Goal: Task Accomplishment & Management: Manage account settings

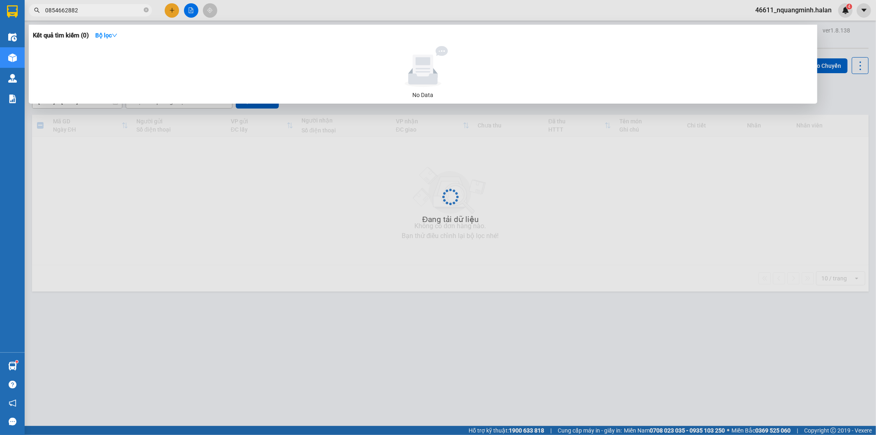
click at [333, 331] on div at bounding box center [438, 217] width 876 height 435
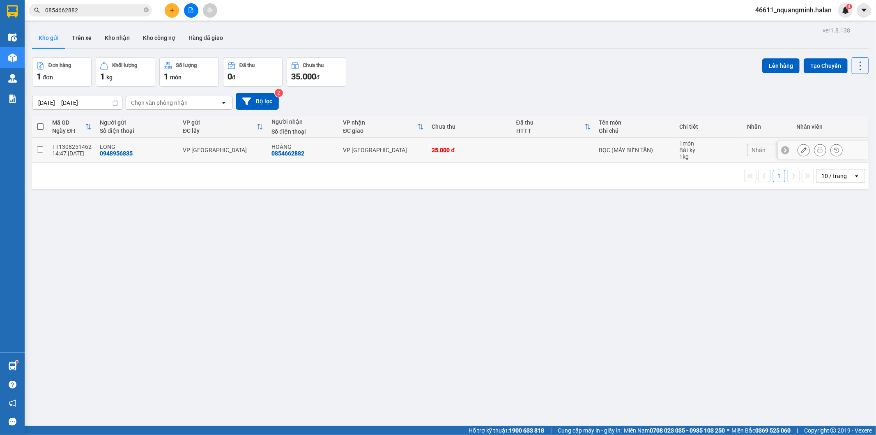
click at [396, 151] on div "VP [GEOGRAPHIC_DATA]" at bounding box center [383, 150] width 81 height 7
checkbox input "true"
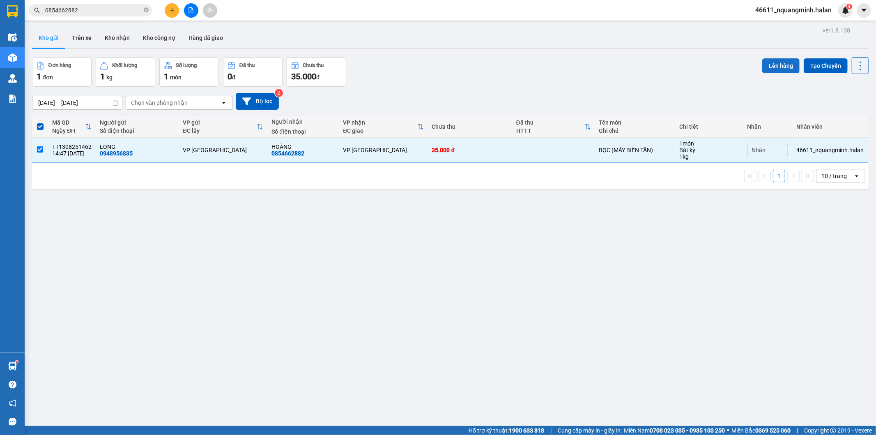
click at [771, 67] on button "Lên hàng" at bounding box center [780, 65] width 37 height 15
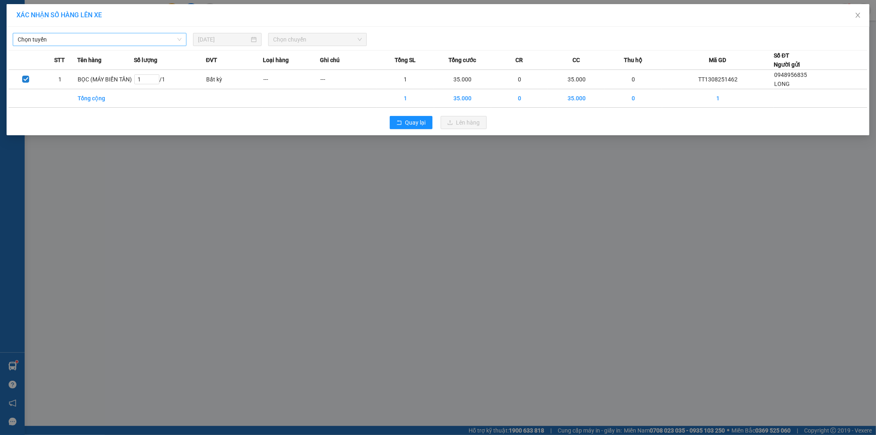
click at [83, 44] on span "Chọn tuyến" at bounding box center [100, 39] width 164 height 12
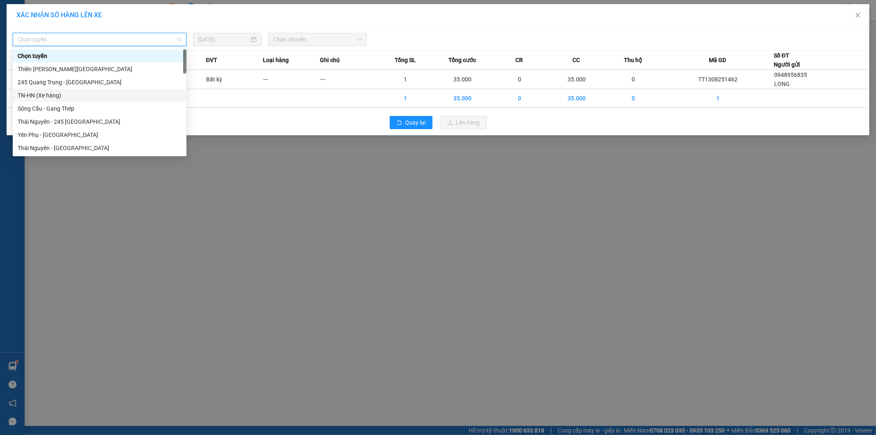
click at [28, 85] on div "245 Quang Trung - [GEOGRAPHIC_DATA]" at bounding box center [100, 82] width 164 height 9
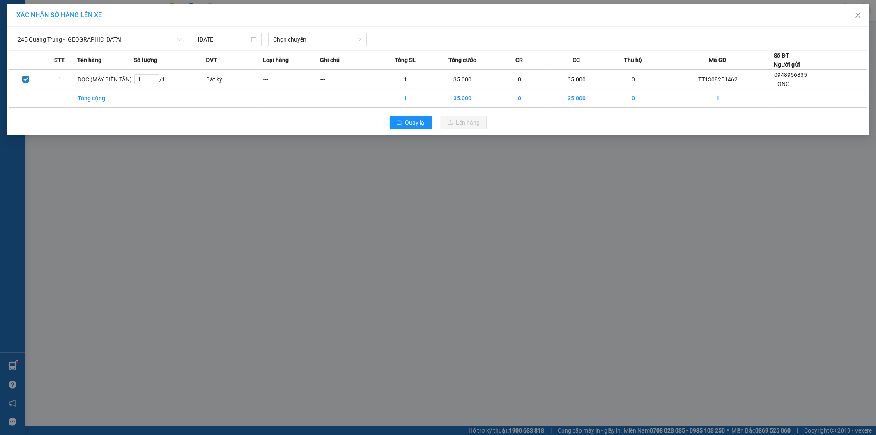
click at [336, 31] on div "245 Quang Trung - [GEOGRAPHIC_DATA] [DATE] Chọn chuyến" at bounding box center [438, 37] width 859 height 17
click at [330, 40] on span "Chọn chuyến" at bounding box center [317, 39] width 89 height 12
type input "109"
click at [318, 58] on div "15:30 - 29B-171.09" at bounding box center [305, 55] width 64 height 9
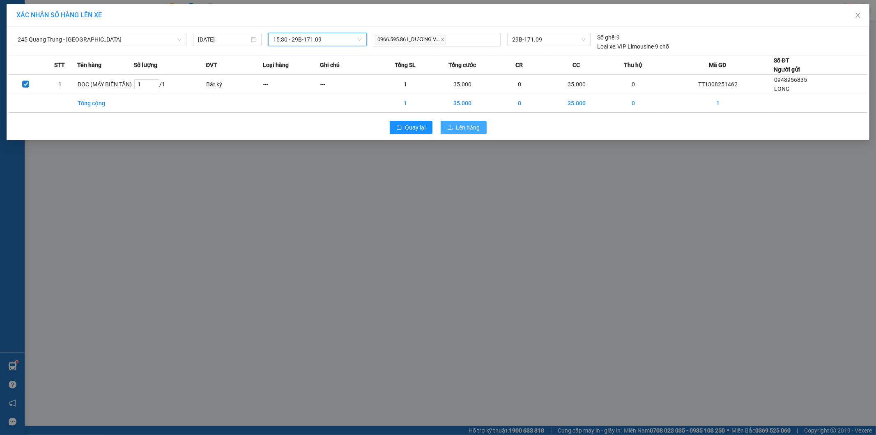
click at [467, 132] on span "Lên hàng" at bounding box center [468, 127] width 24 height 9
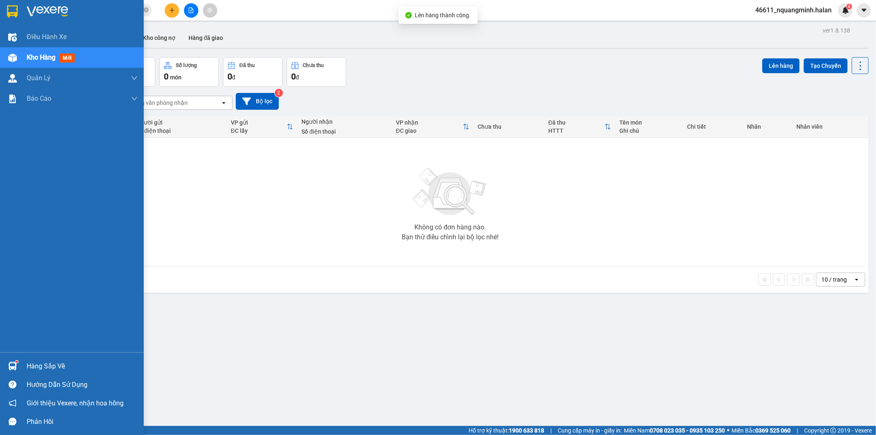
drag, startPoint x: 13, startPoint y: 367, endPoint x: 25, endPoint y: 356, distance: 16.3
click at [13, 366] on img at bounding box center [12, 366] width 9 height 9
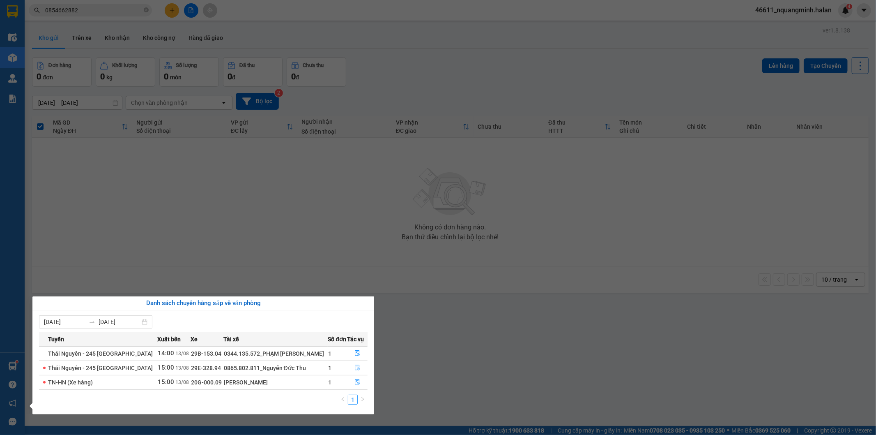
click at [283, 198] on section "Kết quả tìm kiếm ( 0 ) Bộ lọc No Data 0854662882 46611_nquangminh.halan 4 Điều …" at bounding box center [438, 217] width 876 height 435
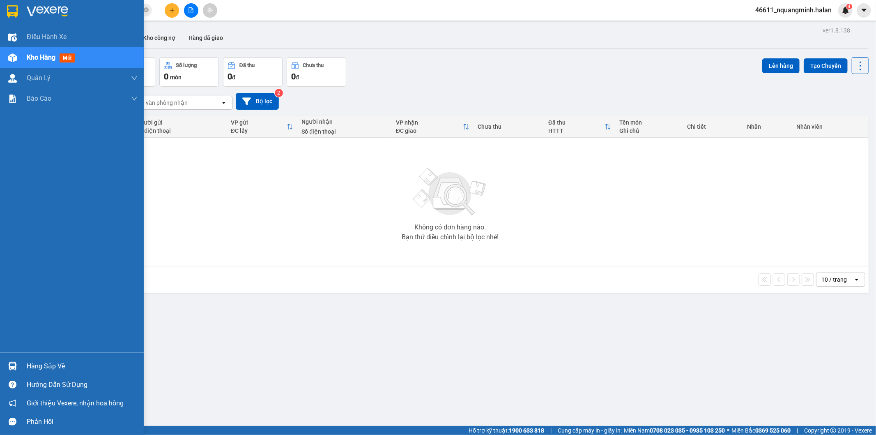
click at [6, 361] on div at bounding box center [12, 366] width 14 height 14
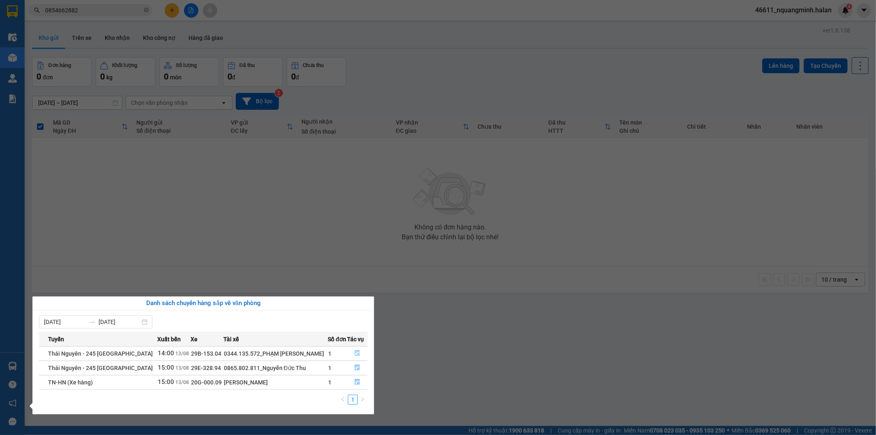
click at [357, 354] on icon "file-done" at bounding box center [358, 353] width 6 height 6
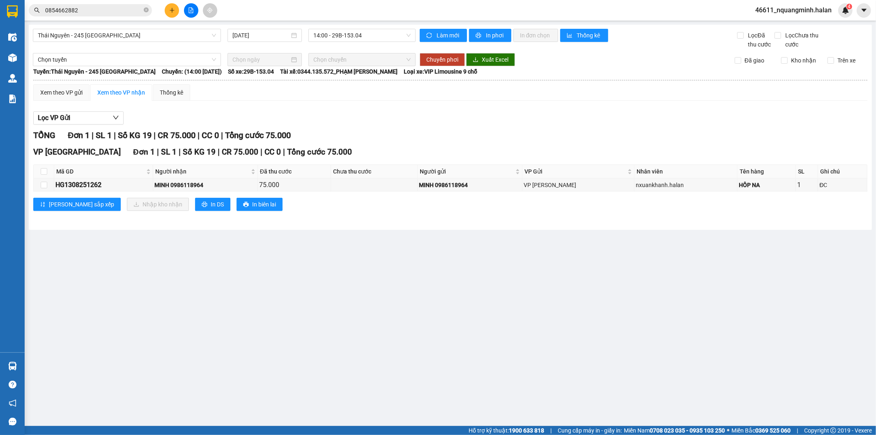
click at [281, 332] on main "[GEOGRAPHIC_DATA] - 245 Quang Trung [DATE] 14:00 - 29B-153.04 Làm mới In phơi I…" at bounding box center [438, 213] width 876 height 426
click at [322, 348] on main "[GEOGRAPHIC_DATA] - 245 Quang Trung [DATE] 14:00 - 29B-153.04 Làm mới In phơi I…" at bounding box center [438, 213] width 876 height 426
click at [295, 343] on main "[GEOGRAPHIC_DATA] - 245 Quang Trung [DATE] 14:00 - 29B-153.04 Làm mới In phơi I…" at bounding box center [438, 213] width 876 height 426
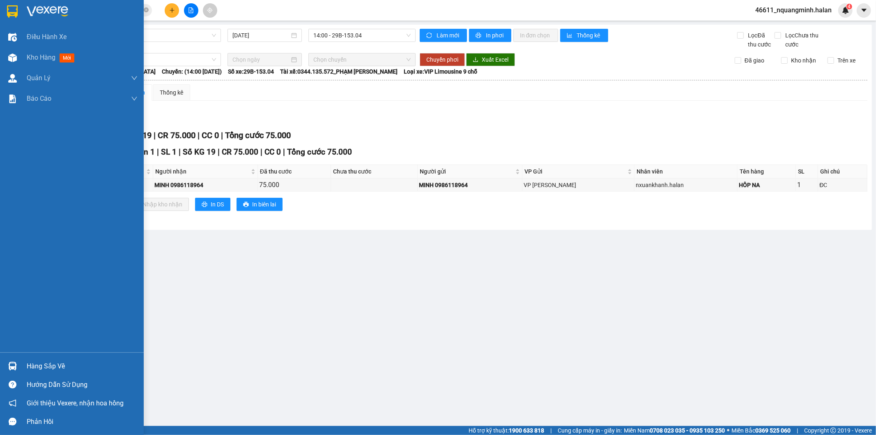
click at [5, 370] on div "Hàng sắp về" at bounding box center [72, 366] width 144 height 18
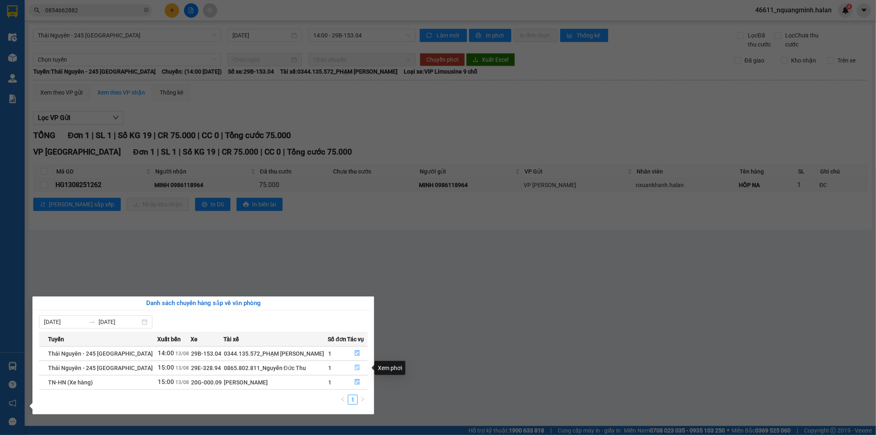
click at [355, 365] on icon "file-done" at bounding box center [358, 367] width 6 height 6
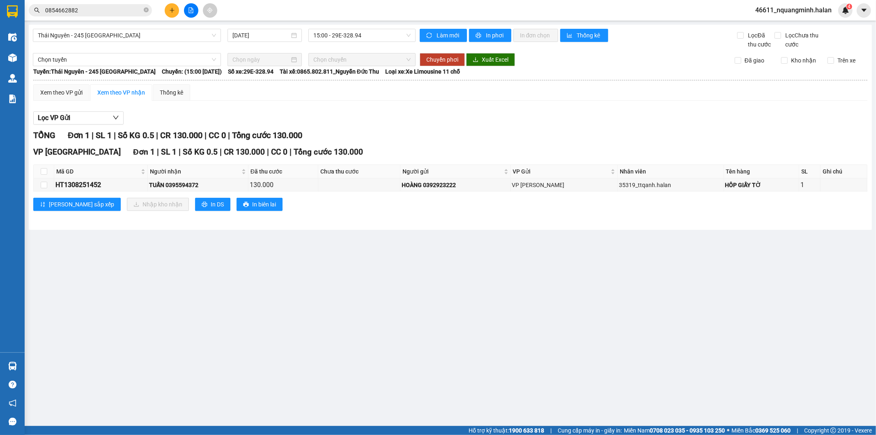
click at [477, 313] on main "[GEOGRAPHIC_DATA] - 245 Quang Trung [DATE] 15:00 - 29E-328.94 Làm mới In phơi I…" at bounding box center [438, 213] width 876 height 426
drag, startPoint x: 192, startPoint y: 312, endPoint x: 38, endPoint y: 343, distance: 157.0
click at [189, 313] on main "[GEOGRAPHIC_DATA] - 245 Quang Trung [DATE] 15:00 - 29E-328.94 Làm mới In phơi I…" at bounding box center [438, 213] width 876 height 426
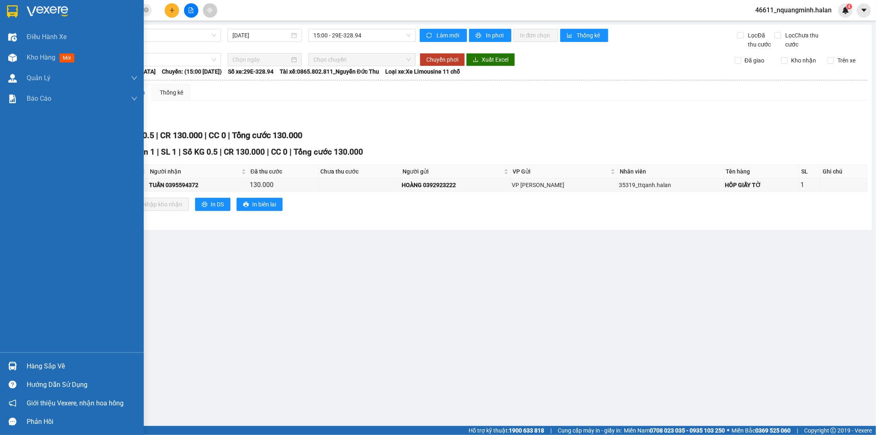
click at [18, 363] on div at bounding box center [12, 366] width 14 height 14
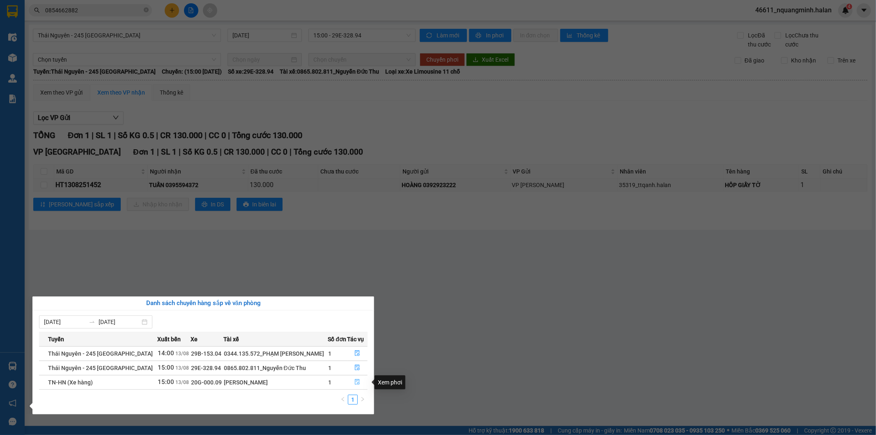
click at [352, 382] on button "button" at bounding box center [358, 381] width 20 height 13
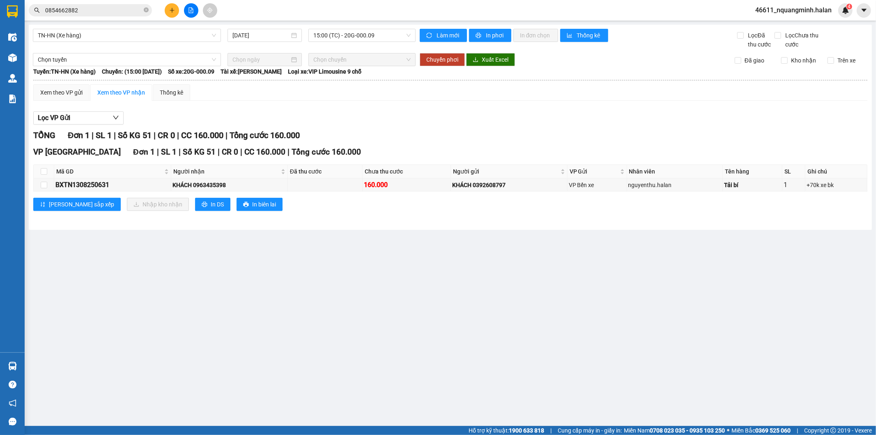
click at [555, 310] on main "TN-HN (Xe hàng) [DATE] 15:00 (TC) - 20G-000.09 Làm mới In phơi In đơn chọn Thốn…" at bounding box center [438, 213] width 876 height 426
drag, startPoint x: 257, startPoint y: 187, endPoint x: 198, endPoint y: 188, distance: 59.2
click at [198, 188] on div "KHÁCH 0963435398" at bounding box center [229, 184] width 113 height 9
copy div "0963435398"
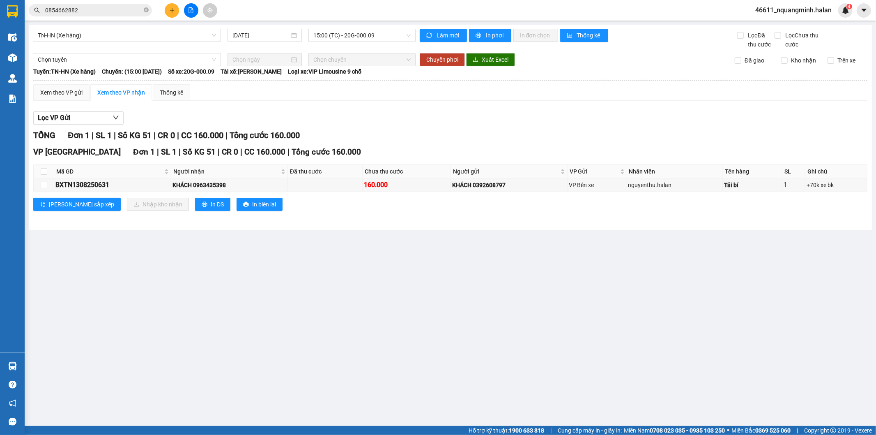
drag, startPoint x: 94, startPoint y: 11, endPoint x: 0, endPoint y: 9, distance: 93.7
click at [0, 9] on section "Kết quả tìm kiếm ( 0 ) Bộ lọc No Data 0854662882 46611_nquangminh.halan 4 Điều …" at bounding box center [438, 217] width 876 height 435
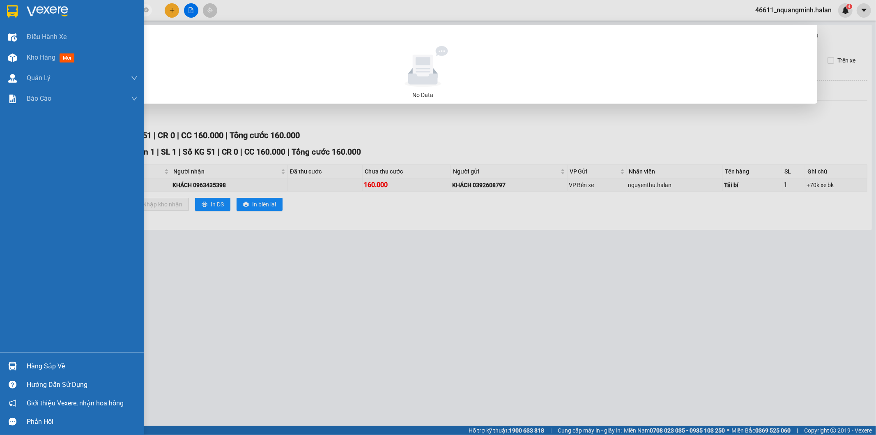
paste input "963435398"
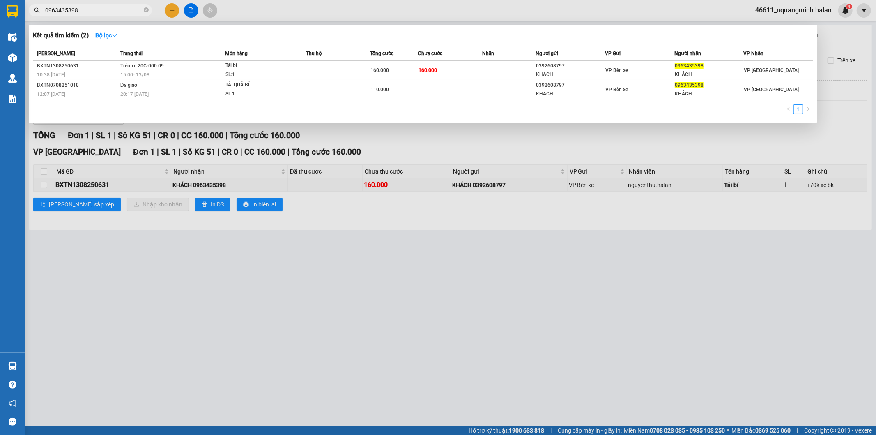
type input "0963435398"
click at [447, 112] on div "1" at bounding box center [423, 111] width 781 height 15
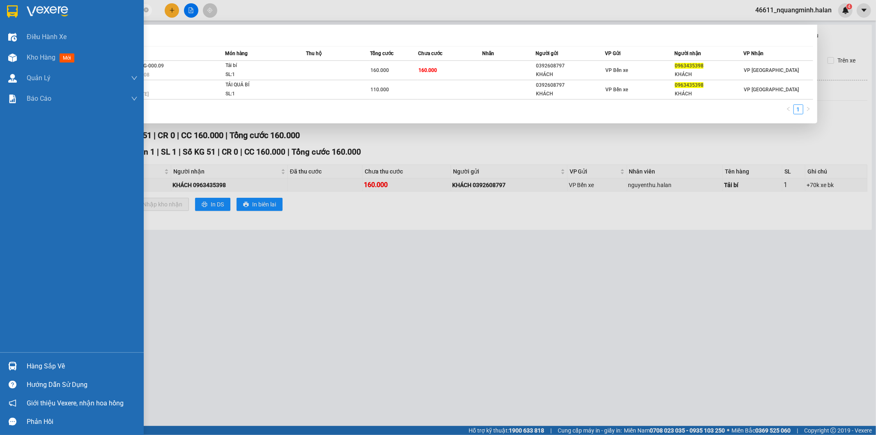
drag, startPoint x: 24, startPoint y: 361, endPoint x: 237, endPoint y: 312, distance: 218.7
click at [27, 361] on div "Hàng sắp về" at bounding box center [72, 366] width 144 height 18
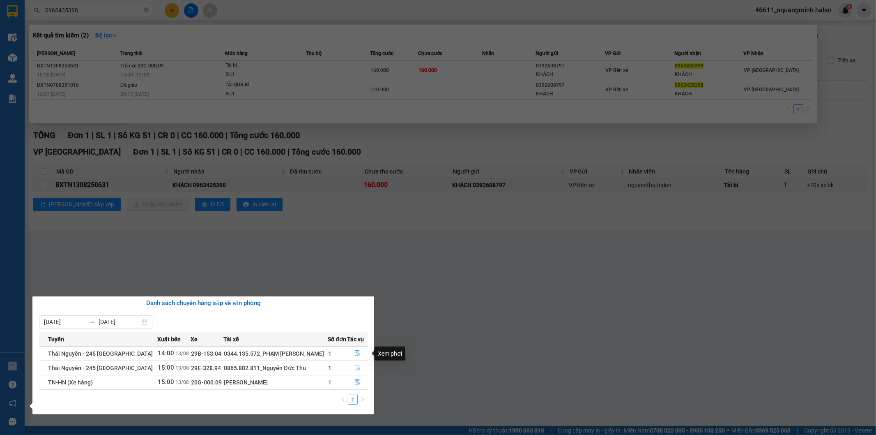
click at [358, 350] on icon "file-done" at bounding box center [358, 353] width 6 height 6
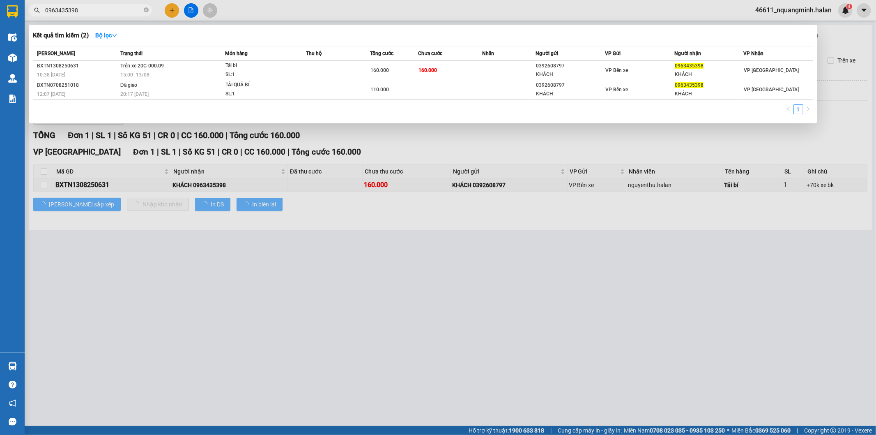
click at [532, 328] on div at bounding box center [438, 217] width 876 height 435
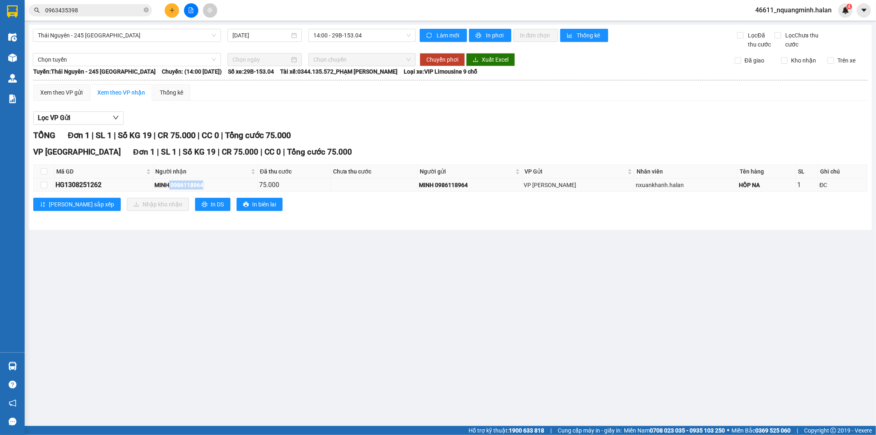
drag, startPoint x: 243, startPoint y: 184, endPoint x: 180, endPoint y: 187, distance: 63.4
click at [177, 189] on div "MINH 0986118964" at bounding box center [205, 184] width 102 height 9
copy div "0986118964"
click at [44, 170] on input "checkbox" at bounding box center [44, 171] width 7 height 7
checkbox input "true"
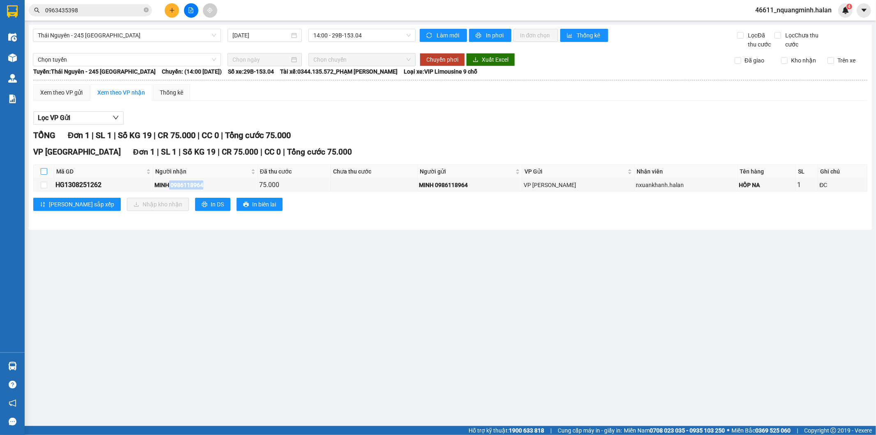
checkbox input "true"
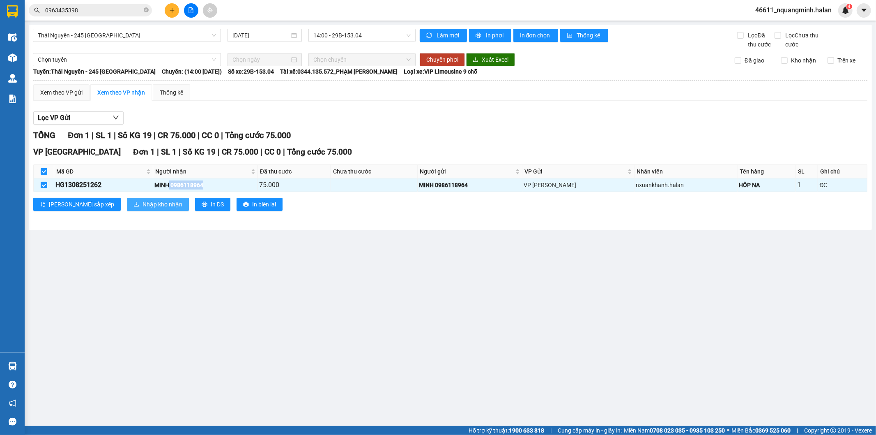
click at [143, 202] on span "Nhập kho nhận" at bounding box center [163, 204] width 40 height 9
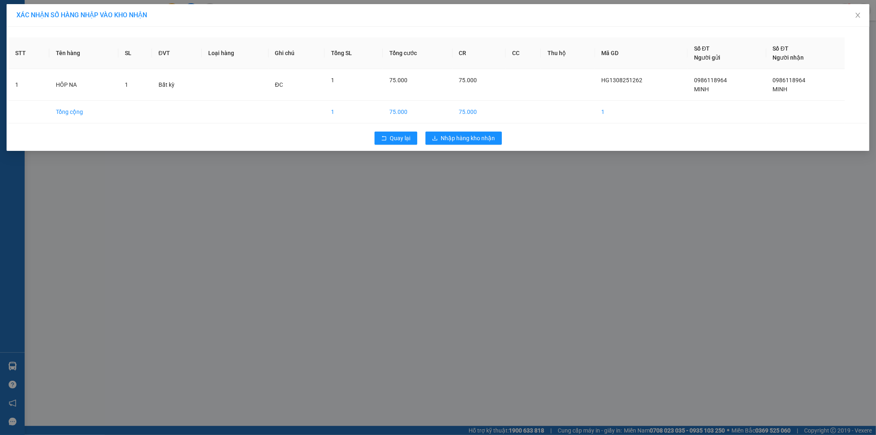
click at [454, 147] on div "Quay lại Nhập hàng kho nhận" at bounding box center [438, 137] width 859 height 21
click at [453, 140] on span "Nhập hàng kho nhận" at bounding box center [468, 138] width 54 height 9
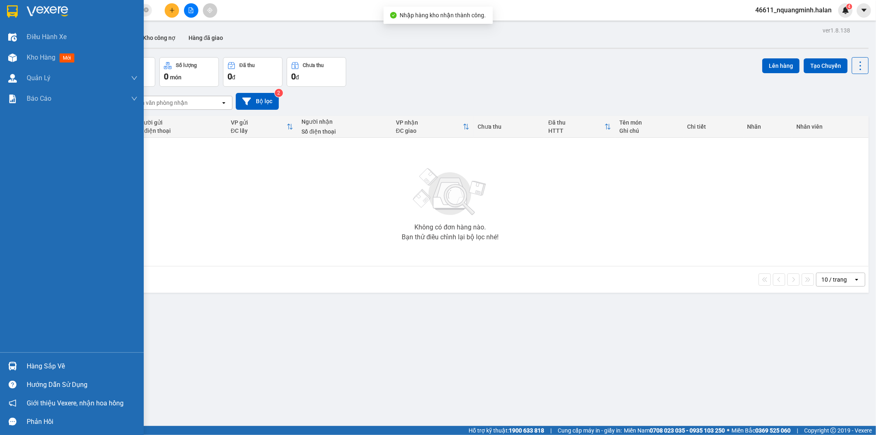
click at [7, 360] on div at bounding box center [12, 366] width 14 height 14
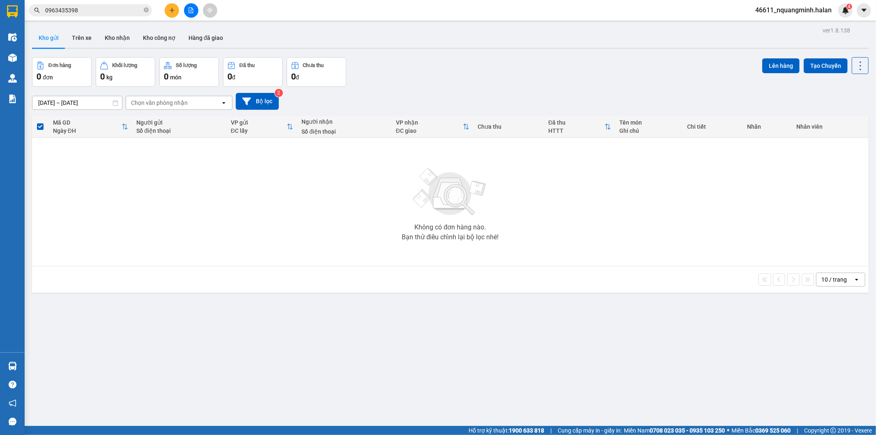
click at [300, 237] on section "Kết quả tìm kiếm ( 2 ) Bộ lọc Mã ĐH Trạng thái Món hàng Thu hộ Tổng cước Chưa c…" at bounding box center [438, 217] width 876 height 435
drag, startPoint x: 477, startPoint y: 66, endPoint x: 494, endPoint y: 1, distance: 66.6
click at [479, 48] on div "ver 1.8.138 Kho gửi Trên xe Kho nhận Kho công nợ Hàng đã giao Đơn hàng 0 đơn Kh…" at bounding box center [450, 242] width 843 height 435
click at [106, 256] on div "Không có đơn hàng nào. Bạn thử điều chỉnh lại bộ lọc nhé!" at bounding box center [450, 201] width 829 height 123
drag, startPoint x: 507, startPoint y: 76, endPoint x: 507, endPoint y: 6, distance: 69.8
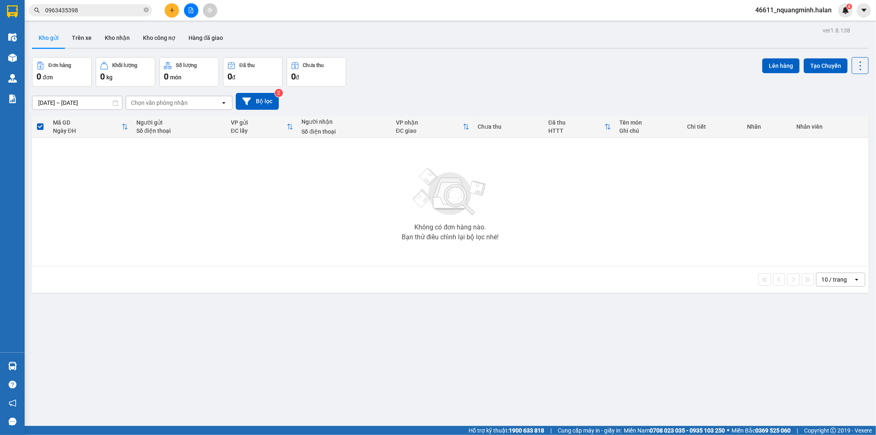
click at [507, 76] on div "Đơn hàng 0 đơn Khối lượng 0 kg Số lượng 0 món Đã thu 0 đ Chưa thu 0 đ Lên hàng …" at bounding box center [450, 72] width 837 height 30
drag, startPoint x: 124, startPoint y: 360, endPoint x: 207, endPoint y: 379, distance: 85.1
click at [124, 360] on div "ver 1.8.138 Kho gửi Trên xe Kho nhận Kho công nợ Hàng đã giao Đơn hàng 0 đơn Kh…" at bounding box center [450, 242] width 843 height 435
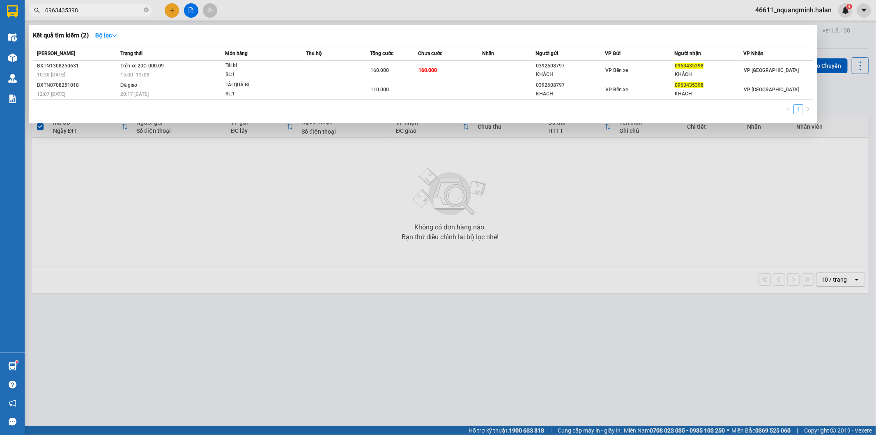
drag, startPoint x: 114, startPoint y: 12, endPoint x: 0, endPoint y: -19, distance: 118.3
click at [0, 0] on html "Kết quả tìm kiếm ( 2 ) Bộ lọc Mã ĐH Trạng thái Món hàng Thu hộ Tổng cước Chưa c…" at bounding box center [438, 217] width 876 height 435
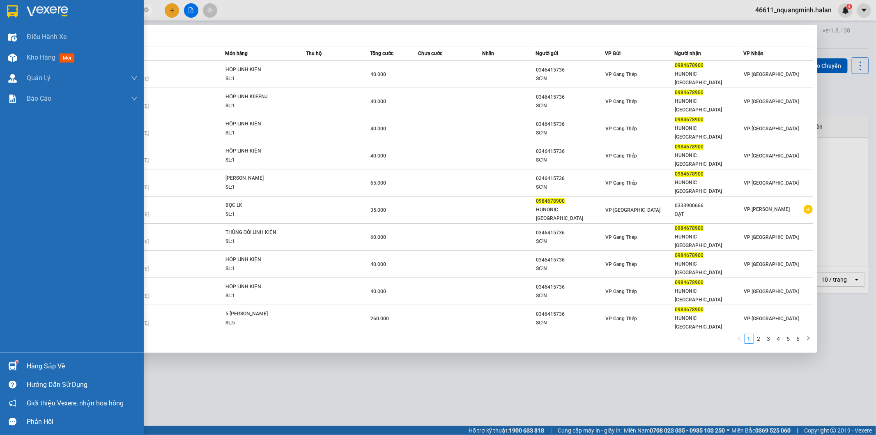
click at [7, 360] on div at bounding box center [12, 366] width 14 height 14
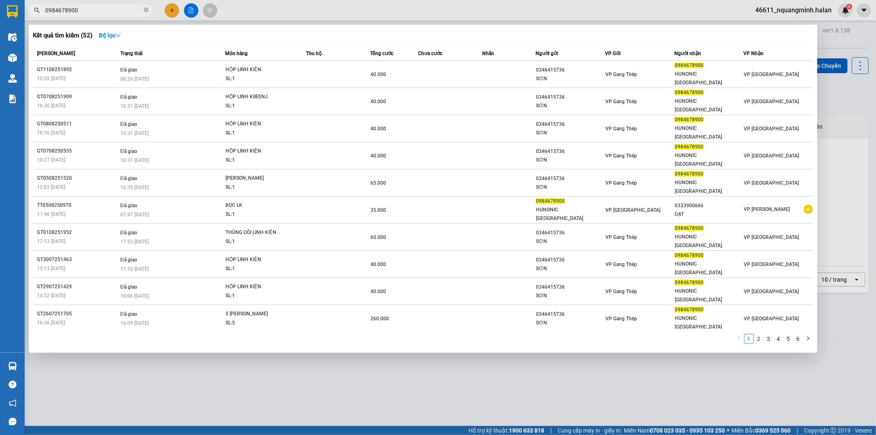
click at [440, 290] on section "Kết quả tìm kiếm ( 52 ) Bộ lọc Mã ĐH Trạng thái Món hàng Thu hộ Tổng cước Chưa …" at bounding box center [438, 217] width 876 height 435
drag, startPoint x: 107, startPoint y: 12, endPoint x: 0, endPoint y: -2, distance: 108.1
click at [0, 0] on html "Kết quả tìm kiếm ( 52 ) Bộ lọc Mã ĐH Trạng thái Món hàng Thu hộ Tổng cước Chưa …" at bounding box center [438, 217] width 876 height 435
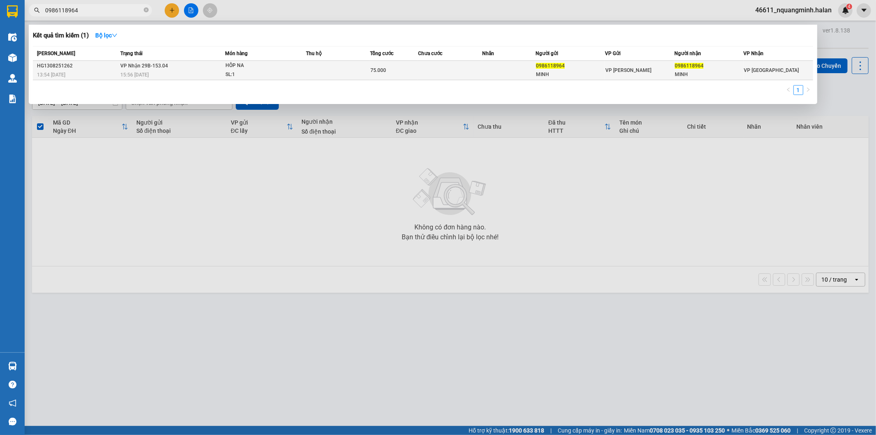
type input "0986118964"
click at [149, 63] on span "VP Nhận 29B-153.04" at bounding box center [144, 66] width 48 height 6
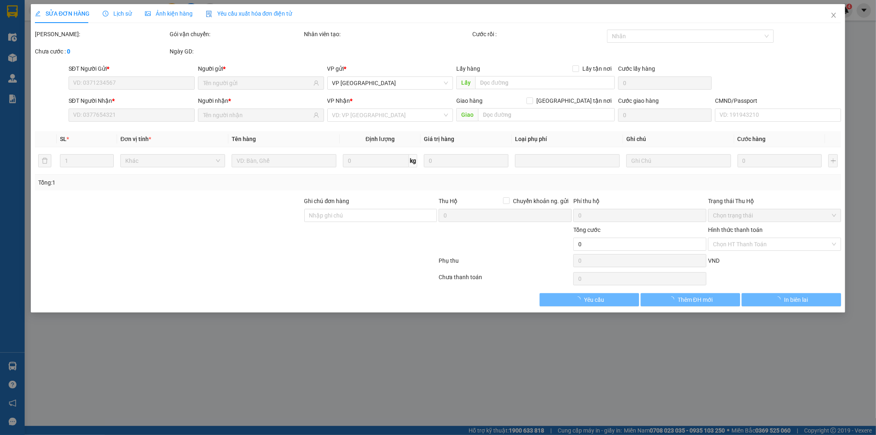
type input "0986118964"
type input "MINH"
type input "0986118964"
type input "MINH"
type input "75.000"
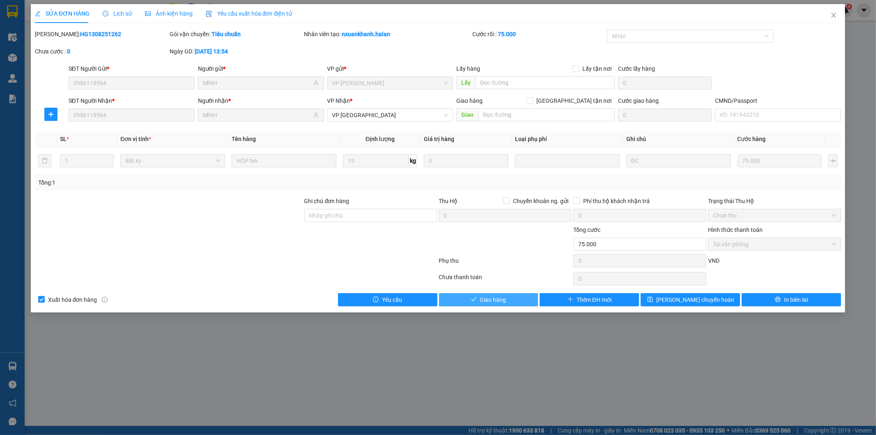
click at [485, 299] on span "Giao hàng" at bounding box center [493, 299] width 26 height 9
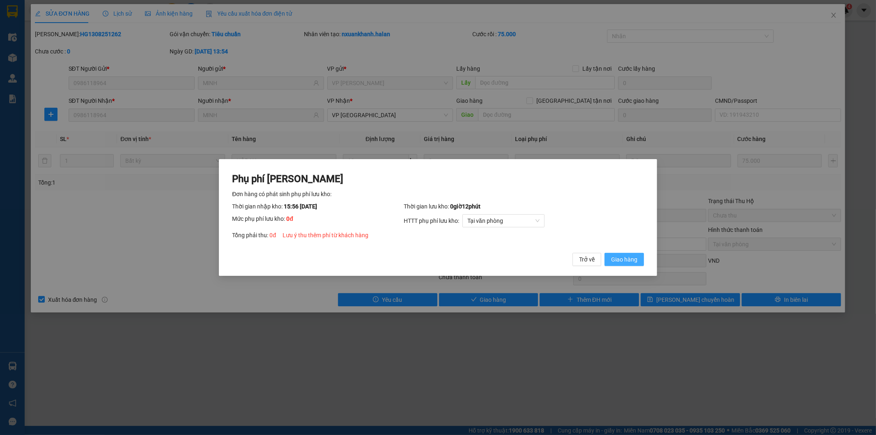
click at [615, 265] on button "Giao hàng" at bounding box center [624, 259] width 39 height 13
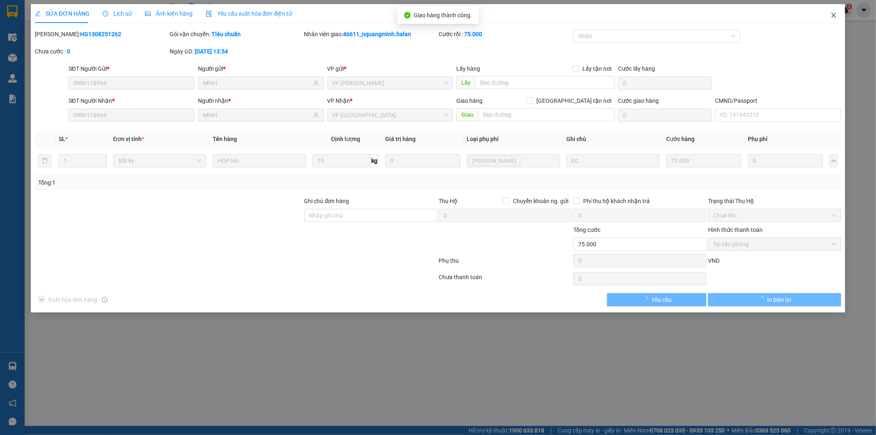
click at [841, 17] on span "Close" at bounding box center [833, 15] width 23 height 23
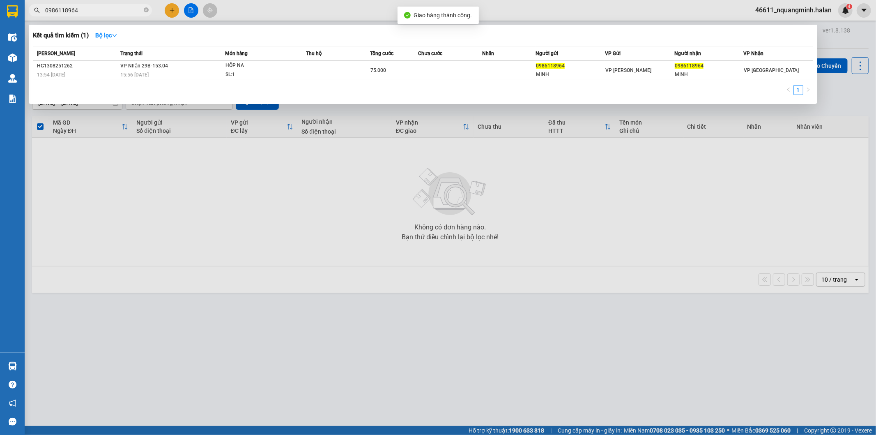
click at [129, 8] on input "0986118964" at bounding box center [93, 10] width 97 height 9
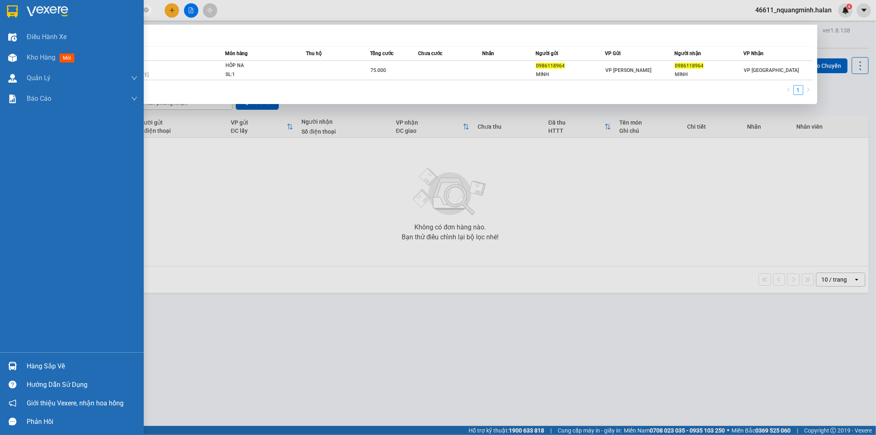
drag, startPoint x: 18, startPoint y: 352, endPoint x: 23, endPoint y: 359, distance: 8.5
click at [19, 354] on div "Điều hành xe Kho hàng mới Quản [PERSON_NAME] lý chuyến Quản lý kiểm kho Báo cáo…" at bounding box center [72, 217] width 144 height 435
click at [23, 359] on div "Hàng sắp về" at bounding box center [72, 366] width 144 height 18
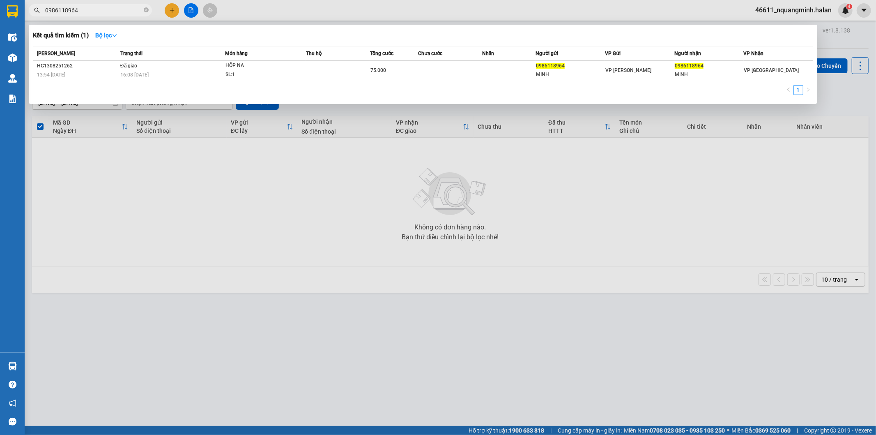
click at [324, 219] on section "Kết quả tìm kiếm ( 1 ) Bộ lọc Mã ĐH Trạng thái Món hàng Thu hộ Tổng cước Chưa c…" at bounding box center [438, 217] width 876 height 435
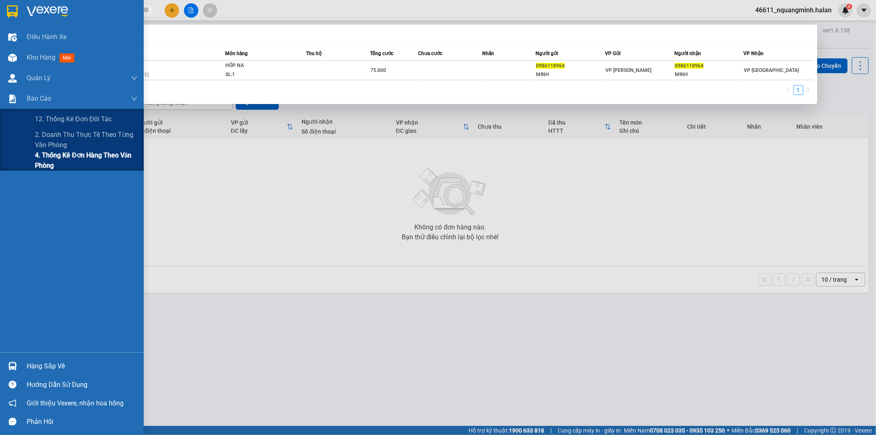
click at [58, 158] on span "4. Thống kê đơn hàng theo văn phòng" at bounding box center [86, 160] width 103 height 21
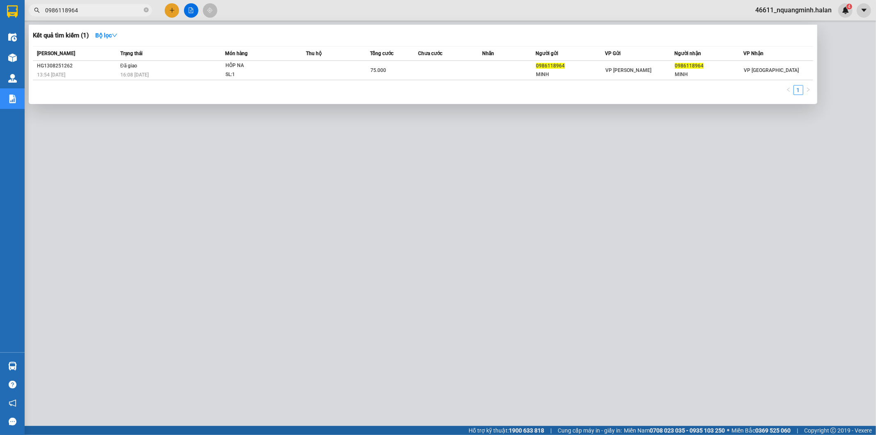
click at [362, 238] on div at bounding box center [438, 217] width 876 height 435
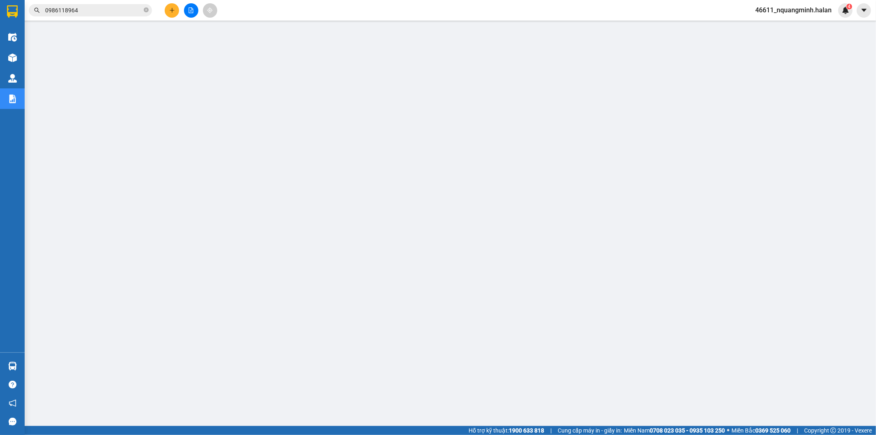
drag, startPoint x: 128, startPoint y: 10, endPoint x: 0, endPoint y: 13, distance: 128.2
click at [0, 13] on section "Kết quả tìm kiếm ( 1 ) Bộ lọc Mã ĐH Trạng thái Món hàng Thu hộ Tổng cước Chưa c…" at bounding box center [438, 217] width 876 height 435
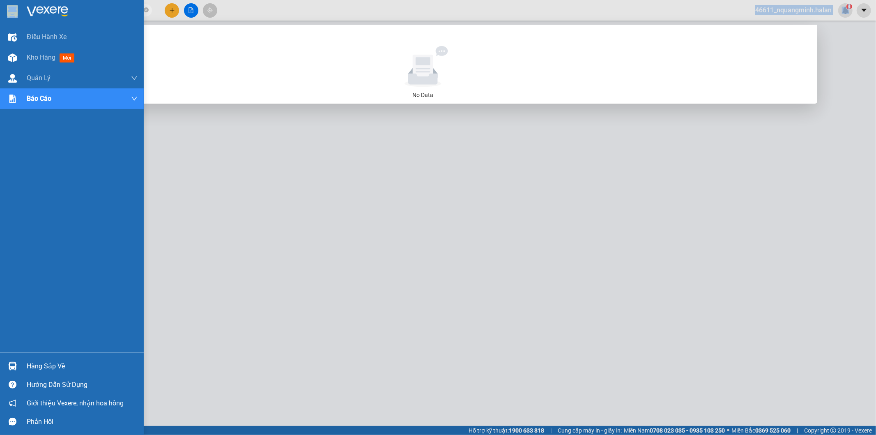
drag, startPoint x: 116, startPoint y: 5, endPoint x: 91, endPoint y: 11, distance: 26.1
click at [8, 8] on section "Kết quả tìm kiếm ( 0 ) Bộ lọc No Data 0979857615 46611_nquangminh.halan 4 Điều …" at bounding box center [438, 217] width 876 height 435
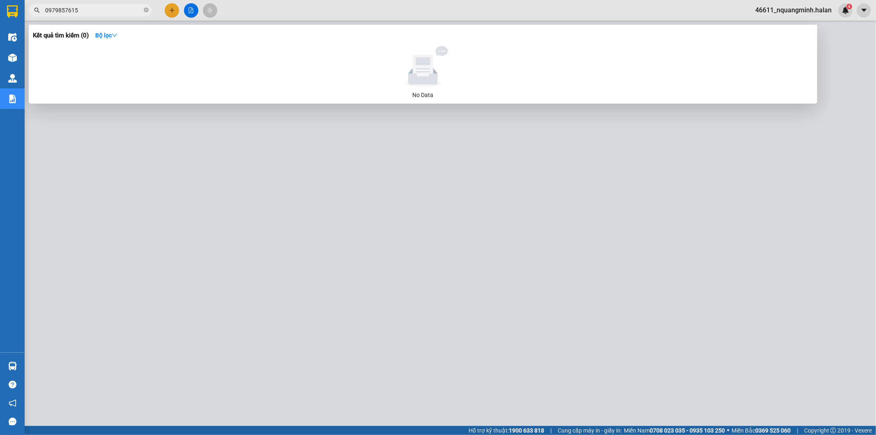
drag, startPoint x: 100, startPoint y: 9, endPoint x: 58, endPoint y: 6, distance: 42.1
click at [37, 3] on div "Kết quả tìm kiếm ( 0 ) Bộ lọc No Data 0979857615" at bounding box center [80, 10] width 160 height 14
click at [149, 226] on div at bounding box center [438, 217] width 876 height 435
paste input "441883"
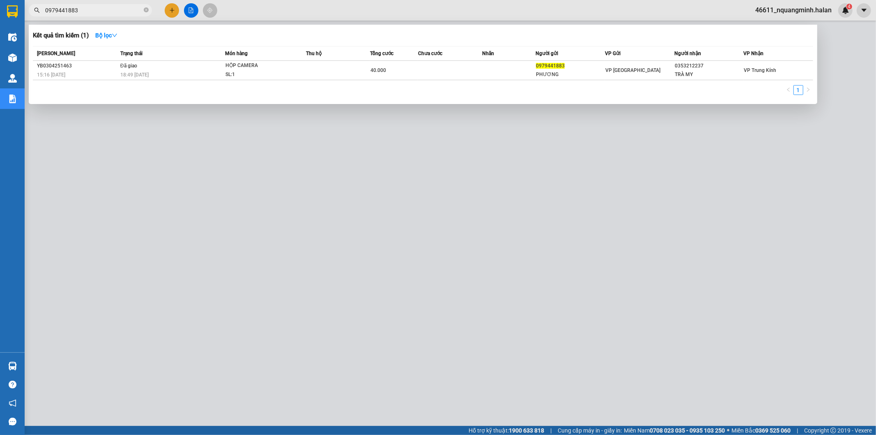
drag, startPoint x: 105, startPoint y: 9, endPoint x: 9, endPoint y: 5, distance: 95.4
click at [0, 8] on section "Kết quả tìm kiếm ( 1 ) Bộ lọc Mã ĐH Trạng thái Món hàng Thu hộ Tổng cước Chưa c…" at bounding box center [438, 217] width 876 height 435
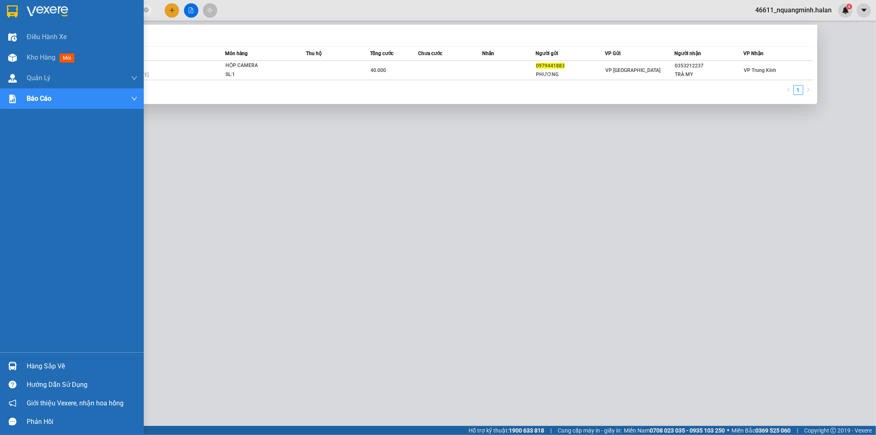
paste input "865833818"
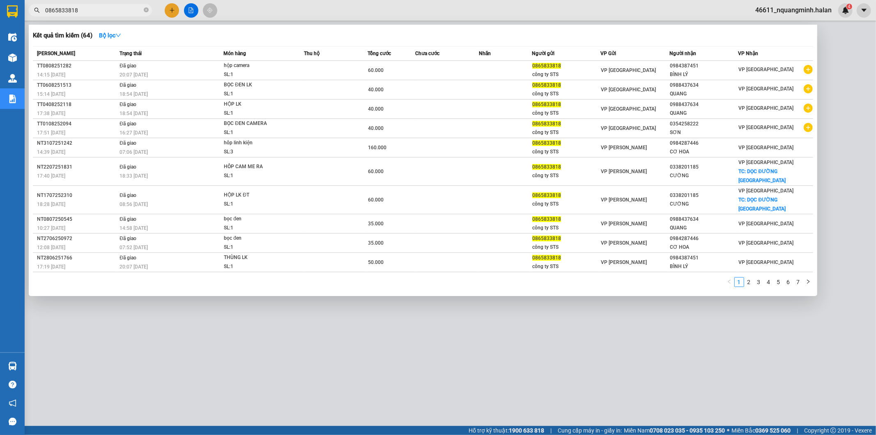
type input "0865833818"
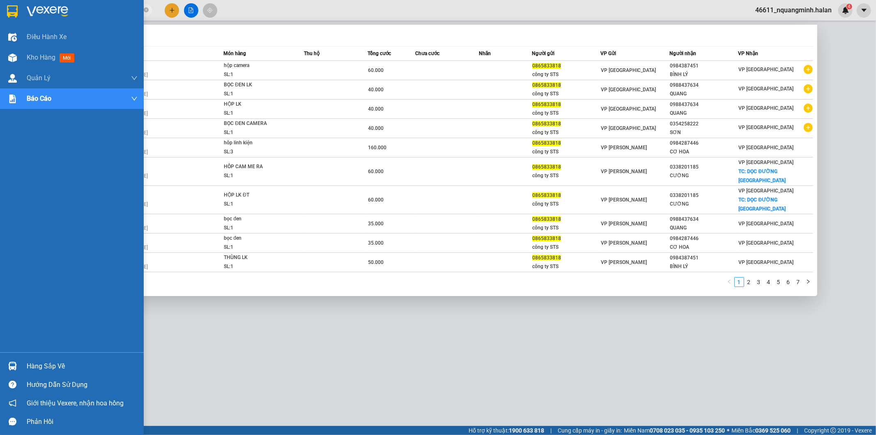
click at [27, 362] on div "Hàng sắp về" at bounding box center [82, 366] width 111 height 12
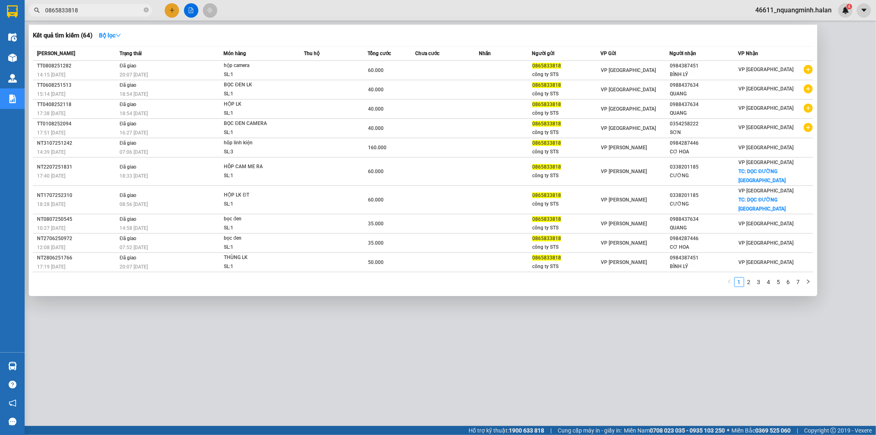
click at [425, 331] on section "Kết quả tìm kiếm ( 64 ) Bộ lọc Mã ĐH Trạng thái Món hàng Thu hộ Tổng cước Chưa …" at bounding box center [438, 217] width 876 height 435
click at [136, 277] on div "1 2 3 4 5 6 7" at bounding box center [423, 284] width 781 height 15
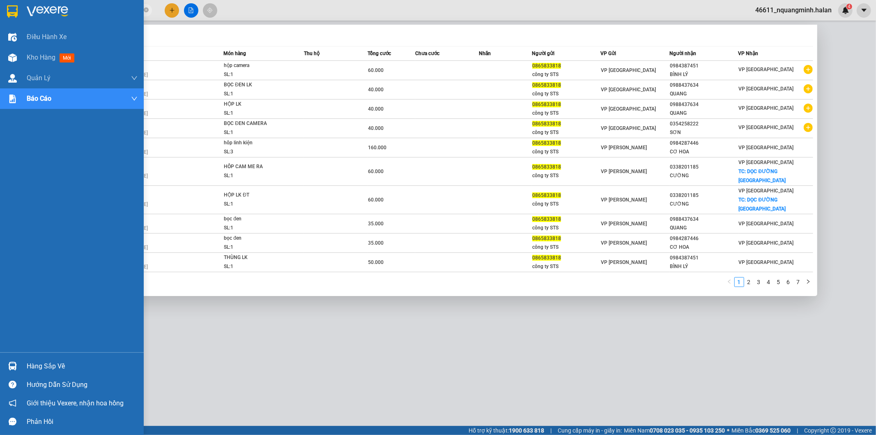
click at [14, 367] on img at bounding box center [12, 366] width 9 height 9
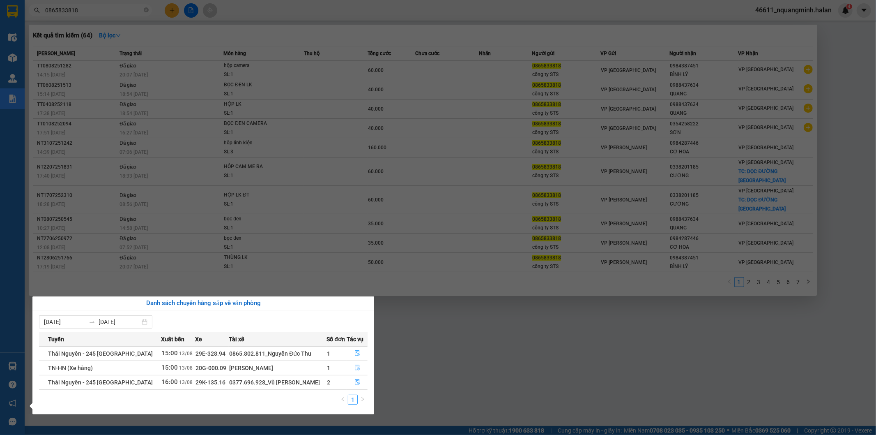
click at [357, 352] on icon "file-done" at bounding box center [358, 353] width 6 height 6
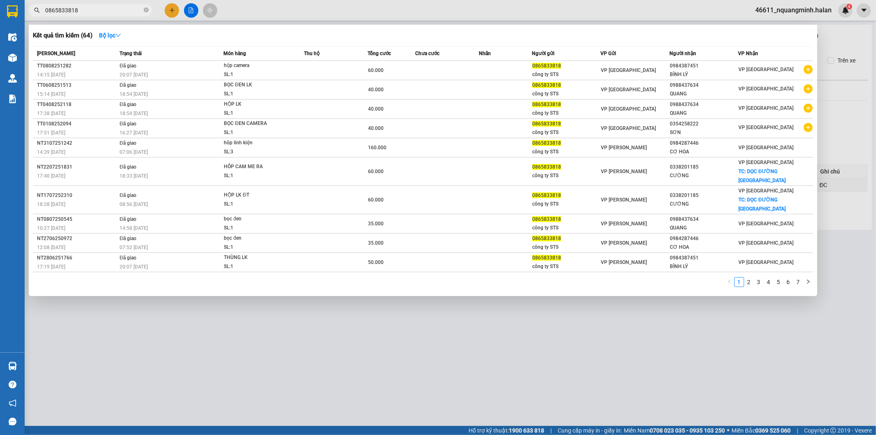
click at [421, 324] on div at bounding box center [438, 217] width 876 height 435
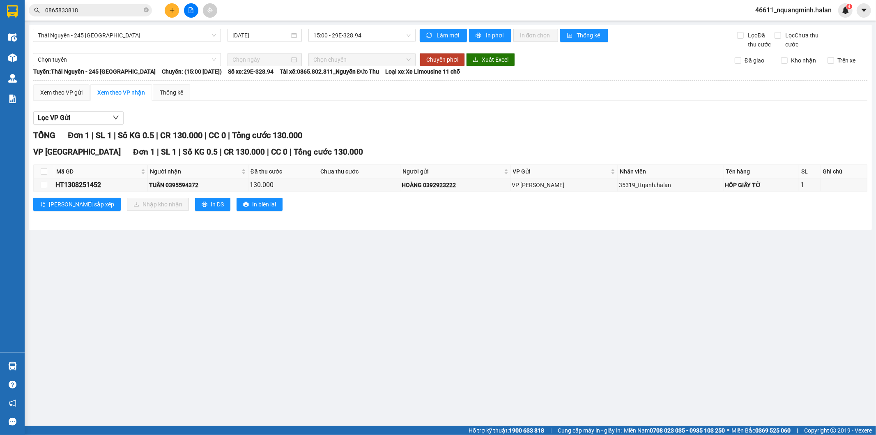
click at [396, 313] on main "[GEOGRAPHIC_DATA] - 245 [GEOGRAPHIC_DATA] [DATE] 15:00 - 29E-328.94 Làm mới In …" at bounding box center [438, 213] width 876 height 426
click at [284, 434] on html "Kết quả tìm kiếm ( 64 ) Bộ lọc Mã ĐH Trạng thái Món hàng Thu hộ Tổng cước Chưa …" at bounding box center [438, 217] width 876 height 435
drag, startPoint x: 45, startPoint y: 171, endPoint x: 88, endPoint y: 190, distance: 46.6
click at [48, 173] on th at bounding box center [44, 172] width 21 height 14
click at [44, 173] on input "checkbox" at bounding box center [44, 171] width 7 height 7
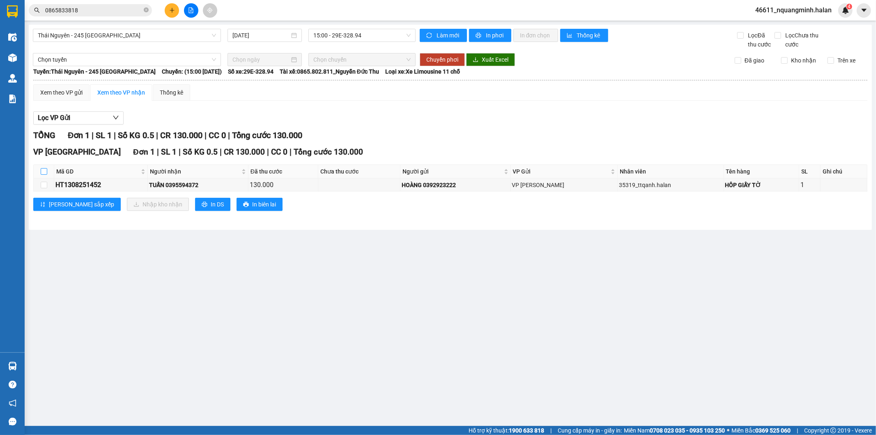
checkbox input "true"
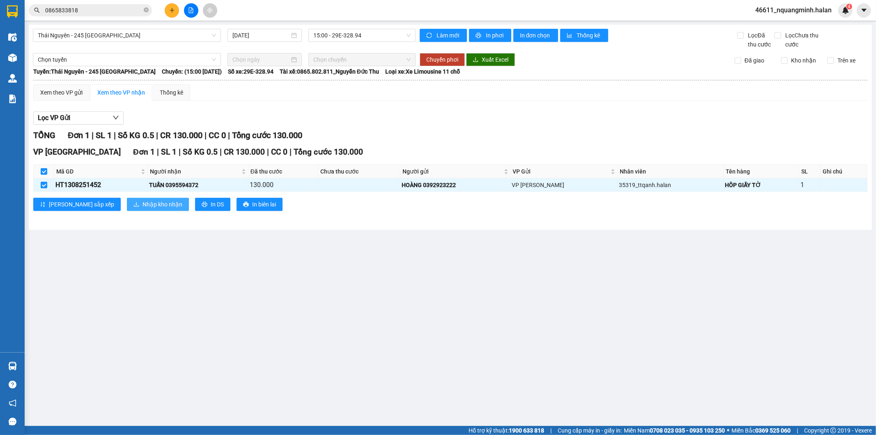
click at [143, 206] on span "Nhập kho nhận" at bounding box center [163, 204] width 40 height 9
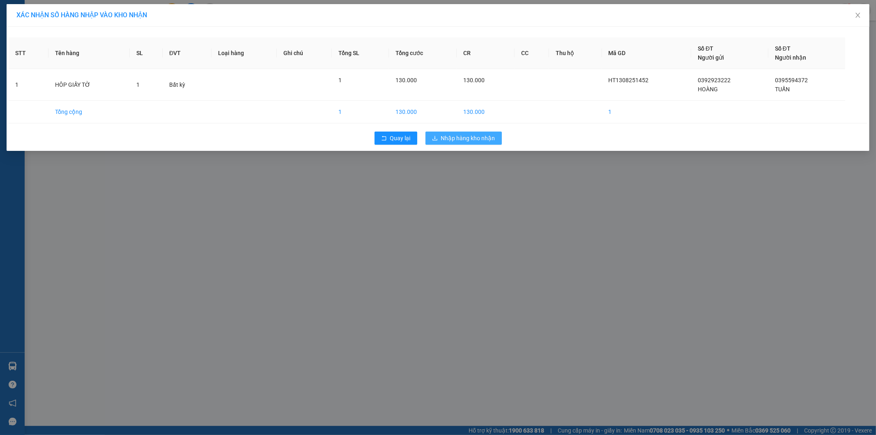
drag, startPoint x: 456, startPoint y: 143, endPoint x: 408, endPoint y: 124, distance: 52.6
click at [455, 142] on button "Nhập hàng kho nhận" at bounding box center [464, 137] width 76 height 13
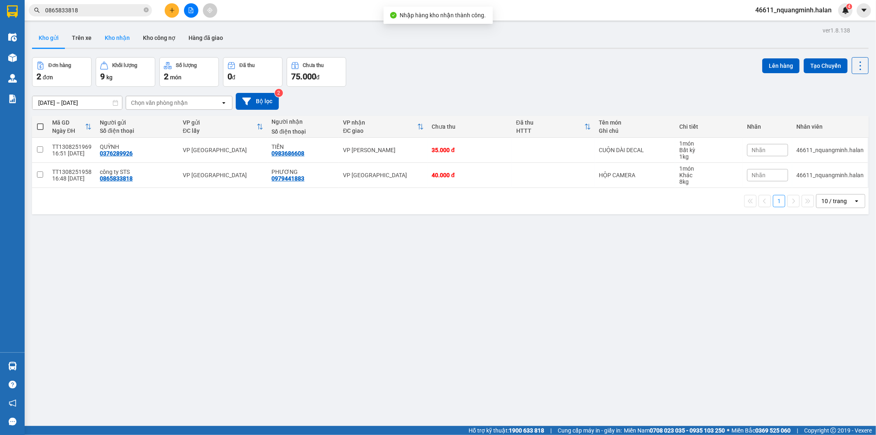
click at [115, 41] on button "Kho nhận" at bounding box center [117, 38] width 38 height 20
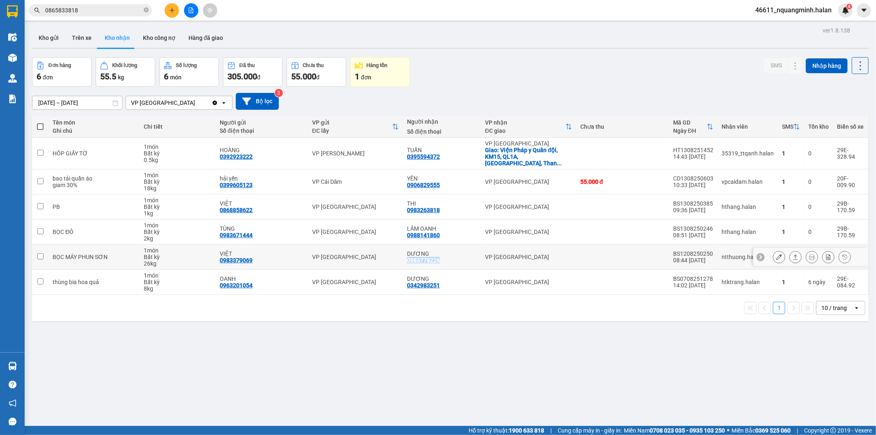
drag, startPoint x: 451, startPoint y: 253, endPoint x: 405, endPoint y: 257, distance: 45.7
click at [407, 257] on div "DƯƠNG 0983778226" at bounding box center [442, 256] width 70 height 13
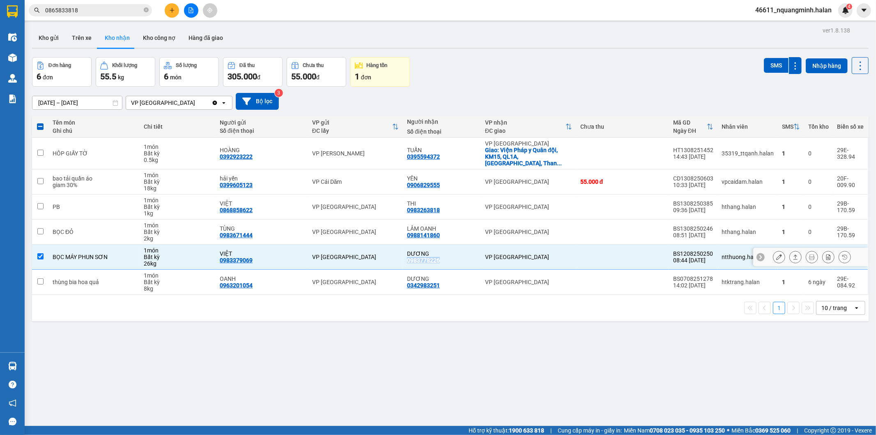
copy div "0983778226"
drag, startPoint x: 124, startPoint y: 324, endPoint x: 131, endPoint y: 313, distance: 12.7
click at [124, 325] on div "ver 1.8.138 Kho gửi Trên xe Kho nhận Kho công nợ Hàng đã giao Đơn hàng 6 đơn Kh…" at bounding box center [450, 242] width 843 height 435
click at [127, 253] on div "BỌC MÁY PHUN SƠN" at bounding box center [94, 256] width 83 height 7
checkbox input "false"
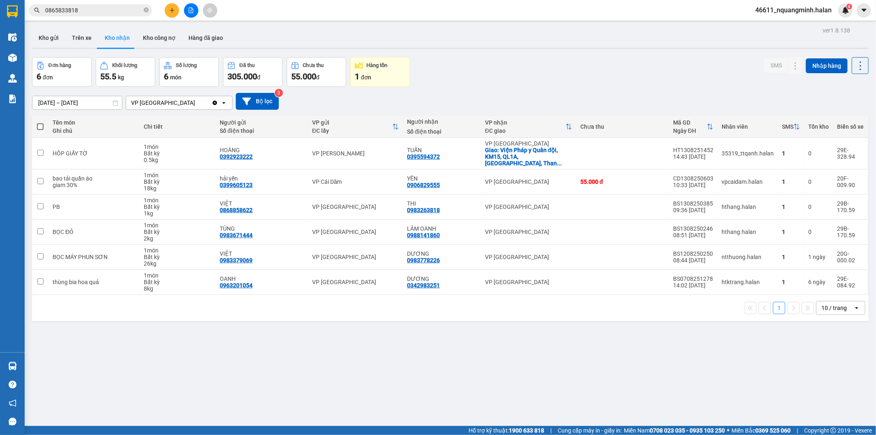
click at [266, 370] on div "ver 1.8.138 Kho gửi Trên xe Kho nhận Kho công nợ Hàng đã giao Đơn hàng 6 đơn Kh…" at bounding box center [450, 242] width 843 height 435
click at [267, 371] on div "ver 1.8.138 Kho gửi Trên xe Kho nhận Kho công nợ Hàng đã giao Đơn hàng 6 đơn Kh…" at bounding box center [450, 242] width 843 height 435
click at [485, 352] on div "ver 1.8.138 Kho gửi Trên xe Kho nhận Kho công nợ Hàng đã giao Đơn hàng 6 đơn Kh…" at bounding box center [450, 242] width 843 height 435
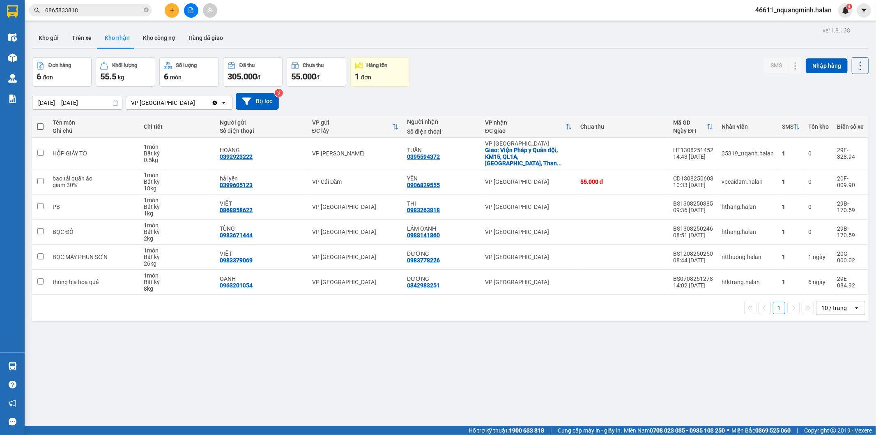
click at [486, 67] on div "Đơn hàng 6 đơn Khối lượng 55.5 kg Số lượng 6 món Đã thu 305.000 đ Chưa thu 55.0…" at bounding box center [450, 72] width 837 height 30
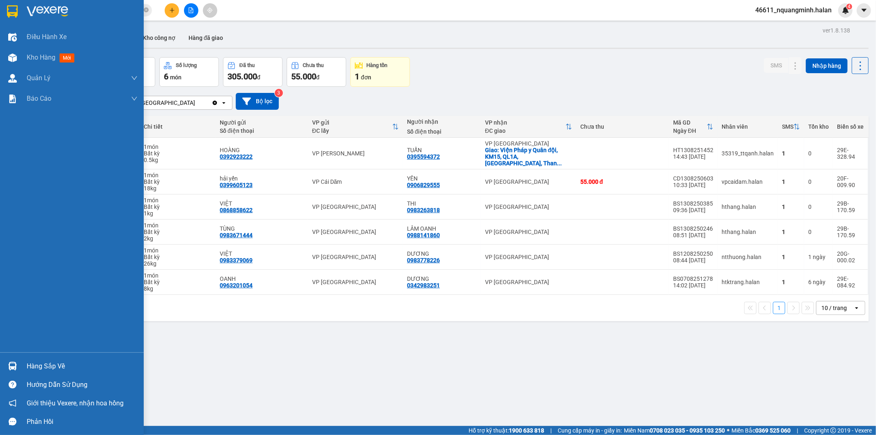
click at [18, 366] on div at bounding box center [12, 366] width 14 height 14
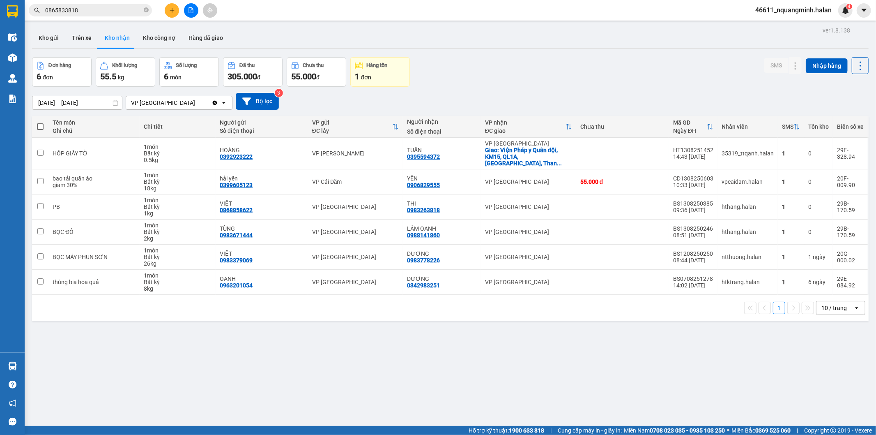
click at [484, 347] on section "Kết quả tìm kiếm ( 64 ) Bộ lọc Mã ĐH Trạng thái Món hàng Thu hộ Tổng cước Chưa …" at bounding box center [438, 217] width 876 height 435
drag, startPoint x: 447, startPoint y: 178, endPoint x: 404, endPoint y: 178, distance: 42.3
click at [404, 178] on td "YÊN 0906829555" at bounding box center [442, 181] width 78 height 25
checkbox input "true"
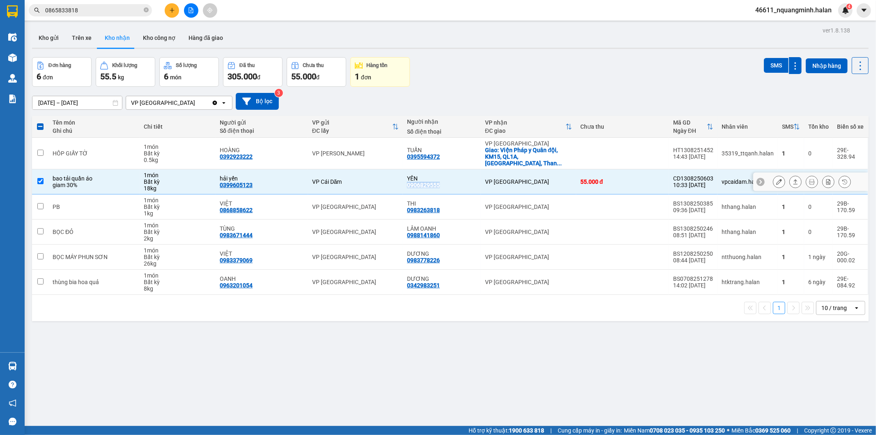
copy div "0906829555"
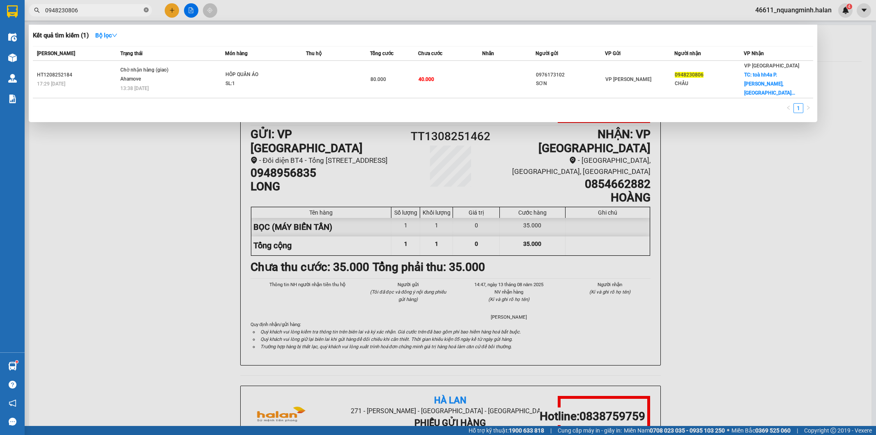
click at [0, 10] on section "Kết quả tìm kiếm ( 1 ) Bộ lọc Mã ĐH Trạng thái Món hàng Thu hộ Tổng cước Chưa c…" at bounding box center [438, 217] width 876 height 435
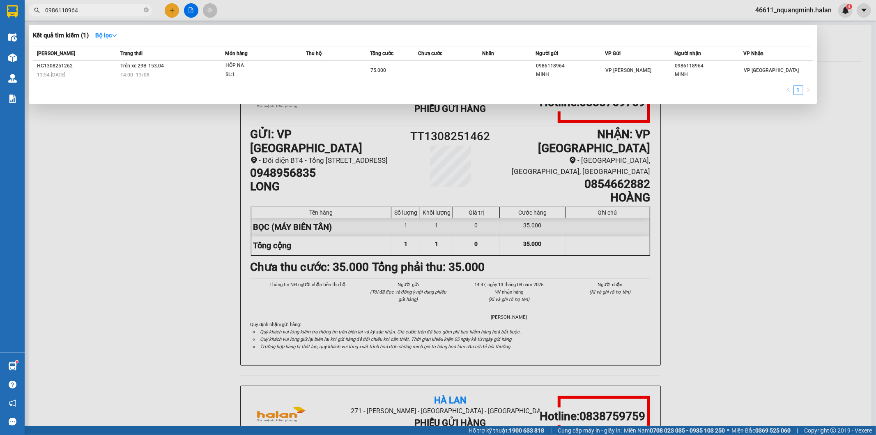
type input "0986118964"
click at [125, 170] on div at bounding box center [438, 217] width 876 height 435
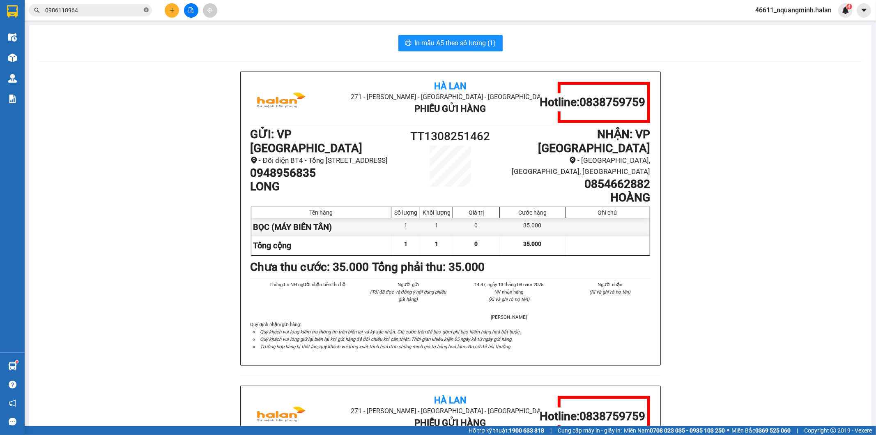
click at [144, 11] on icon "close-circle" at bounding box center [146, 9] width 5 height 5
click at [166, 7] on button at bounding box center [172, 10] width 14 height 14
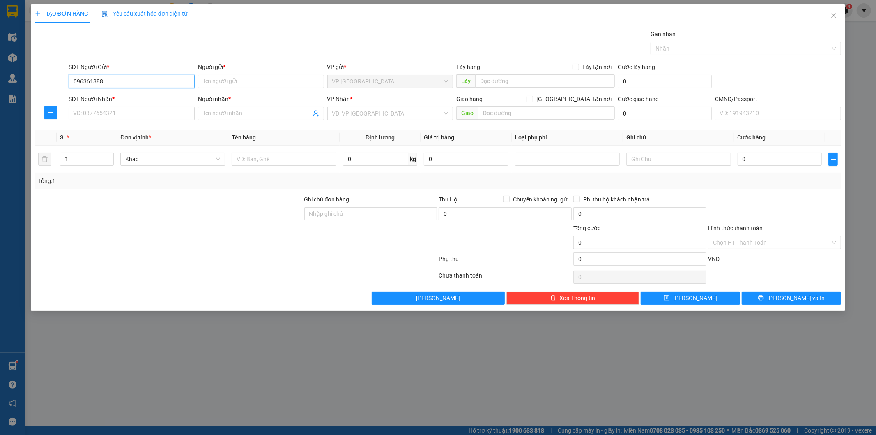
type input "0963618880"
drag, startPoint x: 122, startPoint y: 95, endPoint x: 130, endPoint y: 112, distance: 18.8
click at [123, 95] on div "0963618880 - PHONG" at bounding box center [132, 97] width 116 height 9
type input "PHONG"
type input "0963618880"
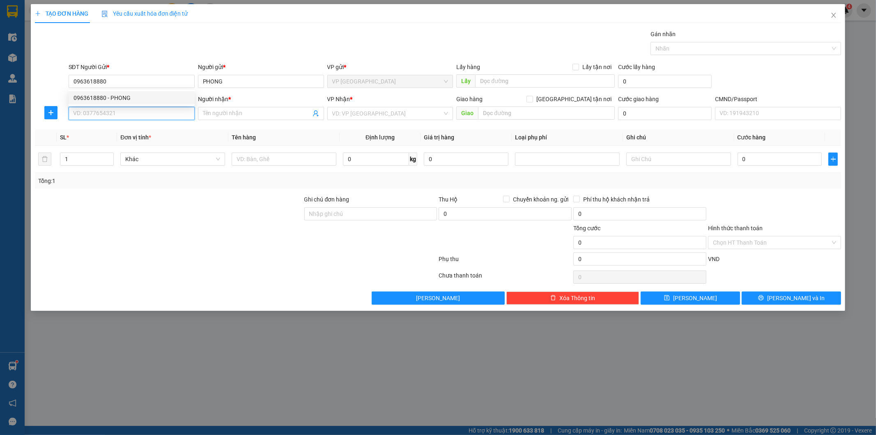
click at [130, 112] on input "SĐT Người Nhận *" at bounding box center [132, 113] width 126 height 13
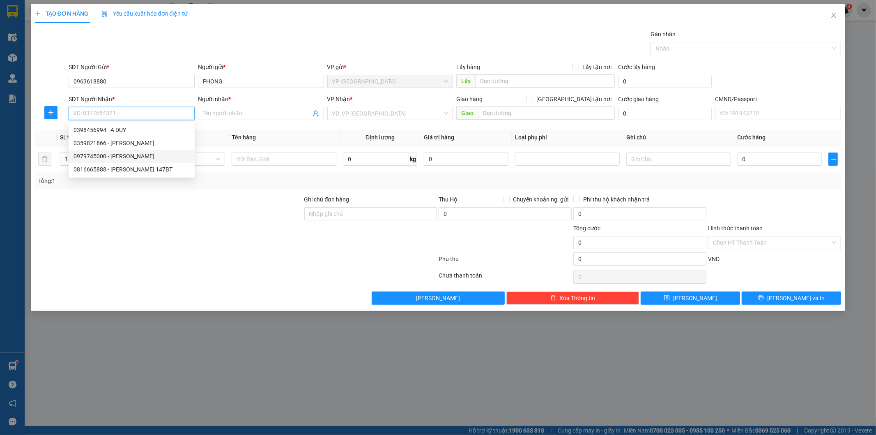
click at [133, 157] on div "0979745000 - BẢO NGỌC" at bounding box center [132, 156] width 116 height 9
type input "0979745000"
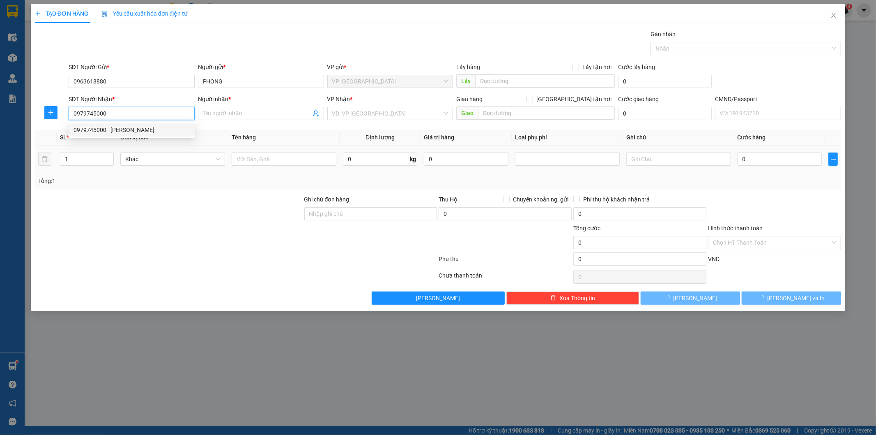
type input "BẢO NGỌC"
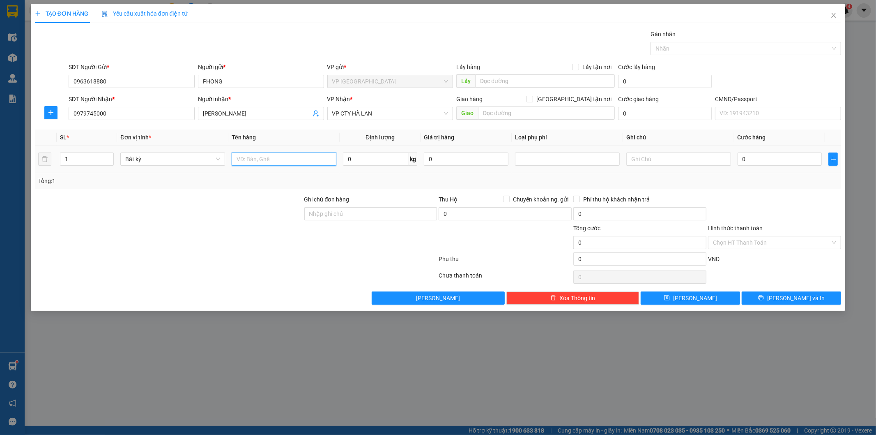
click at [286, 159] on input "text" at bounding box center [284, 158] width 105 height 13
type input "BỌC TẢI XANH LKĐT"
type input "14"
type input "50.000"
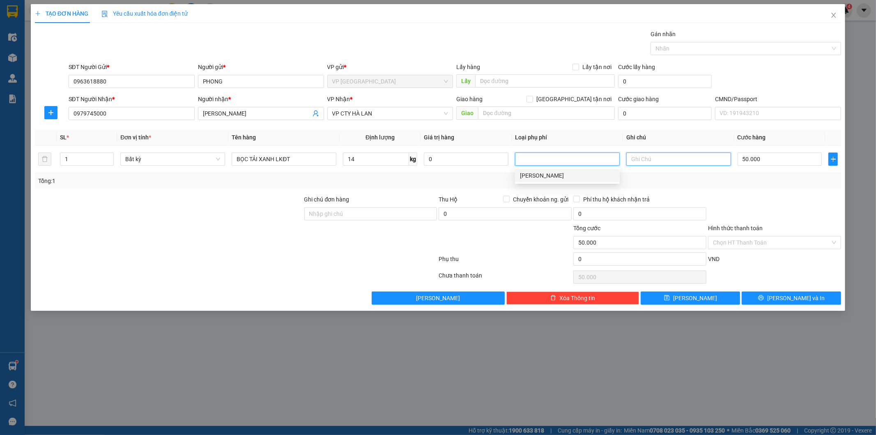
type input "50.000"
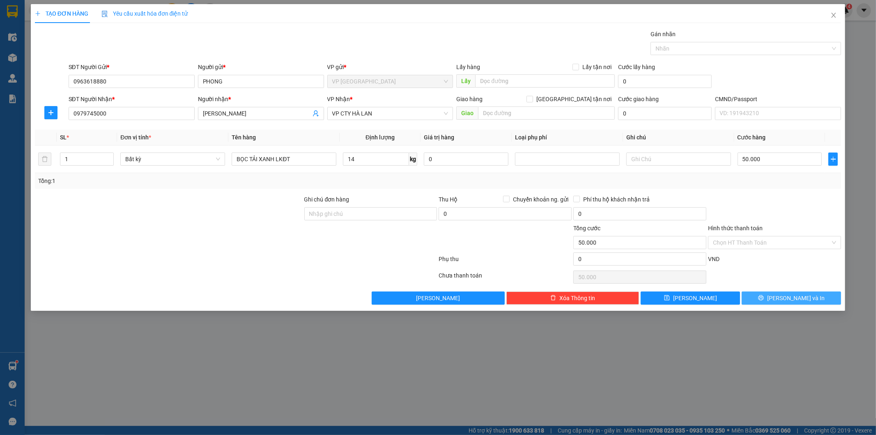
drag, startPoint x: 785, startPoint y: 298, endPoint x: 318, endPoint y: 19, distance: 544.4
click at [784, 298] on button "Lưu và In" at bounding box center [791, 297] width 99 height 13
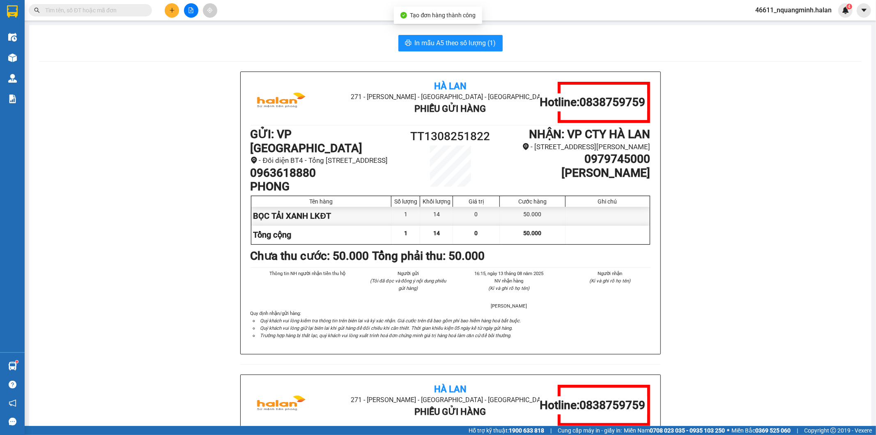
click at [421, 52] on div "In mẫu A5 theo số lượng (1) Hà Lan 271 - Dương Tự Minh - Phường Tân Long - Thái…" at bounding box center [450, 356] width 843 height 662
click at [393, 50] on div "In mẫu A5 theo số lượng (1)" at bounding box center [450, 43] width 823 height 16
click at [415, 47] on span "In mẫu A5 theo số lượng (1)" at bounding box center [455, 43] width 81 height 10
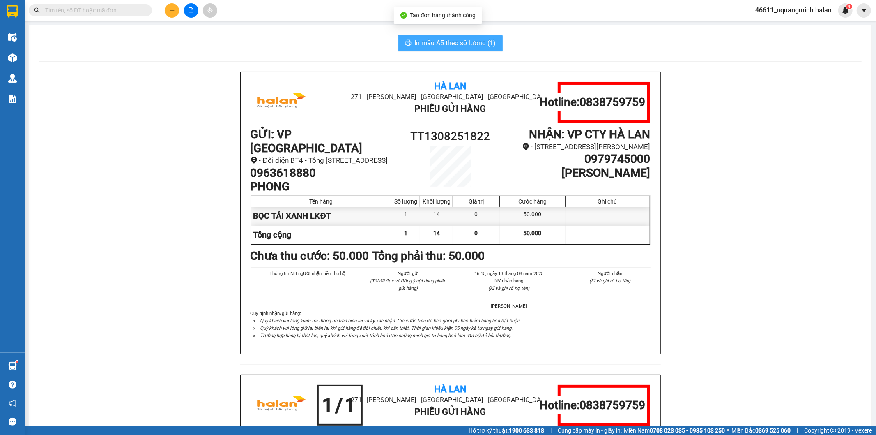
drag, startPoint x: 415, startPoint y: 47, endPoint x: 164, endPoint y: 26, distance: 252.7
click at [415, 46] on span "In mẫu A5 theo số lượng (1)" at bounding box center [455, 43] width 81 height 10
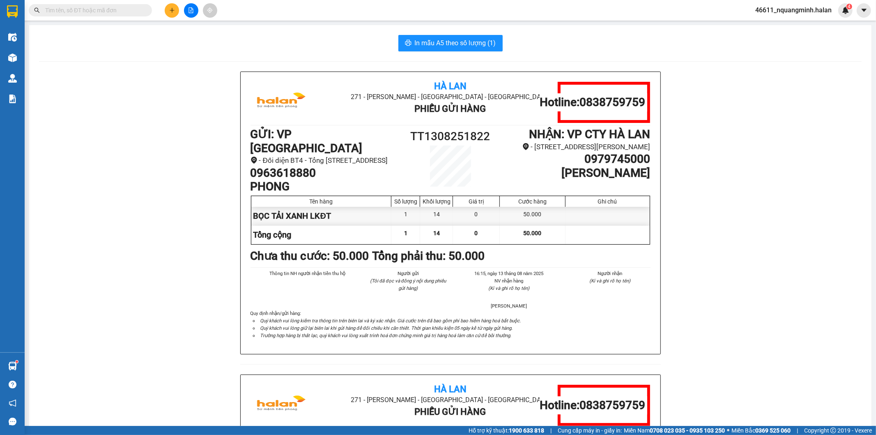
click at [170, 14] on button at bounding box center [172, 10] width 14 height 14
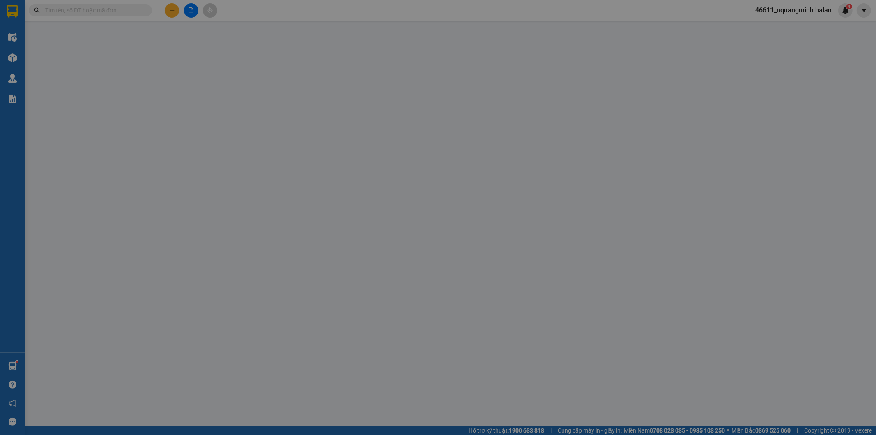
click at [170, 14] on span "Yêu cầu xuất hóa đơn điện tử" at bounding box center [144, 13] width 87 height 7
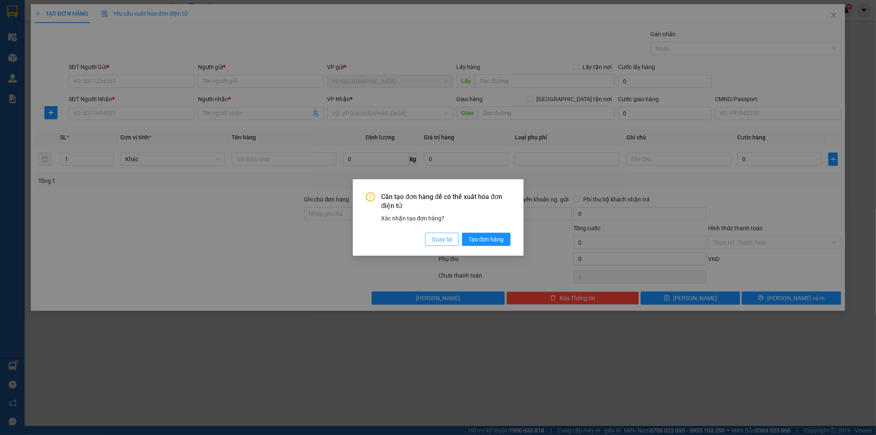
drag, startPoint x: 442, startPoint y: 241, endPoint x: 431, endPoint y: 236, distance: 11.6
click at [442, 241] on span "Quay lại" at bounding box center [442, 239] width 21 height 9
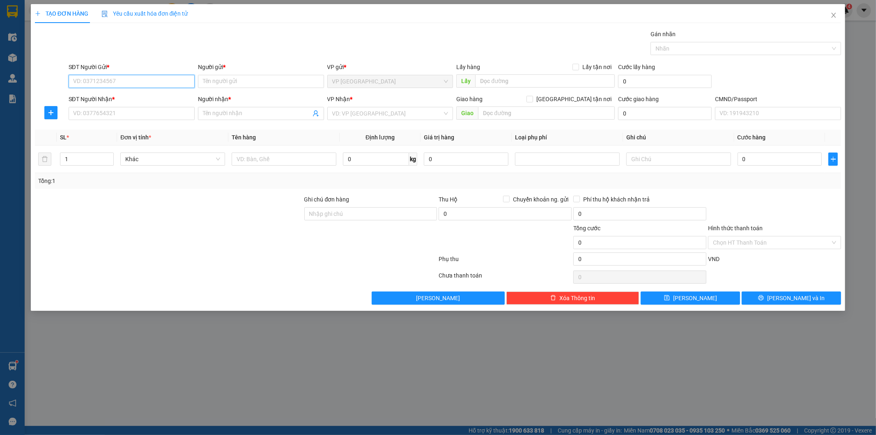
click at [154, 80] on input "SĐT Người Gửi *" at bounding box center [132, 81] width 126 height 13
click at [154, 80] on input "088849996" at bounding box center [132, 81] width 126 height 13
click at [95, 81] on input "088849996" at bounding box center [132, 81] width 126 height 13
click at [82, 79] on input "088849996" at bounding box center [132, 81] width 126 height 13
type input "0888849996"
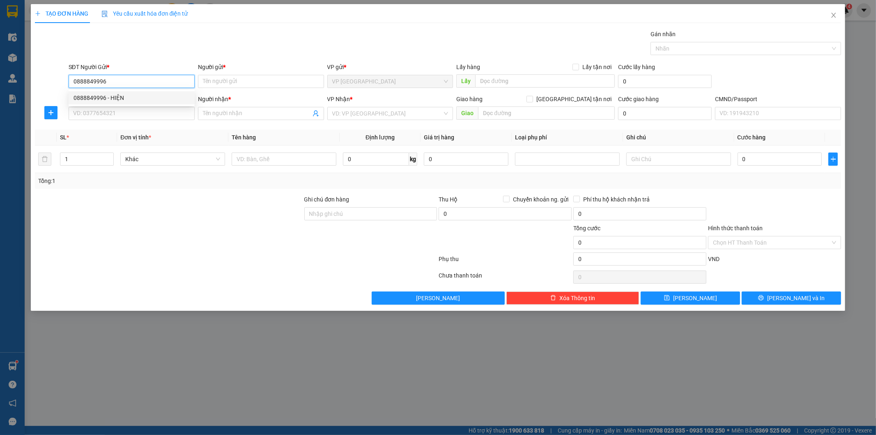
click at [124, 94] on div "0888849996 - HIỆN" at bounding box center [132, 97] width 116 height 9
type input "HIỆN"
type input "0888849996"
click at [131, 120] on input "SĐT Người Nhận *" at bounding box center [132, 113] width 126 height 13
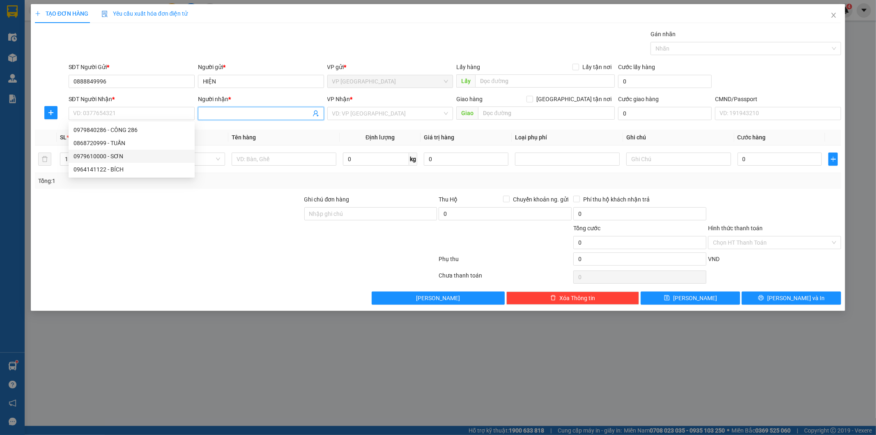
click at [314, 112] on icon "user-add" at bounding box center [316, 113] width 7 height 7
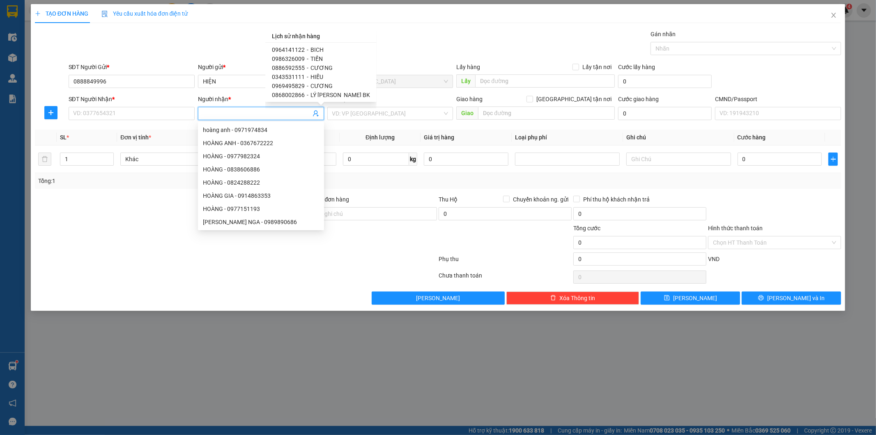
scroll to position [46, 0]
click at [313, 62] on span "HIẾU" at bounding box center [317, 61] width 13 height 7
type input "0343531111"
type input "HIẾU"
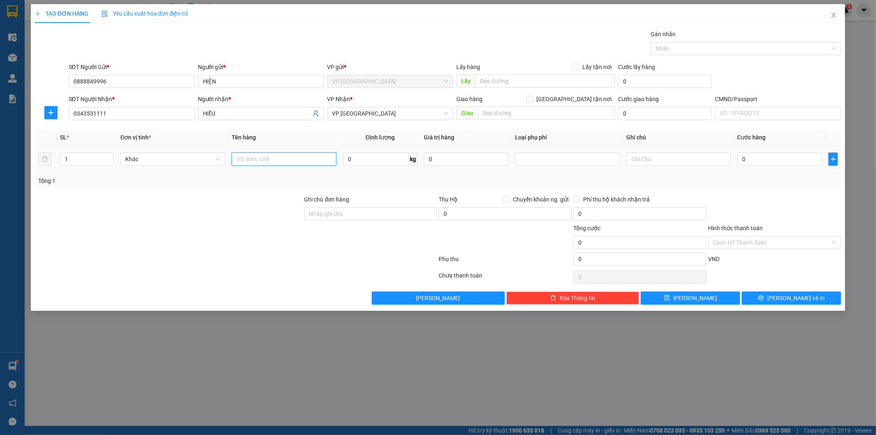
click at [304, 156] on input "text" at bounding box center [284, 158] width 105 height 13
type input "HỘP VÀNG PK"
type input "22"
click at [49, 106] on button "button" at bounding box center [50, 112] width 13 height 13
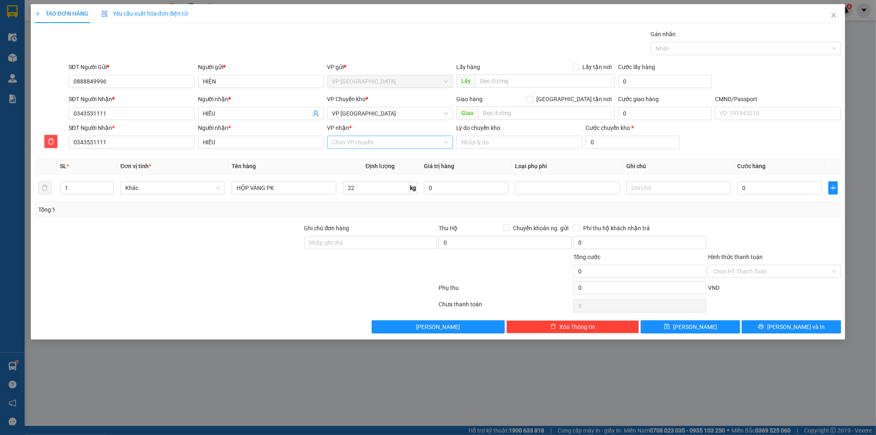
click at [391, 142] on input "VP nhận *" at bounding box center [387, 142] width 111 height 12
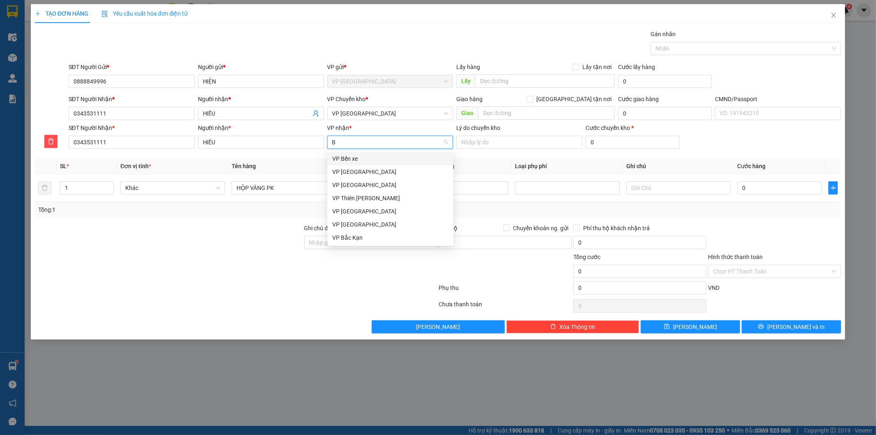
type input "BT"
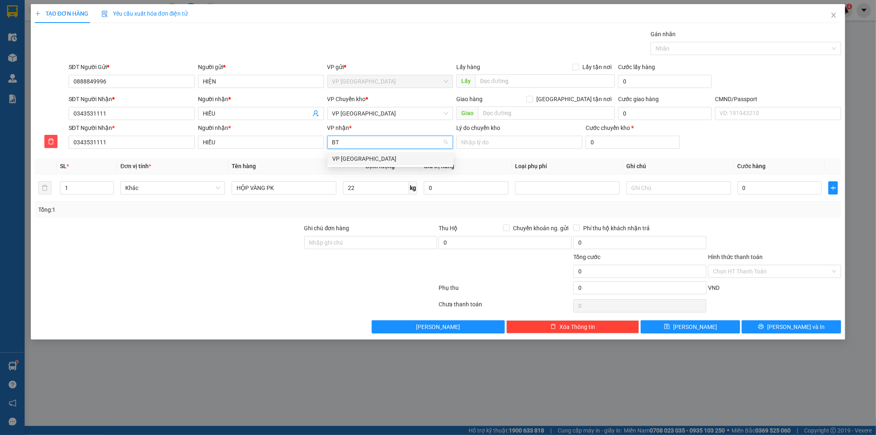
click at [386, 155] on div "VP Bình Thuận" at bounding box center [390, 158] width 116 height 9
click at [380, 115] on span "VP Bình Thuận" at bounding box center [390, 113] width 116 height 12
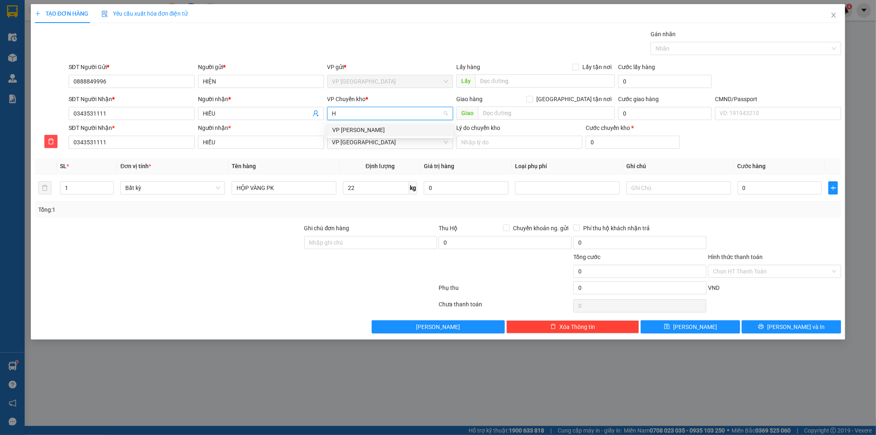
type input "HG"
click at [384, 129] on div "VP [PERSON_NAME]" at bounding box center [390, 129] width 116 height 9
click at [380, 186] on input "22" at bounding box center [376, 187] width 66 height 13
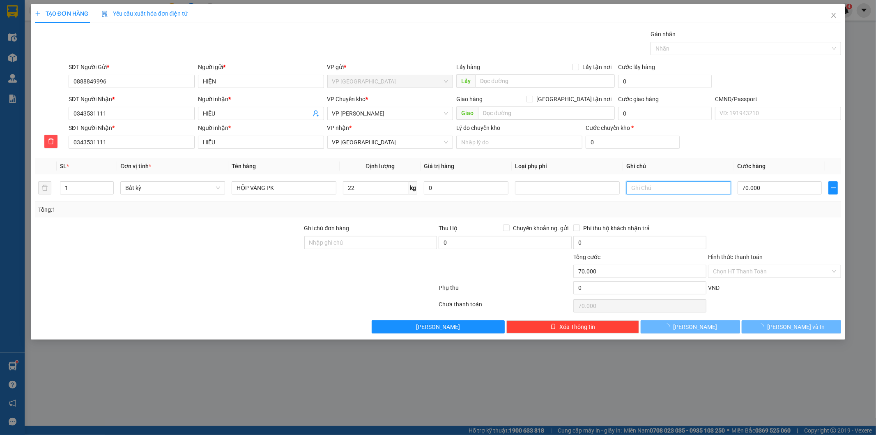
type input "70.000"
click at [786, 236] on div at bounding box center [774, 237] width 135 height 29
drag, startPoint x: 794, startPoint y: 325, endPoint x: 454, endPoint y: 191, distance: 365.4
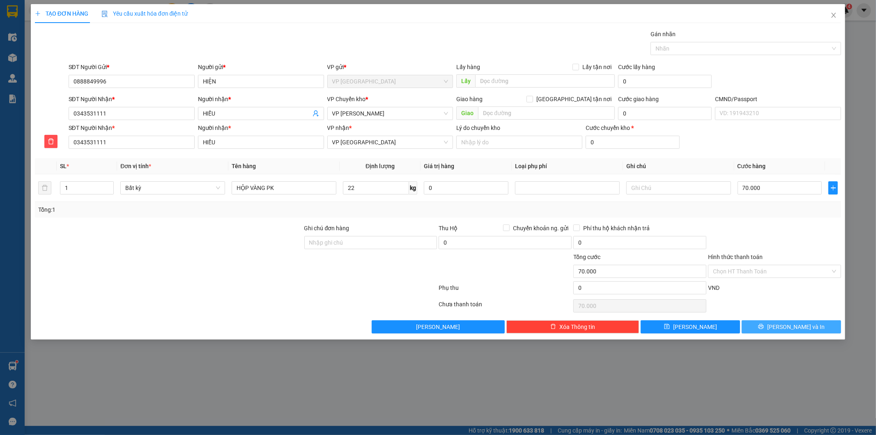
click at [794, 325] on span "Lưu và In" at bounding box center [796, 326] width 58 height 9
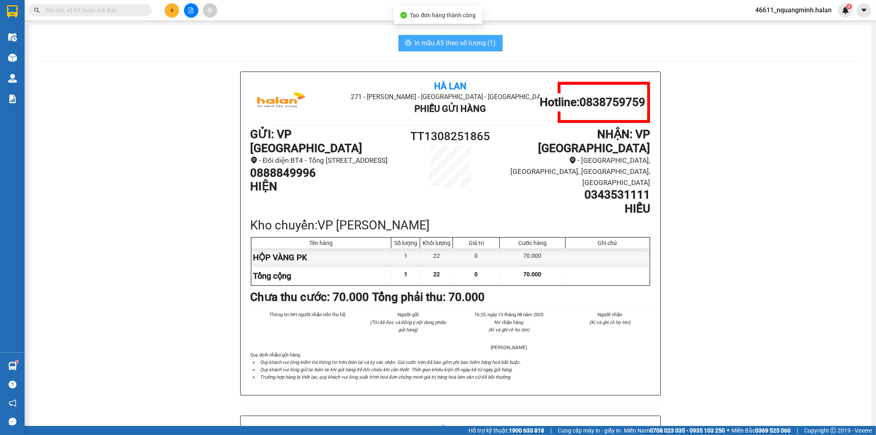
click at [430, 43] on span "In mẫu A5 theo số lượng (1)" at bounding box center [455, 43] width 81 height 10
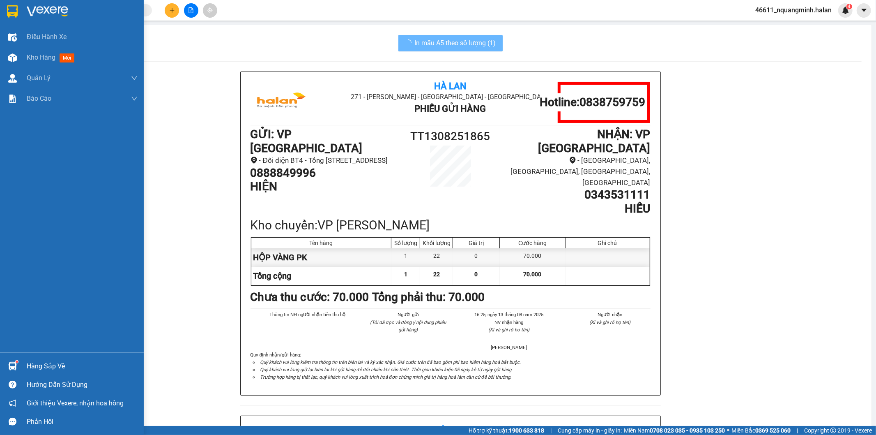
click at [20, 367] on div "Hàng sắp về" at bounding box center [72, 366] width 144 height 18
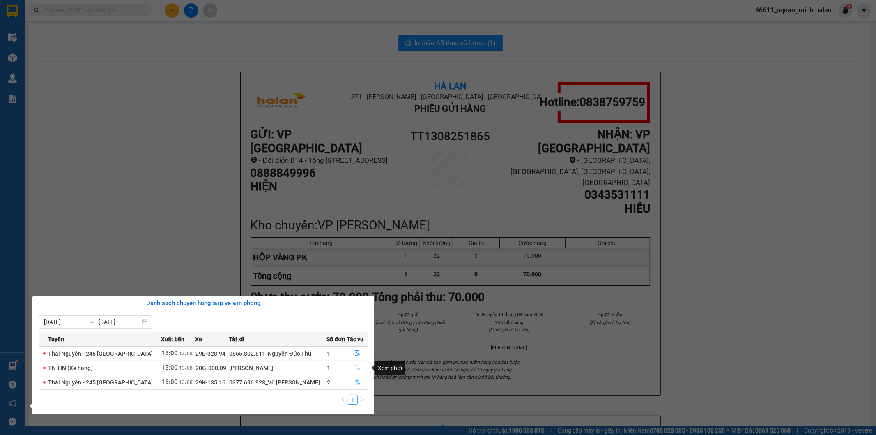
click at [357, 366] on icon "file-done" at bounding box center [358, 367] width 6 height 6
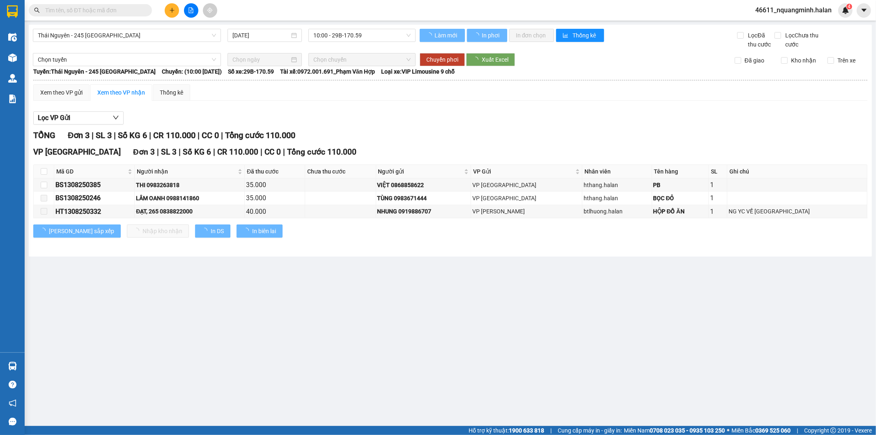
click at [404, 357] on main "Thái Nguyên - 245 Quang Trung 13/08/2025 10:00 - 29B-170.59 Làm mới In phơi In …" at bounding box center [438, 213] width 876 height 426
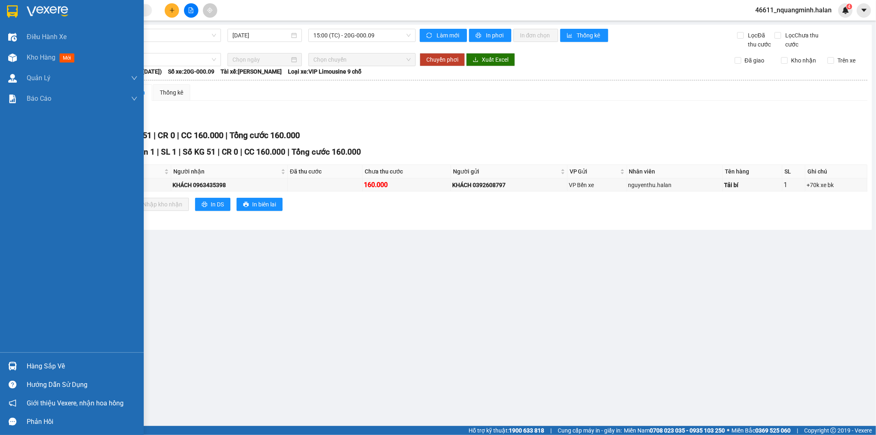
click at [13, 364] on img at bounding box center [12, 366] width 9 height 9
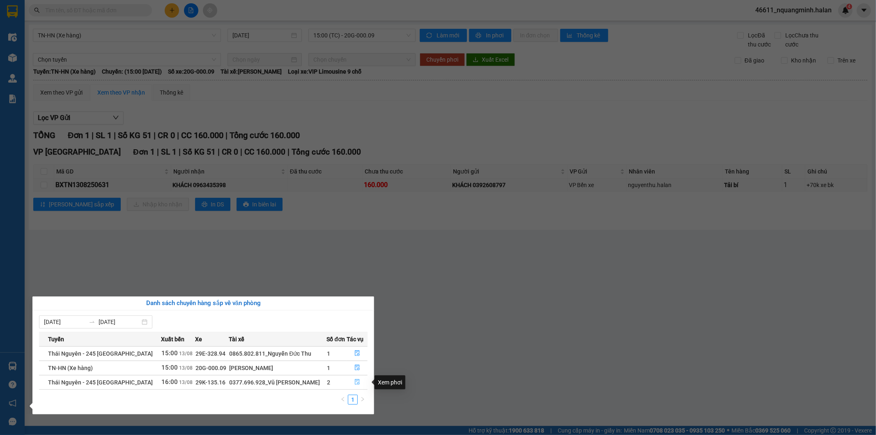
click at [360, 383] on button "button" at bounding box center [357, 381] width 20 height 13
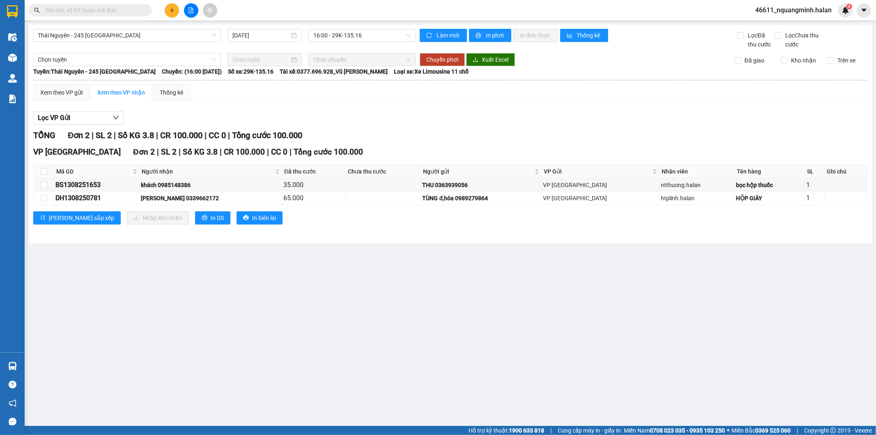
drag, startPoint x: 290, startPoint y: 340, endPoint x: 292, endPoint y: 347, distance: 7.0
click at [290, 343] on main "Thái Nguyên - 245 Quang Trung 13/08/2025 16:00 - 29K-135.16 Làm mới In phơi In …" at bounding box center [438, 213] width 876 height 426
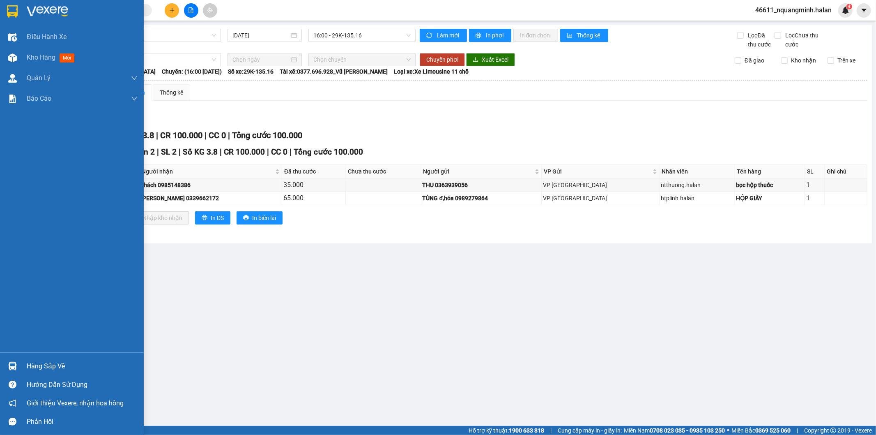
click at [13, 358] on div "Hàng sắp về" at bounding box center [72, 366] width 144 height 18
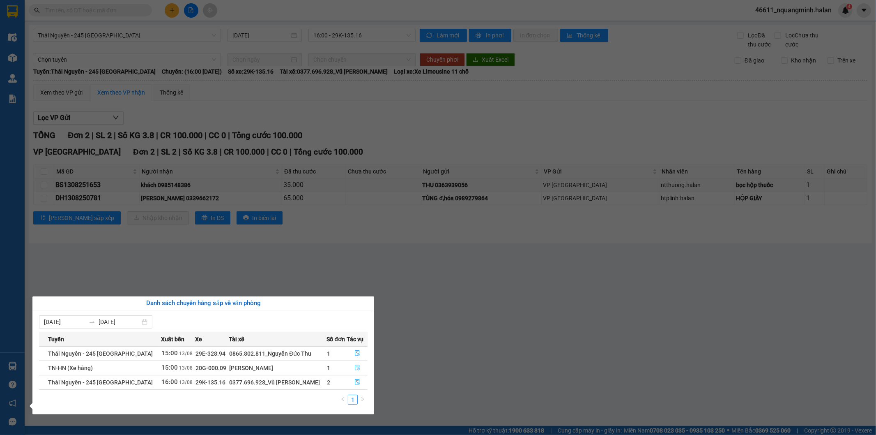
click at [355, 352] on icon "file-done" at bounding box center [358, 353] width 6 height 6
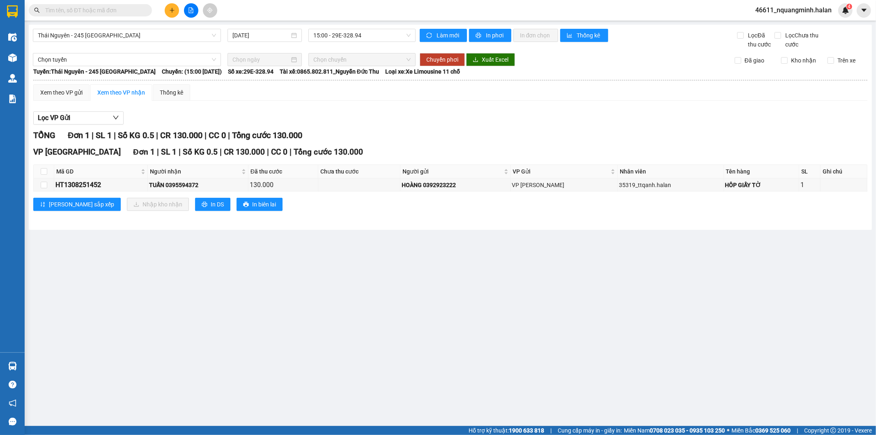
click at [331, 313] on main "Thái Nguyên - 245 Quang Trung 13/08/2025 15:00 - 29E-328.94 Làm mới In phơi In …" at bounding box center [438, 213] width 876 height 426
drag, startPoint x: 210, startPoint y: 182, endPoint x: 170, endPoint y: 184, distance: 40.3
click at [170, 184] on div "TUẤN 0395594372" at bounding box center [198, 184] width 98 height 9
copy div "0395594372"
click at [121, 12] on input "text" at bounding box center [93, 10] width 97 height 9
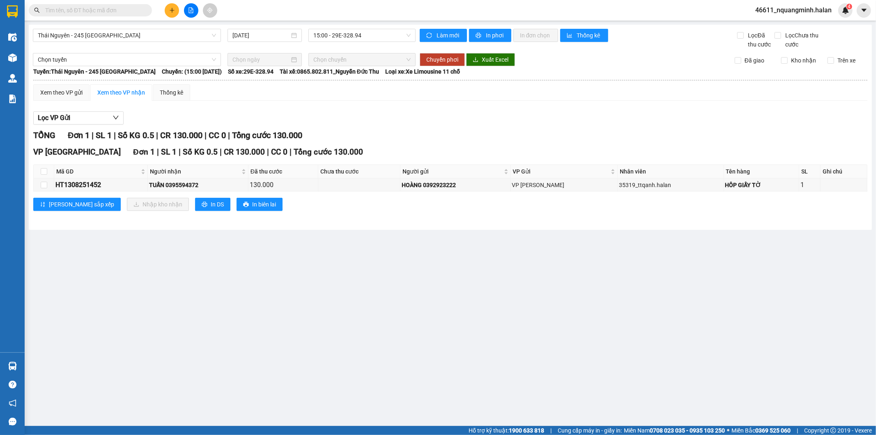
paste input "0395594372"
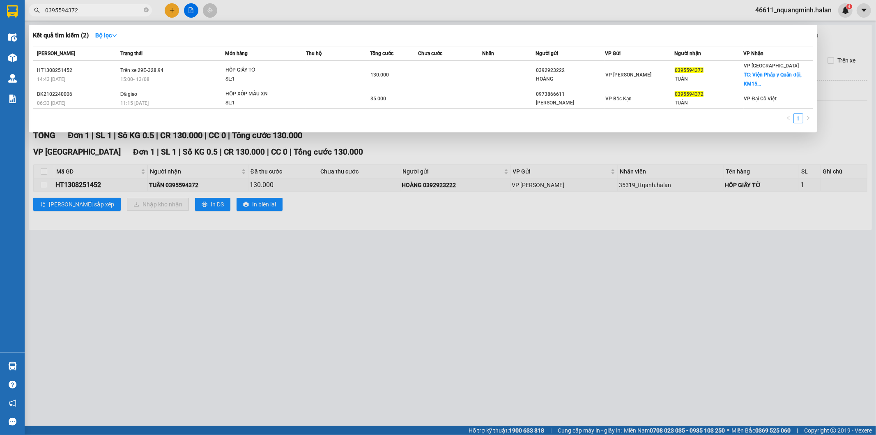
type input "0395594372"
click at [430, 70] on td at bounding box center [450, 75] width 64 height 28
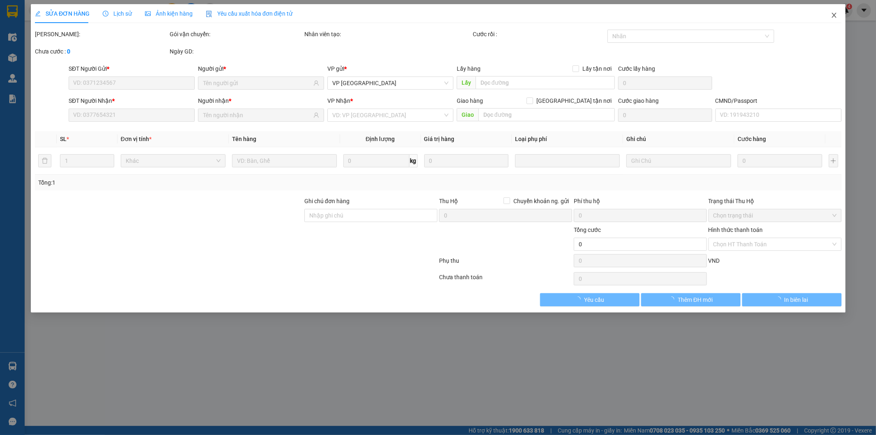
type input "0392923222"
type input "HOÀNG"
type input "0395594372"
type input "TUẤN"
checkbox input "true"
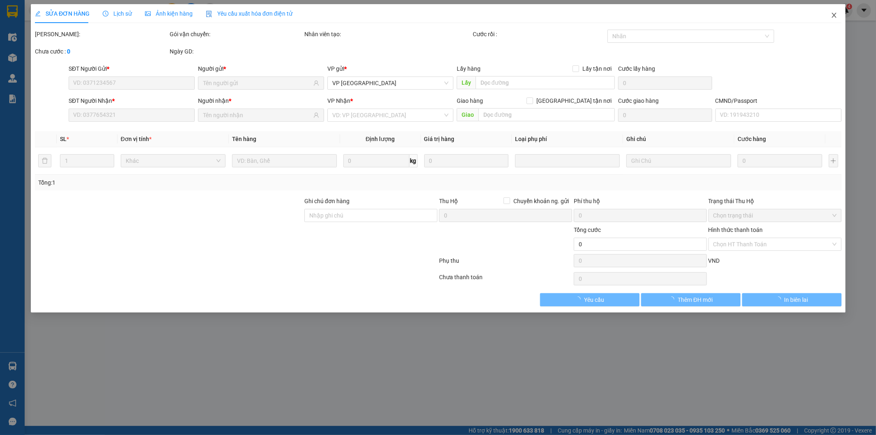
type input "Viện Pháp y Quân đội, KM15, QL1A, Liên Ninh, Thanh Trì, Hà Nội, Việt Nam"
type input "95.000"
type input "130.000"
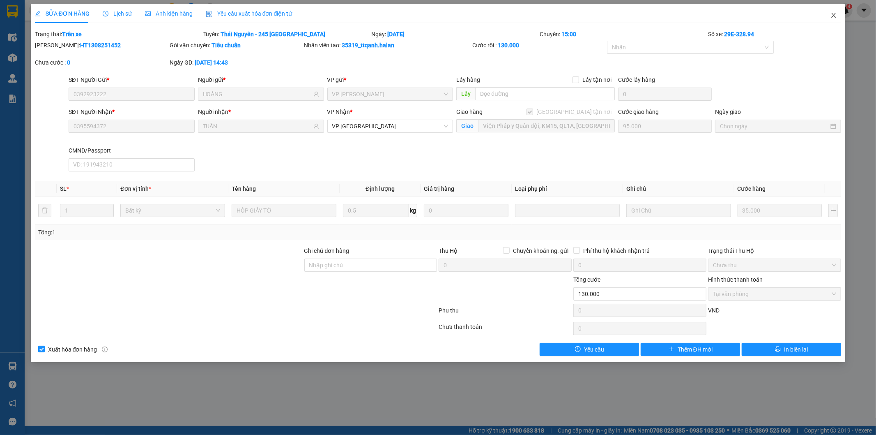
click at [831, 15] on icon "close" at bounding box center [834, 15] width 7 height 7
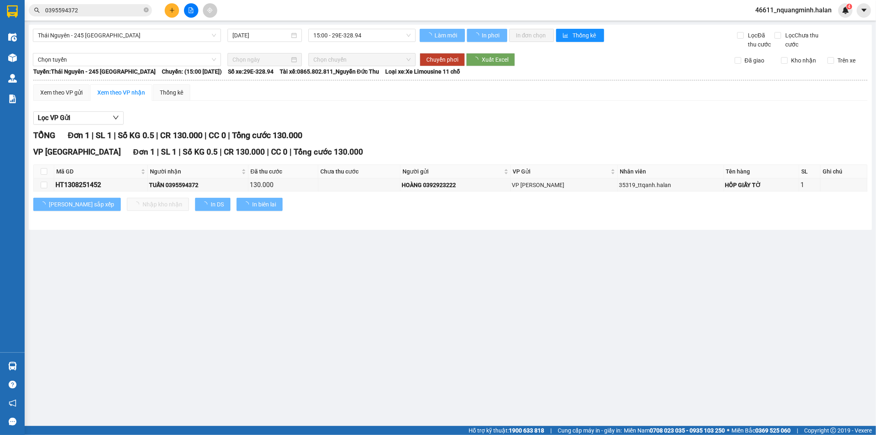
drag, startPoint x: 297, startPoint y: 311, endPoint x: 260, endPoint y: 425, distance: 119.7
click at [297, 326] on main "Thái Nguyên - 245 Quang Trung 13/08/2025 15:00 - 29E-328.94 Làm mới In phơi In …" at bounding box center [438, 213] width 876 height 426
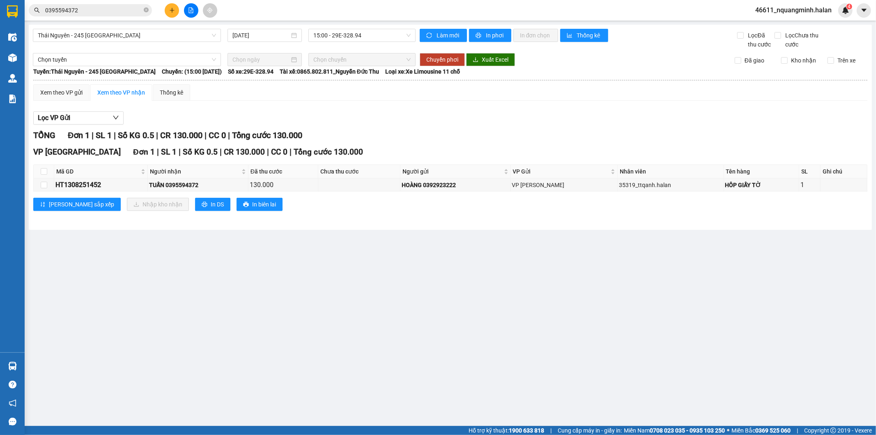
click at [104, 14] on input "0395594372" at bounding box center [93, 10] width 97 height 9
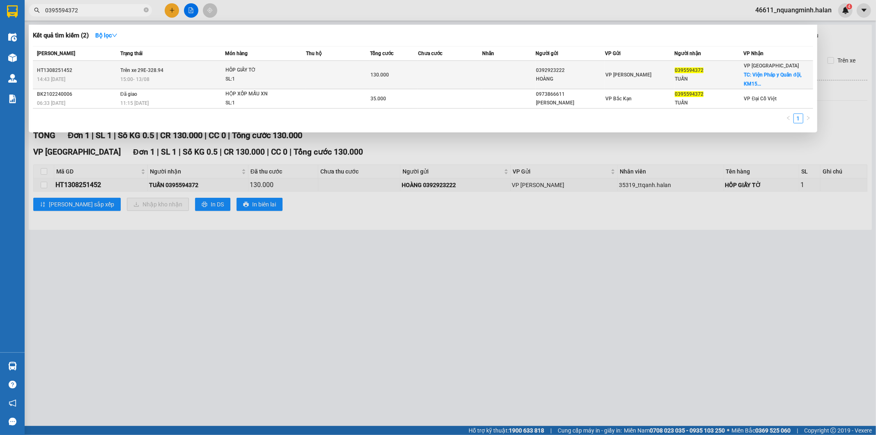
click at [394, 75] on div "130.000" at bounding box center [394, 74] width 47 height 9
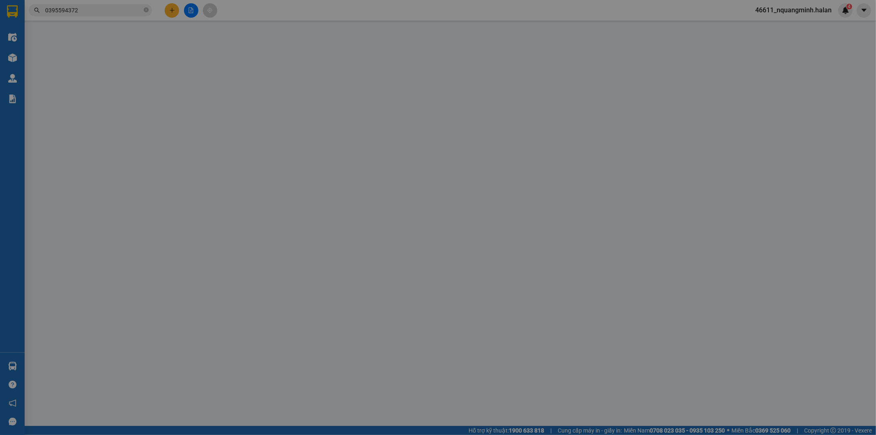
type input "0392923222"
type input "HOÀNG"
type input "0395594372"
type input "TUẤN"
checkbox input "true"
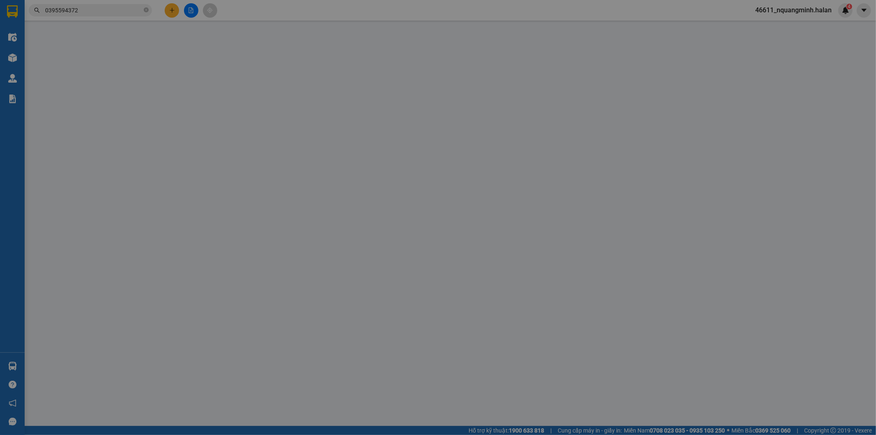
type input "Viện Pháp y Quân đội, KM15, QL1A, Liên Ninh, Thanh Trì, Hà Nội, Việt Nam"
type input "95.000"
type input "130.000"
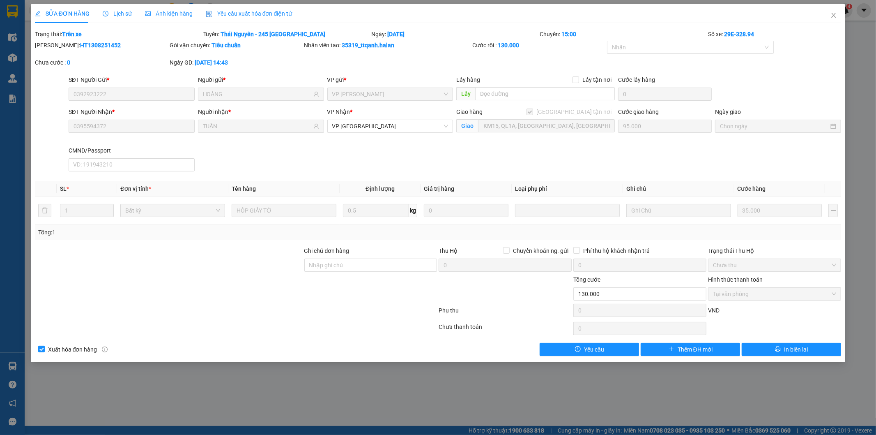
scroll to position [0, 69]
click at [714, 166] on div "SĐT Người Nhận * 0395594372 Người nhận * TUẤN VP Nhận * VP Tân Triều Giao hàng …" at bounding box center [455, 140] width 776 height 67
click at [838, 13] on span "Close" at bounding box center [833, 15] width 23 height 23
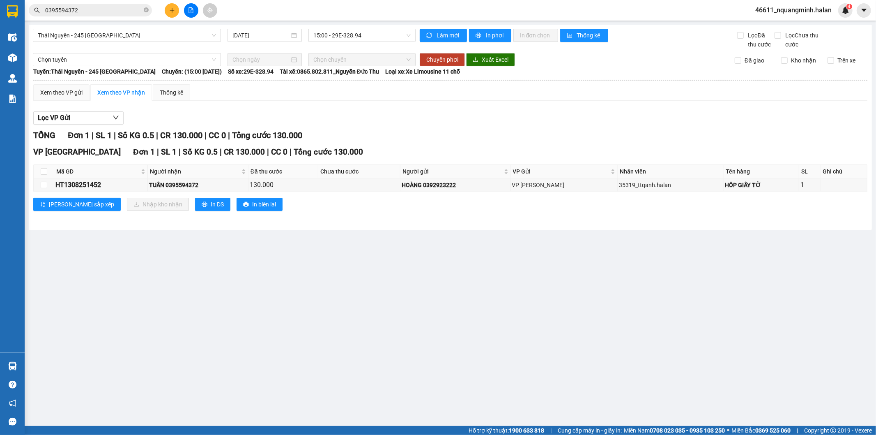
click at [110, 14] on input "0395594372" at bounding box center [93, 10] width 97 height 9
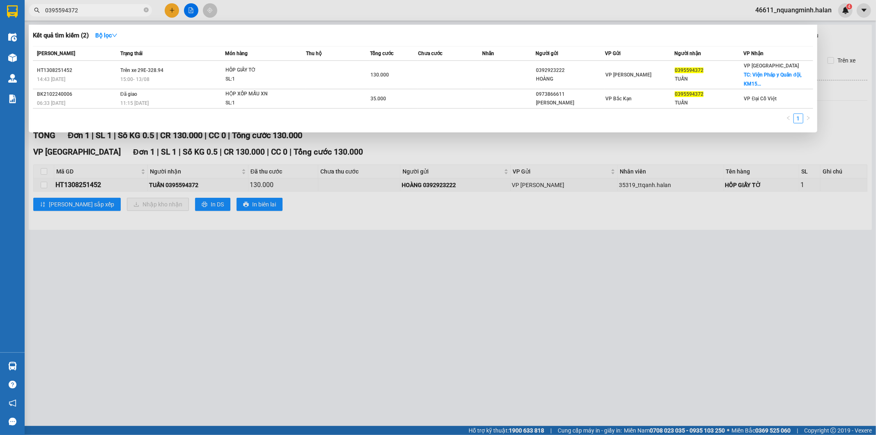
drag, startPoint x: 89, startPoint y: 12, endPoint x: 0, endPoint y: -25, distance: 96.4
click at [0, 0] on html "Kết quả tìm kiếm ( 2 ) Bộ lọc Mã ĐH Trạng thái Món hàng Thu hộ Tổng cước Chưa c…" at bounding box center [438, 217] width 876 height 435
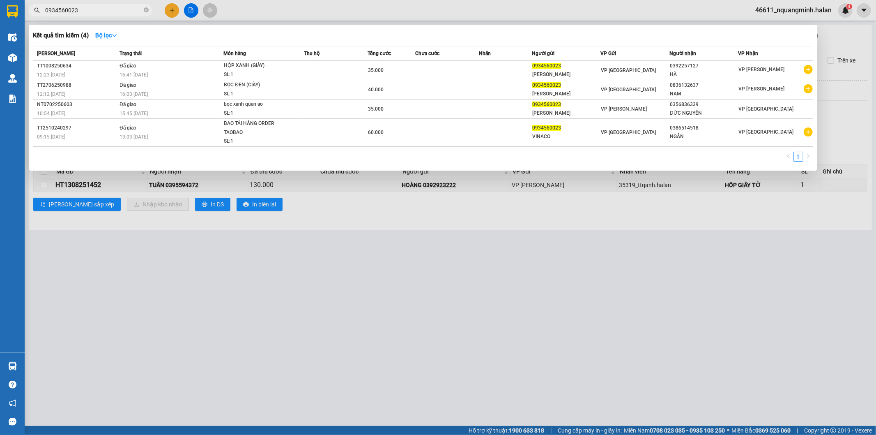
type input "0934560023"
click at [184, 29] on div "Kết quả tìm kiếm ( 4 ) Bộ lọc" at bounding box center [423, 35] width 781 height 13
click at [237, 5] on div at bounding box center [438, 217] width 876 height 435
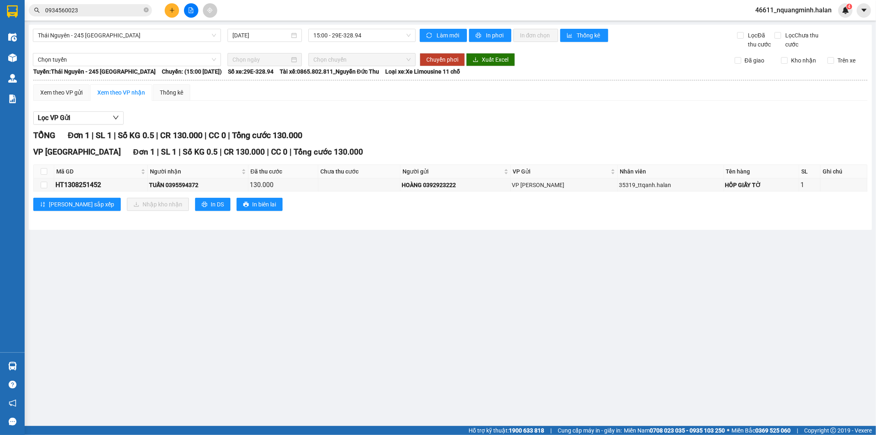
click at [237, 5] on div "Kết quả tìm kiếm ( 4 ) Bộ lọc Mã ĐH Trạng thái Món hàng Thu hộ Tổng cước Chưa c…" at bounding box center [438, 10] width 876 height 21
click at [126, 10] on input "0934560023" at bounding box center [93, 10] width 97 height 9
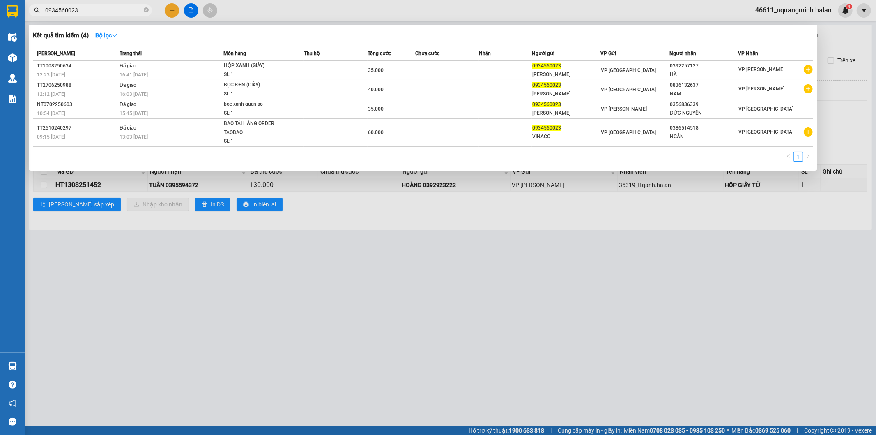
click at [173, 9] on div at bounding box center [438, 217] width 876 height 435
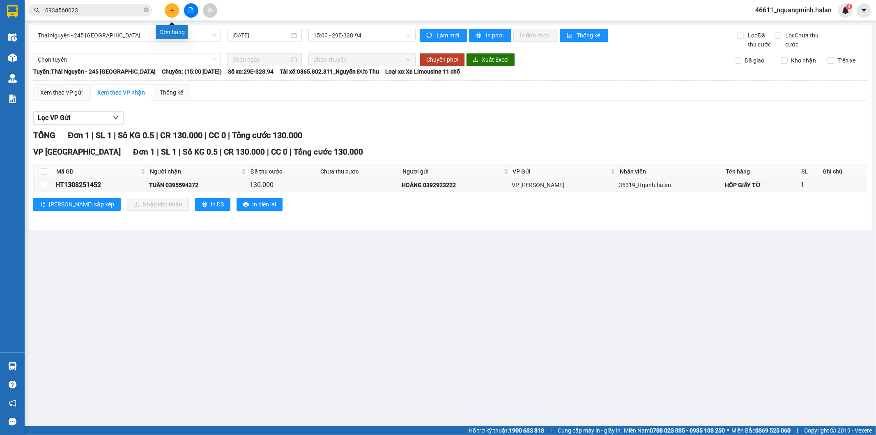
click at [173, 9] on icon "plus" at bounding box center [172, 10] width 6 height 6
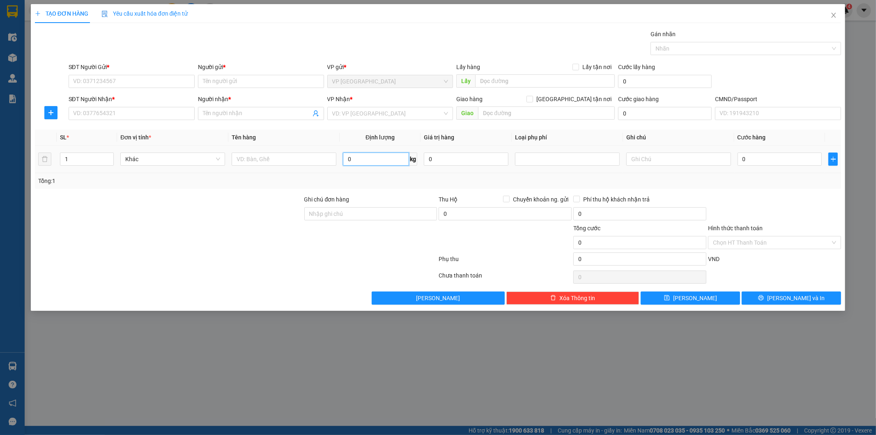
click at [373, 164] on input "0" at bounding box center [376, 158] width 66 height 13
type input "8"
click at [329, 159] on input "text" at bounding box center [284, 158] width 105 height 13
click at [169, 80] on input "SĐT Người Gửi *" at bounding box center [132, 81] width 126 height 13
click at [316, 161] on input "text" at bounding box center [284, 158] width 105 height 13
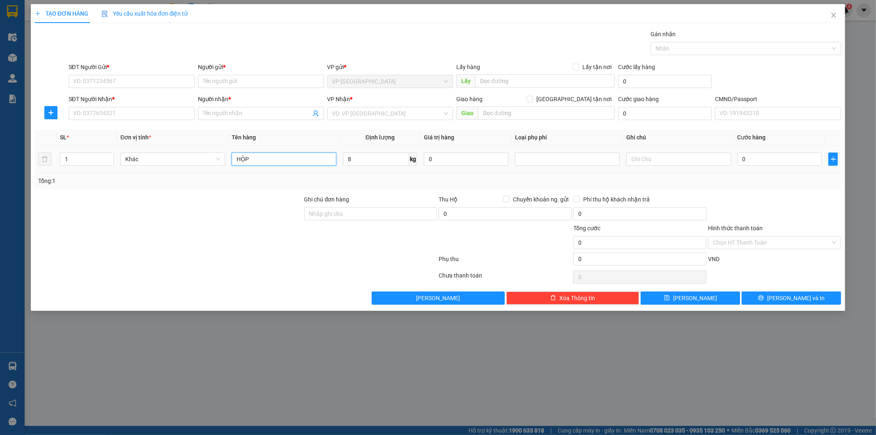
type input "HỘP"
click at [124, 81] on input "SĐT Người Gửi *" at bounding box center [132, 81] width 126 height 13
type input "0981948892"
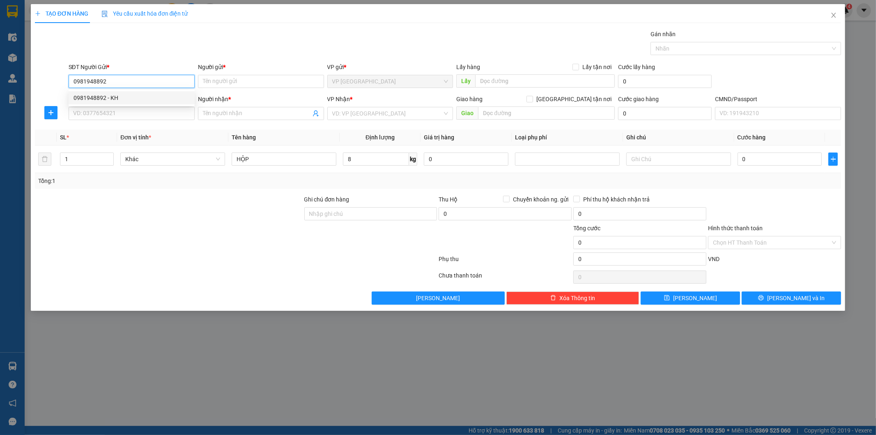
click at [159, 95] on div "0981948892 - KH" at bounding box center [132, 97] width 116 height 9
type input "KH"
type input "0981948892"
click at [265, 78] on input "KH" at bounding box center [261, 81] width 126 height 13
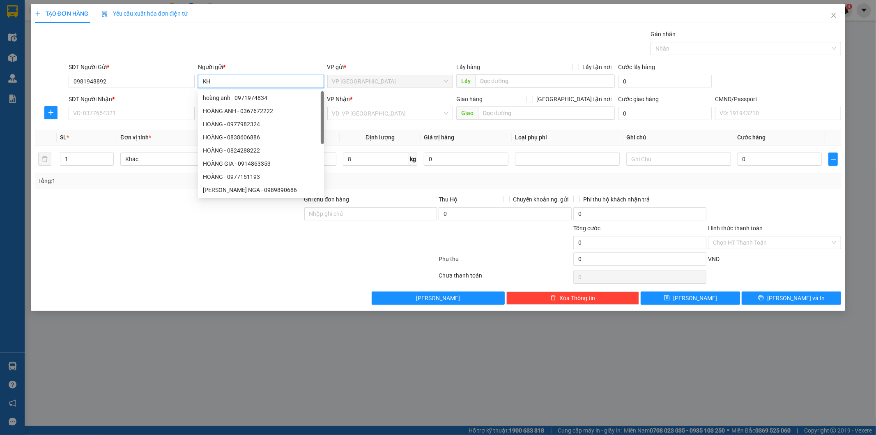
type input "K"
type input "HẰNG"
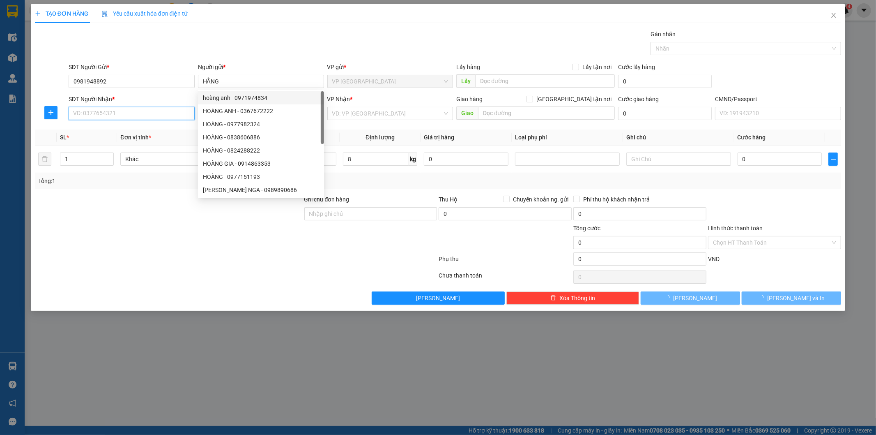
click at [151, 112] on input "SĐT Người Nhận *" at bounding box center [132, 113] width 126 height 13
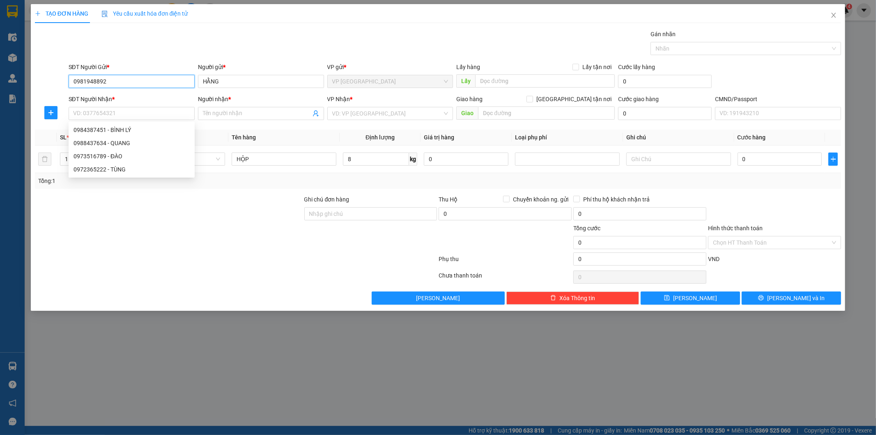
drag, startPoint x: 134, startPoint y: 82, endPoint x: 2, endPoint y: 81, distance: 131.9
click at [2, 81] on div "TẠO ĐƠN HÀNG Yêu cầu xuất hóa đơn điện tử Transit Pickup Surcharge Ids Transit …" at bounding box center [438, 217] width 876 height 435
type input "0865833818"
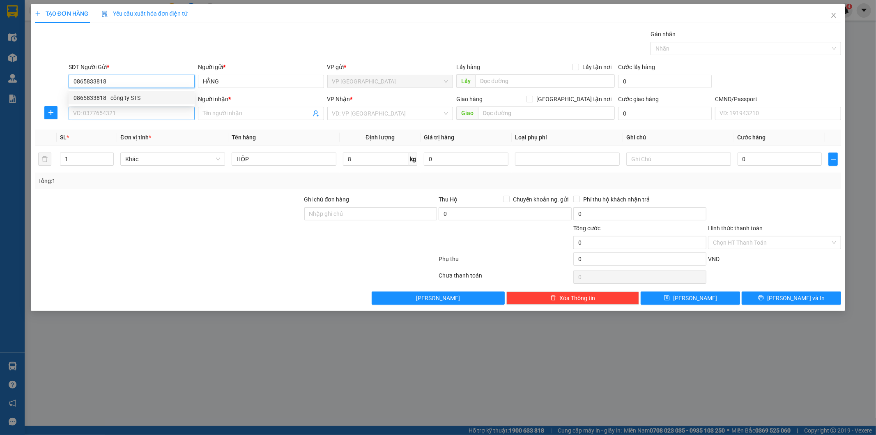
drag, startPoint x: 132, startPoint y: 94, endPoint x: 167, endPoint y: 111, distance: 38.6
click at [134, 96] on div "0865833818 - công ty STS" at bounding box center [132, 97] width 116 height 9
type input "công ty STS"
type input "0865833818"
click at [166, 111] on input "SĐT Người Nhận *" at bounding box center [132, 113] width 126 height 13
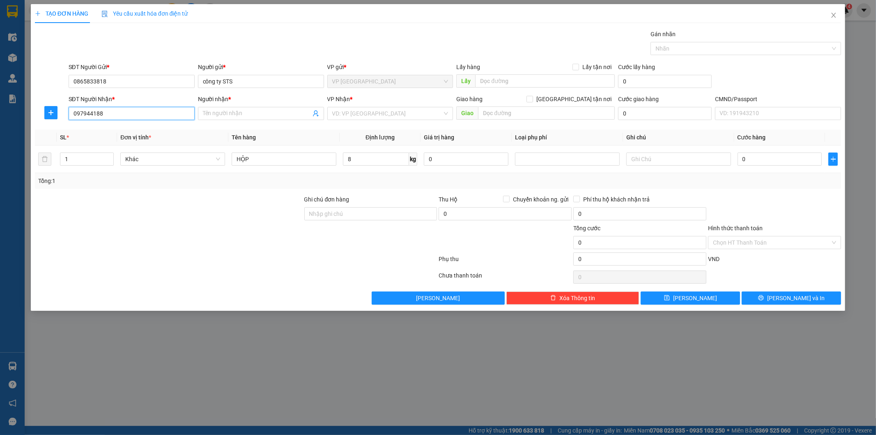
type input "0979441883"
drag, startPoint x: 146, startPoint y: 128, endPoint x: 286, endPoint y: 129, distance: 139.7
click at [148, 128] on div "0979441883 - PHƯƠNG" at bounding box center [132, 129] width 116 height 9
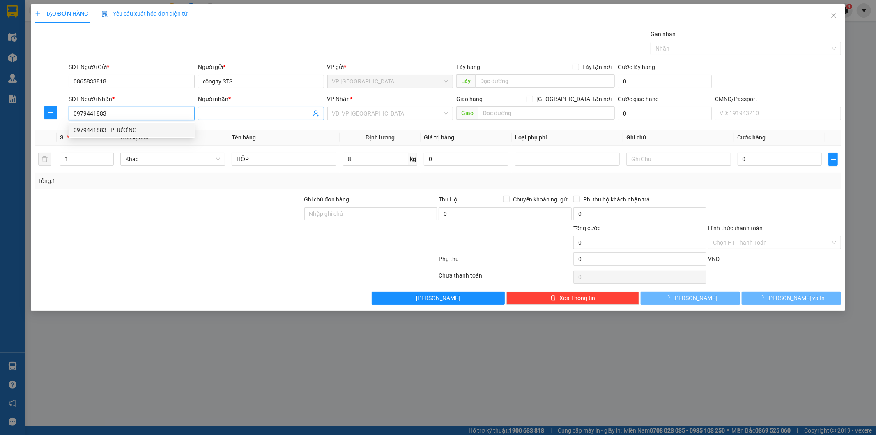
type input "PHƯƠNG"
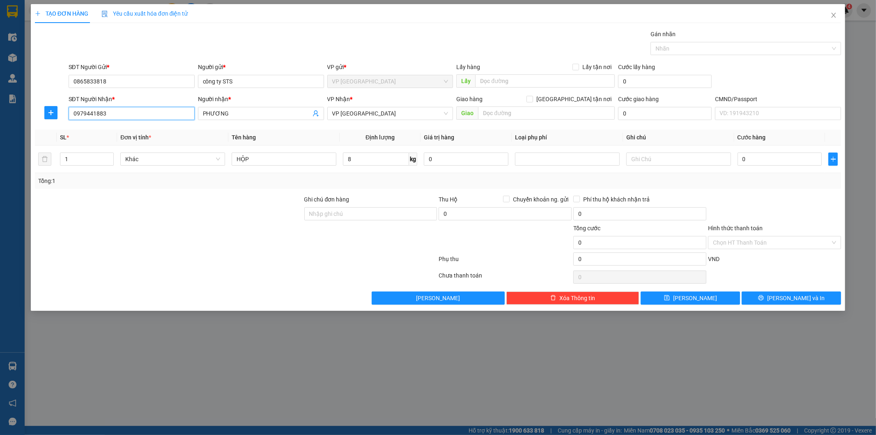
drag, startPoint x: 144, startPoint y: 114, endPoint x: 0, endPoint y: 103, distance: 144.2
click at [0, 106] on div "TẠO ĐƠN HÀNG Yêu cầu xuất hóa đơn điện tử Transit Pickup Surcharge Ids Transit …" at bounding box center [438, 217] width 876 height 435
type input "0979441883"
drag, startPoint x: 139, startPoint y: 112, endPoint x: 0, endPoint y: 110, distance: 138.9
click at [0, 111] on div "TẠO ĐƠN HÀNG Yêu cầu xuất hóa đơn điện tử Transit Pickup Surcharge Ids Transit …" at bounding box center [438, 217] width 876 height 435
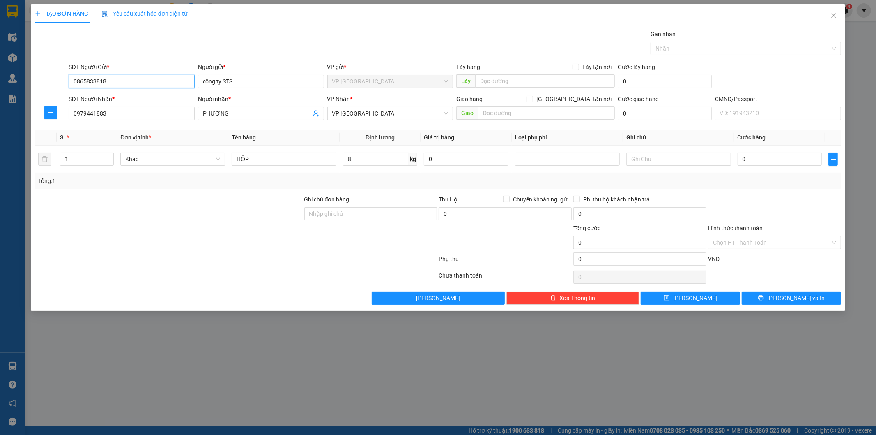
drag, startPoint x: 120, startPoint y: 81, endPoint x: 0, endPoint y: 59, distance: 121.5
click at [0, 71] on div "TẠO ĐƠN HÀNG Yêu cầu xuất hóa đơn điện tử Transit Pickup Surcharge Ids Transit …" at bounding box center [438, 217] width 876 height 435
click at [266, 159] on input "HỘP" at bounding box center [284, 158] width 105 height 13
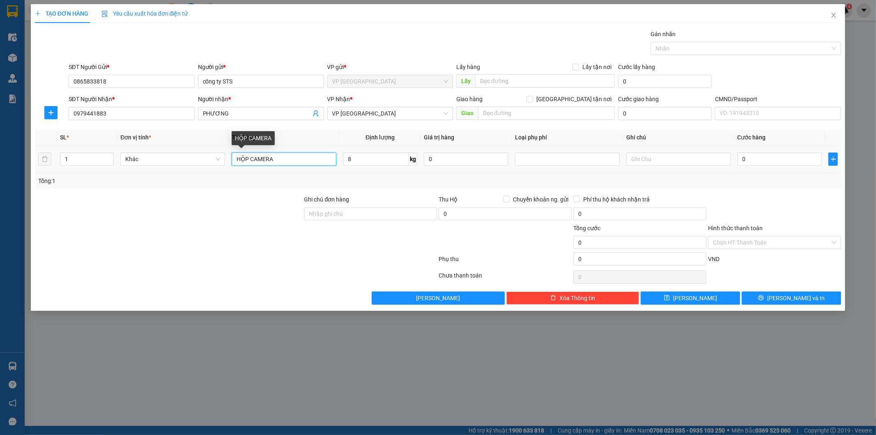
type input "HỘP CAMERA"
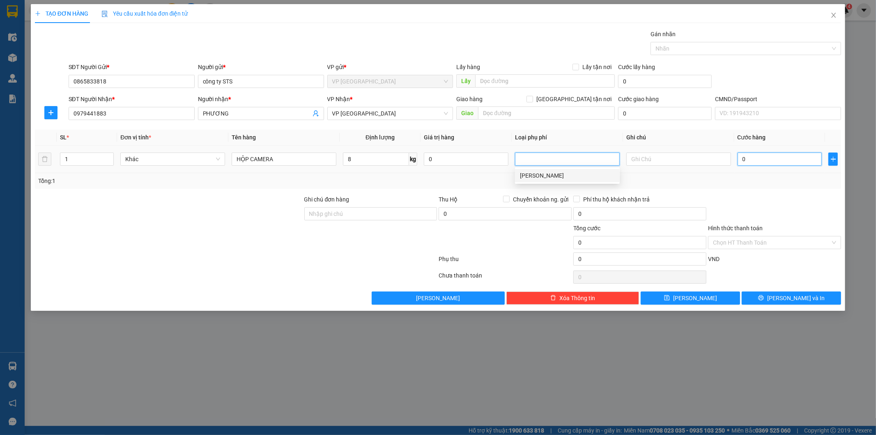
click at [772, 159] on input "0" at bounding box center [780, 158] width 85 height 13
type input "40"
type input "40.000"
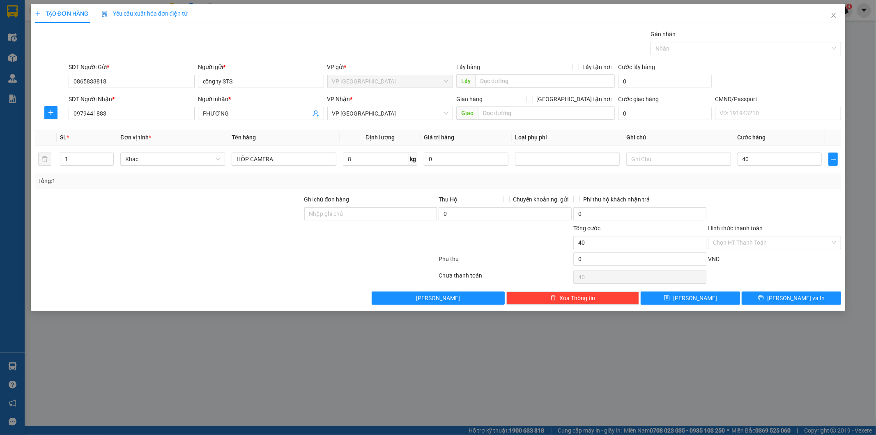
type input "40.000"
drag, startPoint x: 754, startPoint y: 206, endPoint x: 766, endPoint y: 219, distance: 17.7
click at [754, 207] on div at bounding box center [774, 209] width 135 height 29
click at [800, 305] on div "TẠO ĐƠN HÀNG Yêu cầu xuất hóa đơn điện tử Transit Pickup Surcharge Ids Transit …" at bounding box center [438, 157] width 815 height 306
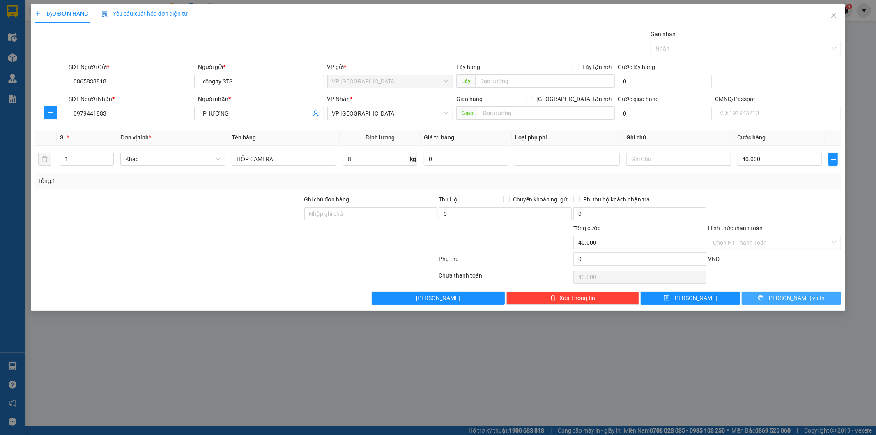
drag, startPoint x: 776, startPoint y: 298, endPoint x: 343, endPoint y: 89, distance: 480.8
click at [764, 298] on icon "printer" at bounding box center [761, 298] width 6 height 6
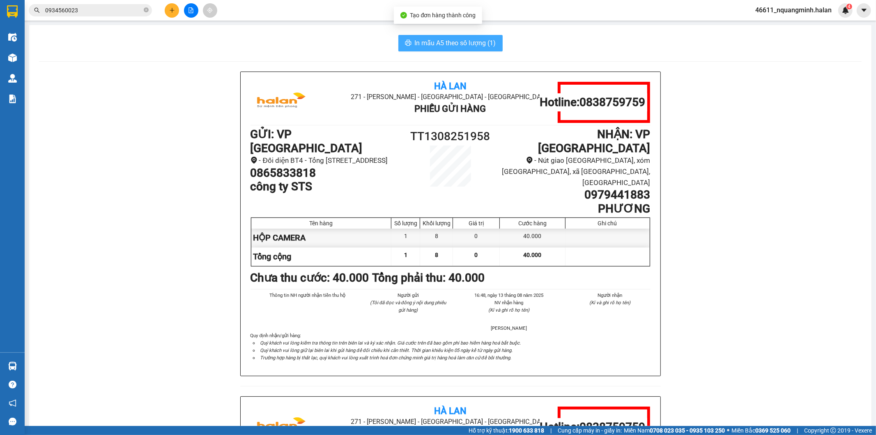
click at [415, 42] on span "In mẫu A5 theo số lượng (1)" at bounding box center [455, 43] width 81 height 10
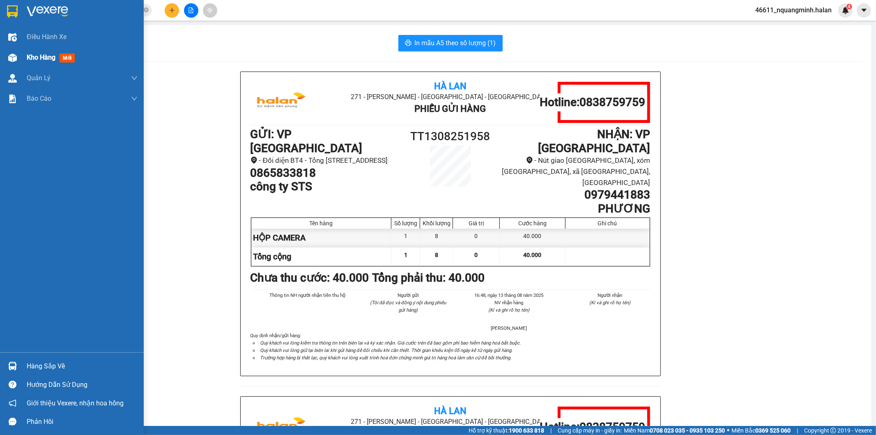
click at [15, 60] on img at bounding box center [12, 57] width 9 height 9
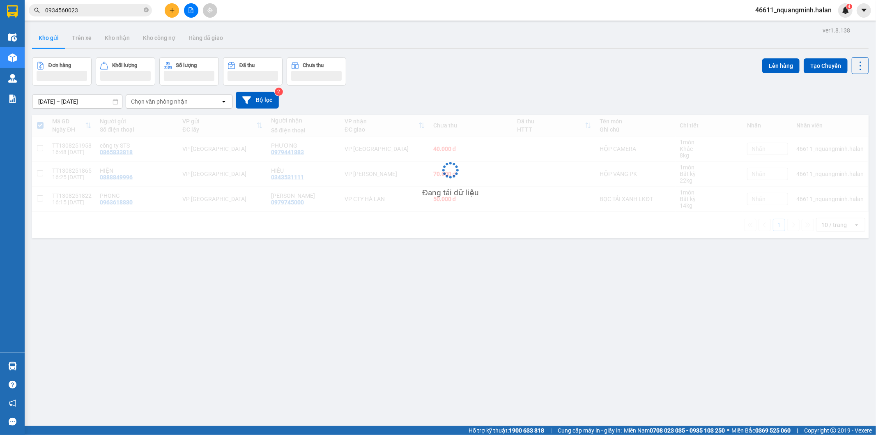
drag, startPoint x: 487, startPoint y: 68, endPoint x: 498, endPoint y: 63, distance: 12.3
click at [487, 69] on div "Đơn hàng Khối lượng Số lượng Đã thu Chưa thu Lên hàng Tạo Chuyến" at bounding box center [450, 71] width 837 height 28
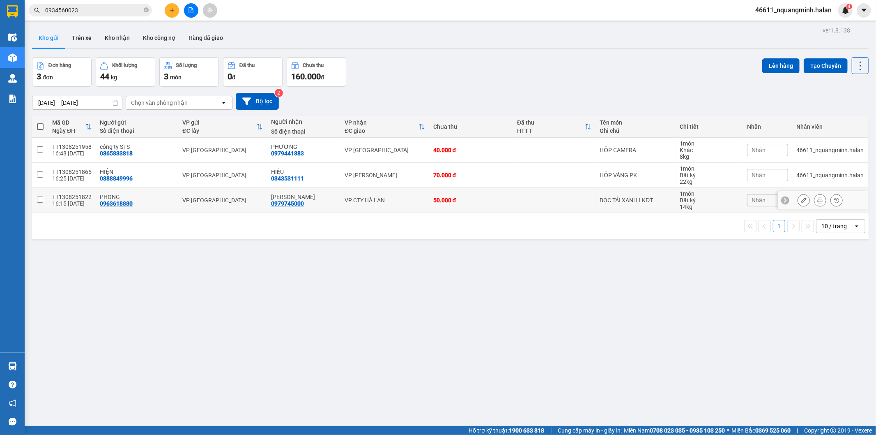
click at [507, 195] on td "50.000 đ" at bounding box center [471, 200] width 84 height 25
checkbox input "true"
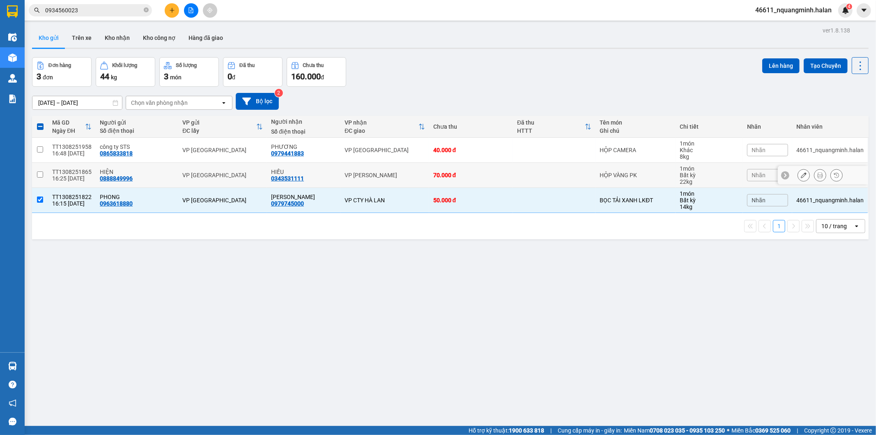
click at [504, 177] on td "70.000 đ" at bounding box center [471, 175] width 84 height 25
checkbox input "true"
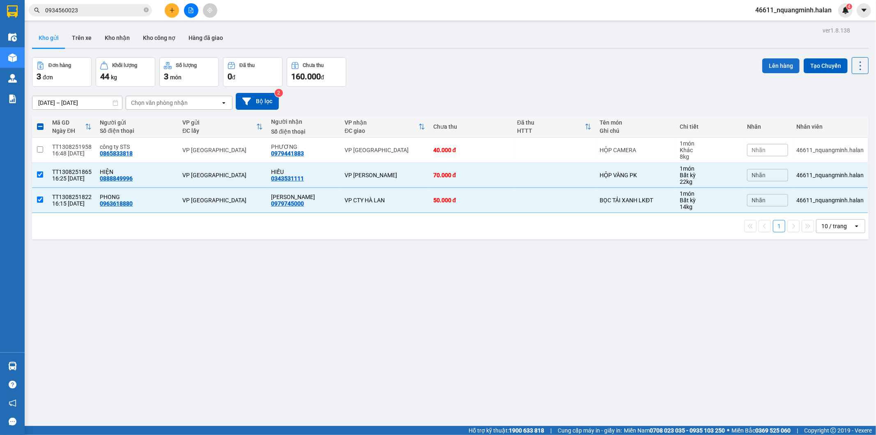
click at [769, 68] on button "Lên hàng" at bounding box center [780, 65] width 37 height 15
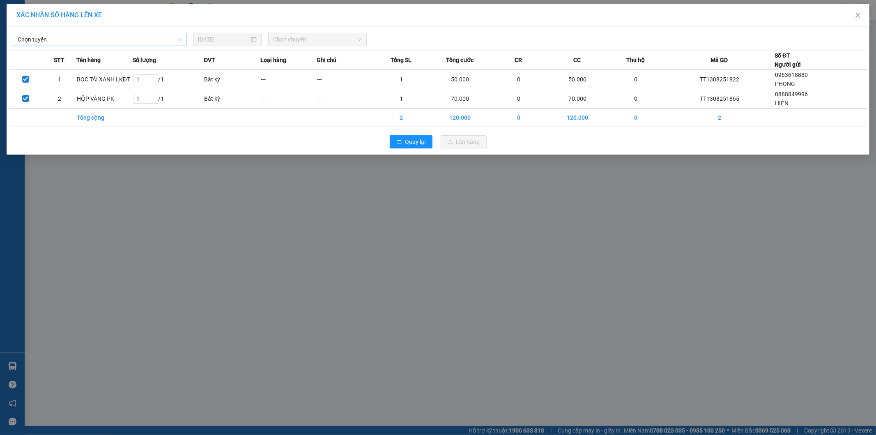
click at [81, 44] on span "Chọn tuyến" at bounding box center [100, 39] width 164 height 12
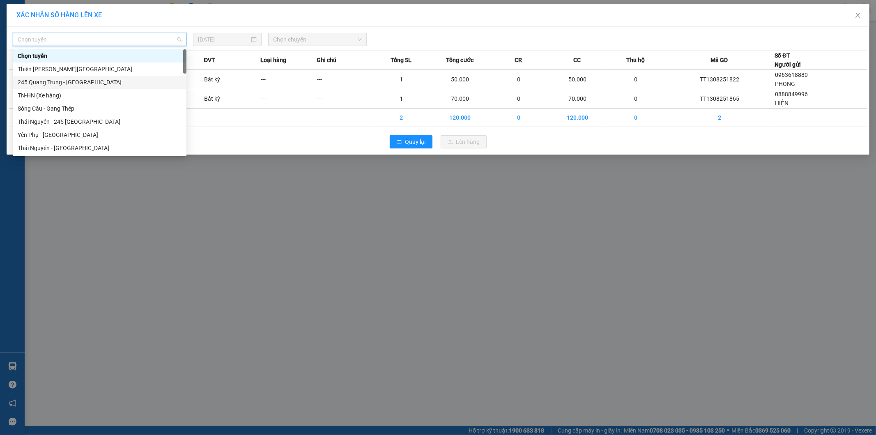
click at [41, 83] on div "245 Quang Trung - [GEOGRAPHIC_DATA]" at bounding box center [100, 82] width 164 height 9
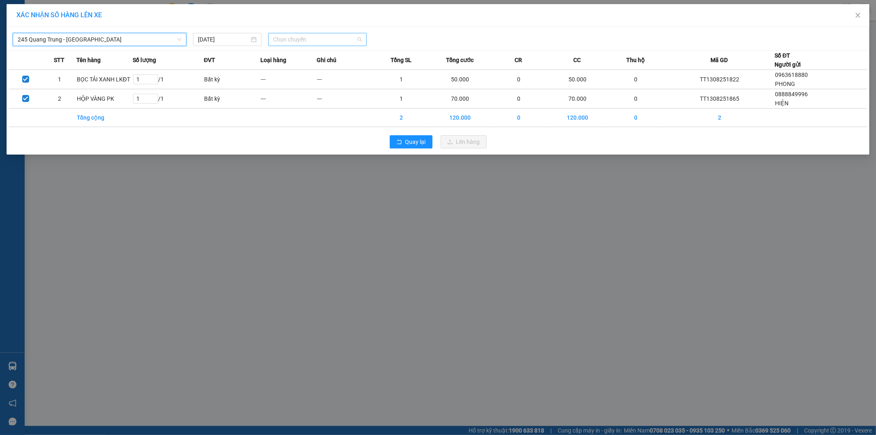
click at [289, 36] on span "Chọn chuyến" at bounding box center [317, 39] width 89 height 12
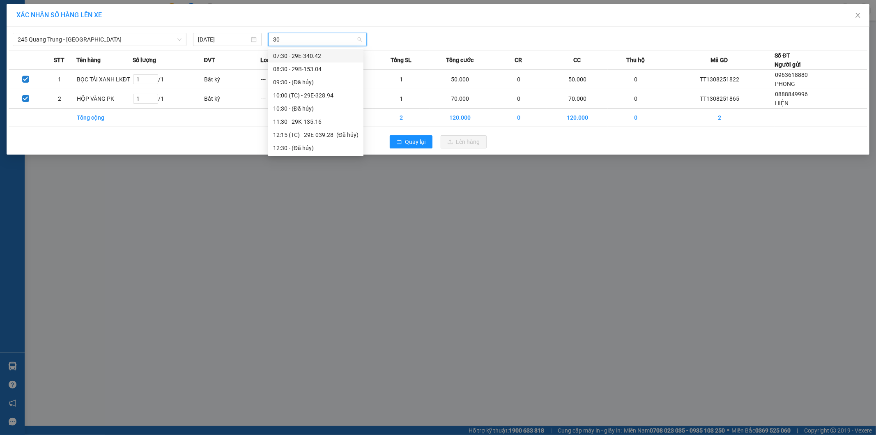
type input "304"
click at [296, 71] on div "16:30 - 29B-153.04" at bounding box center [305, 68] width 64 height 9
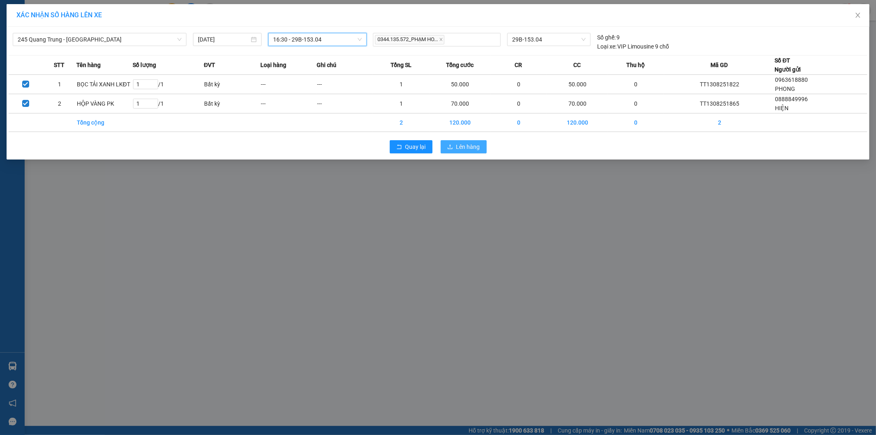
click at [469, 147] on span "Lên hàng" at bounding box center [468, 146] width 24 height 9
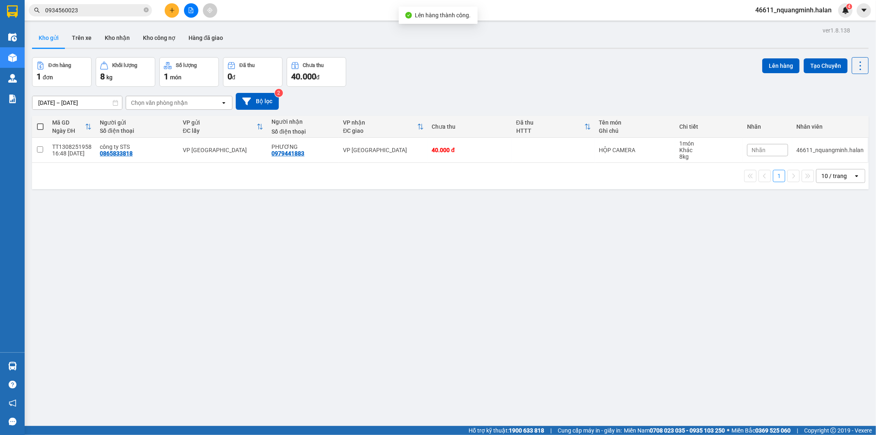
click at [171, 9] on icon "plus" at bounding box center [172, 10] width 6 height 6
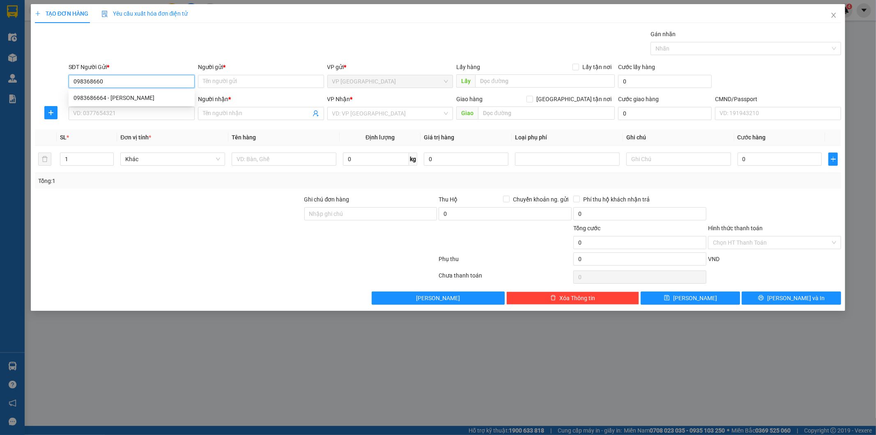
type input "0983686608"
click at [140, 99] on div "0983686608 - TIẾN" at bounding box center [132, 97] width 116 height 9
type input "TIẾN"
drag, startPoint x: 166, startPoint y: 79, endPoint x: 2, endPoint y: 58, distance: 165.2
click at [0, 55] on div "TẠO ĐƠN HÀNG Yêu cầu xuất hóa đơn điện tử Transit Pickup Surcharge Ids Transit …" at bounding box center [438, 217] width 876 height 435
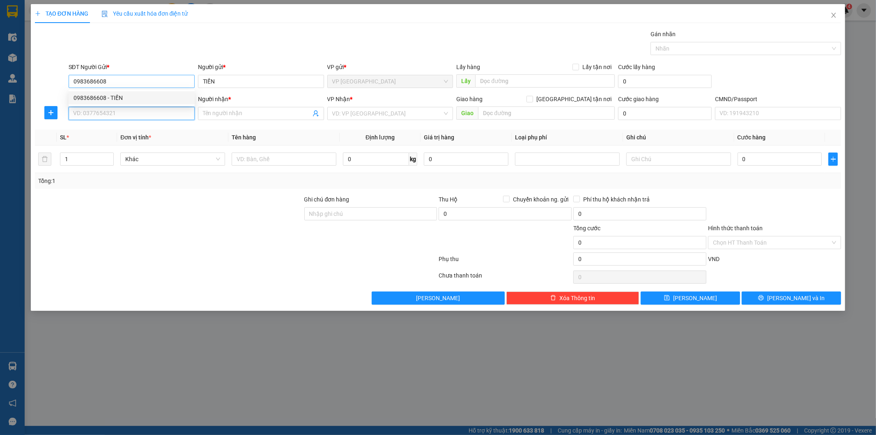
type input "0983686608"
drag, startPoint x: 124, startPoint y: 128, endPoint x: 168, endPoint y: 101, distance: 51.9
click at [124, 129] on div "0983686608 - TIẾN" at bounding box center [132, 129] width 116 height 9
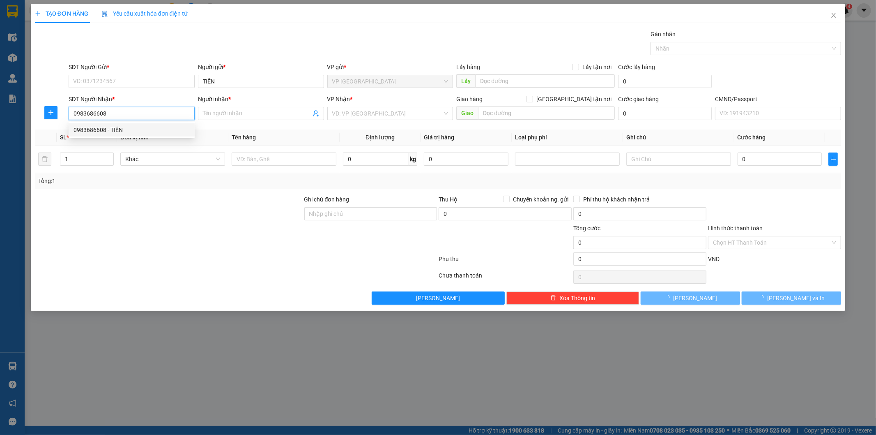
type input "TIẾN"
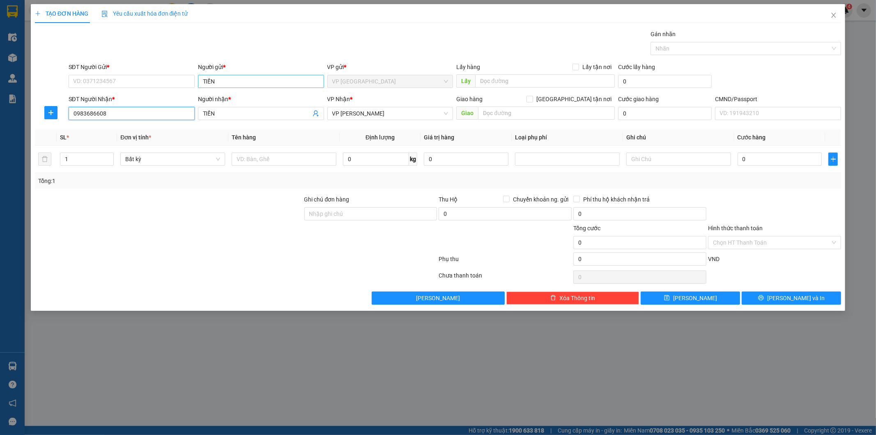
type input "0983686608"
drag, startPoint x: 229, startPoint y: 80, endPoint x: 109, endPoint y: 71, distance: 120.7
click at [143, 71] on div "SĐT Người Gửi * VD: 0371234567 Người gửi * TIẾN VP gửi * VP Tân Triều Lấy hàng …" at bounding box center [455, 76] width 776 height 29
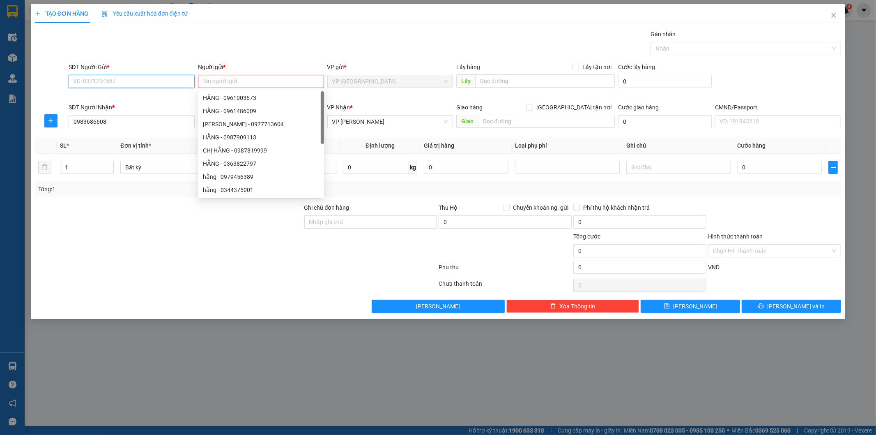
click at [124, 85] on input "SĐT Người Gửi *" at bounding box center [132, 81] width 126 height 13
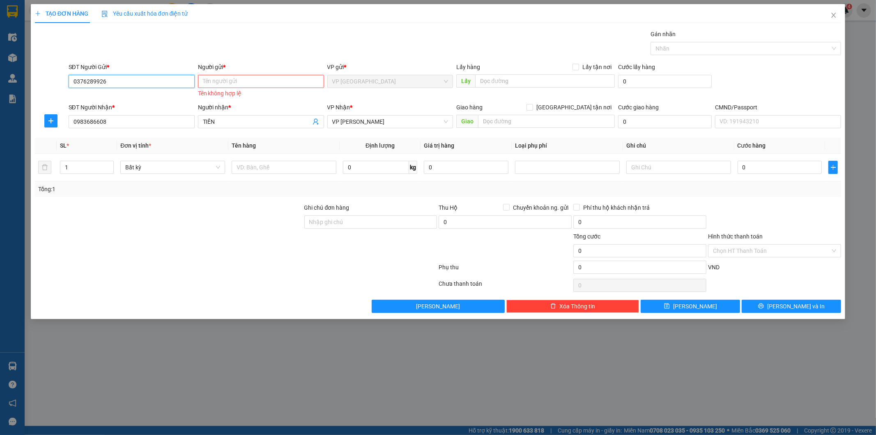
type input "0376289926"
click at [237, 85] on input "Người gửi *" at bounding box center [261, 81] width 126 height 13
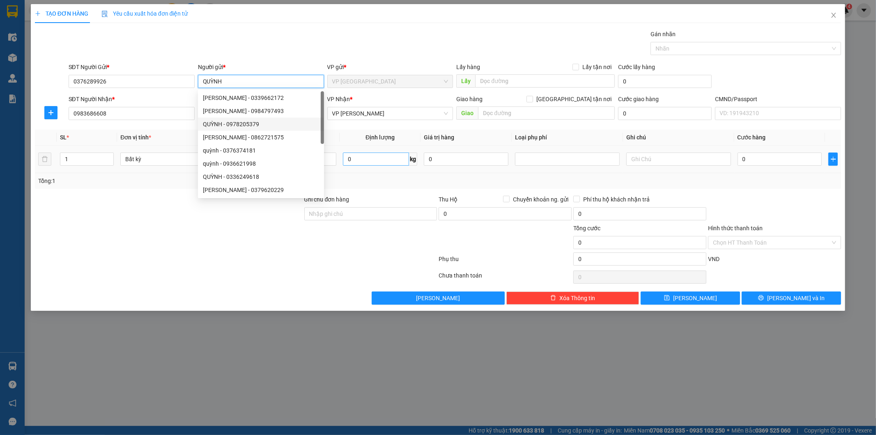
type input "QUỲNH"
click at [359, 157] on input "0" at bounding box center [376, 158] width 66 height 13
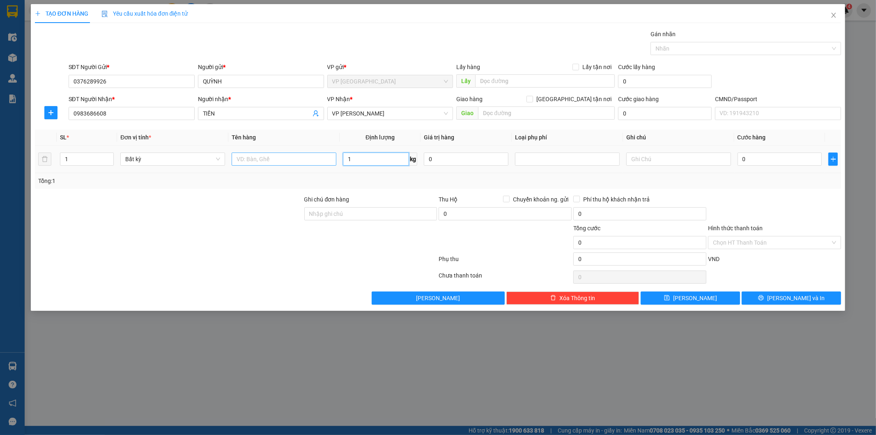
type input "1"
click at [302, 154] on input "text" at bounding box center [284, 158] width 105 height 13
type input "35.000"
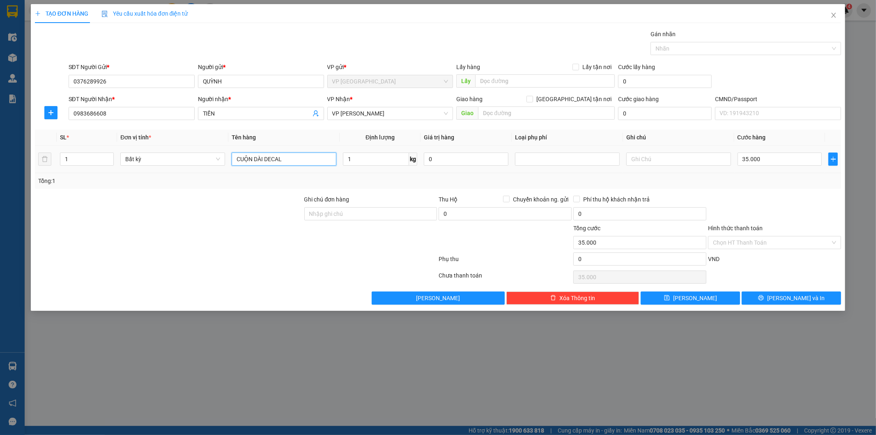
type input "CUỘN DÀI DECAL"
drag, startPoint x: 764, startPoint y: 194, endPoint x: 492, endPoint y: 133, distance: 278.8
click at [763, 194] on div "Transit Pickup Surcharge Ids Transit Deliver Surcharge Ids Transit Deliver Surc…" at bounding box center [438, 167] width 807 height 275
drag, startPoint x: 769, startPoint y: 297, endPoint x: 558, endPoint y: 214, distance: 227.1
click at [765, 297] on button "Lưu và In" at bounding box center [791, 297] width 99 height 13
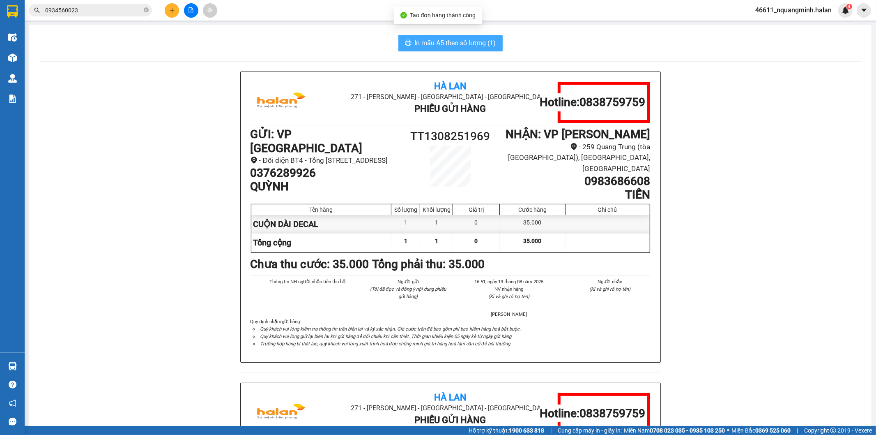
click at [473, 43] on button "In mẫu A5 theo số lượng (1)" at bounding box center [450, 43] width 104 height 16
click at [473, 43] on span "In mẫu A5 theo số lượng (1)" at bounding box center [455, 43] width 81 height 10
click at [266, 51] on div "In mẫu A5 theo số lượng (1) Hà Lan 271 - Dương Tự Minh - Phường Tân Long - Thái…" at bounding box center [450, 364] width 843 height 678
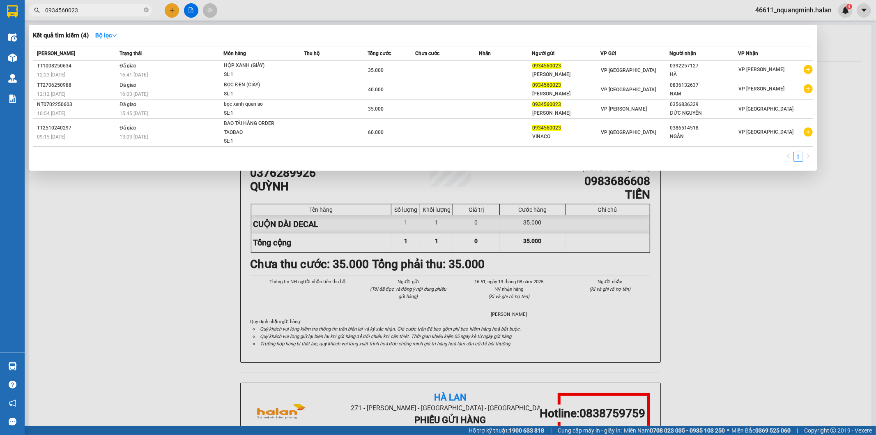
drag, startPoint x: 94, startPoint y: 11, endPoint x: 1, endPoint y: 0, distance: 94.3
click at [0, 1] on section "Kết quả tìm kiếm ( 4 ) Bộ lọc Mã ĐH Trạng thái Món hàng Thu hộ Tổng cước Chưa c…" at bounding box center [438, 217] width 876 height 435
paste input "83778226"
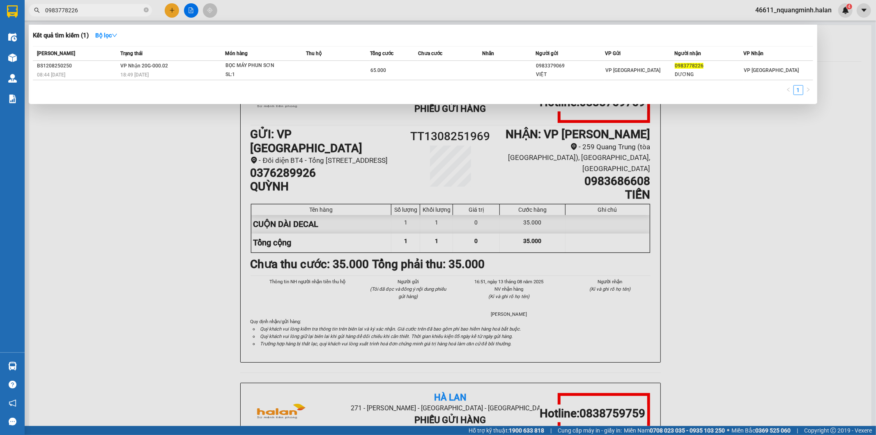
click at [113, 186] on div at bounding box center [438, 217] width 876 height 435
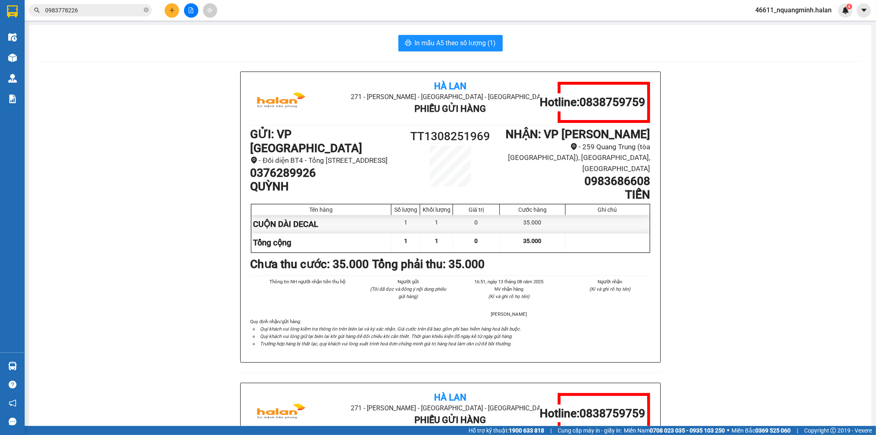
click at [144, 200] on div "Hà Lan 271 - Dương Tự Minh - Phường Tân Long - Thái Nguyên Phiếu Gửi Hàng Hotli…" at bounding box center [450, 382] width 823 height 622
click at [538, 46] on div "In mẫu A5 theo số lượng (1)" at bounding box center [450, 43] width 823 height 16
drag, startPoint x: 120, startPoint y: 13, endPoint x: 0, endPoint y: 11, distance: 120.4
click at [0, 13] on section "Kết quả tìm kiếm ( 1 ) Bộ lọc Mã ĐH Trạng thái Món hàng Thu hộ Tổng cước Chưa c…" at bounding box center [438, 217] width 876 height 435
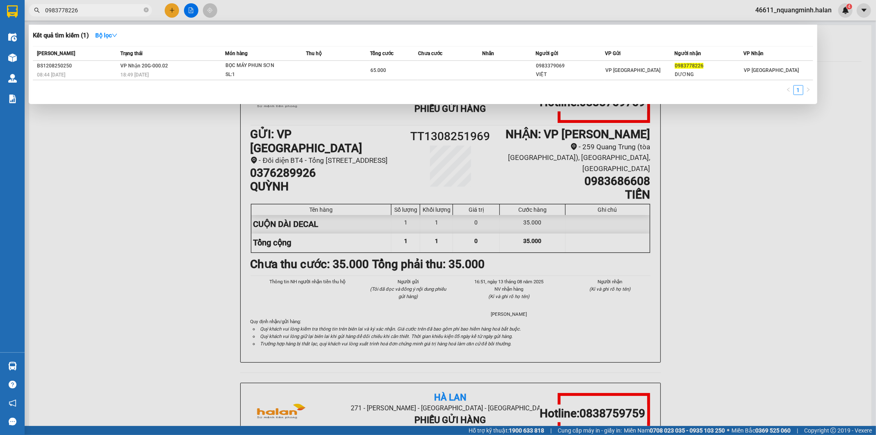
paste input "06829555"
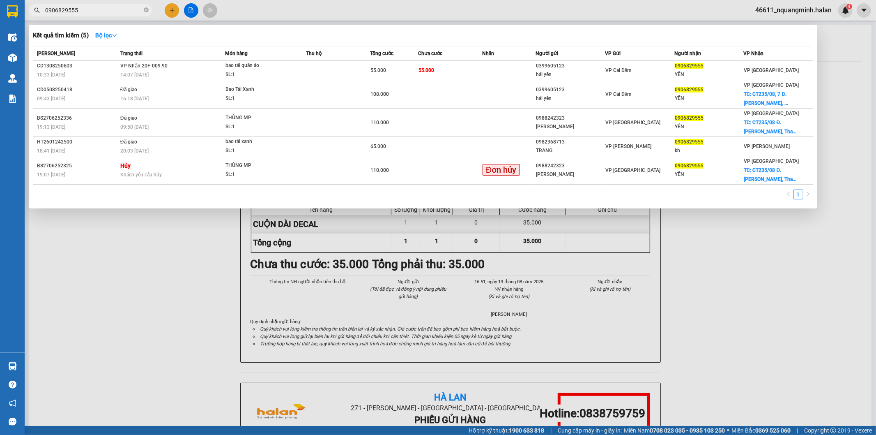
drag, startPoint x: 67, startPoint y: 317, endPoint x: 151, endPoint y: 432, distance: 142.6
click at [69, 322] on div at bounding box center [438, 217] width 876 height 435
drag, startPoint x: 89, startPoint y: 8, endPoint x: 0, endPoint y: 5, distance: 88.8
click at [0, 7] on section "Kết quả tìm kiếm ( 5 ) Bộ lọc Mã ĐH Trạng thái Món hàng Thu hộ Tổng cước Chưa c…" at bounding box center [438, 217] width 876 height 435
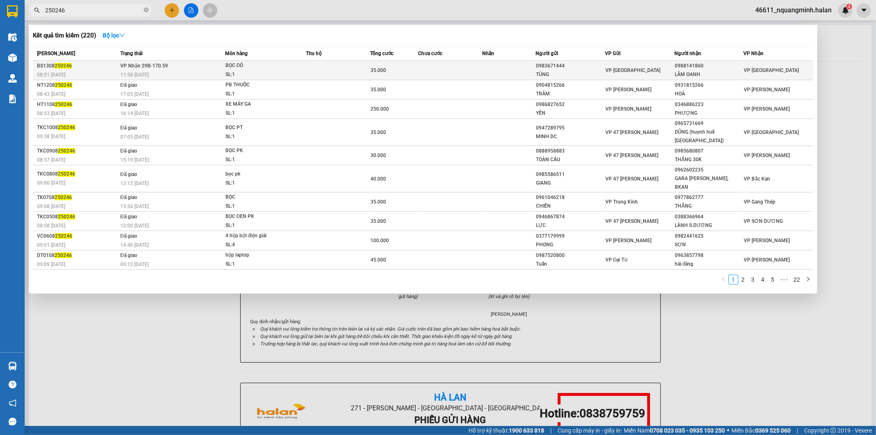
type input "250246"
click at [463, 74] on td at bounding box center [450, 70] width 64 height 19
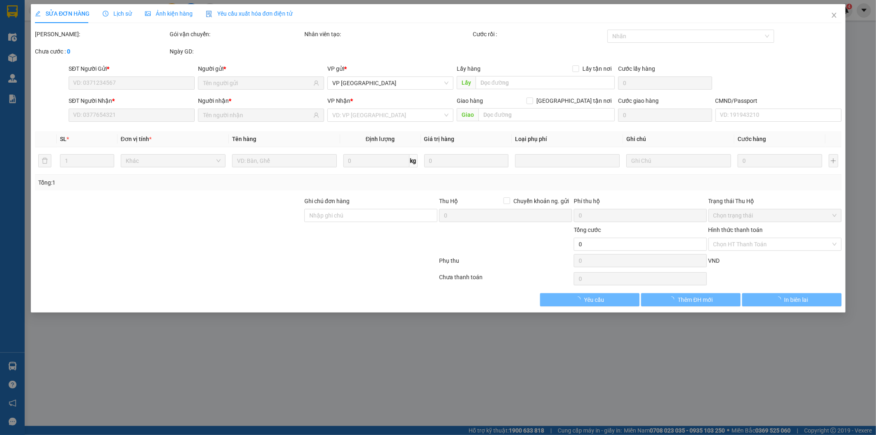
type input "0983671444"
type input "TÙNG"
type input "0988141860"
type input "LÂM OANH"
type input "35.000"
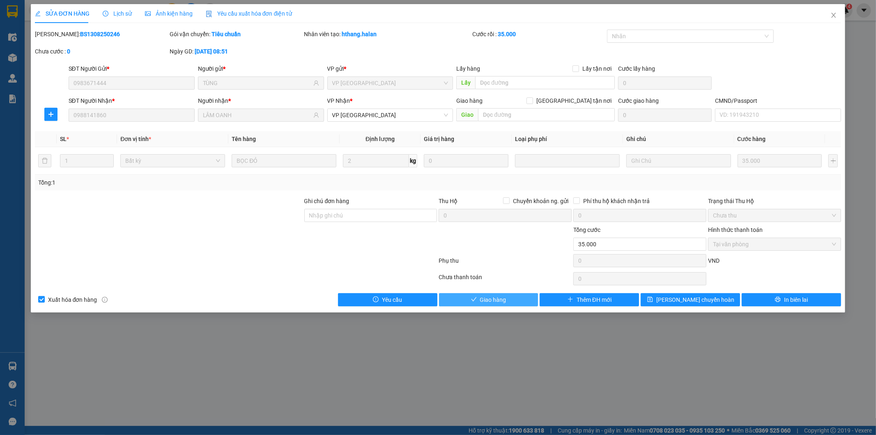
click at [510, 301] on button "Giao hàng" at bounding box center [488, 299] width 99 height 13
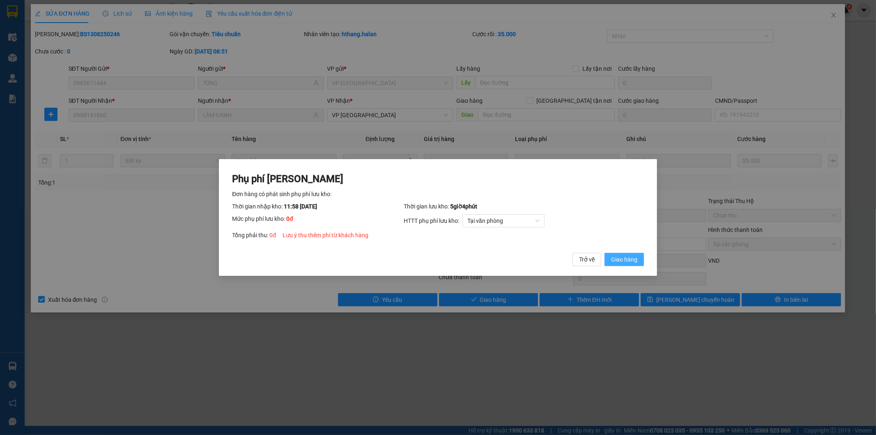
drag, startPoint x: 611, startPoint y: 260, endPoint x: 660, endPoint y: 203, distance: 75.7
click at [611, 260] on span "Giao hàng" at bounding box center [624, 259] width 26 height 9
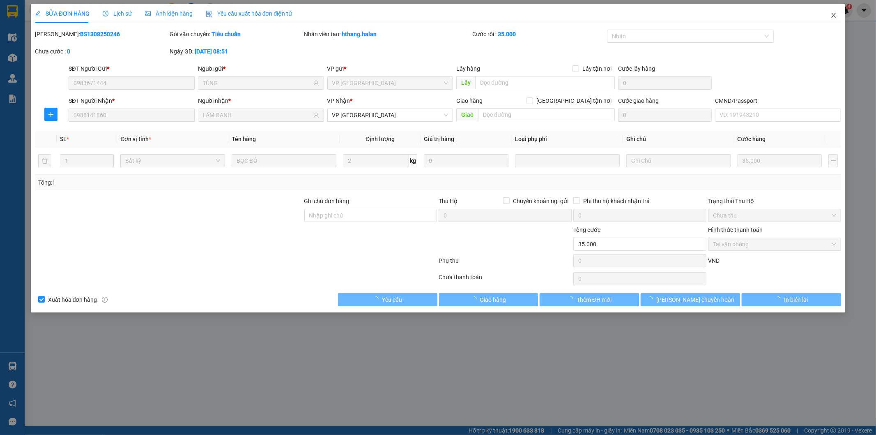
click at [838, 18] on span "Close" at bounding box center [833, 15] width 23 height 23
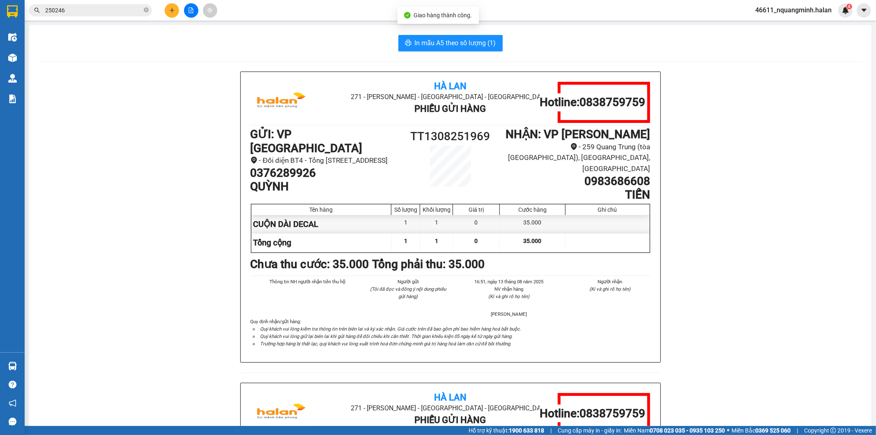
click at [83, 9] on input "250246" at bounding box center [93, 10] width 97 height 9
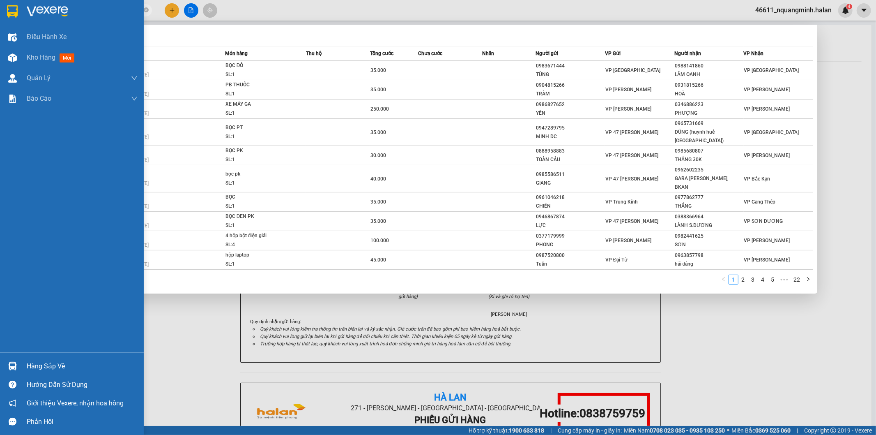
click at [10, 362] on img at bounding box center [12, 366] width 9 height 9
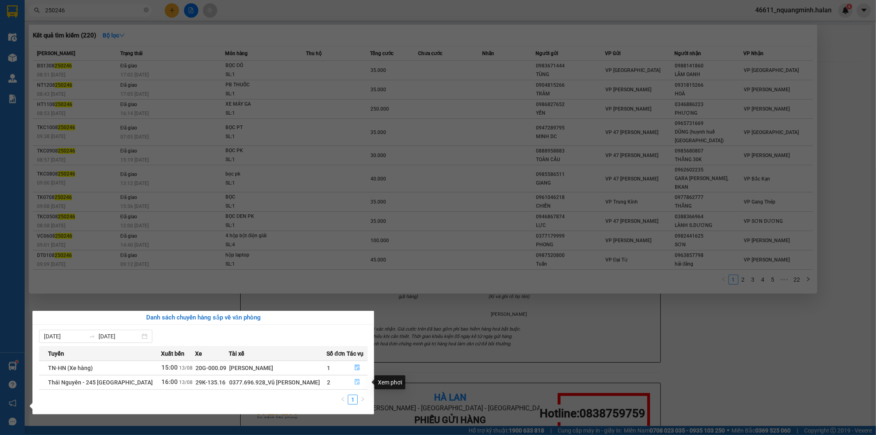
click at [355, 385] on span "file-done" at bounding box center [358, 382] width 6 height 7
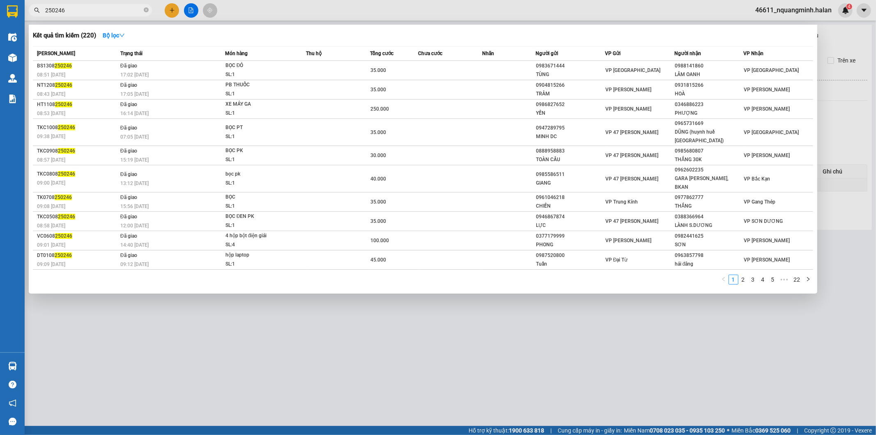
click at [355, 385] on div at bounding box center [438, 217] width 876 height 435
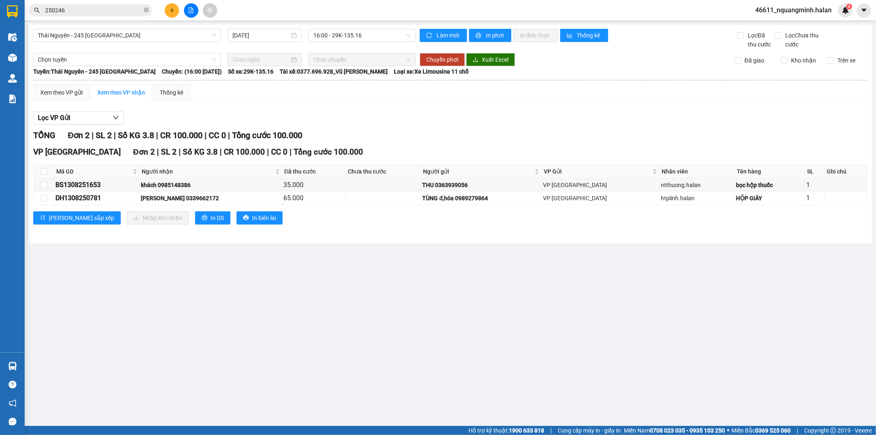
drag, startPoint x: 145, startPoint y: 10, endPoint x: 126, endPoint y: 4, distance: 19.8
click at [145, 9] on icon "close-circle" at bounding box center [146, 9] width 5 height 5
click at [118, 10] on input "text" at bounding box center [93, 10] width 97 height 9
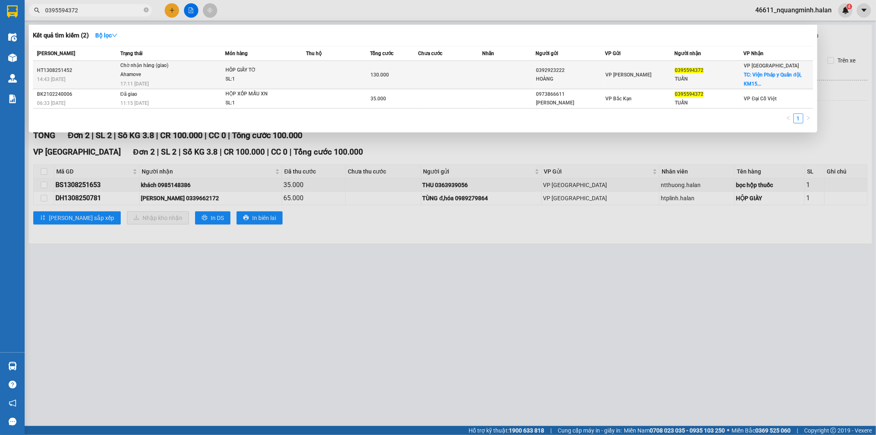
type input "0395594372"
click at [316, 72] on td at bounding box center [338, 75] width 64 height 28
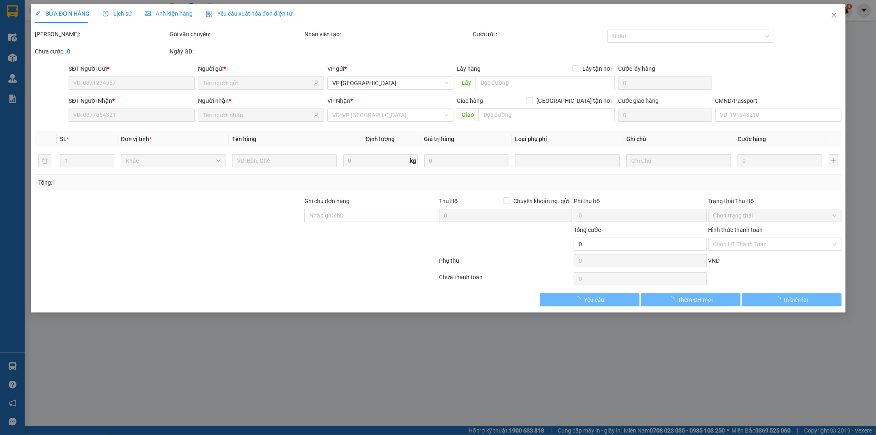
type input "0392923222"
type input "HOÀNG"
type input "0395594372"
type input "TUẤN"
checkbox input "true"
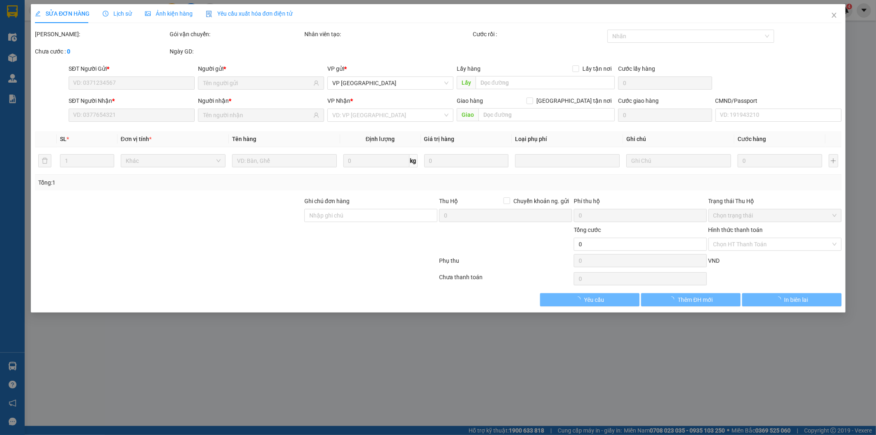
type input "Viện Pháp y Quân đội, KM15, QL1A, Liên Ninh, Thanh Trì, Hà Nội, Việt Nam"
type input "95.000"
type input "130.000"
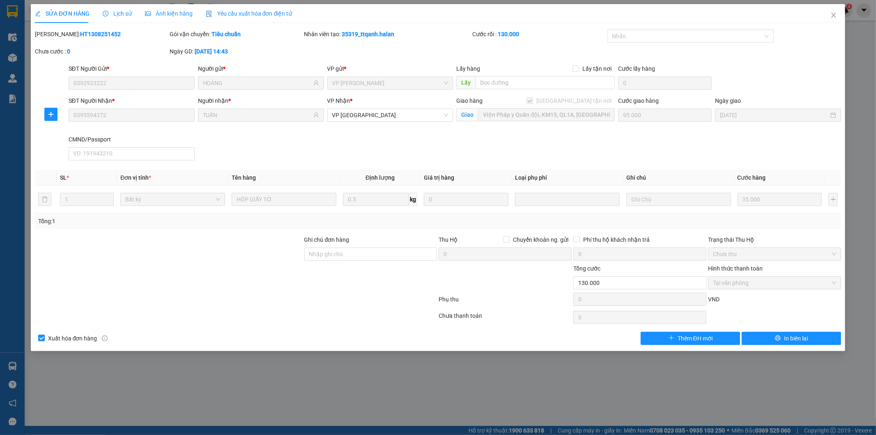
click at [122, 13] on span "Lịch sử" at bounding box center [117, 13] width 29 height 7
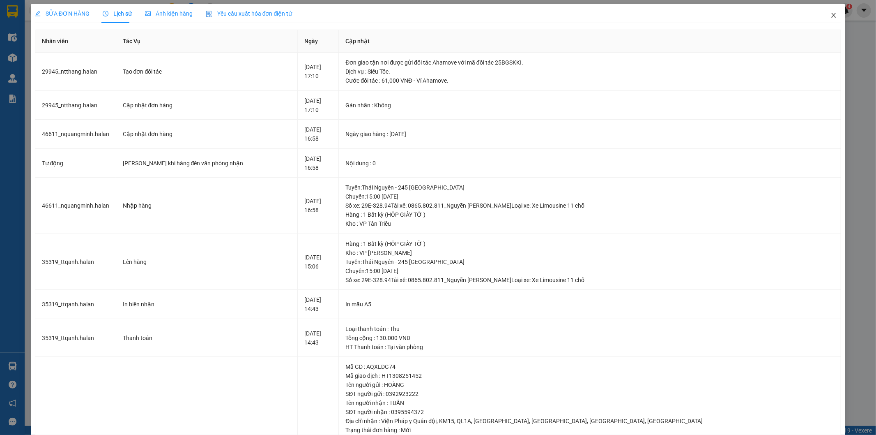
click at [831, 13] on icon "close" at bounding box center [834, 15] width 7 height 7
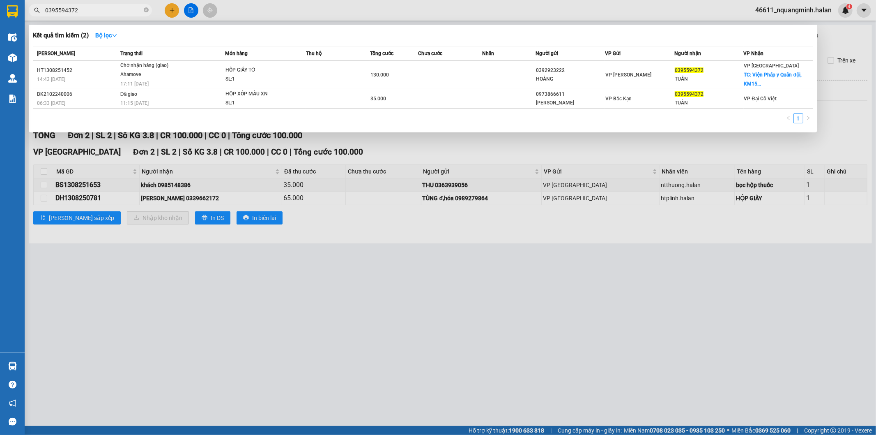
click at [93, 10] on input "0395594372" at bounding box center [93, 10] width 97 height 9
drag, startPoint x: 166, startPoint y: 3, endPoint x: 168, endPoint y: 7, distance: 4.8
click at [167, 6] on div at bounding box center [438, 217] width 876 height 435
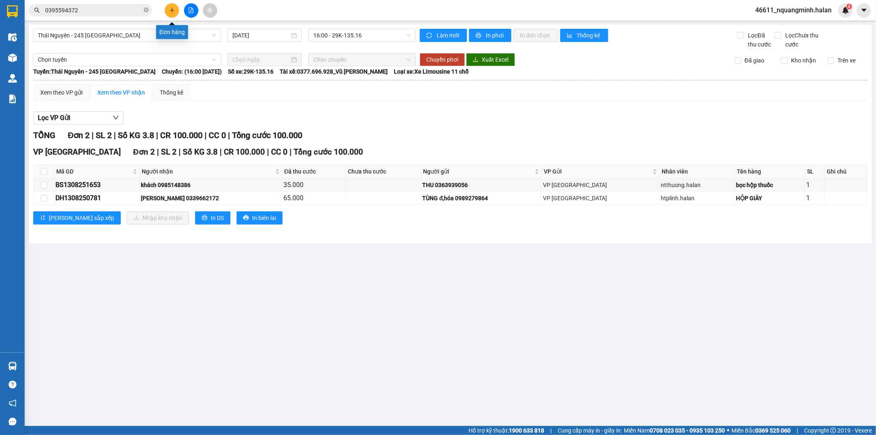
click at [168, 7] on button at bounding box center [172, 10] width 14 height 14
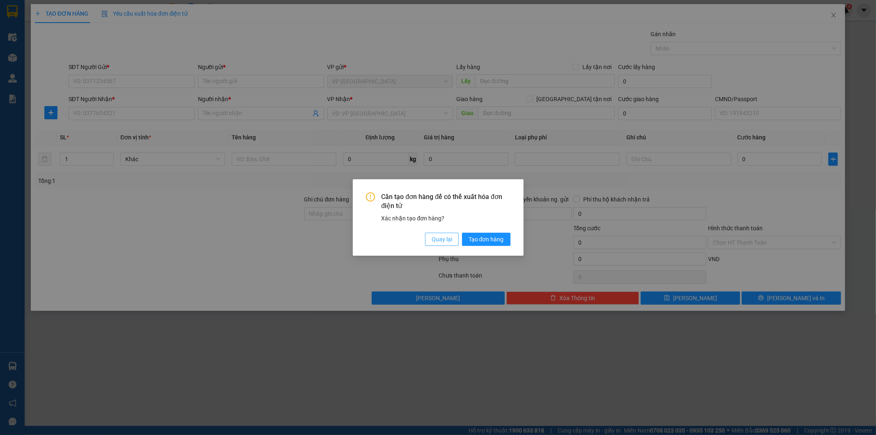
click at [441, 233] on button "Quay lại" at bounding box center [442, 239] width 34 height 13
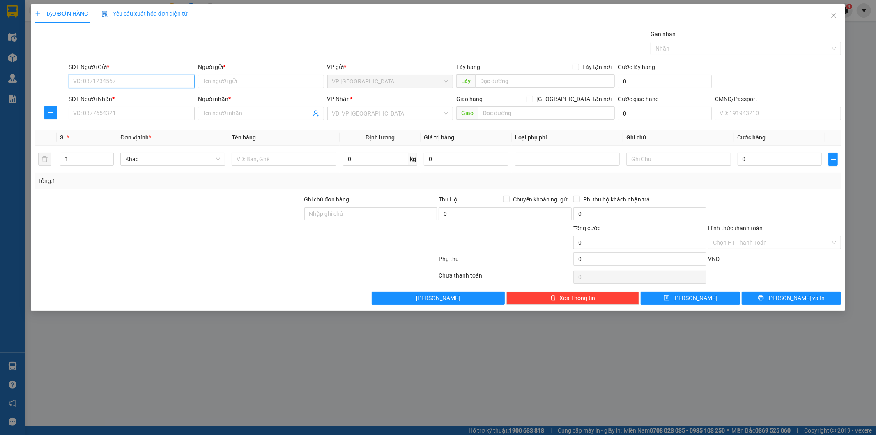
click at [130, 83] on input "SĐT Người Gửi *" at bounding box center [132, 81] width 126 height 13
type input "0343631720"
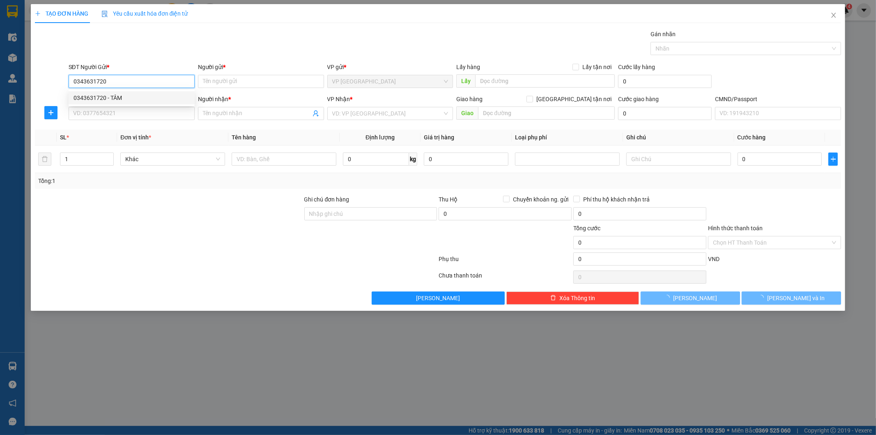
drag, startPoint x: 124, startPoint y: 96, endPoint x: 124, endPoint y: 105, distance: 8.6
click at [124, 97] on div "0343631720 - TÂM" at bounding box center [132, 97] width 116 height 9
type input "TÂM"
type input "0343631720"
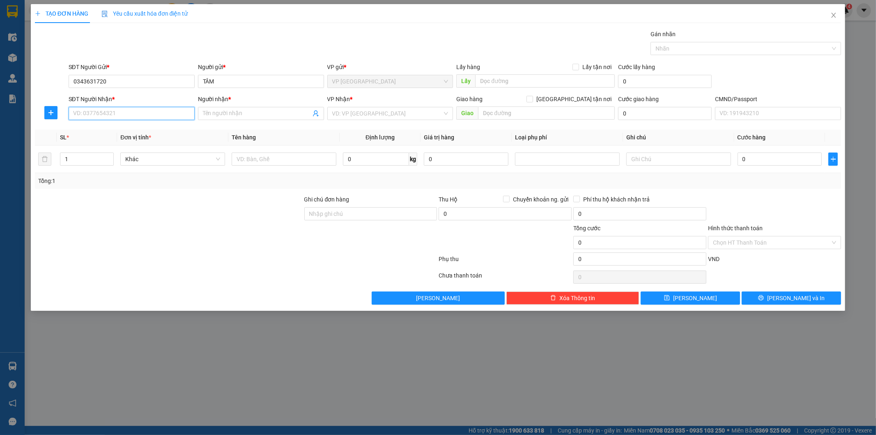
click at [124, 113] on input "SĐT Người Nhận *" at bounding box center [132, 113] width 126 height 13
type input "0987499366"
drag, startPoint x: 136, startPoint y: 127, endPoint x: 304, endPoint y: 169, distance: 174.1
click at [136, 127] on div "0987499366 - A Công" at bounding box center [132, 129] width 116 height 9
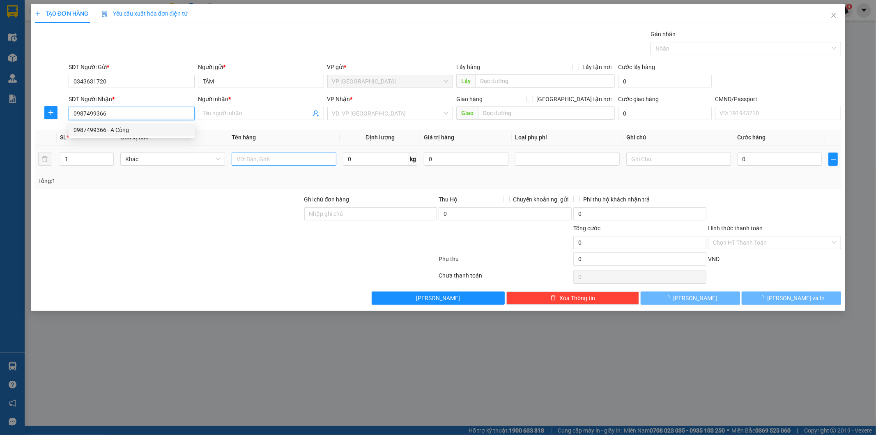
type input "A Công"
type input "0987499366"
click at [284, 157] on input "text" at bounding box center [284, 158] width 105 height 13
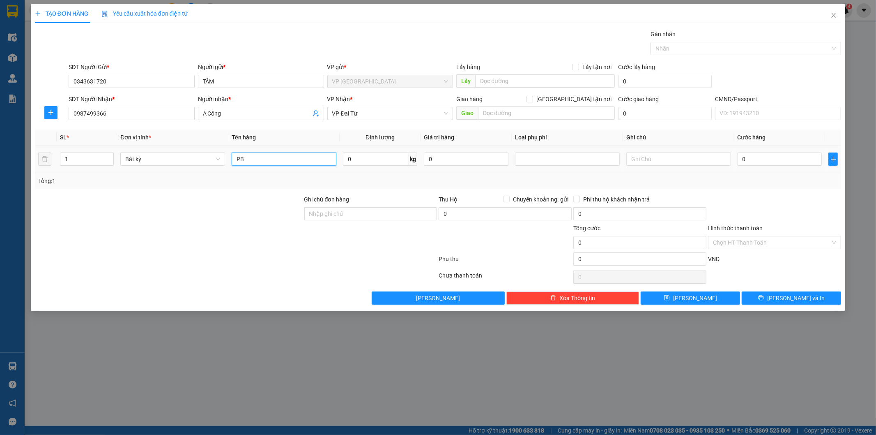
type input "PB"
type input "1"
type input "40.000"
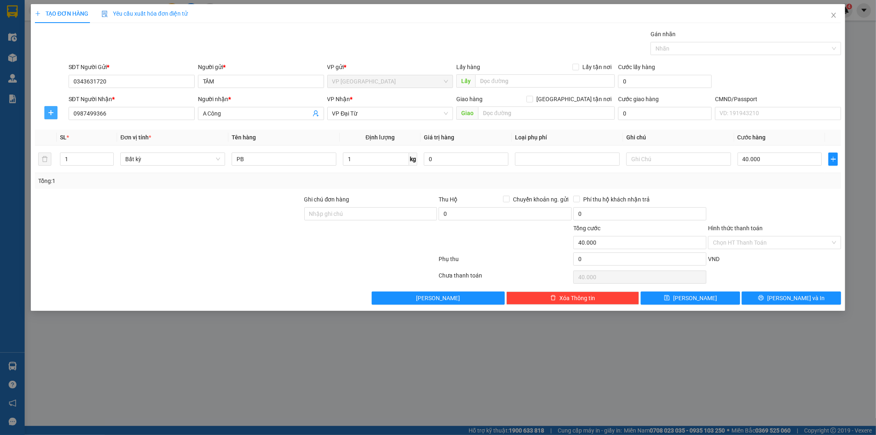
click at [45, 107] on button "button" at bounding box center [50, 112] width 13 height 13
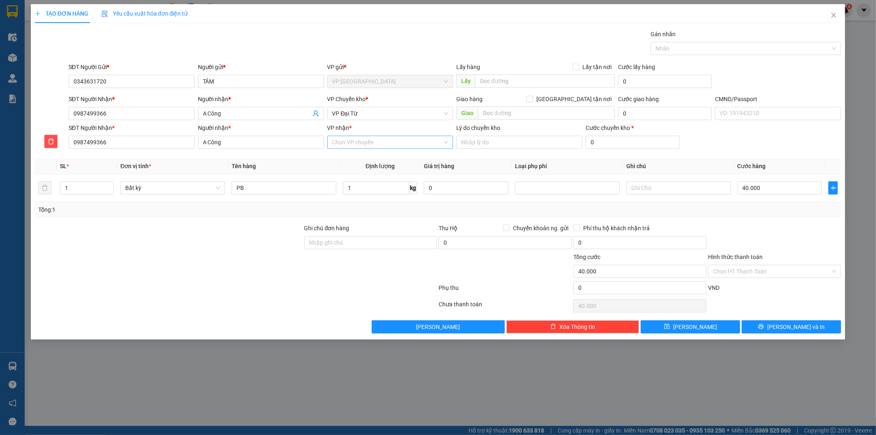
click at [376, 145] on input "VP nhận *" at bounding box center [387, 142] width 111 height 12
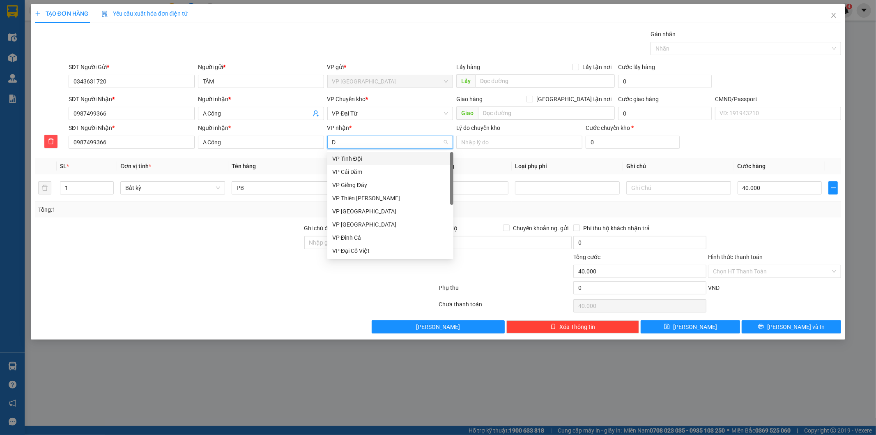
type input "DT"
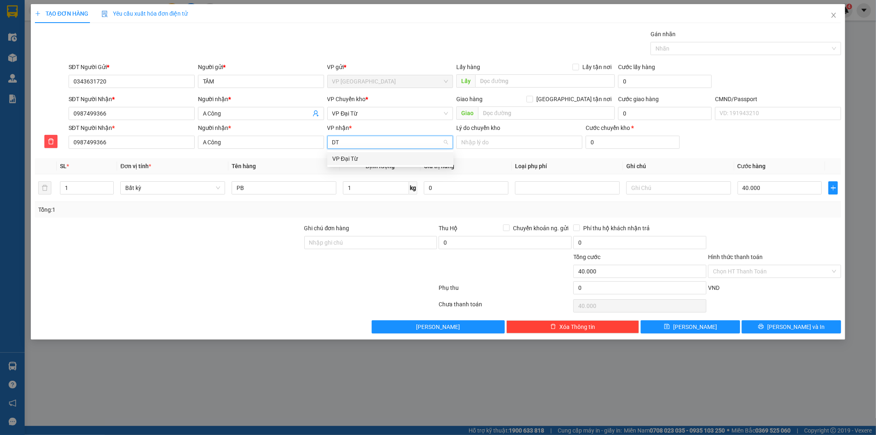
click at [364, 155] on div "VP Đại Từ" at bounding box center [390, 158] width 116 height 9
click at [368, 107] on div "VP Đại Từ" at bounding box center [390, 113] width 126 height 13
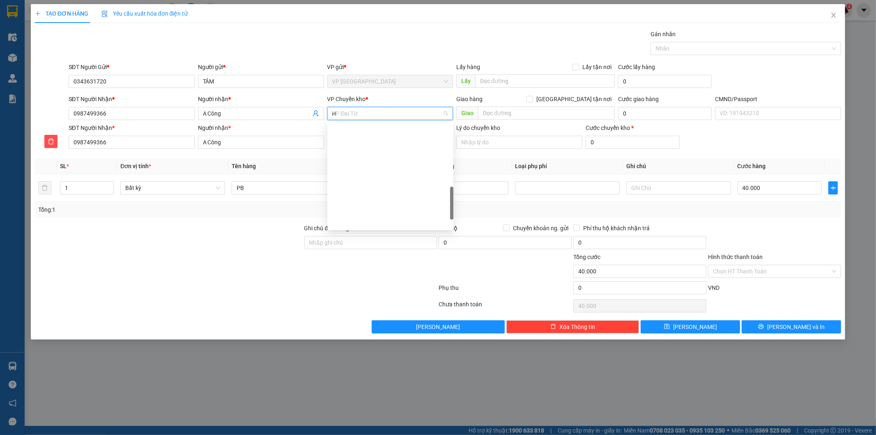
scroll to position [118, 0]
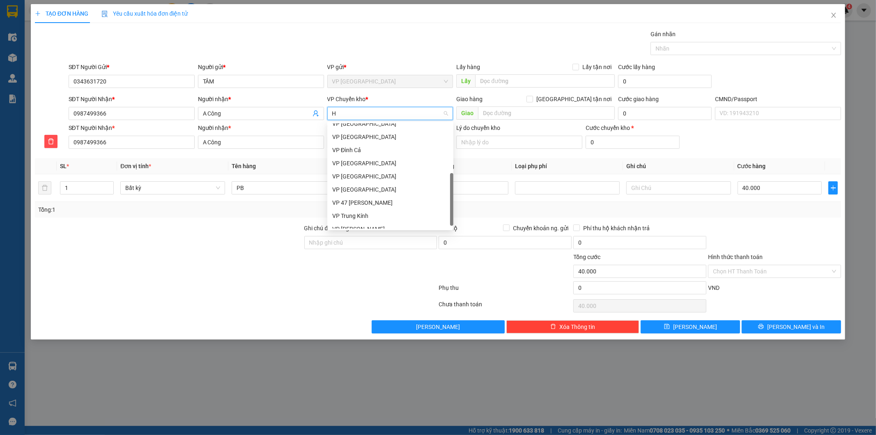
type input "HG"
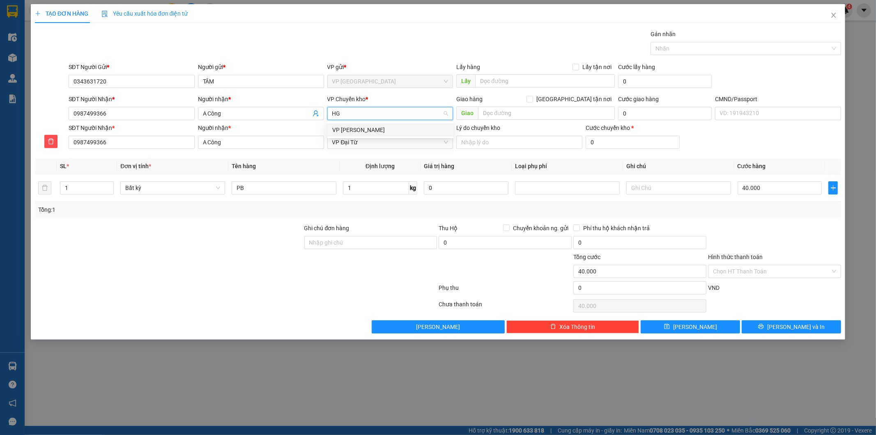
click at [363, 129] on div "VP [PERSON_NAME]" at bounding box center [390, 129] width 116 height 9
click at [324, 186] on input "PB" at bounding box center [284, 187] width 105 height 13
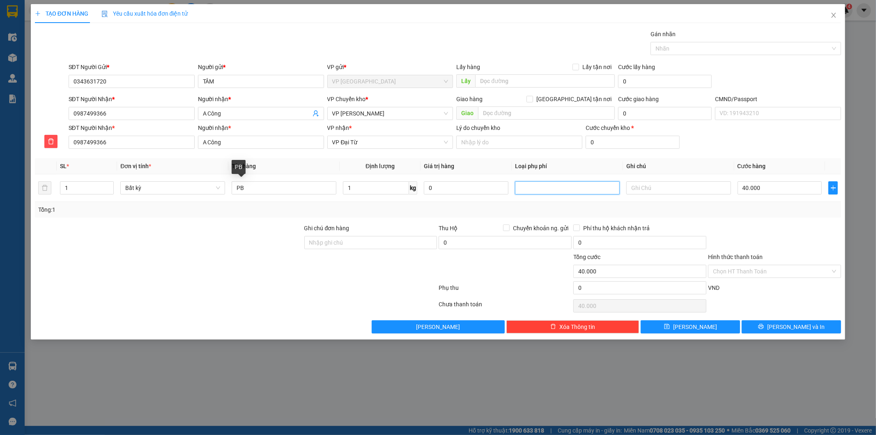
click at [770, 227] on div at bounding box center [774, 237] width 135 height 29
click at [770, 274] on input "Hình thức thanh toán" at bounding box center [771, 271] width 117 height 12
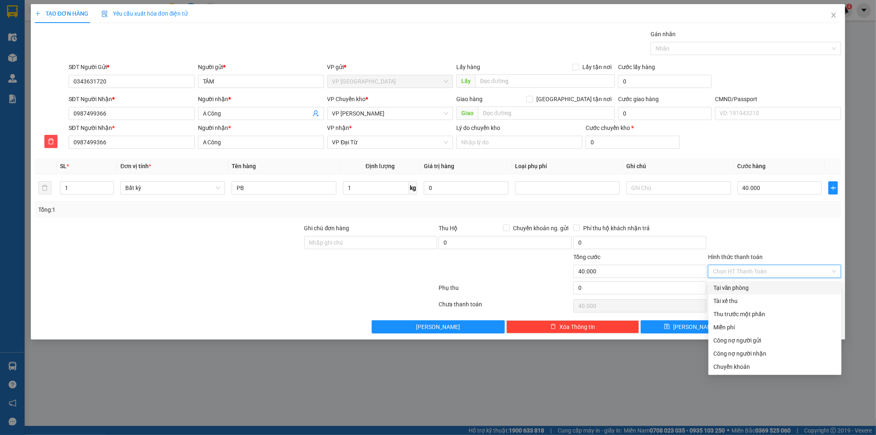
click at [760, 286] on div "Tại văn phòng" at bounding box center [775, 287] width 123 height 9
type input "0"
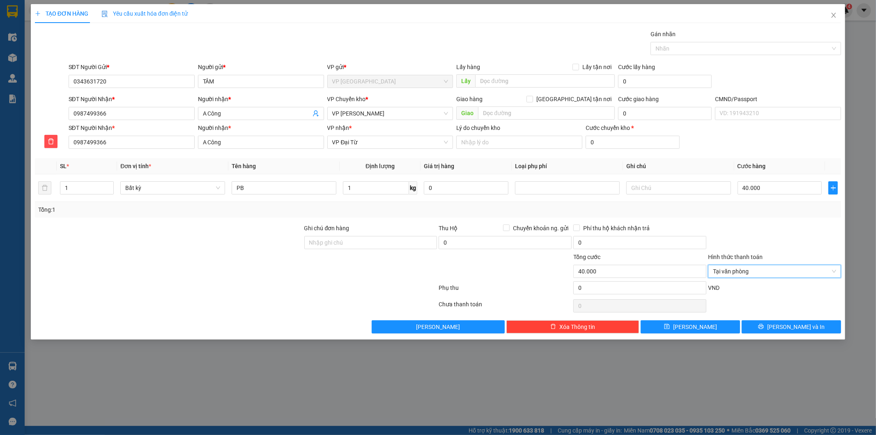
drag, startPoint x: 751, startPoint y: 234, endPoint x: 765, endPoint y: 255, distance: 25.2
click at [757, 244] on div at bounding box center [774, 237] width 135 height 29
click at [778, 302] on div at bounding box center [774, 305] width 135 height 16
drag, startPoint x: 792, startPoint y: 326, endPoint x: 605, endPoint y: 225, distance: 212.9
click at [789, 325] on span "Lưu và In" at bounding box center [796, 326] width 58 height 9
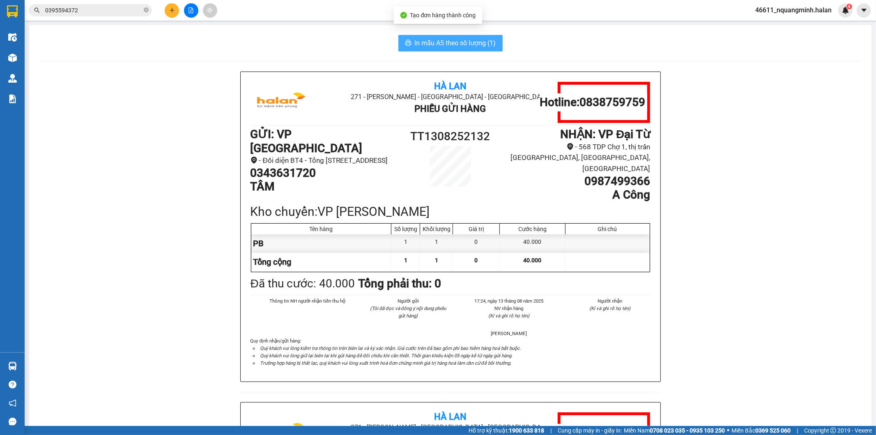
click at [493, 49] on button "In mẫu A5 theo số lượng (1)" at bounding box center [450, 43] width 104 height 16
click at [173, 14] on button at bounding box center [172, 10] width 14 height 14
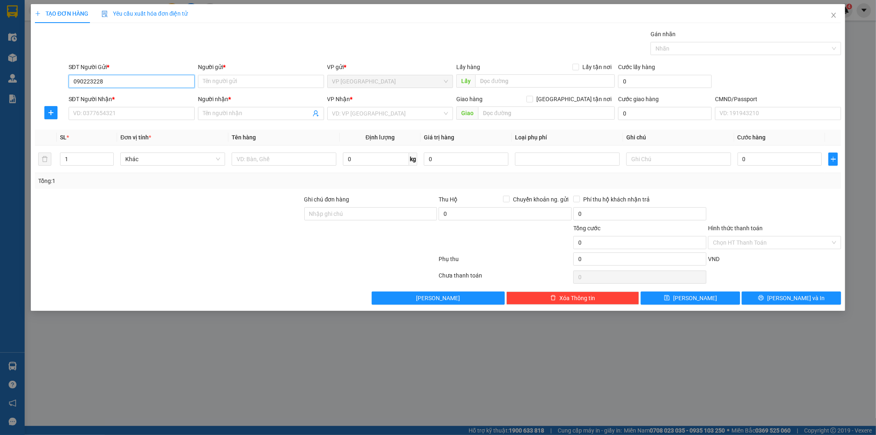
type input "0902232282"
drag, startPoint x: 122, startPoint y: 97, endPoint x: 124, endPoint y: 111, distance: 14.2
click at [122, 99] on div "0902232282 - YẾN" at bounding box center [132, 97] width 116 height 9
type input "YẾN"
type input "0902232282"
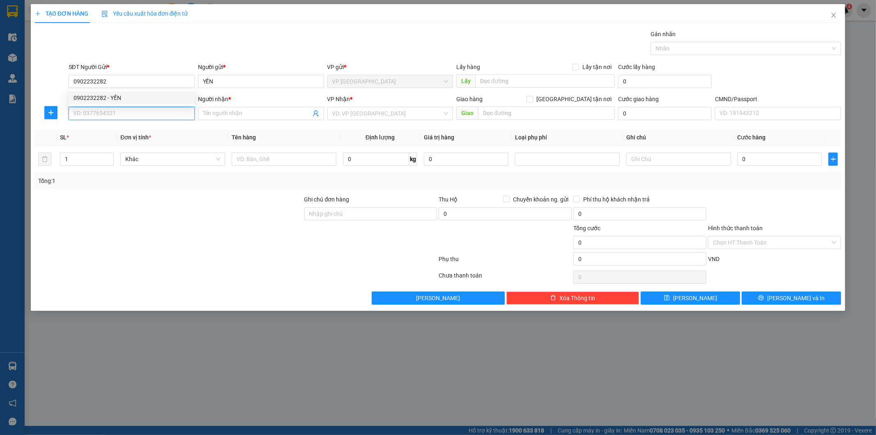
click at [124, 111] on input "SĐT Người Nhận *" at bounding box center [132, 113] width 126 height 13
type input "0986169404"
click at [149, 130] on div "0986169404 - TRẦN ĐẠI" at bounding box center [132, 129] width 116 height 9
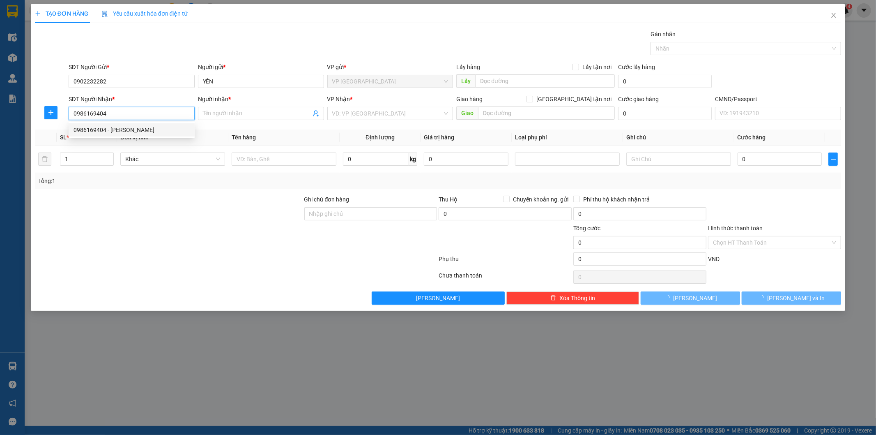
type input "TRẦN ĐẠI"
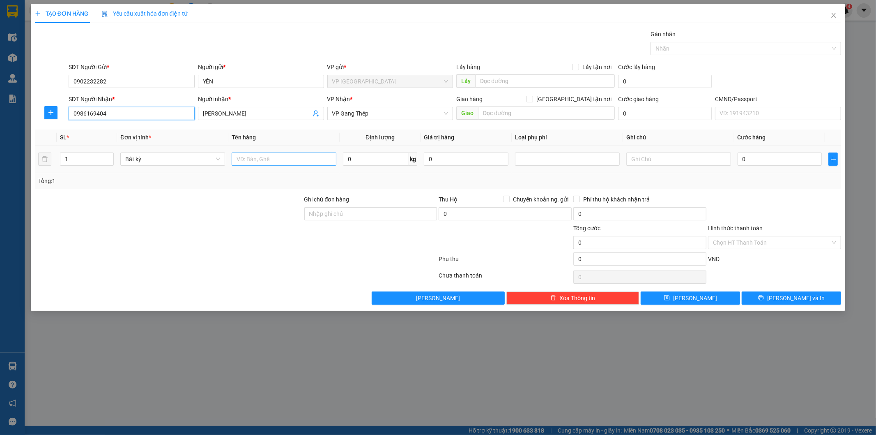
type input "0986169404"
click at [304, 158] on input "text" at bounding box center [284, 158] width 105 height 13
type input "PB"
type input "1"
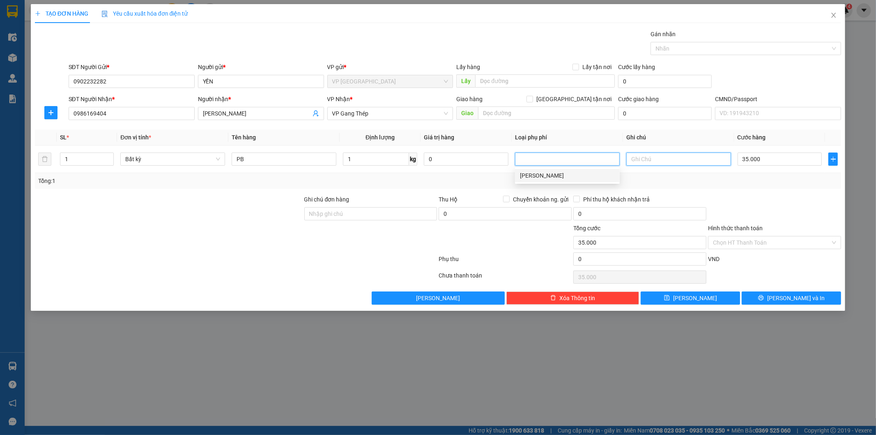
type input "35.000"
click at [49, 109] on icon "plus" at bounding box center [51, 112] width 7 height 7
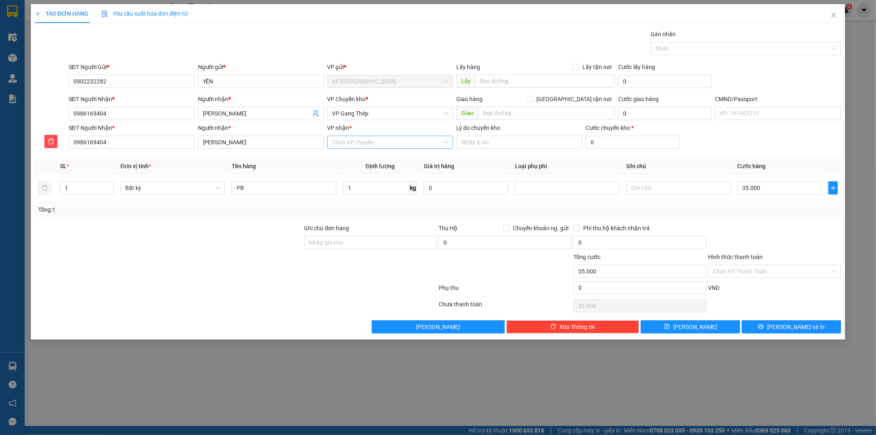
click at [360, 144] on input "VP nhận *" at bounding box center [387, 142] width 111 height 12
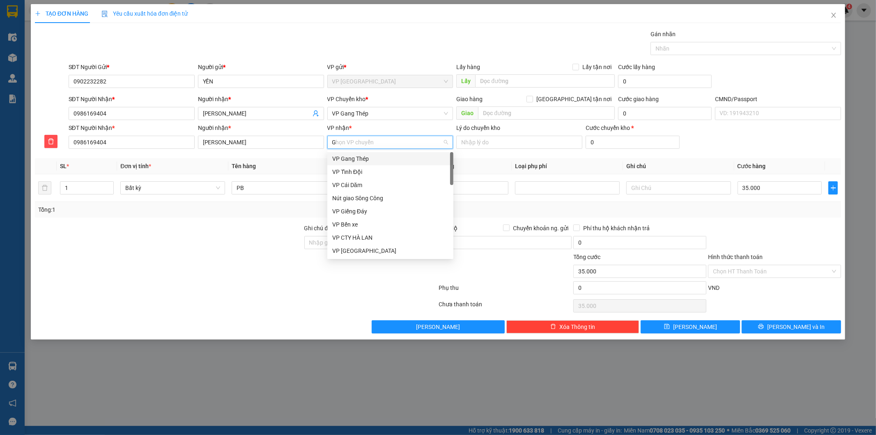
type input "GT"
click at [362, 160] on div "VP Gang Thép" at bounding box center [390, 158] width 116 height 9
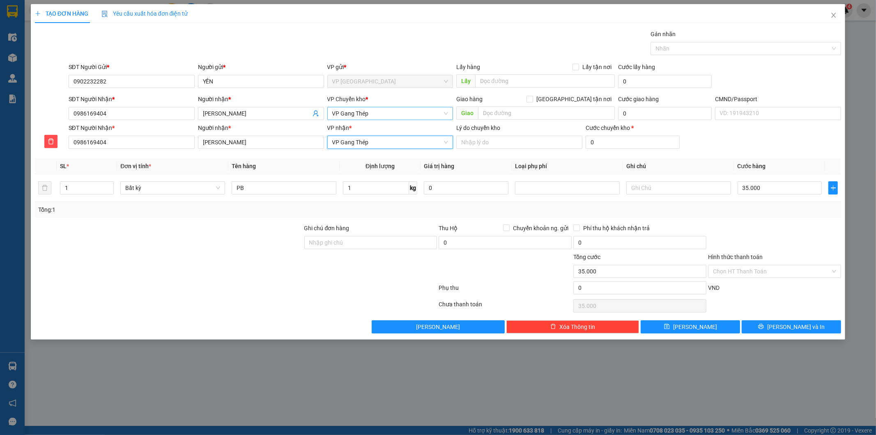
click at [375, 117] on span "VP Gang Thép" at bounding box center [390, 113] width 116 height 12
type input "T"
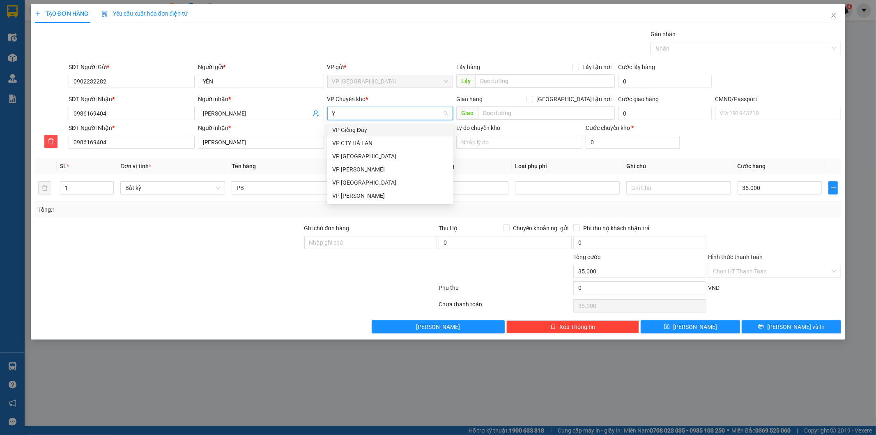
type input "YB"
click at [362, 131] on div "VP [GEOGRAPHIC_DATA]" at bounding box center [390, 129] width 116 height 9
click at [289, 196] on div "PB" at bounding box center [284, 188] width 105 height 16
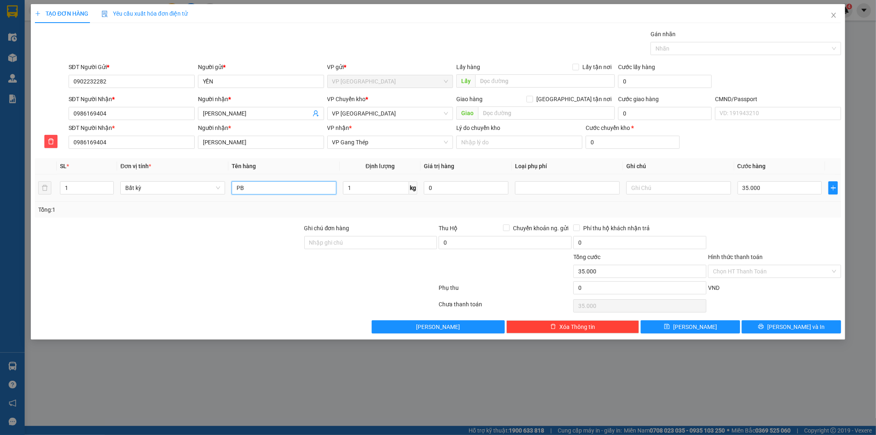
click at [291, 191] on input "PB" at bounding box center [284, 187] width 105 height 13
click at [752, 216] on div "Tổng: 1" at bounding box center [438, 210] width 807 height 16
click at [769, 291] on div "VND" at bounding box center [774, 290] width 135 height 14
drag, startPoint x: 790, startPoint y: 276, endPoint x: 740, endPoint y: 288, distance: 52.0
click at [788, 276] on input "Hình thức thanh toán" at bounding box center [771, 271] width 117 height 12
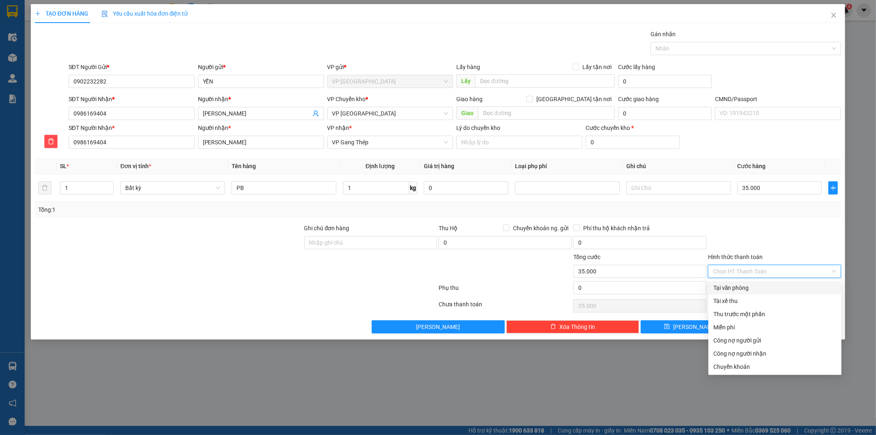
click at [728, 286] on div "Tại văn phòng" at bounding box center [775, 287] width 123 height 9
type input "0"
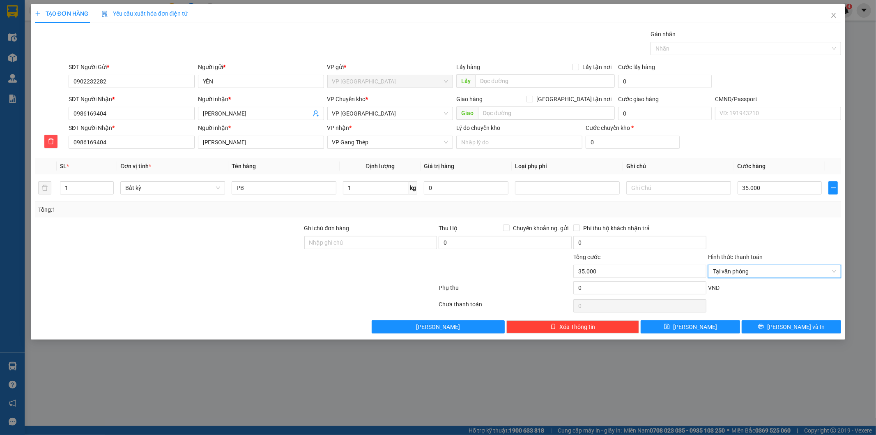
click at [734, 237] on div at bounding box center [774, 237] width 135 height 29
drag, startPoint x: 783, startPoint y: 292, endPoint x: 783, endPoint y: 297, distance: 4.9
click at [783, 292] on div "VND" at bounding box center [774, 290] width 135 height 14
click at [772, 327] on button "Lưu và In" at bounding box center [791, 326] width 99 height 13
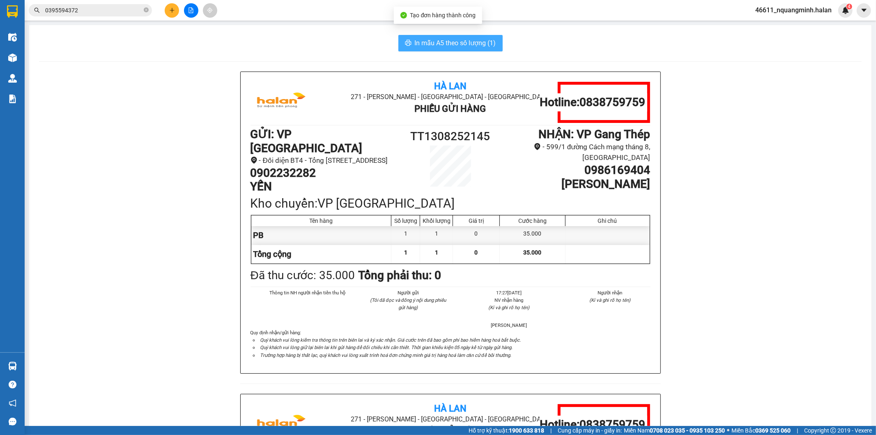
click at [455, 45] on span "In mẫu A5 theo số lượng (1)" at bounding box center [455, 43] width 81 height 10
click at [18, 366] on div at bounding box center [12, 366] width 14 height 14
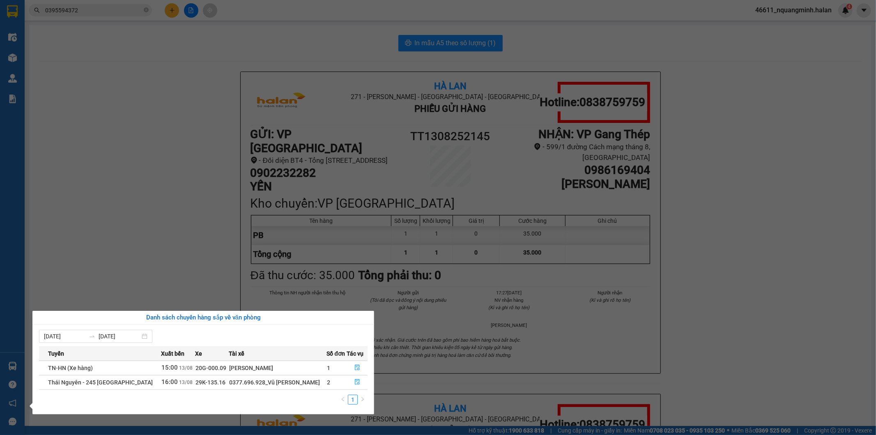
click at [199, 218] on section "Kết quả tìm kiếm ( 2 ) Bộ lọc Mã ĐH Trạng thái Món hàng Thu hộ Tổng cước Chưa c…" at bounding box center [438, 217] width 876 height 435
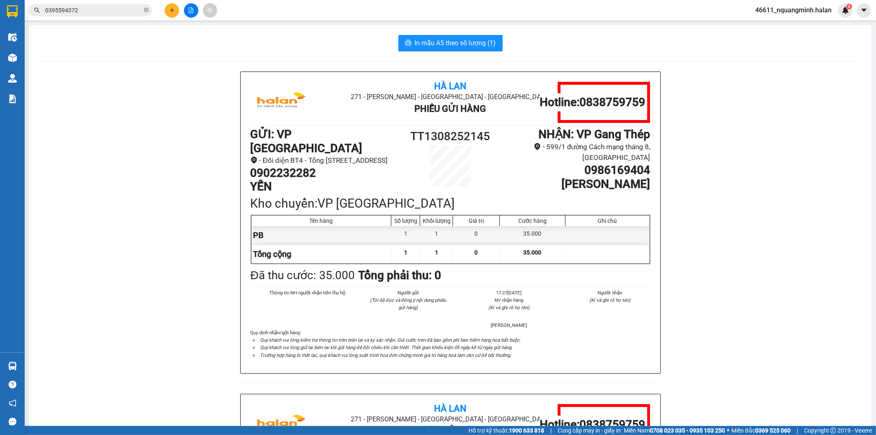
click at [175, 9] on button at bounding box center [172, 10] width 14 height 14
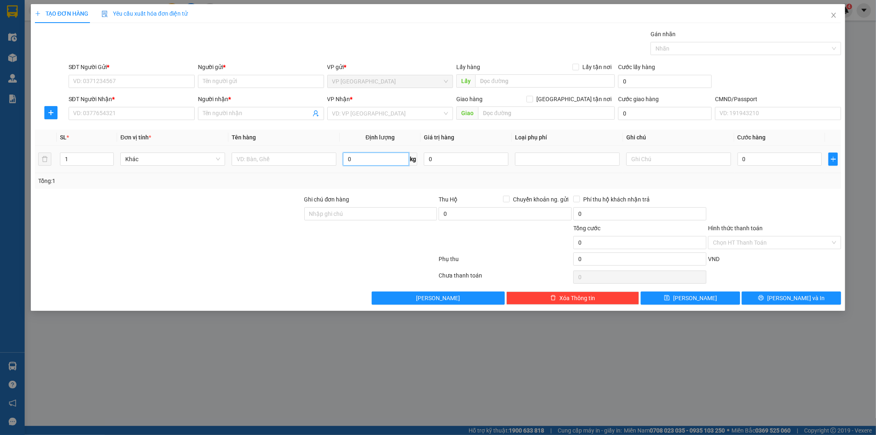
click at [372, 165] on input "0" at bounding box center [376, 158] width 66 height 13
type input "3"
click at [294, 159] on input "text" at bounding box center [284, 158] width 105 height 13
click at [160, 113] on input "SĐT Người Nhận *" at bounding box center [132, 113] width 126 height 13
type input "0862296998"
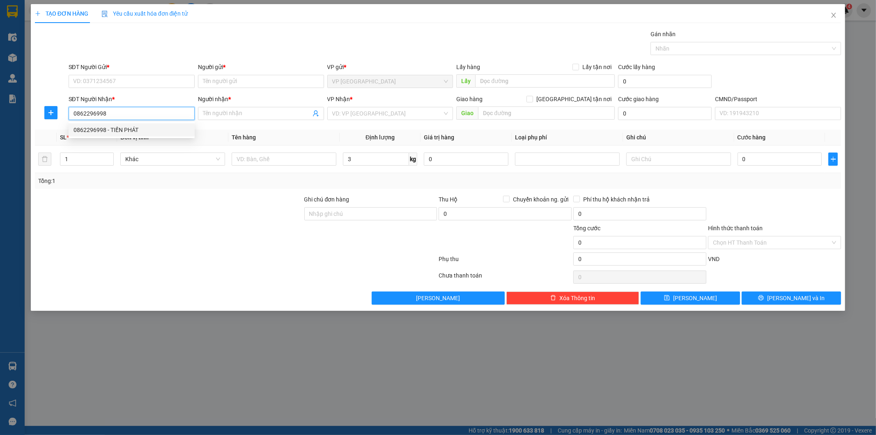
click at [131, 131] on div "0862296998 - TIẾN PHÁT" at bounding box center [132, 129] width 116 height 9
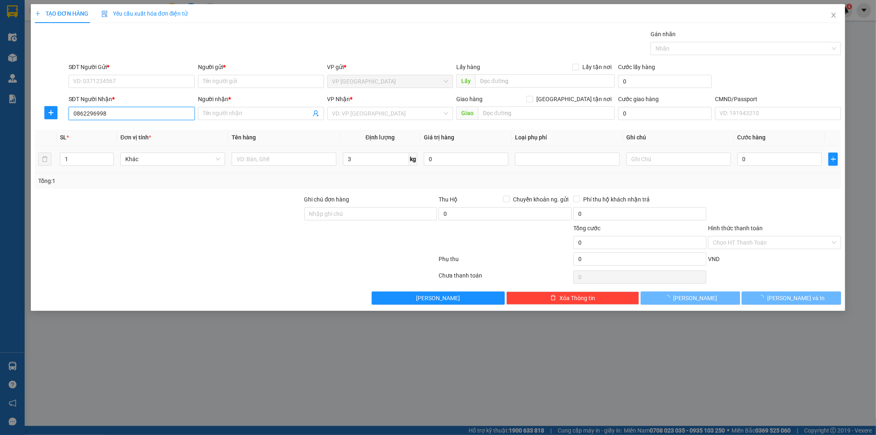
type input "TIẾN PHÁT"
type input "0862296998"
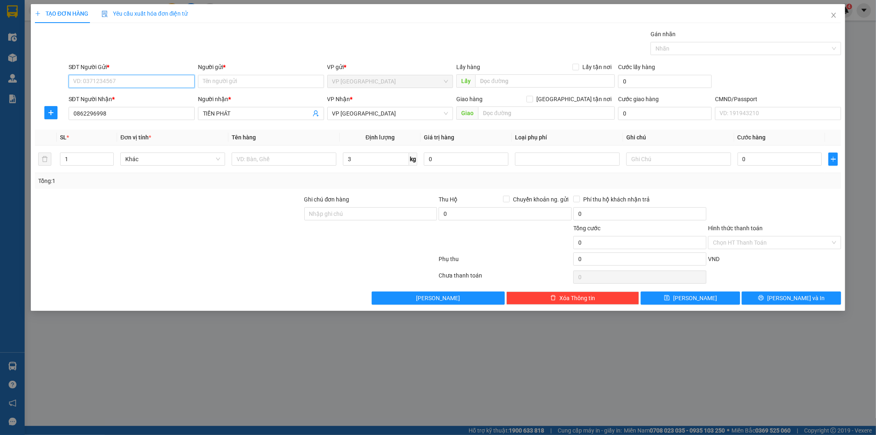
click at [140, 85] on input "SĐT Người Gửi *" at bounding box center [132, 81] width 126 height 13
type input "0981736179"
click at [144, 100] on div "0981736179 - THAO" at bounding box center [132, 97] width 116 height 9
type input "THAO"
type input "0981736179"
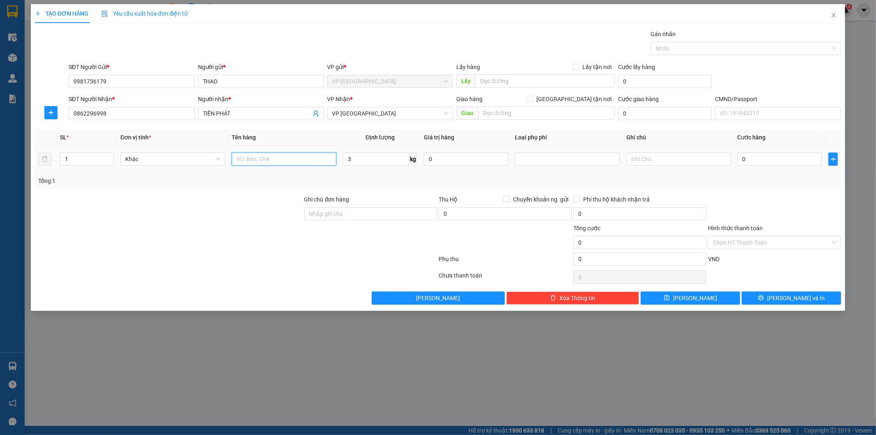
click at [274, 157] on input "text" at bounding box center [284, 158] width 105 height 13
click at [277, 155] on input "BỌC DÀI" at bounding box center [284, 158] width 105 height 13
type input "BỌC DÀI (NẸP NHÔM)"
click at [775, 158] on input "0" at bounding box center [780, 158] width 85 height 13
type input "4"
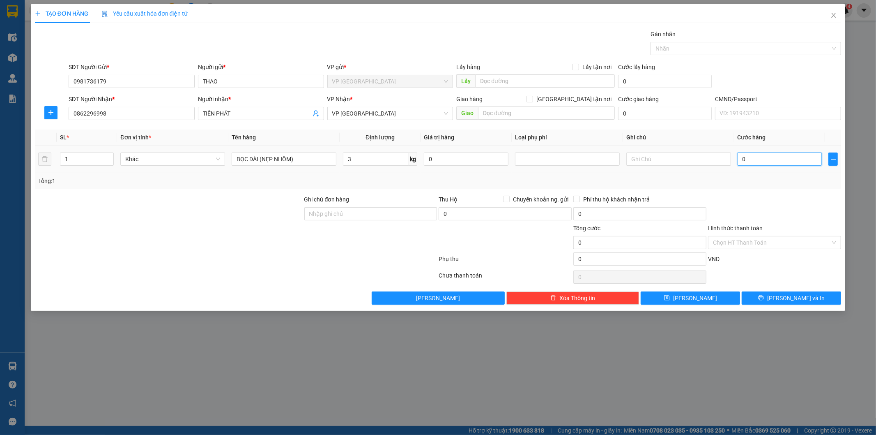
type input "4"
type input "40"
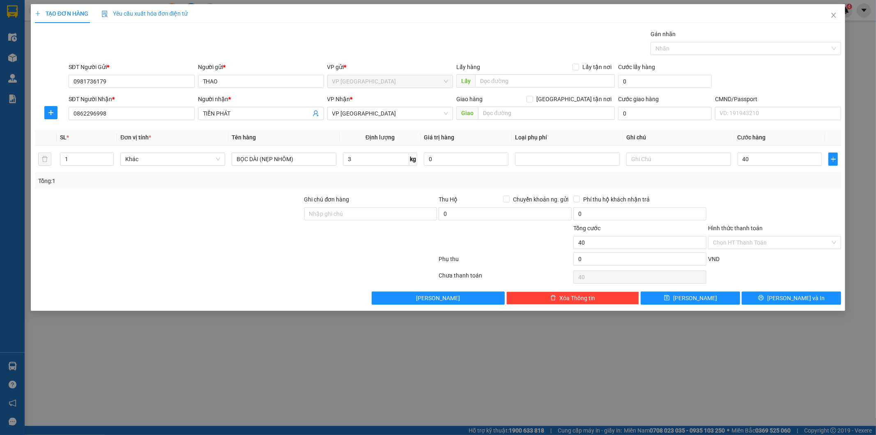
type input "40.000"
drag, startPoint x: 802, startPoint y: 200, endPoint x: 680, endPoint y: 198, distance: 121.6
click at [800, 200] on div at bounding box center [774, 209] width 135 height 29
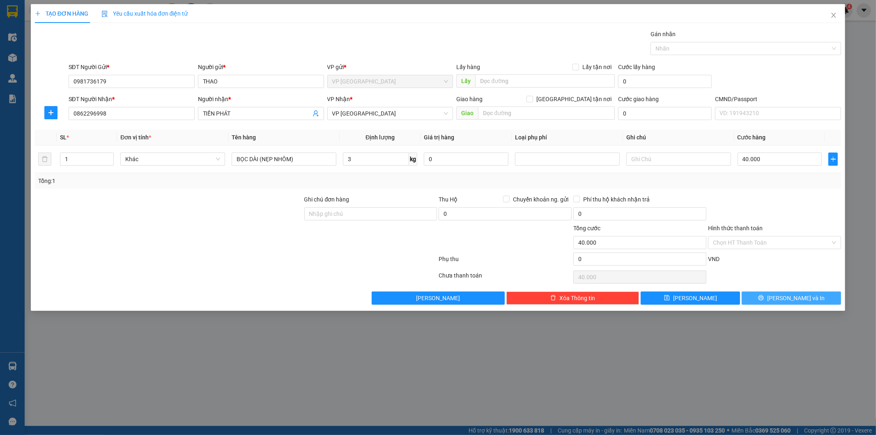
drag, startPoint x: 803, startPoint y: 297, endPoint x: 348, endPoint y: 192, distance: 467.4
click at [801, 298] on span "Lưu và In" at bounding box center [796, 297] width 58 height 9
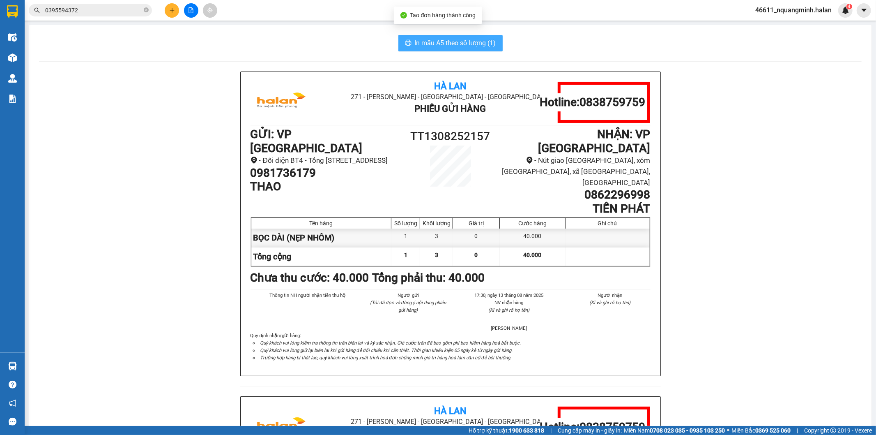
click at [449, 48] on button "In mẫu A5 theo số lượng (1)" at bounding box center [450, 43] width 104 height 16
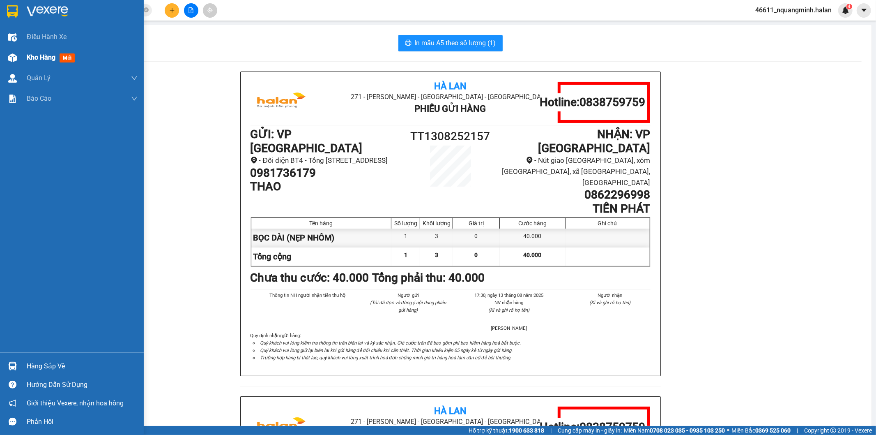
click at [8, 57] on img at bounding box center [12, 57] width 9 height 9
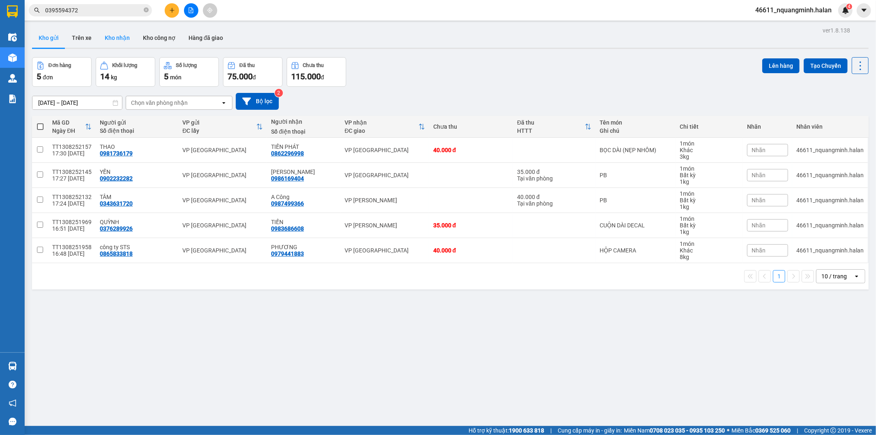
click at [116, 36] on button "Kho nhận" at bounding box center [117, 38] width 38 height 20
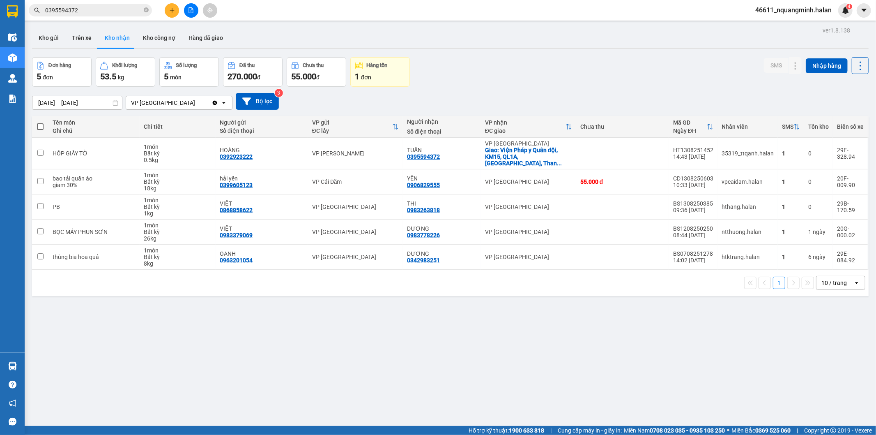
click at [548, 68] on div "Đơn hàng 5 đơn Khối lượng 53.5 kg Số lượng 5 món Đã thu 270.000 đ Chưa thu 55.0…" at bounding box center [450, 72] width 837 height 30
click at [176, 13] on button at bounding box center [172, 10] width 14 height 14
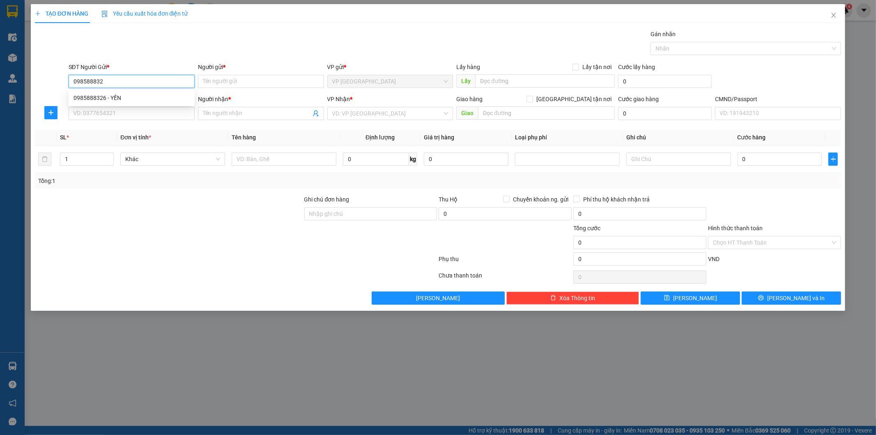
type input "0985888326"
drag, startPoint x: 165, startPoint y: 98, endPoint x: 163, endPoint y: 110, distance: 12.0
click at [165, 99] on div "0985888326 - YẾN" at bounding box center [132, 97] width 116 height 9
type input "YẾN"
type input "0985888326"
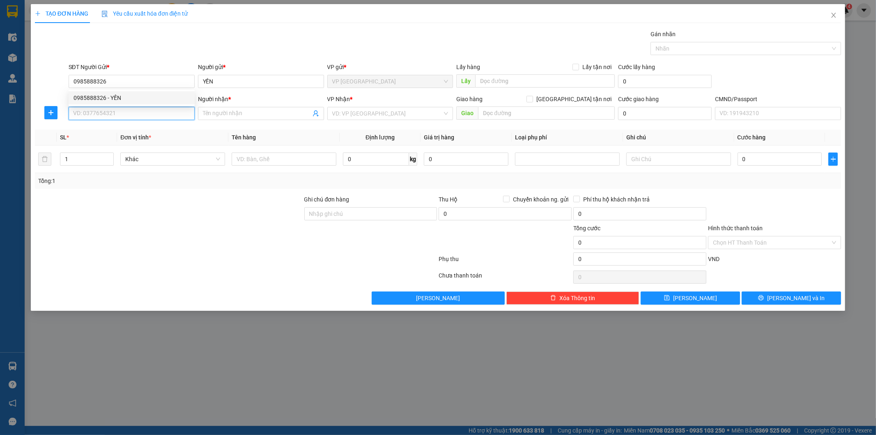
click at [163, 110] on input "SĐT Người Nhận *" at bounding box center [132, 113] width 126 height 13
drag, startPoint x: 136, startPoint y: 140, endPoint x: 159, endPoint y: 149, distance: 25.0
click at [137, 141] on div "0979956333 - ÁNH" at bounding box center [132, 142] width 116 height 9
type input "0979956333"
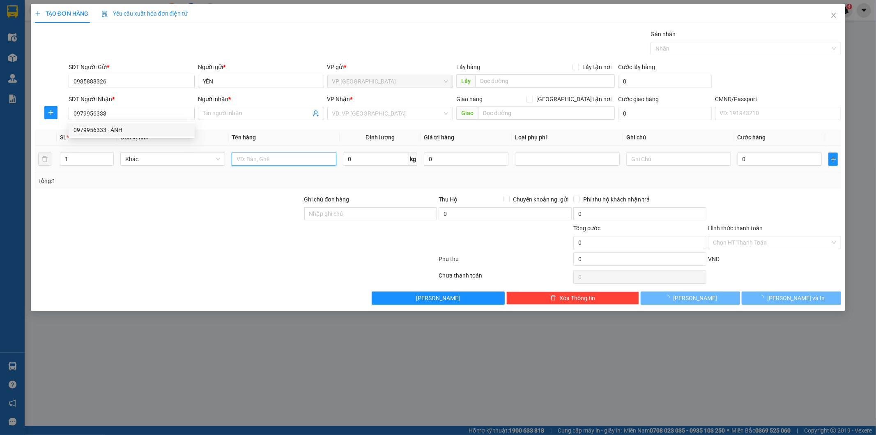
type input "ÁNH"
click at [260, 163] on input "text" at bounding box center [284, 158] width 105 height 13
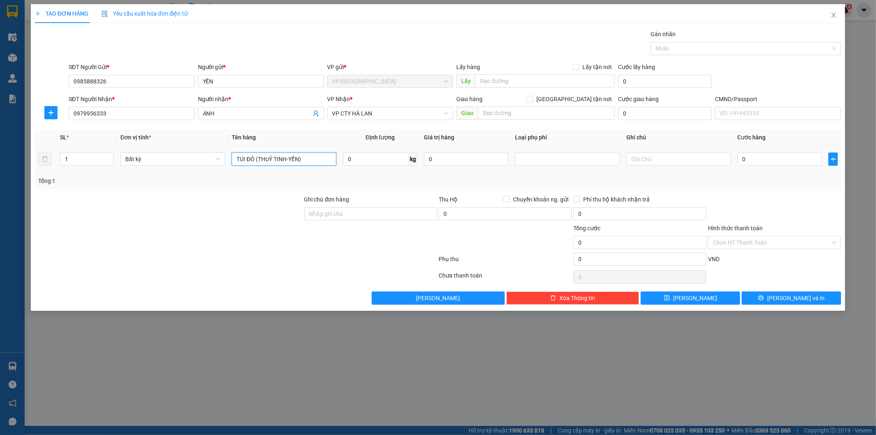
type input "TÚI ĐỎ (THUỶ TINH-YẾN)"
click at [374, 112] on span "VP CTY HÀ LAN" at bounding box center [390, 113] width 116 height 12
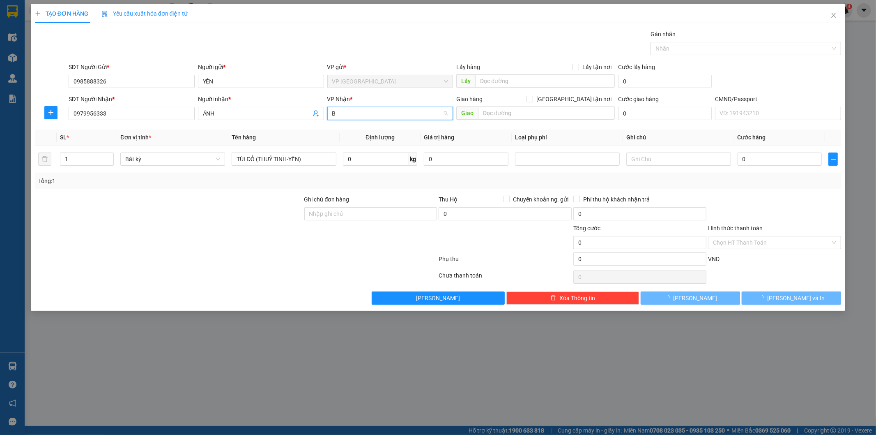
type input "BS"
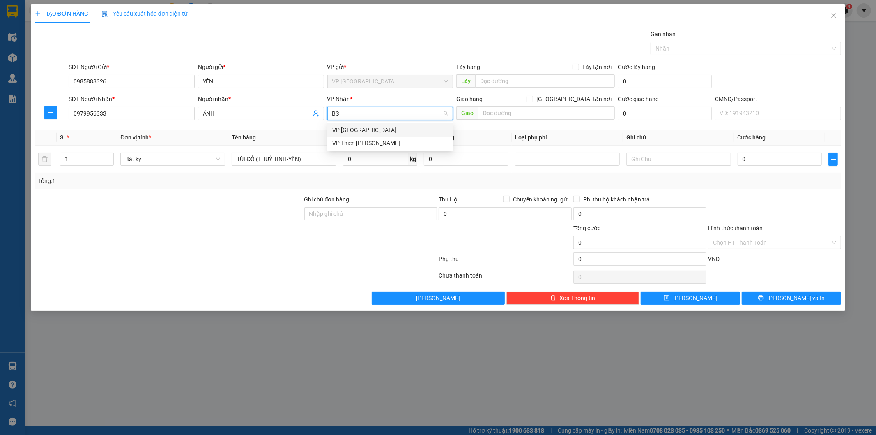
drag, startPoint x: 367, startPoint y: 129, endPoint x: 368, endPoint y: 140, distance: 11.1
click at [366, 130] on div "VP [GEOGRAPHIC_DATA]" at bounding box center [390, 129] width 116 height 9
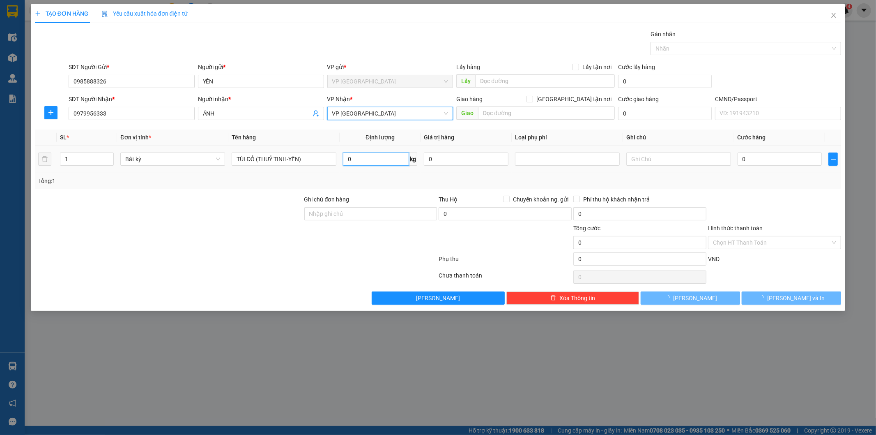
click at [371, 160] on input "0" at bounding box center [376, 158] width 66 height 13
type input "2"
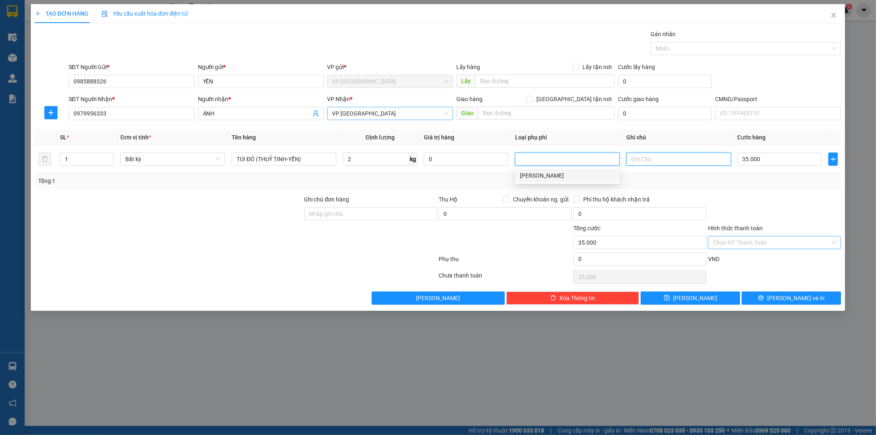
type input "35.000"
click at [774, 240] on input "Hình thức thanh toán" at bounding box center [771, 242] width 117 height 12
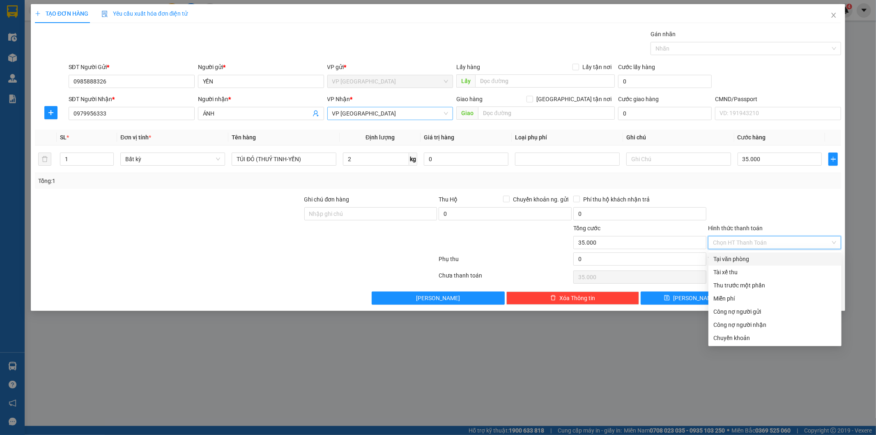
click at [754, 254] on div "Tại văn phòng" at bounding box center [775, 258] width 123 height 9
type input "0"
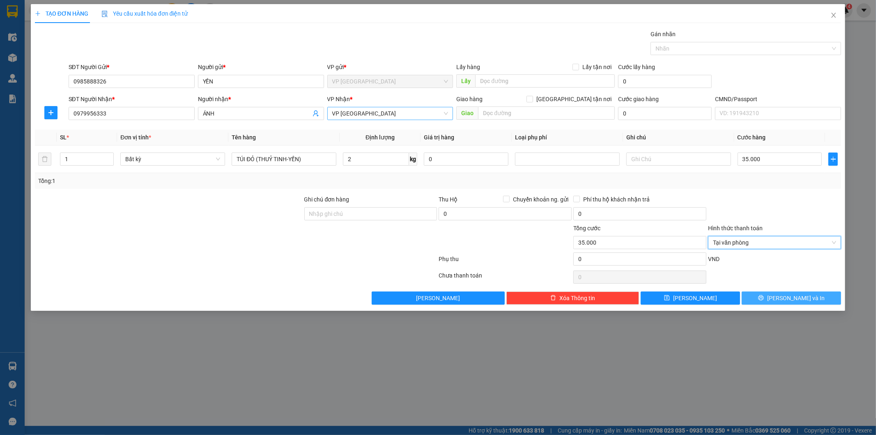
drag, startPoint x: 781, startPoint y: 301, endPoint x: 608, endPoint y: 219, distance: 190.8
click at [764, 300] on icon "printer" at bounding box center [761, 298] width 6 height 6
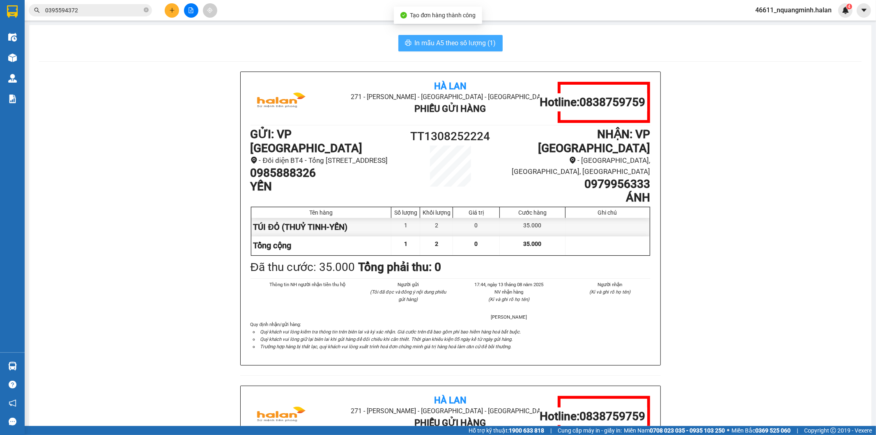
click at [430, 39] on span "In mẫu A5 theo số lượng (1)" at bounding box center [455, 43] width 81 height 10
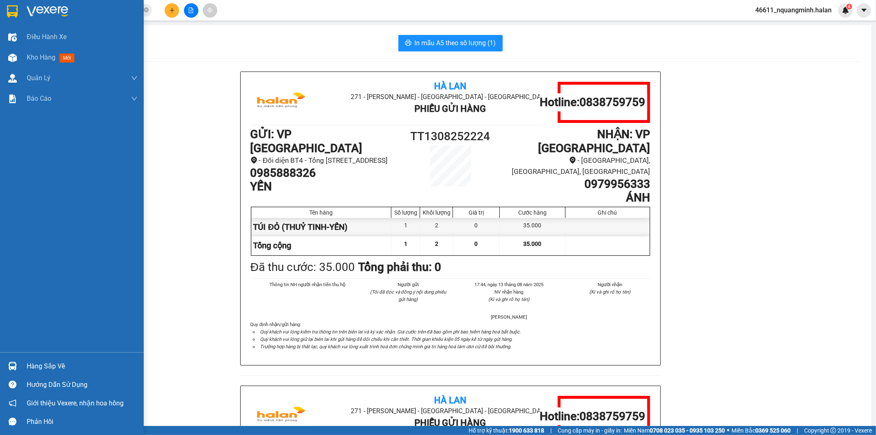
click at [3, 366] on div "Hàng sắp về" at bounding box center [72, 366] width 144 height 18
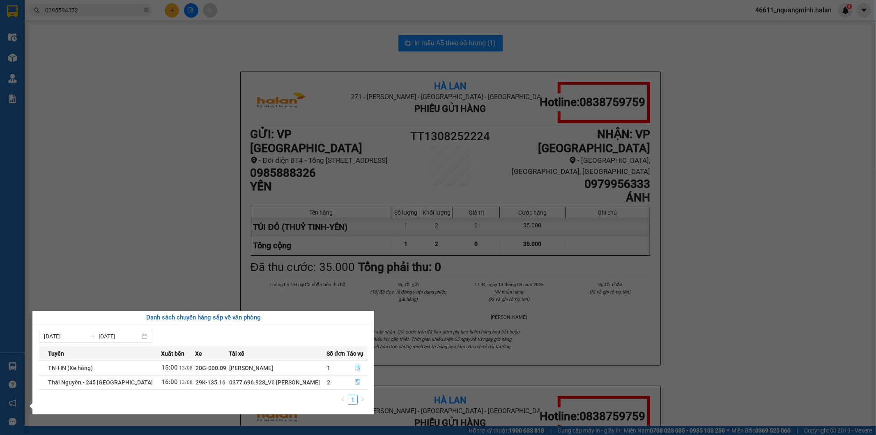
click at [356, 380] on icon "file-done" at bounding box center [357, 382] width 5 height 6
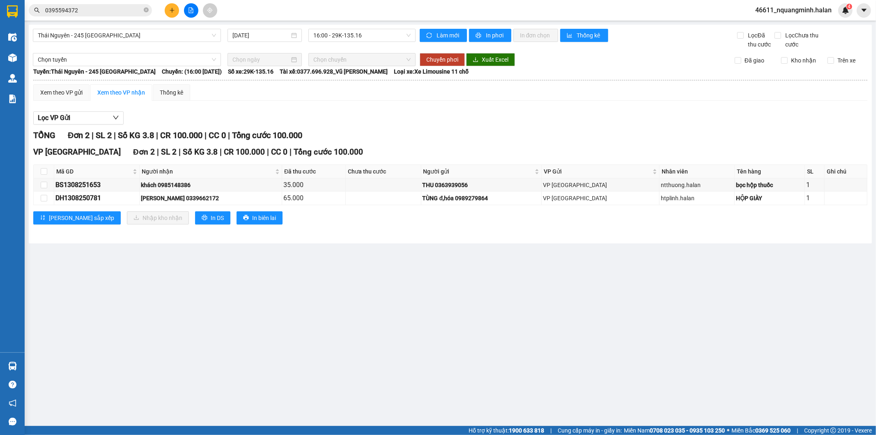
click at [440, 323] on main "Thái Nguyên - 245 Quang Trung 13/08/2025 16:00 - 29K-135.16 Làm mới In phơi In …" at bounding box center [438, 213] width 876 height 426
drag, startPoint x: 117, startPoint y: 198, endPoint x: 51, endPoint y: 202, distance: 66.7
click at [51, 202] on tr "DH1308250781 QUỲNH ANH 0339662172 65.000 TÙNG đ,hóa 0989279864 VP Định Hóa htpl…" at bounding box center [451, 197] width 834 height 13
copy tr "DH1308250781"
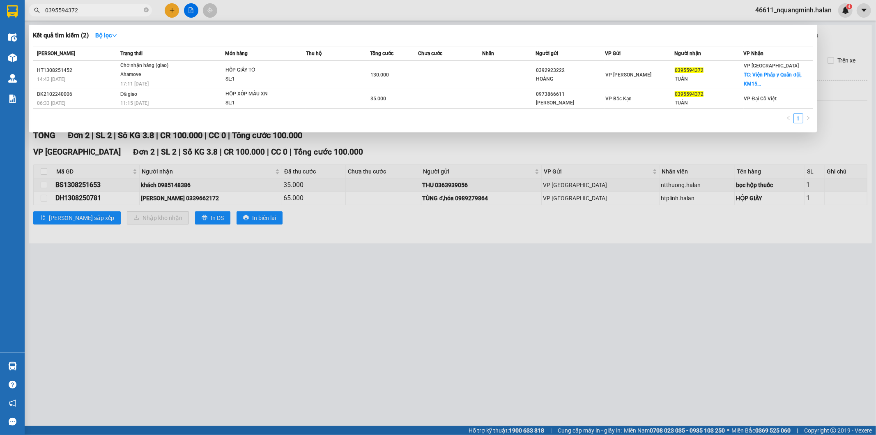
drag, startPoint x: 88, startPoint y: 11, endPoint x: 0, endPoint y: 1, distance: 88.1
click at [0, 9] on section "Kết quả tìm kiếm ( 2 ) Bộ lọc Mã ĐH Trạng thái Món hàng Thu hộ Tổng cước Chưa c…" at bounding box center [438, 217] width 876 height 435
paste input "DH1308250781"
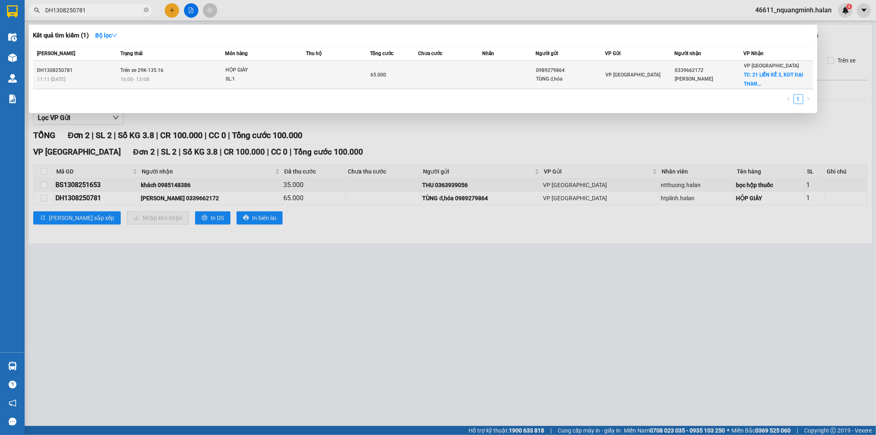
type input "DH1308250781"
click at [355, 70] on td at bounding box center [338, 75] width 64 height 28
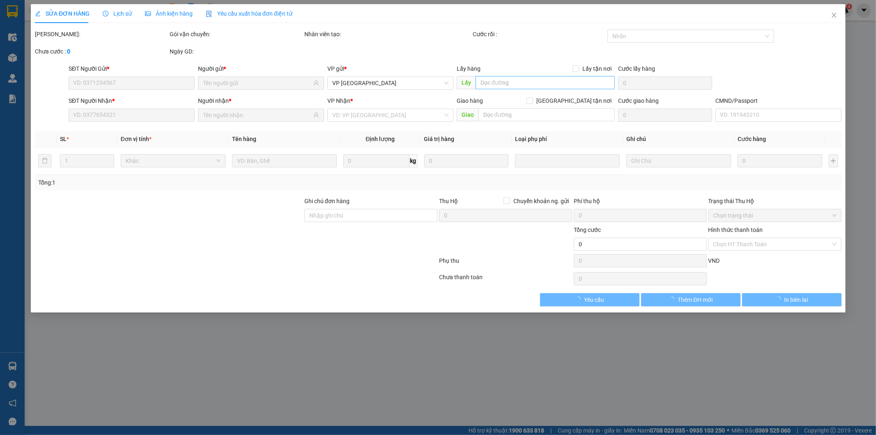
type input "0989279864"
type input "TÙNG đ,hóa"
type input "0339662172"
type input "QUỲNH ANH"
checkbox input "true"
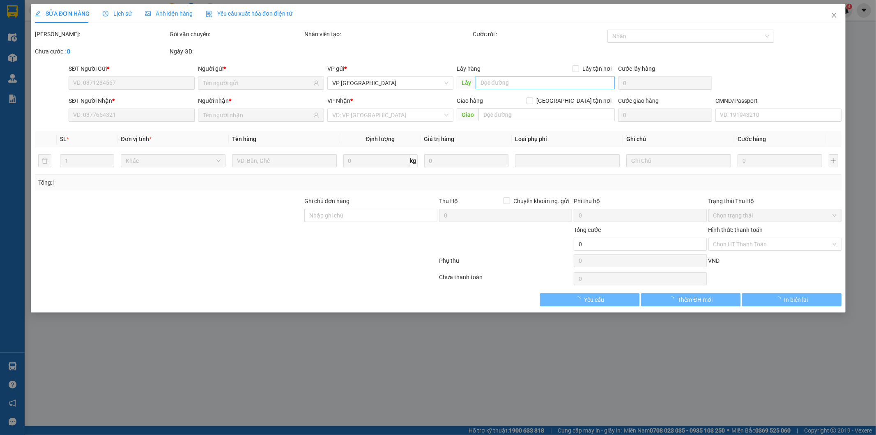
type input "21 LIỀN KỀ 3, KĐT ĐẠI THANH, THANH TRÌ HÀ NỘI"
type input "25.000"
type input "65.000"
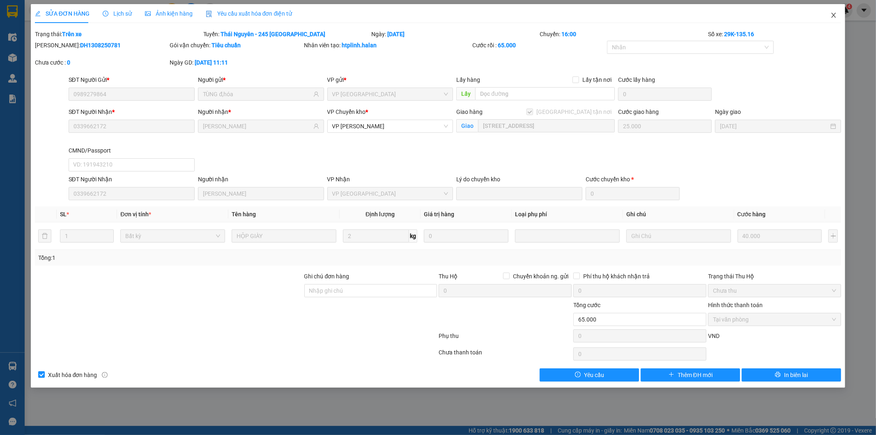
click at [829, 12] on span "Close" at bounding box center [833, 15] width 23 height 23
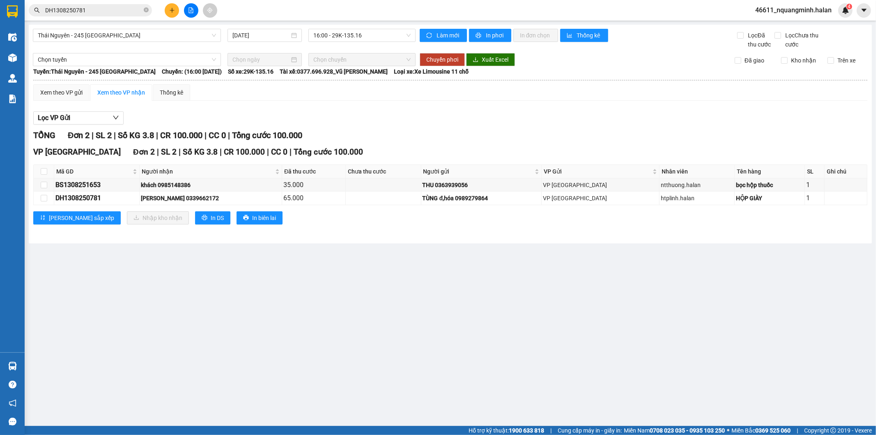
click at [113, 7] on input "DH1308250781" at bounding box center [93, 10] width 97 height 9
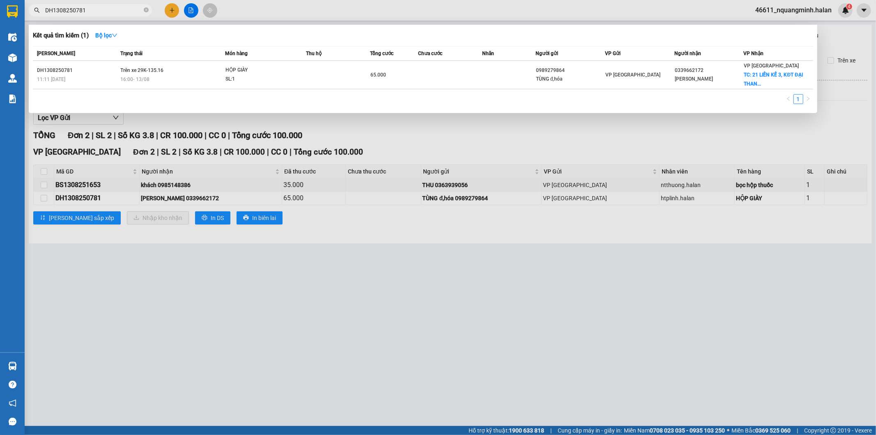
drag, startPoint x: 182, startPoint y: 344, endPoint x: 190, endPoint y: 357, distance: 15.3
click at [187, 353] on div at bounding box center [438, 217] width 876 height 435
drag, startPoint x: 101, startPoint y: 10, endPoint x: 0, endPoint y: 10, distance: 101.5
click at [0, 10] on section "Kết quả tìm kiếm ( 1 ) Bộ lọc Mã ĐH Trạng thái Món hàng Thu hộ Tổng cước Chưa c…" at bounding box center [438, 217] width 876 height 435
paste input "0963435398"
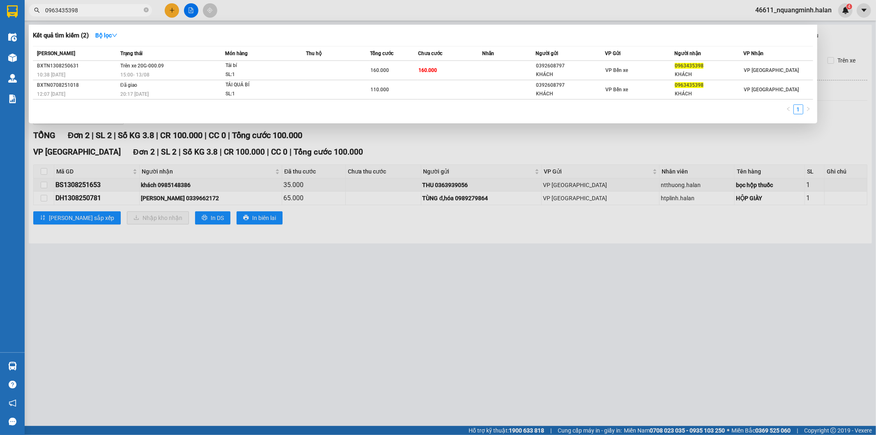
click at [272, 288] on div at bounding box center [438, 217] width 876 height 435
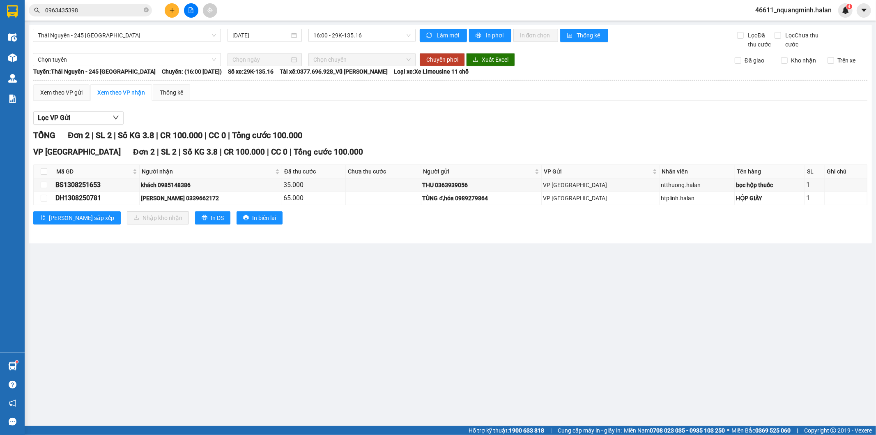
drag, startPoint x: 97, startPoint y: 12, endPoint x: 0, endPoint y: -5, distance: 98.0
click at [0, 0] on html "Kết quả tìm kiếm ( 2 ) Bộ lọc Mã ĐH Trạng thái Món hàng Thu hộ Tổng cước Chưa c…" at bounding box center [438, 217] width 876 height 435
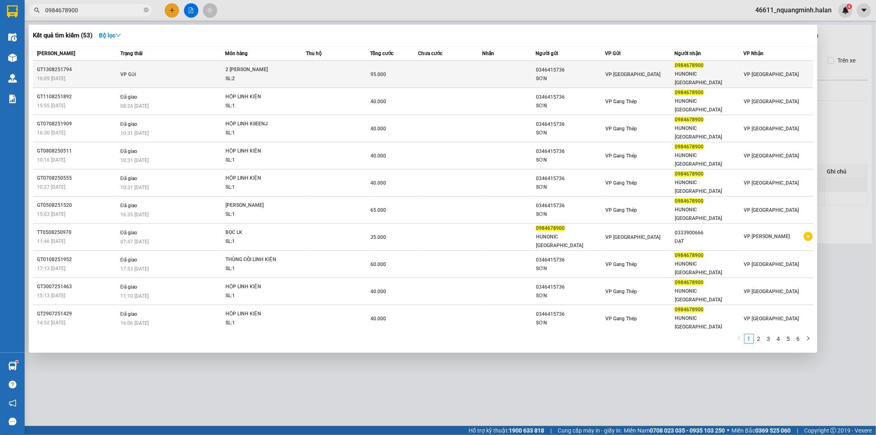
type input "0984678900"
click at [301, 65] on span "2 THÙNG LINH KIỆN SL: 2" at bounding box center [266, 74] width 81 height 18
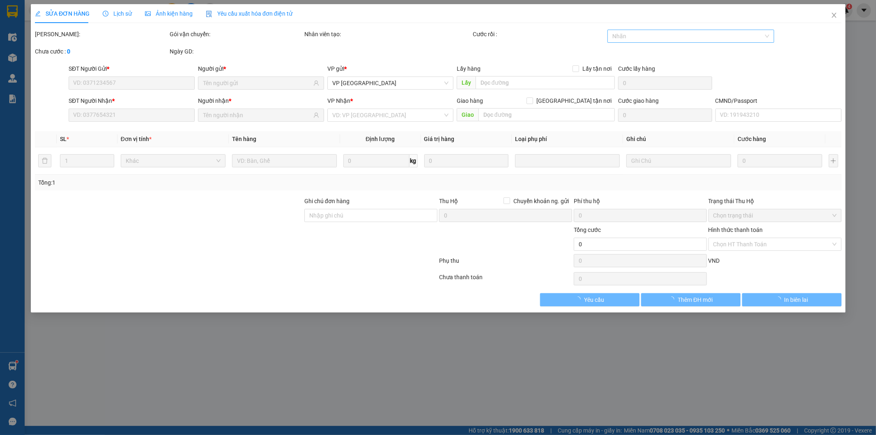
type input "0346415736"
type input "SƠN"
type input "0984678900"
type input "HUNONIC [GEOGRAPHIC_DATA]"
type input "95.000"
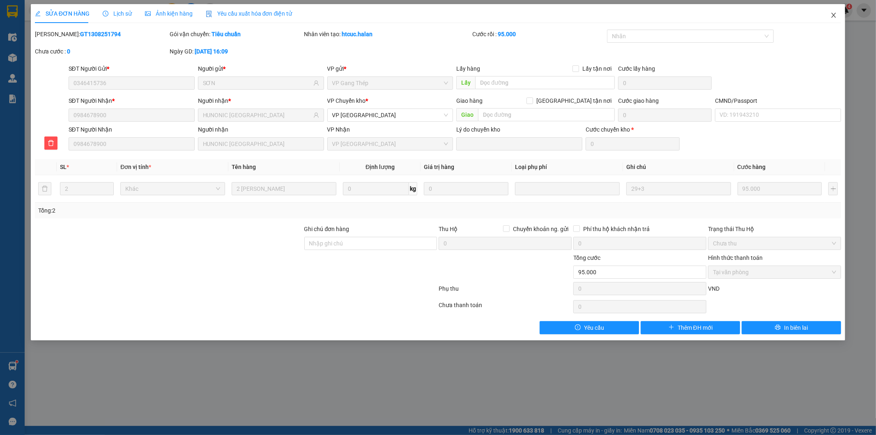
click at [832, 16] on icon "close" at bounding box center [834, 15] width 7 height 7
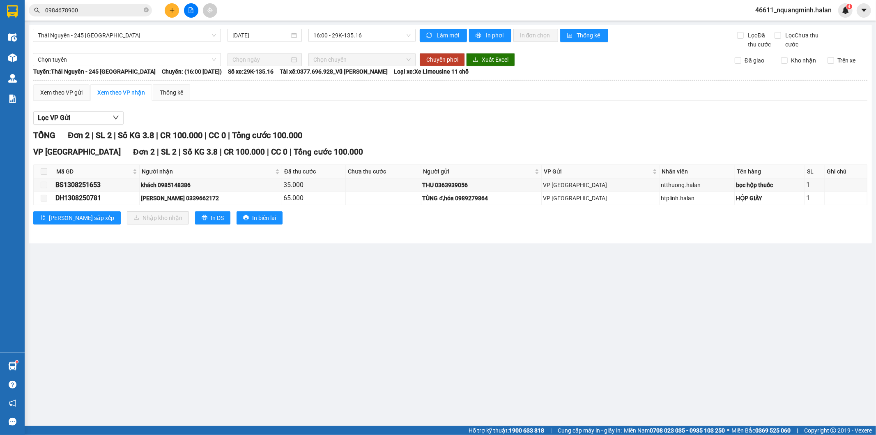
click at [124, 12] on input "0984678900" at bounding box center [93, 10] width 97 height 9
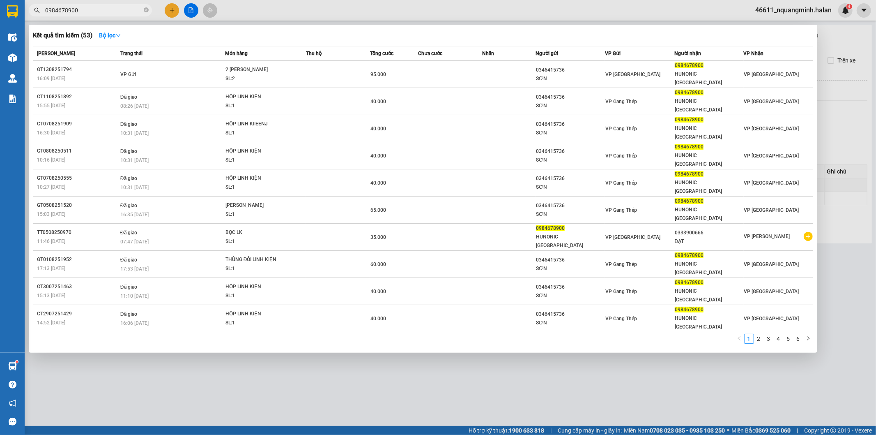
drag, startPoint x: 131, startPoint y: 7, endPoint x: 16, endPoint y: 9, distance: 114.2
click at [23, 11] on section "Kết quả tìm kiếm ( 53 ) Bộ lọc Mã ĐH Trạng thái Món hàng Thu hộ Tổng cước Chưa …" at bounding box center [438, 217] width 876 height 435
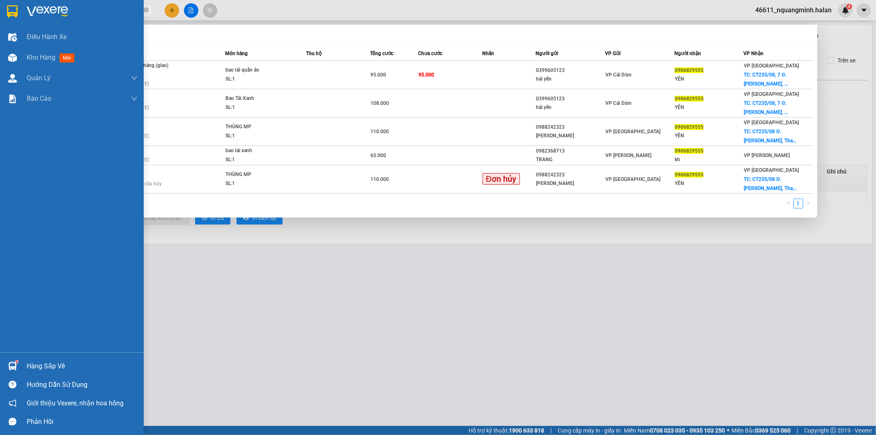
click at [15, 364] on img at bounding box center [12, 366] width 9 height 9
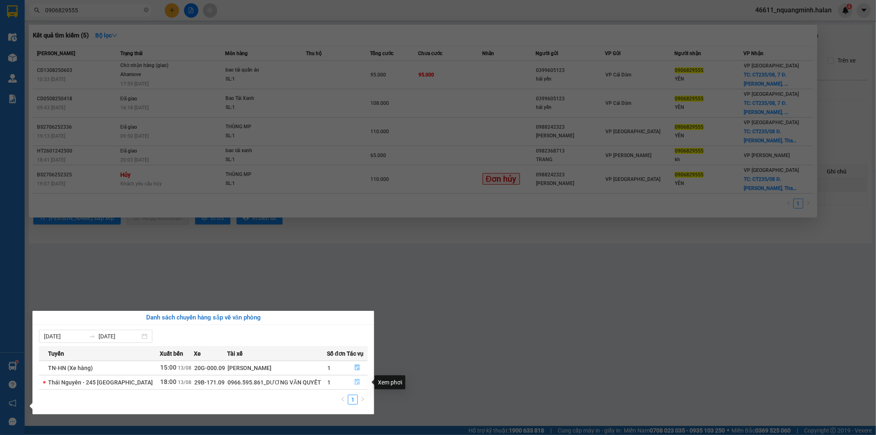
click at [358, 382] on icon "file-done" at bounding box center [358, 382] width 6 height 6
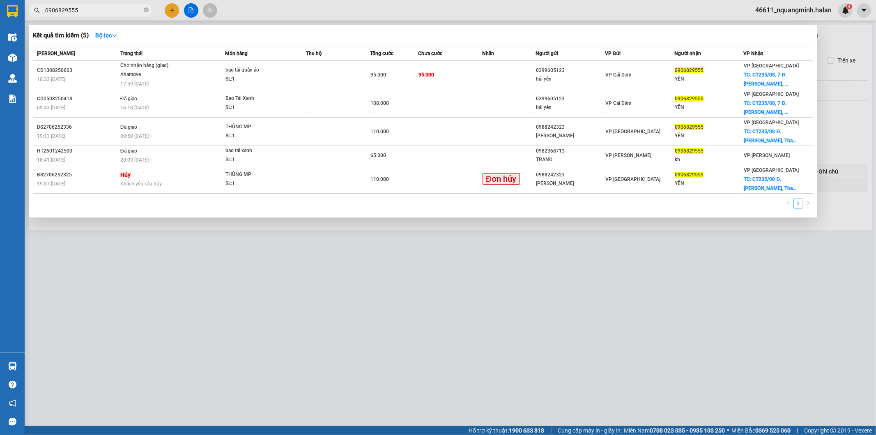
drag, startPoint x: 503, startPoint y: 341, endPoint x: 457, endPoint y: 307, distance: 57.2
click at [502, 340] on div at bounding box center [438, 217] width 876 height 435
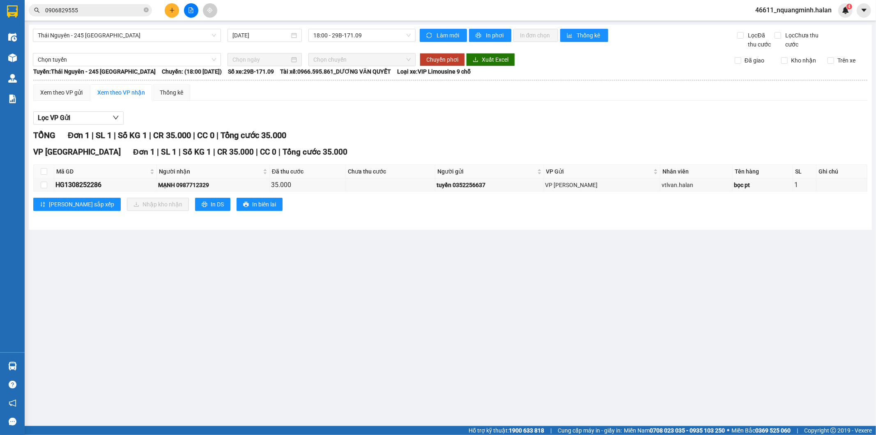
click at [471, 307] on main "Thái Nguyên - 245 Quang Trung 13/08/2025 18:00 - 29B-171.09 Làm mới In phơi In …" at bounding box center [438, 213] width 876 height 426
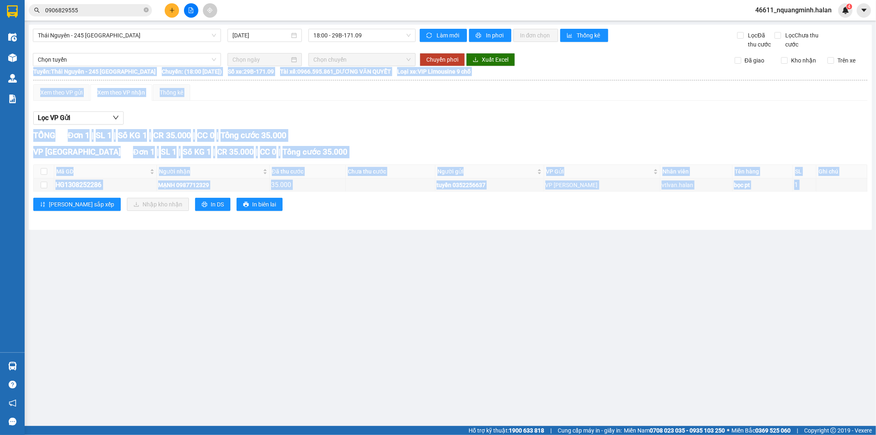
click at [471, 307] on main "Thái Nguyên - 245 Quang Trung 13/08/2025 18:00 - 29B-171.09 Làm mới In phơi In …" at bounding box center [438, 213] width 876 height 426
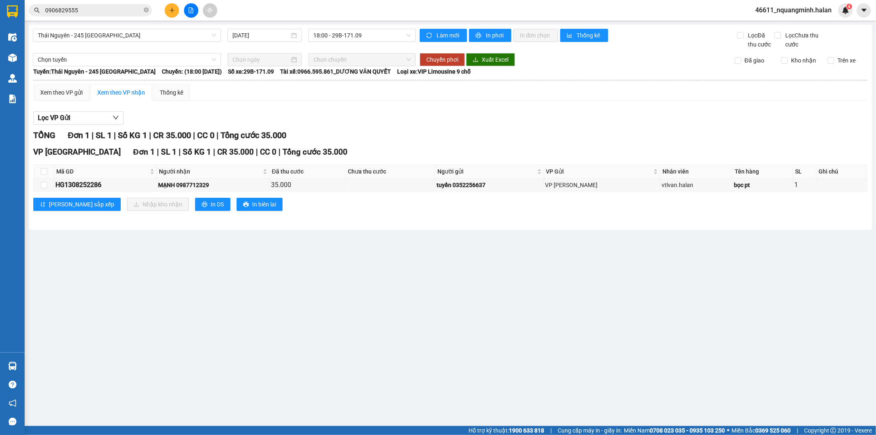
click at [124, 7] on input "0906829555" at bounding box center [93, 10] width 97 height 9
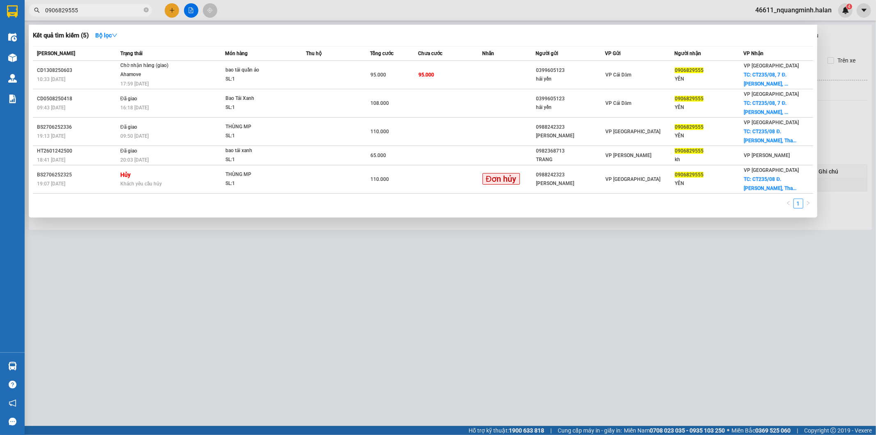
drag, startPoint x: 111, startPoint y: 12, endPoint x: 0, endPoint y: -40, distance: 122.9
click at [0, 0] on html "Kết quả tìm kiếm ( 5 ) Bộ lọc Mã ĐH Trạng thái Món hàng Thu hộ Tổng cước Chưa c…" at bounding box center [438, 217] width 876 height 435
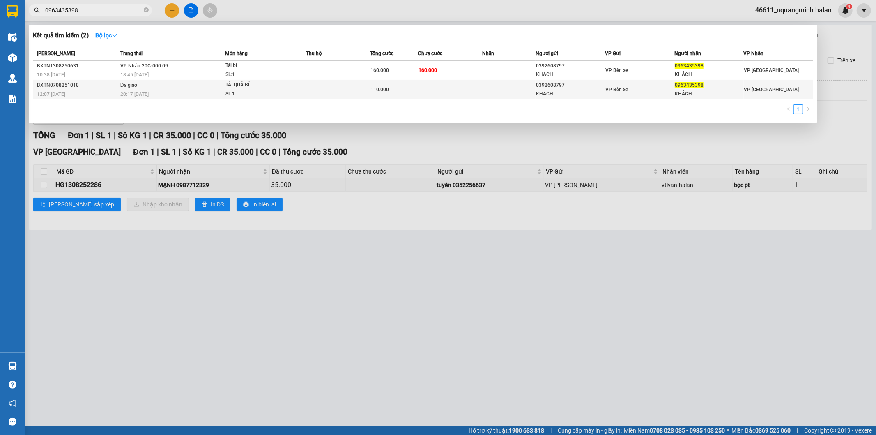
type input "0963435398"
click at [380, 85] on div "110.000" at bounding box center [394, 89] width 47 height 9
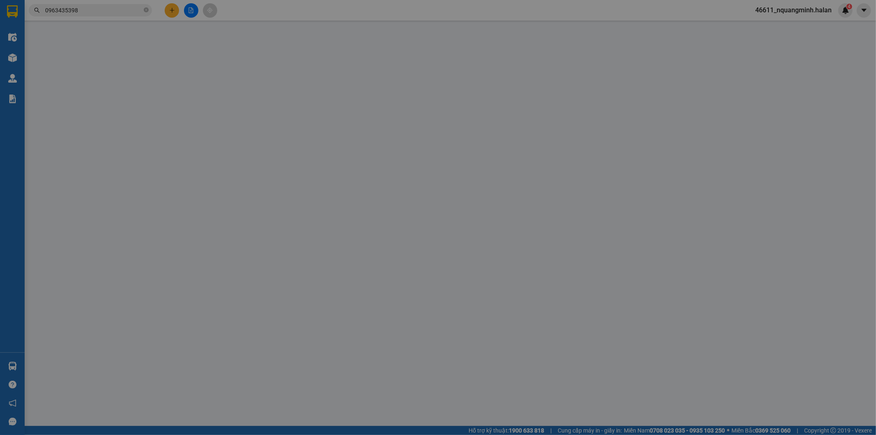
type input "0392608797"
type input "KHÁCH"
type input "0963435398"
type input "KHÁCH"
type input "110.000"
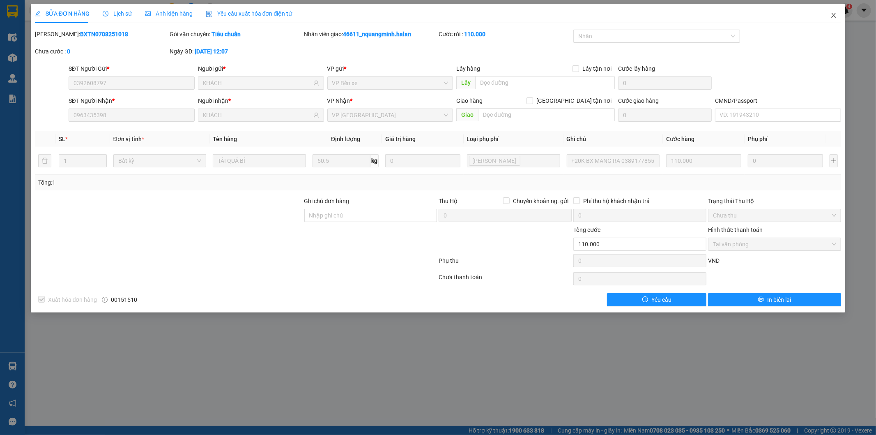
click at [836, 13] on icon "close" at bounding box center [834, 15] width 7 height 7
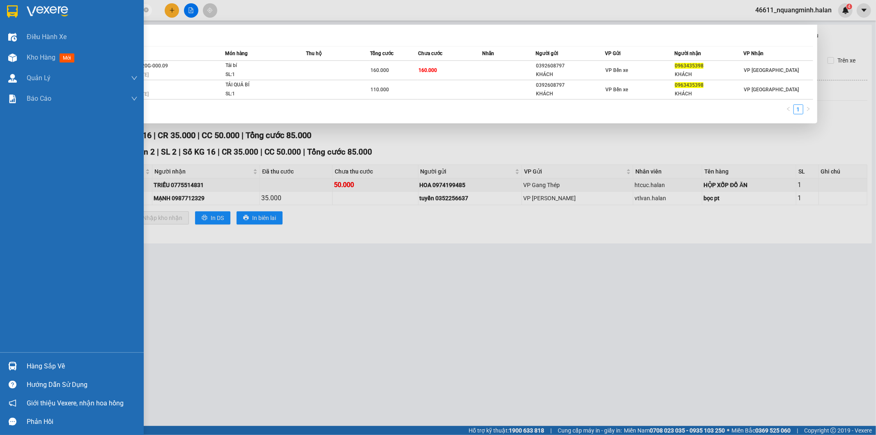
drag, startPoint x: 94, startPoint y: 11, endPoint x: 2, endPoint y: 0, distance: 91.8
click at [0, 1] on section "Kết quả tìm kiếm ( 2 ) Bộ lọc Mã ĐH Trạng thái Món hàng Thu hộ Tổng cước Chưa c…" at bounding box center [438, 217] width 876 height 435
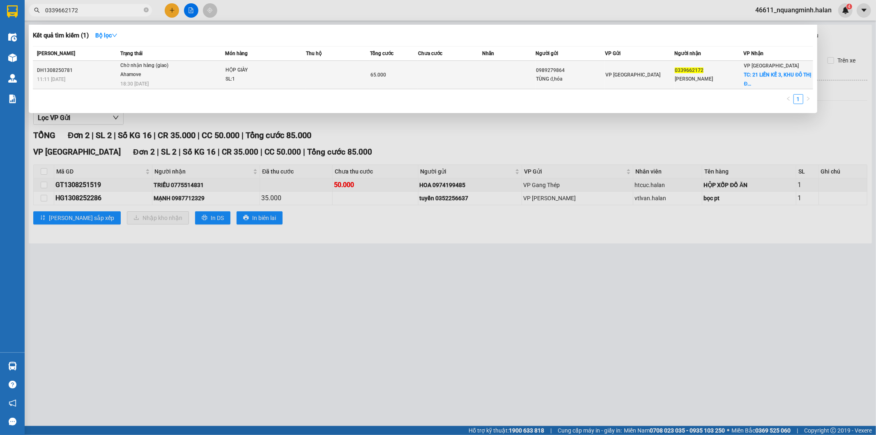
type input "0339662172"
click at [286, 69] on div "HỘP GIÀY" at bounding box center [257, 70] width 62 height 9
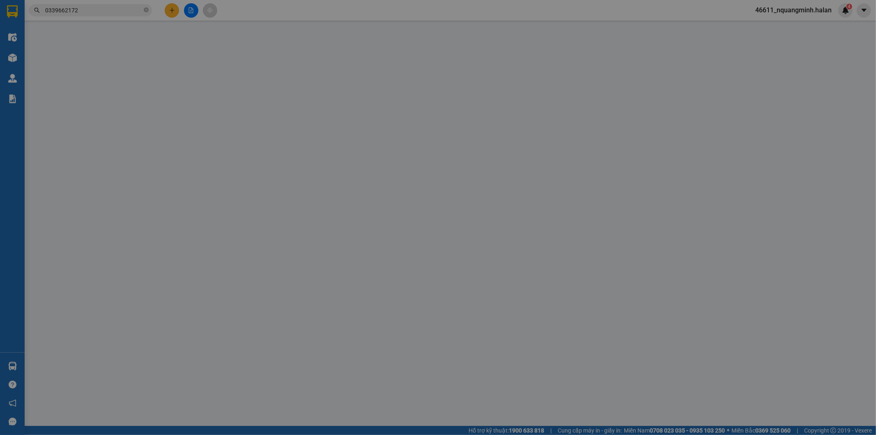
type input "0989279864"
type input "TÙNG đ,hóa"
type input "0339662172"
type input "QUỲNH ANH"
checkbox input "true"
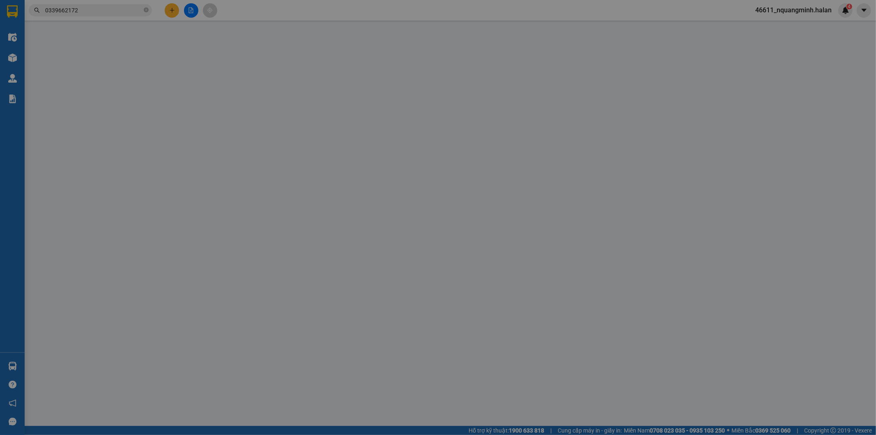
type input "21 LIỀN KỀ 3, KHU ĐÔ THỊ ĐẠI THANH, THANH TRÌ HÀ NỘI"
type input "25.000"
type input "65.000"
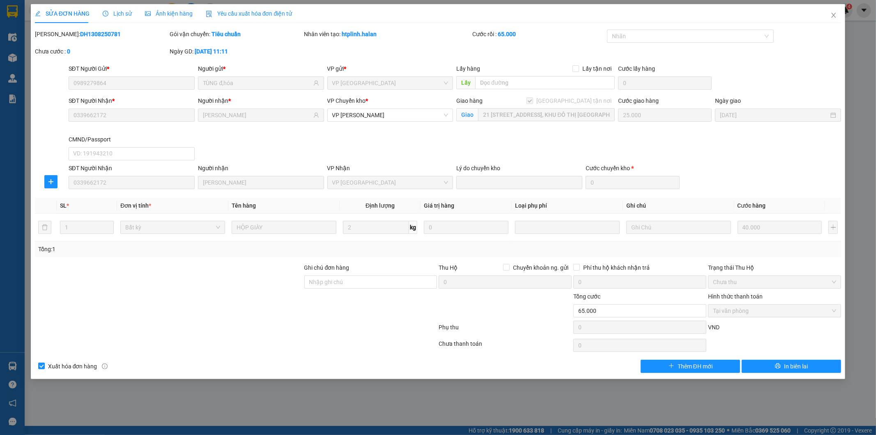
click at [113, 11] on span "Lịch sử" at bounding box center [117, 13] width 29 height 7
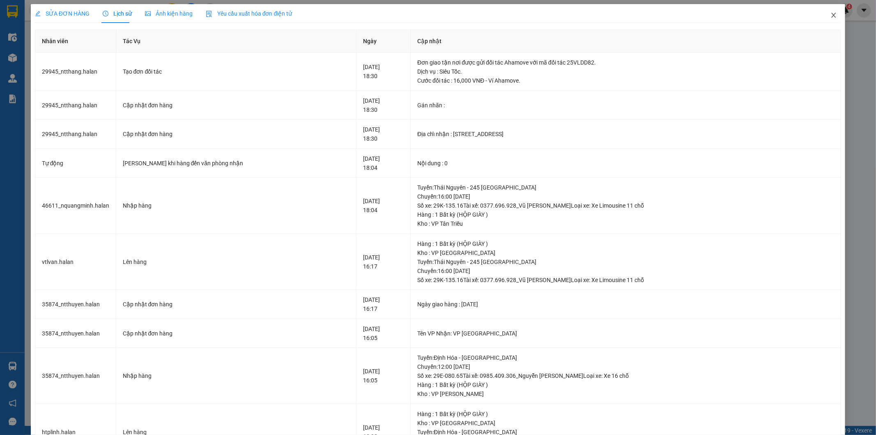
click at [831, 13] on icon "close" at bounding box center [834, 15] width 7 height 7
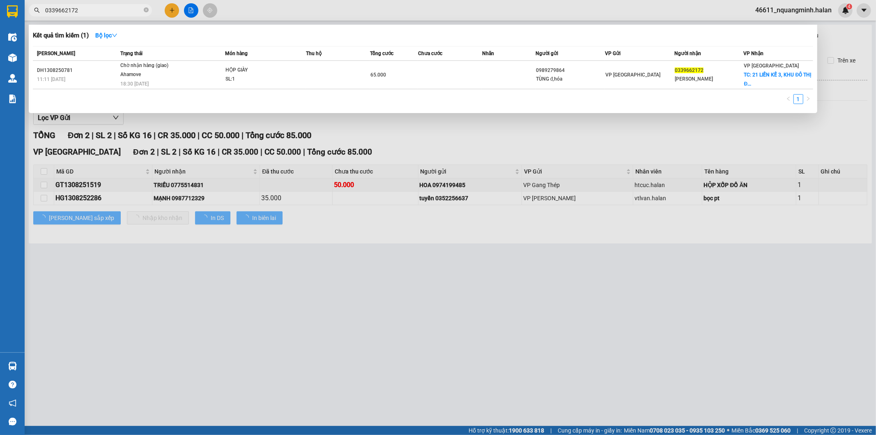
click at [125, 7] on input "0339662172" at bounding box center [93, 10] width 97 height 9
drag, startPoint x: 125, startPoint y: 7, endPoint x: 0, endPoint y: -3, distance: 125.7
click at [0, 0] on html "Kết quả tìm kiếm ( 1 ) Bộ lọc Mã ĐH Trạng thái Món hàng Thu hộ Tổng cước Chưa c…" at bounding box center [438, 217] width 876 height 435
click at [130, 298] on div at bounding box center [438, 217] width 876 height 435
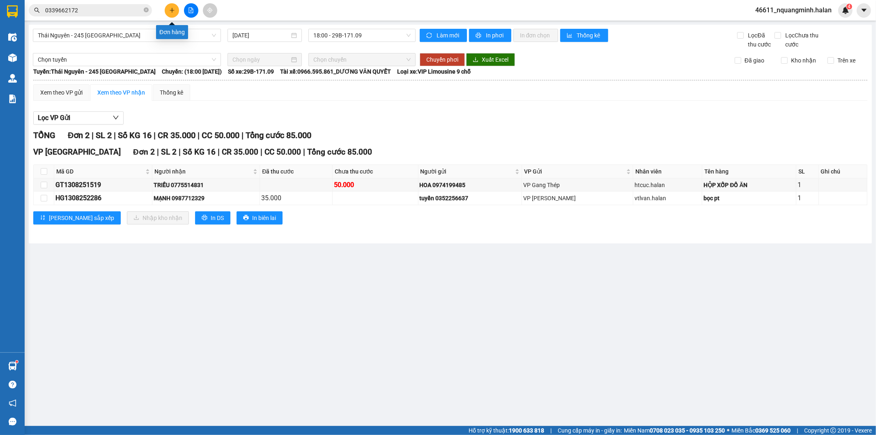
click at [173, 14] on button at bounding box center [172, 10] width 14 height 14
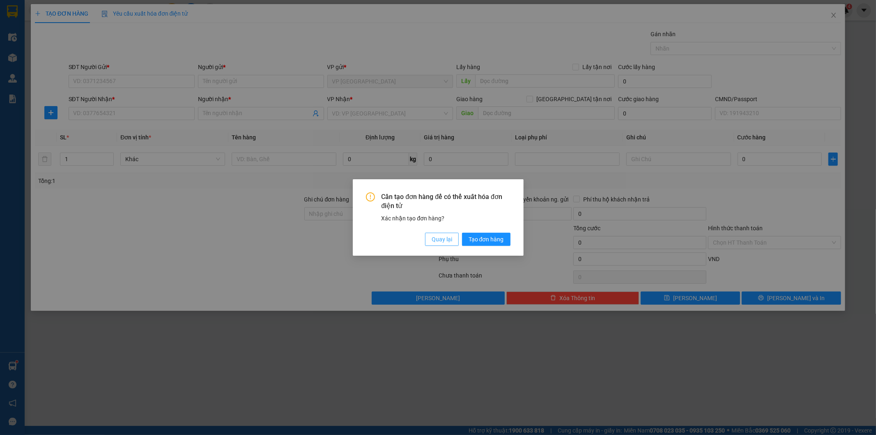
click at [441, 244] on button "Quay lại" at bounding box center [442, 239] width 34 height 13
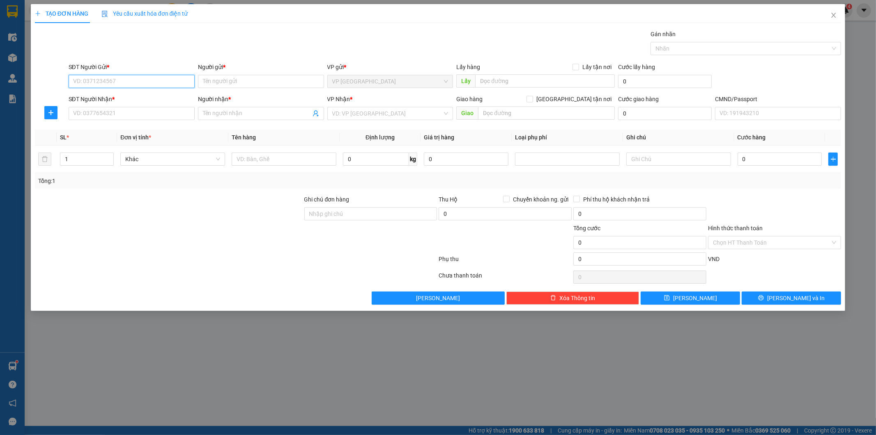
click at [182, 84] on input "SĐT Người Gửi *" at bounding box center [132, 81] width 126 height 13
type input "0869691810"
drag, startPoint x: 136, startPoint y: 94, endPoint x: 142, endPoint y: 112, distance: 19.4
click at [136, 94] on div "0869691810 - ĐỒNG" at bounding box center [132, 97] width 116 height 9
type input "ĐỒNG"
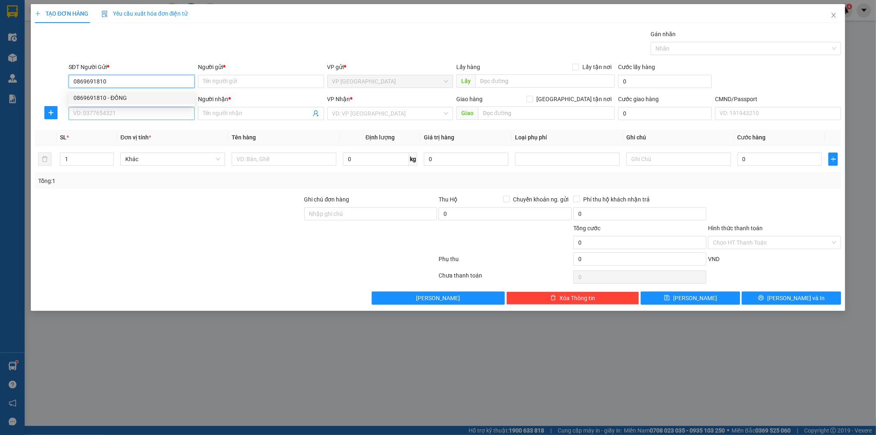
checkbox input "true"
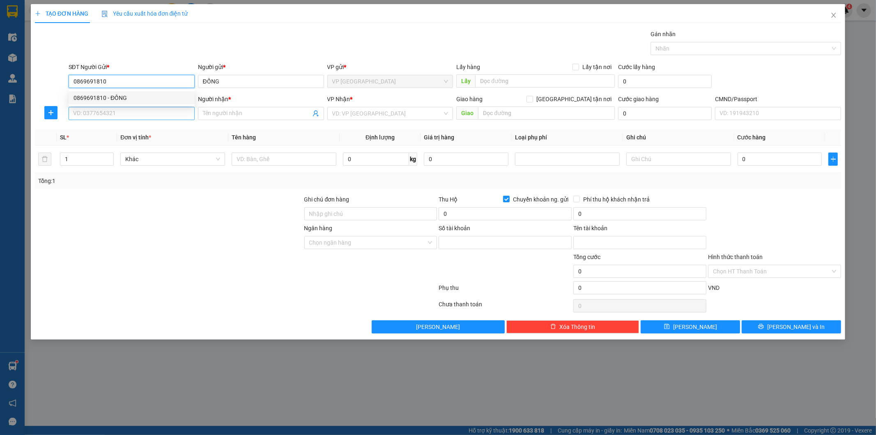
type input "0869691810"
type input "108871960380"
type input "PHẠM VĂN ĐỒNG"
click at [143, 113] on input "SĐT Người Nhận *" at bounding box center [132, 113] width 126 height 13
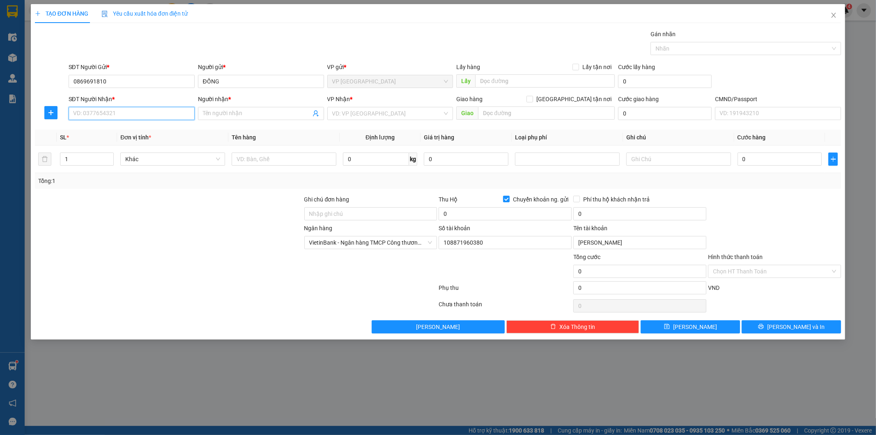
click at [170, 114] on input "SĐT Người Nhận *" at bounding box center [132, 113] width 126 height 13
drag, startPoint x: 170, startPoint y: 126, endPoint x: 276, endPoint y: 155, distance: 109.9
click at [171, 126] on div "0866569828 - SƠN THÁI" at bounding box center [132, 129] width 116 height 9
type input "0866569828"
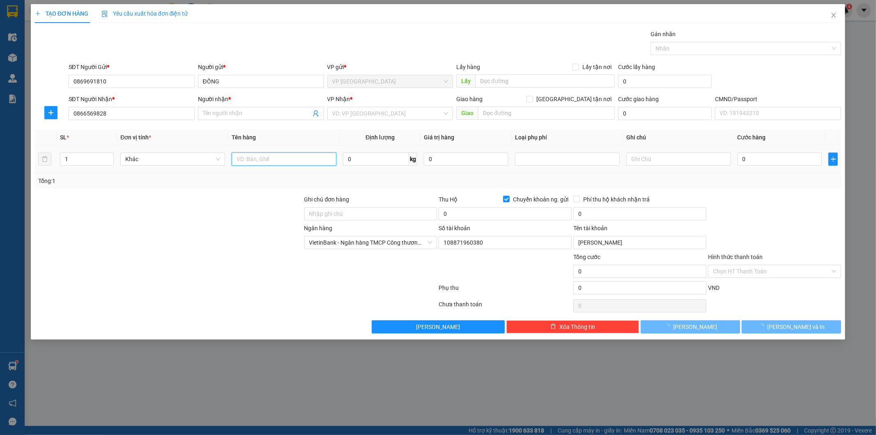
click at [295, 159] on input "text" at bounding box center [284, 158] width 105 height 13
type input "SƠN THÁI"
checkbox input "false"
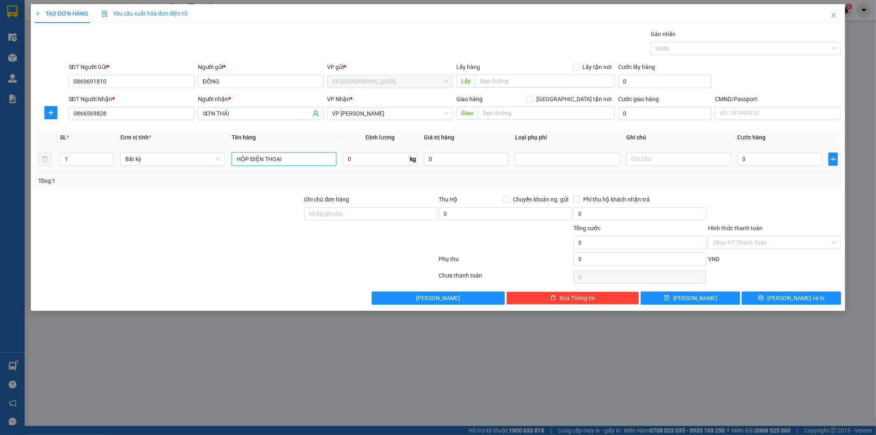
type input "HỘP ĐIỆN THOẠI"
type input "1"
drag, startPoint x: 824, startPoint y: 199, endPoint x: 823, endPoint y: 206, distance: 6.6
click at [823, 200] on div at bounding box center [774, 209] width 135 height 29
click at [806, 302] on span "Lưu và In" at bounding box center [796, 297] width 58 height 9
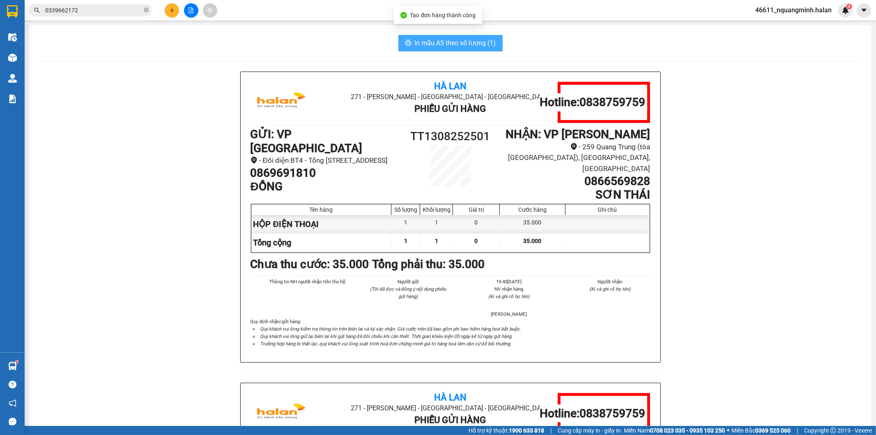
click at [470, 39] on span "In mẫu A5 theo số lượng (1)" at bounding box center [455, 43] width 81 height 10
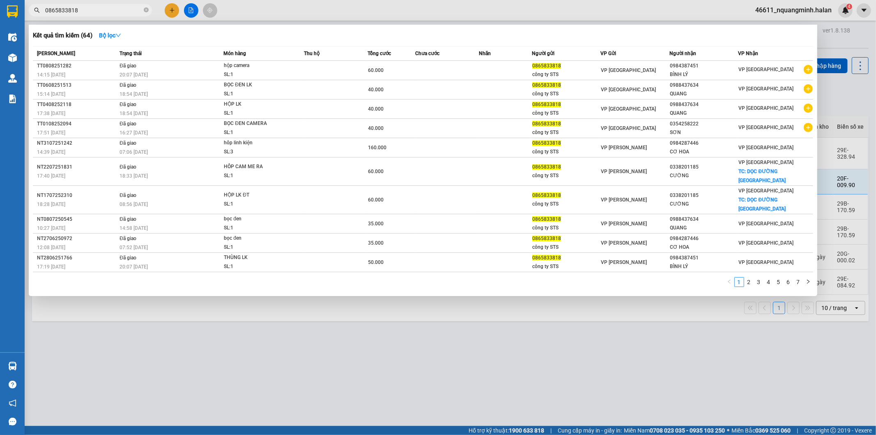
drag, startPoint x: 112, startPoint y: 12, endPoint x: 1, endPoint y: 5, distance: 111.1
click at [0, 6] on section "Kết quả tìm kiếm ( 64 ) Bộ lọc Mã ĐH Trạng thái Món hàng Thu hộ Tổng cước Chưa …" at bounding box center [438, 217] width 876 height 435
paste input "906829555"
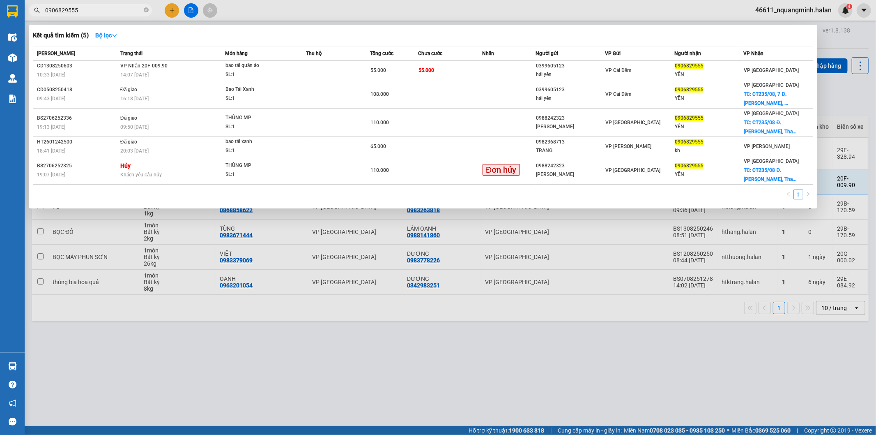
type input "0906829555"
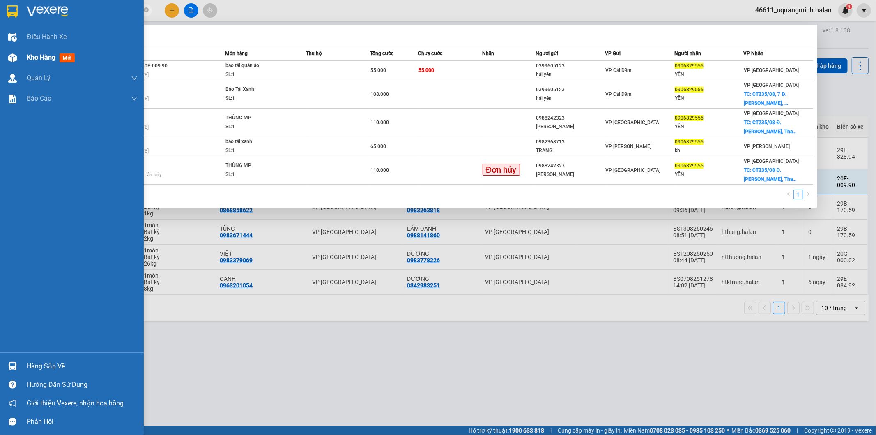
click at [13, 58] on img at bounding box center [12, 57] width 9 height 9
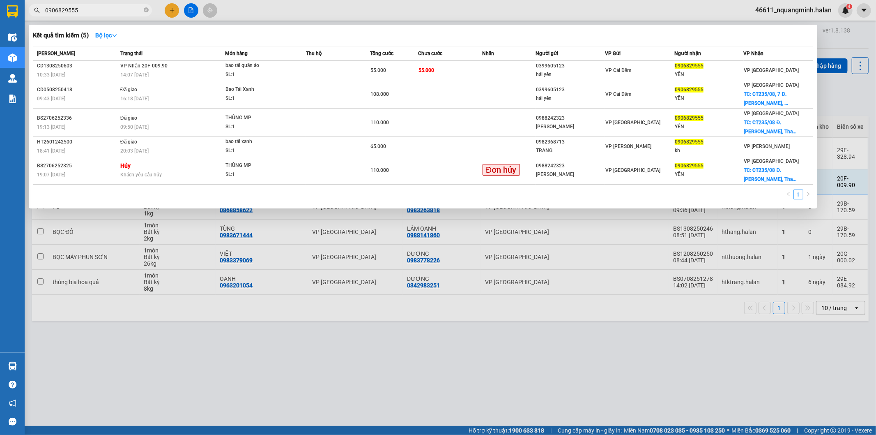
drag, startPoint x: 474, startPoint y: 357, endPoint x: 385, endPoint y: 302, distance: 104.6
click at [472, 354] on div at bounding box center [438, 217] width 876 height 435
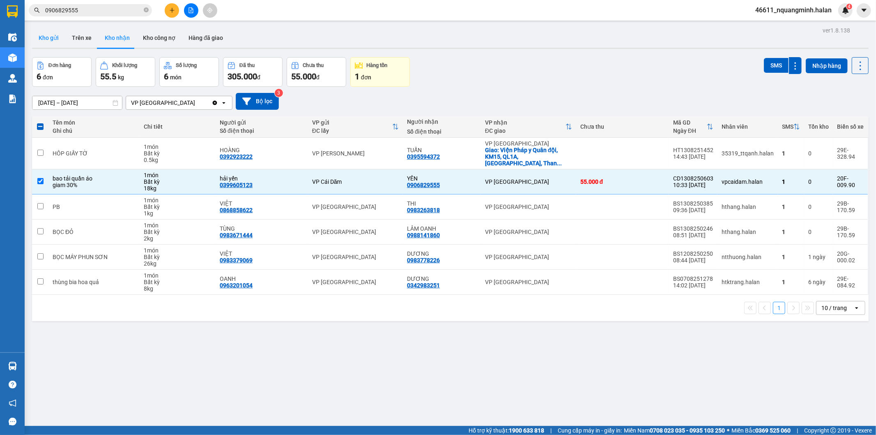
click at [51, 46] on button "Kho gửi" at bounding box center [48, 38] width 33 height 20
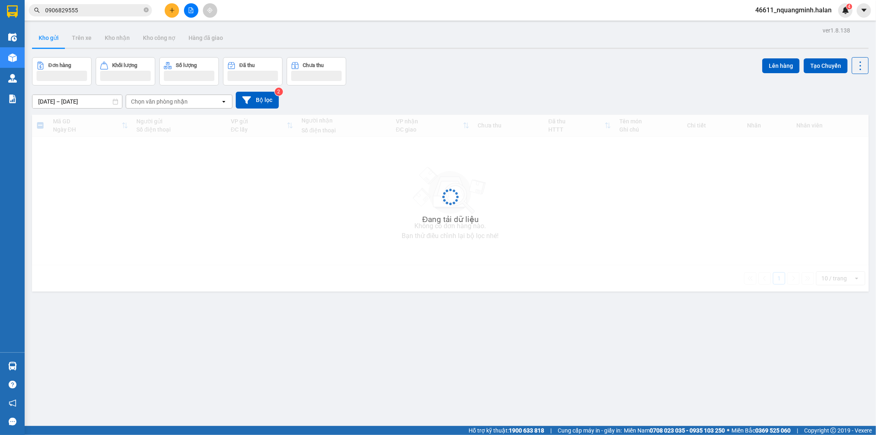
click at [51, 44] on button "Kho gửi" at bounding box center [48, 38] width 33 height 20
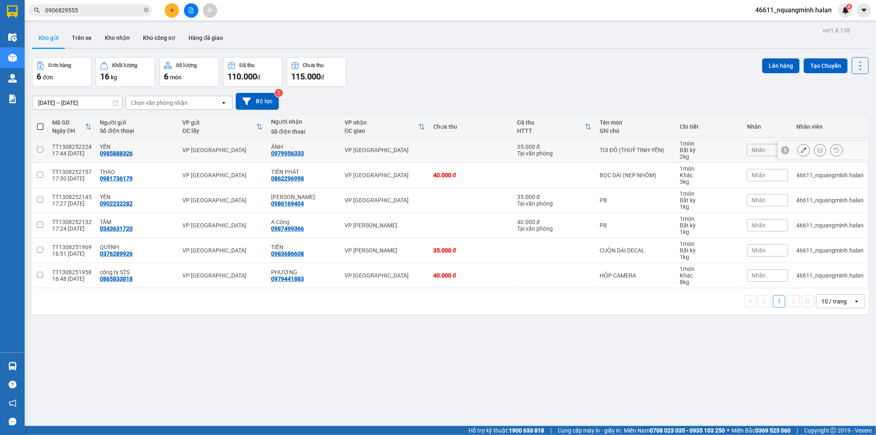
click at [390, 145] on td "VP [GEOGRAPHIC_DATA]" at bounding box center [385, 150] width 89 height 25
checkbox input "true"
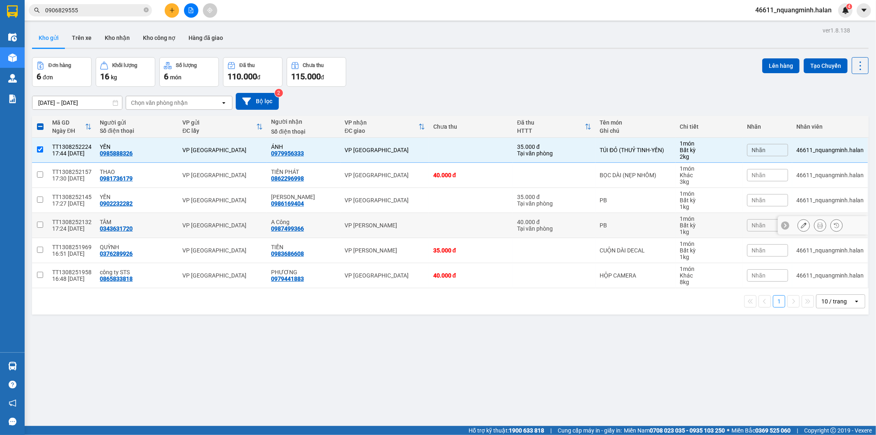
click at [376, 222] on div "VP [PERSON_NAME]" at bounding box center [385, 225] width 81 height 7
checkbox input "true"
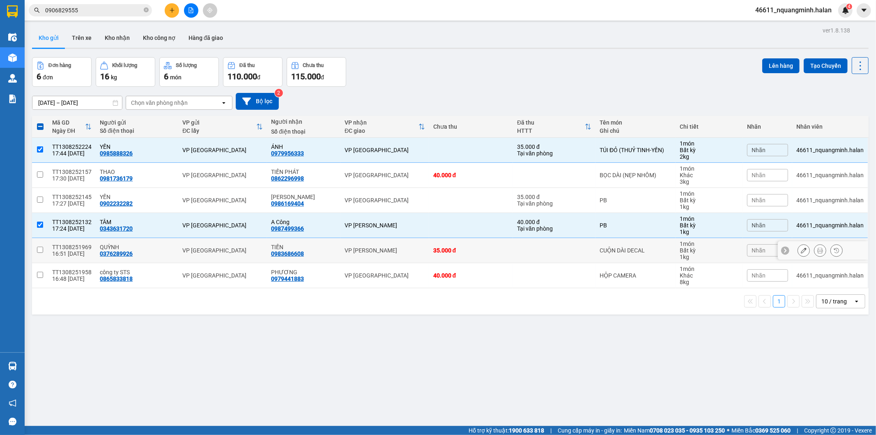
click at [384, 249] on div "VP [PERSON_NAME]" at bounding box center [385, 250] width 81 height 7
checkbox input "true"
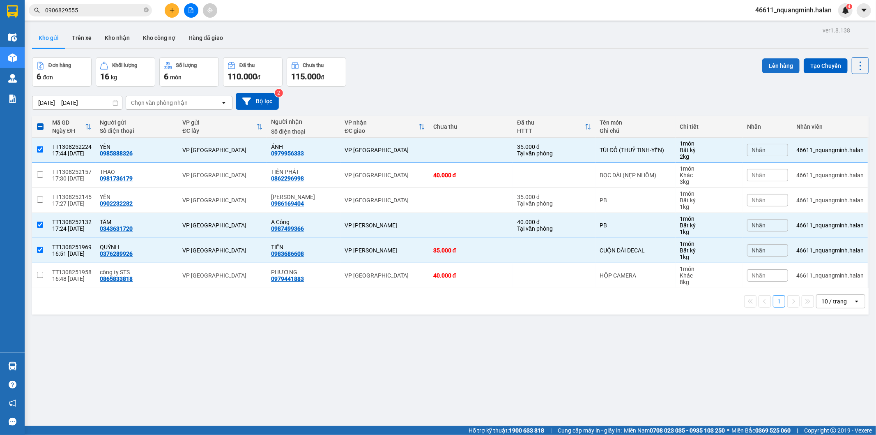
click at [767, 63] on button "Lên hàng" at bounding box center [780, 65] width 37 height 15
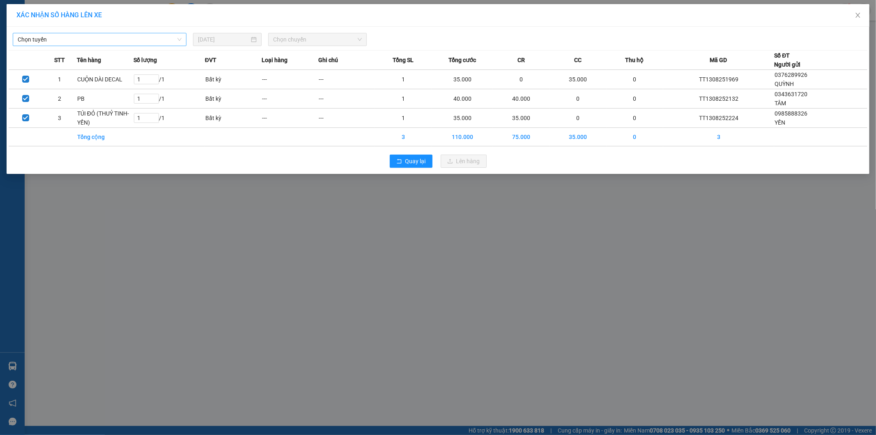
click at [125, 43] on span "Chọn tuyến" at bounding box center [100, 39] width 164 height 12
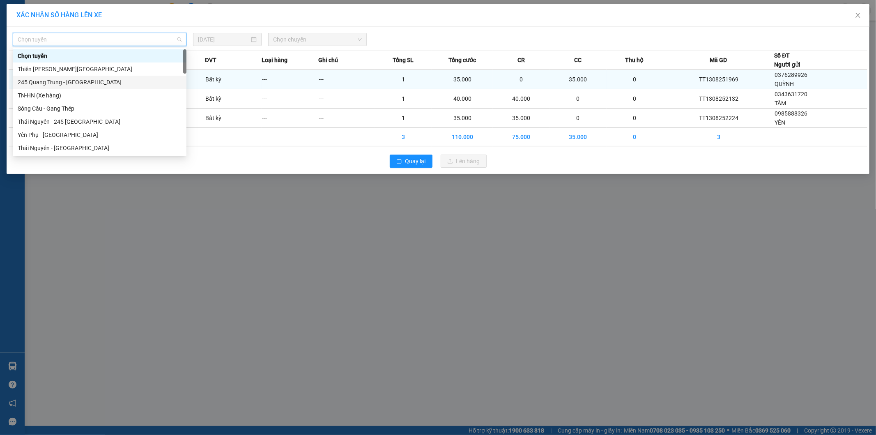
drag, startPoint x: 36, startPoint y: 77, endPoint x: 46, endPoint y: 81, distance: 10.5
click at [38, 78] on div "245 Quang Trung - [GEOGRAPHIC_DATA]" at bounding box center [100, 82] width 174 height 13
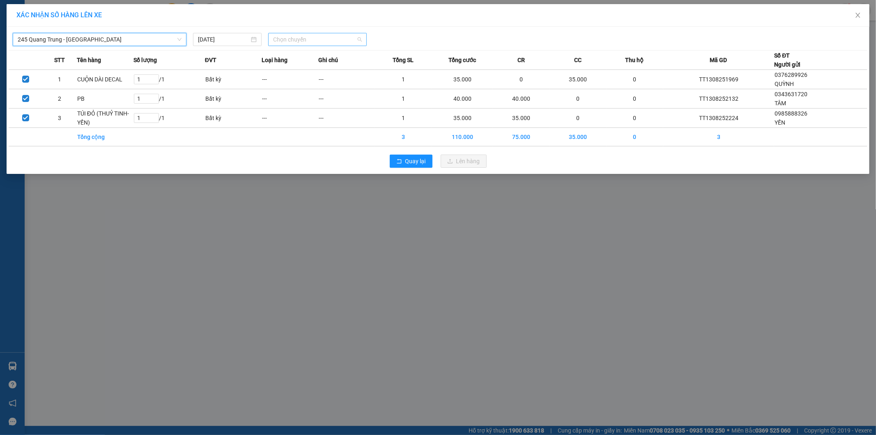
click at [344, 38] on span "Chọn chuyến" at bounding box center [317, 39] width 89 height 12
type input "894"
click at [318, 69] on div "17:30 - 29E-328.94" at bounding box center [305, 68] width 64 height 9
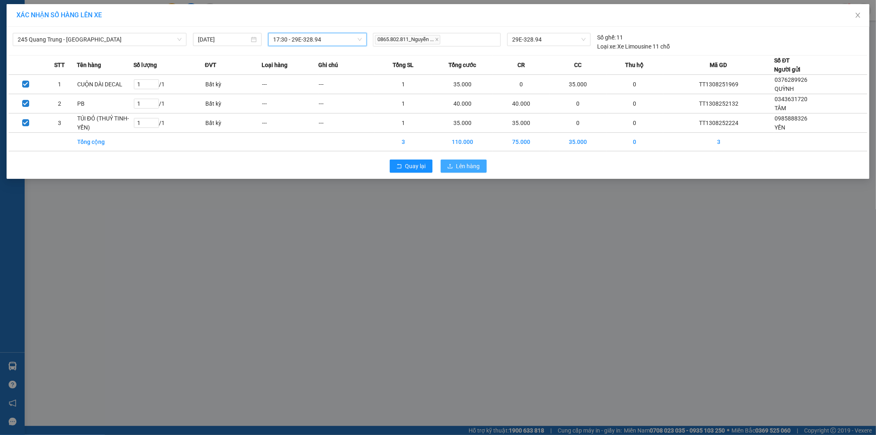
click at [443, 169] on button "Lên hàng" at bounding box center [464, 165] width 46 height 13
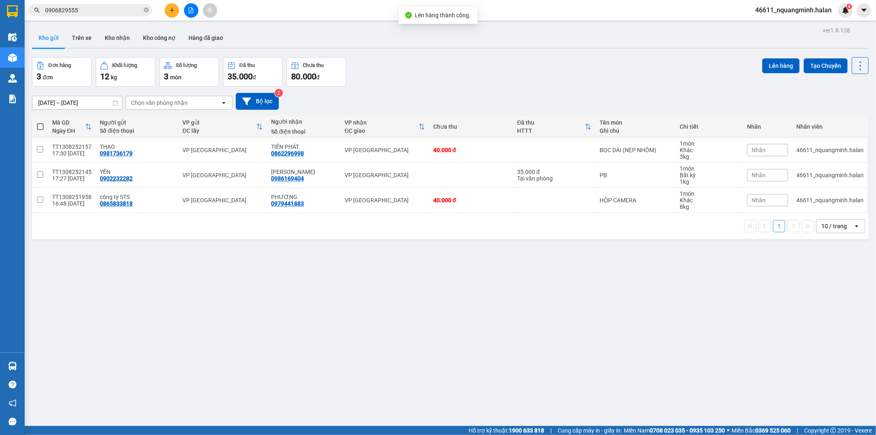
drag, startPoint x: 227, startPoint y: 362, endPoint x: 289, endPoint y: 434, distance: 94.7
click at [231, 367] on div "ver 1.8.138 Kho gửi Trên xe Kho nhận Kho công nợ Hàng đã giao Đơn hàng 3 đơn Kh…" at bounding box center [450, 242] width 843 height 435
click at [112, 40] on button "Kho nhận" at bounding box center [117, 38] width 38 height 20
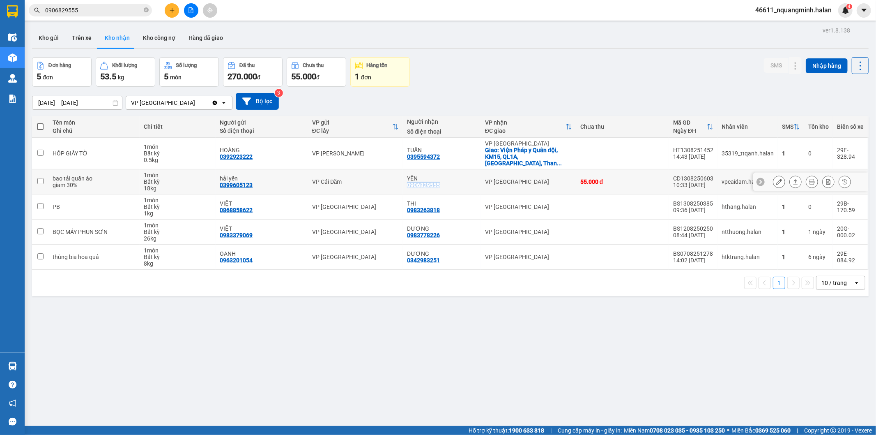
drag, startPoint x: 440, startPoint y: 180, endPoint x: 406, endPoint y: 181, distance: 34.5
click at [407, 181] on div "YÊN 0906829555" at bounding box center [442, 181] width 70 height 13
checkbox input "true"
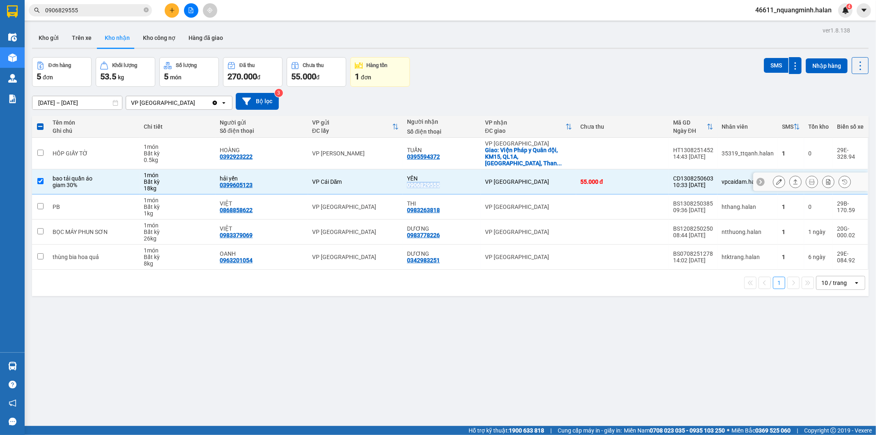
copy div "0906829555"
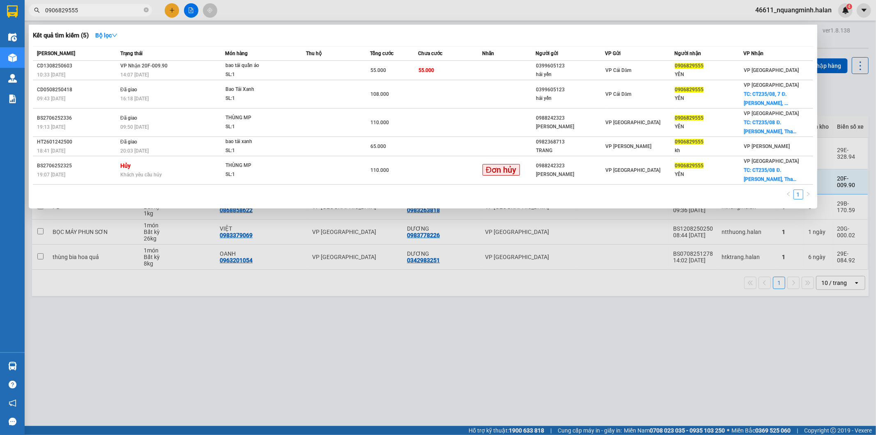
click at [103, 9] on input "0906829555" at bounding box center [93, 10] width 97 height 9
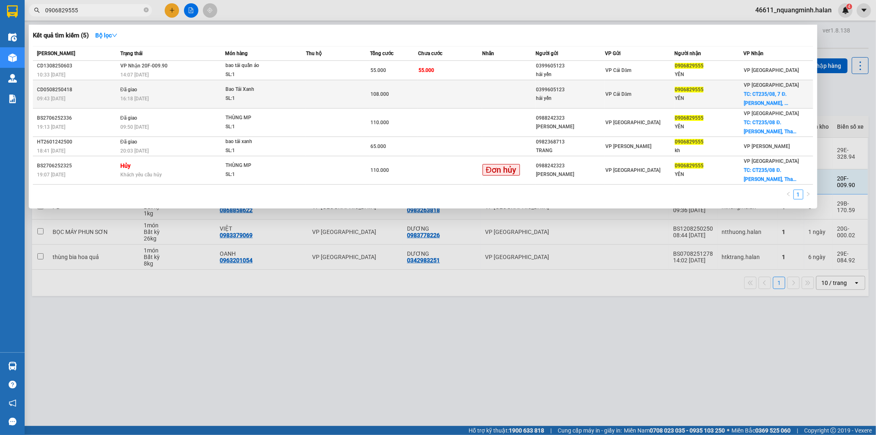
click at [653, 93] on div "VP Cái Dăm" at bounding box center [640, 94] width 69 height 9
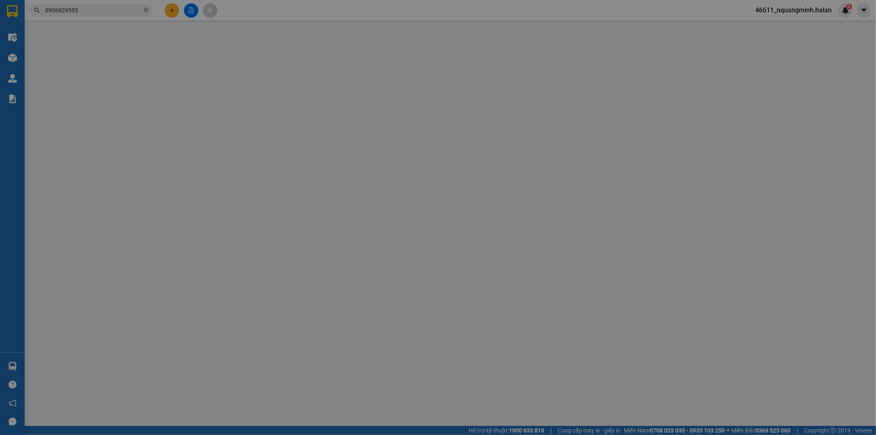
type input "0399605123"
type input "hải yến"
type input "0906829555"
type input "YÊN"
checkbox input "true"
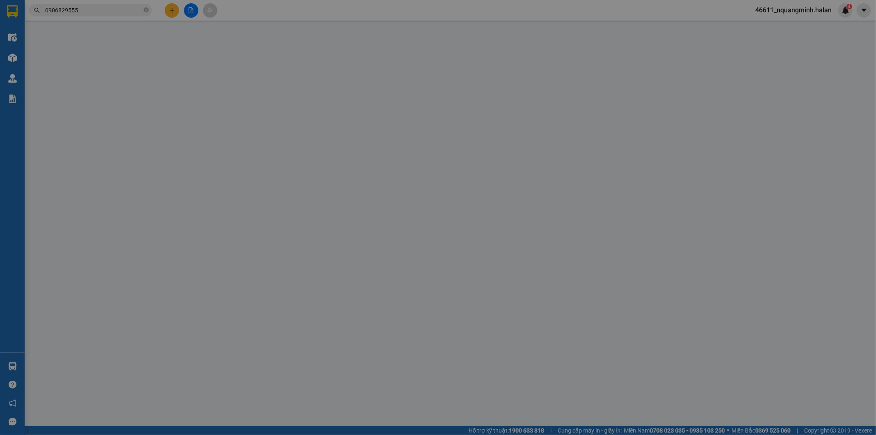
type input "CT235/08, 7 Đ.Thanh Liệt, Thanh Quang, Thanh Trì, Hà Nội, Việt Nam"
type input "45.000"
type input "108.000"
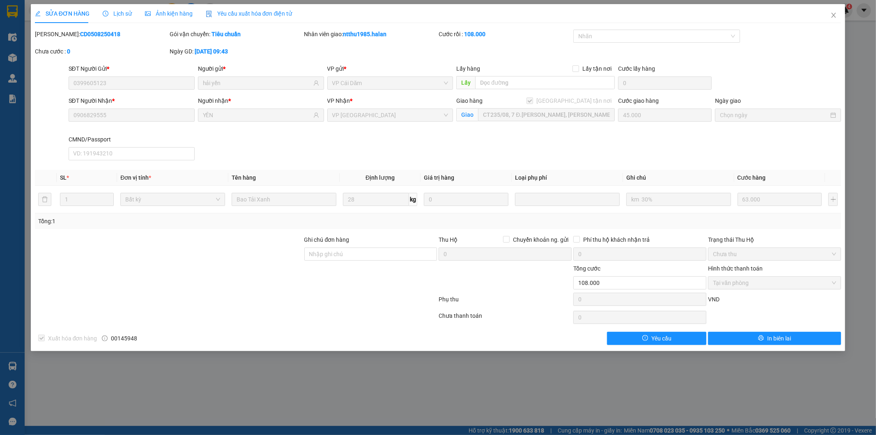
click at [459, 154] on div "SĐT Người Nhận * 0906829555 Người nhận * YÊN VP Nhận * VP Tân Triều Giao hàng G…" at bounding box center [455, 129] width 776 height 67
drag, startPoint x: 445, startPoint y: 132, endPoint x: 445, endPoint y: 119, distance: 12.7
click at [445, 129] on div "VP Nhận * VP Tân Triều" at bounding box center [390, 115] width 129 height 39
click at [835, 11] on span "Close" at bounding box center [833, 15] width 23 height 23
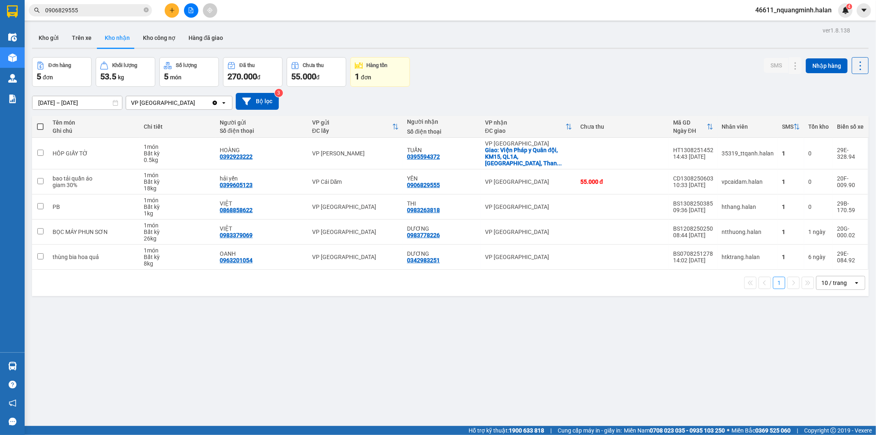
click at [93, 11] on input "0906829555" at bounding box center [93, 10] width 97 height 9
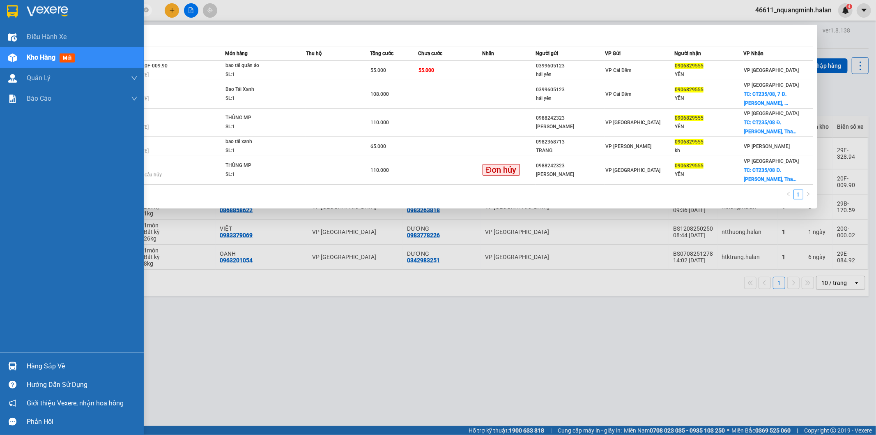
click at [12, 359] on div "Hàng sắp về" at bounding box center [72, 366] width 144 height 18
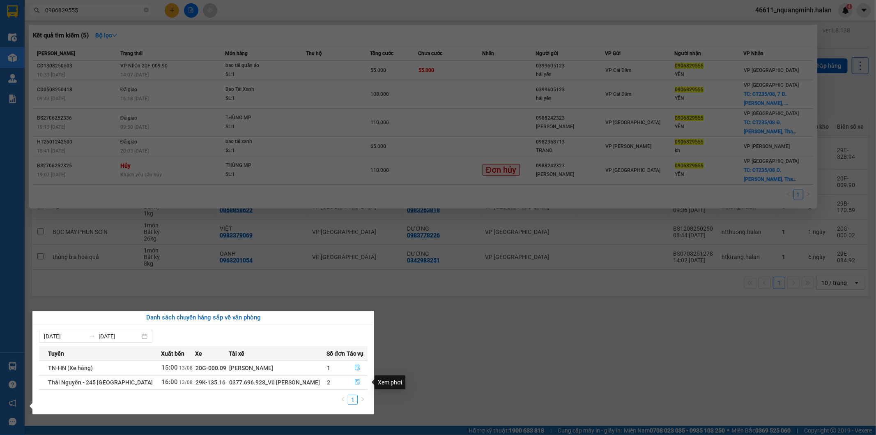
click at [362, 380] on button "button" at bounding box center [357, 381] width 20 height 13
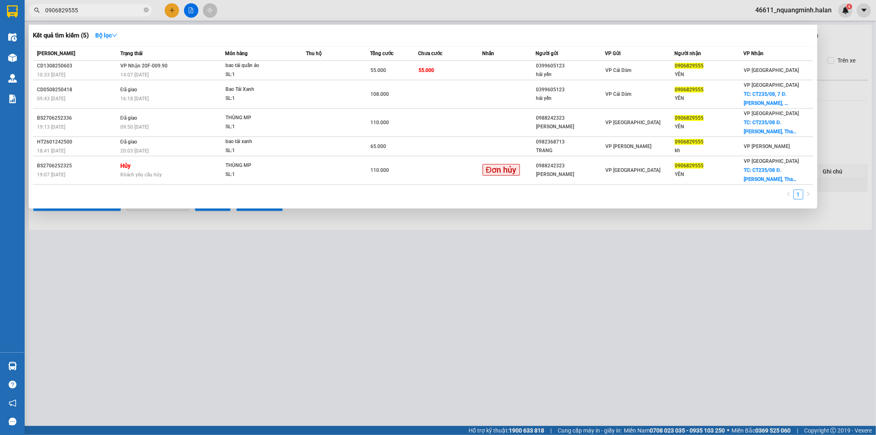
click at [500, 355] on div at bounding box center [438, 217] width 876 height 435
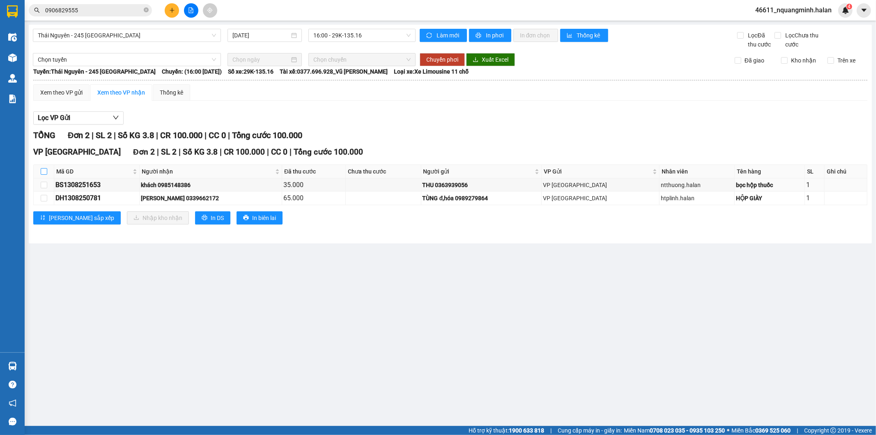
click at [42, 170] on input "checkbox" at bounding box center [44, 171] width 7 height 7
checkbox input "true"
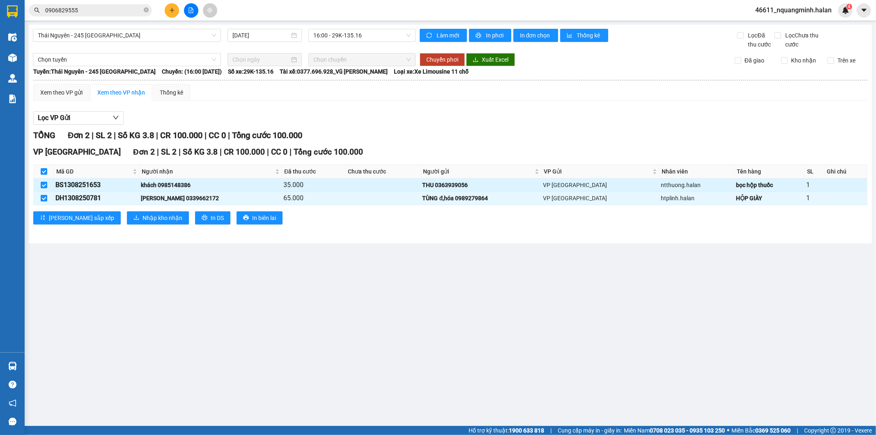
drag, startPoint x: 211, startPoint y: 183, endPoint x: 171, endPoint y: 187, distance: 40.5
click at [171, 187] on div "khách 0985148386" at bounding box center [211, 184] width 140 height 9
copy div "0985148386"
click at [143, 219] on span "Nhập kho nhận" at bounding box center [163, 217] width 40 height 9
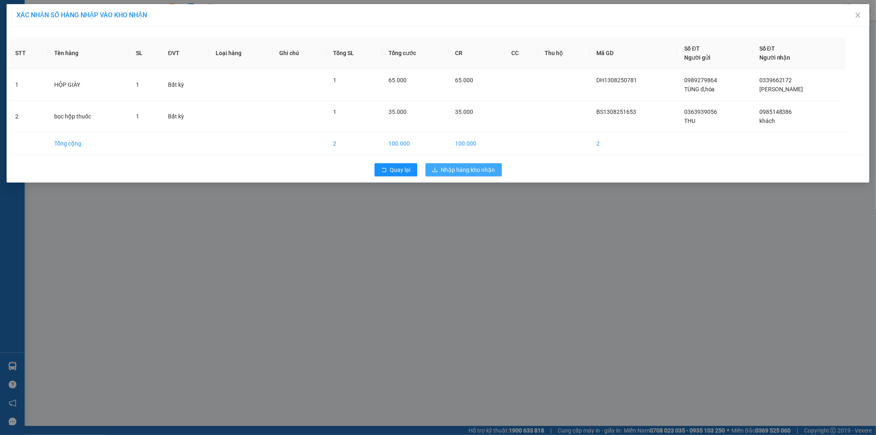
drag, startPoint x: 478, startPoint y: 167, endPoint x: 439, endPoint y: 159, distance: 39.9
click at [477, 167] on span "Nhập hàng kho nhận" at bounding box center [468, 169] width 54 height 9
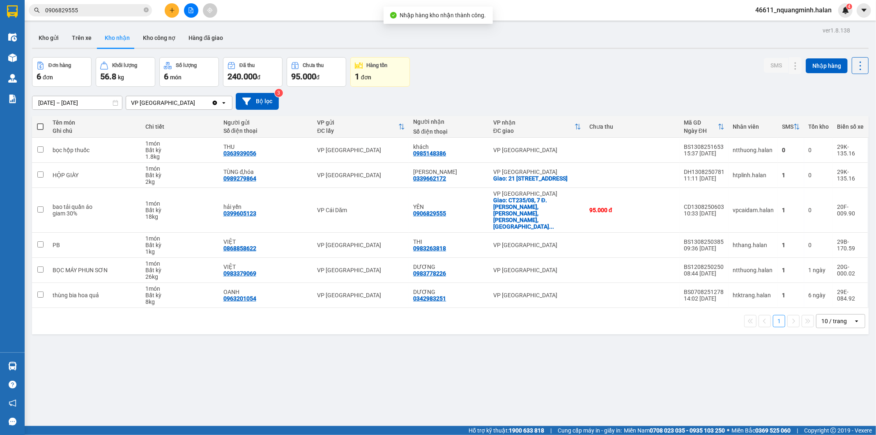
drag, startPoint x: 121, startPoint y: 9, endPoint x: 0, endPoint y: 8, distance: 120.8
click at [0, 8] on section "Kết quả tìm kiếm ( 5 ) Bộ lọc Mã ĐH Trạng thái Món hàng Thu hộ Tổng cước Chưa c…" at bounding box center [438, 217] width 876 height 435
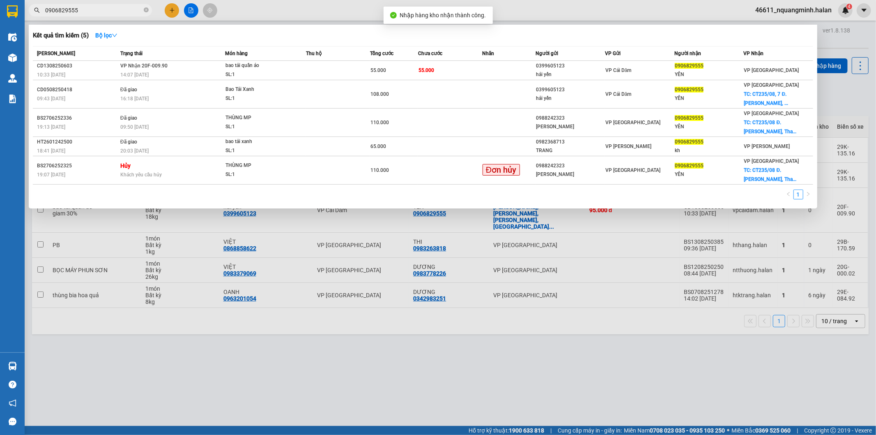
paste input "85148386"
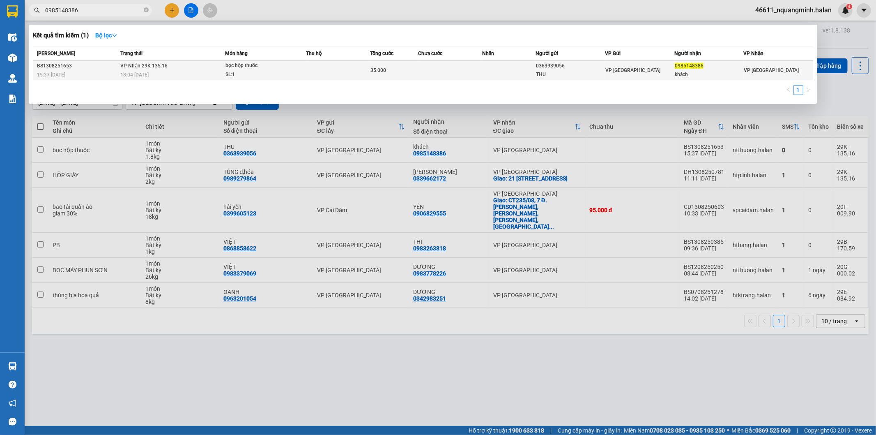
drag, startPoint x: 73, startPoint y: 94, endPoint x: 109, endPoint y: 71, distance: 43.6
click at [73, 94] on div "1" at bounding box center [423, 92] width 781 height 15
click at [408, 88] on div "1" at bounding box center [423, 92] width 781 height 15
click at [133, 90] on div "1" at bounding box center [423, 92] width 781 height 15
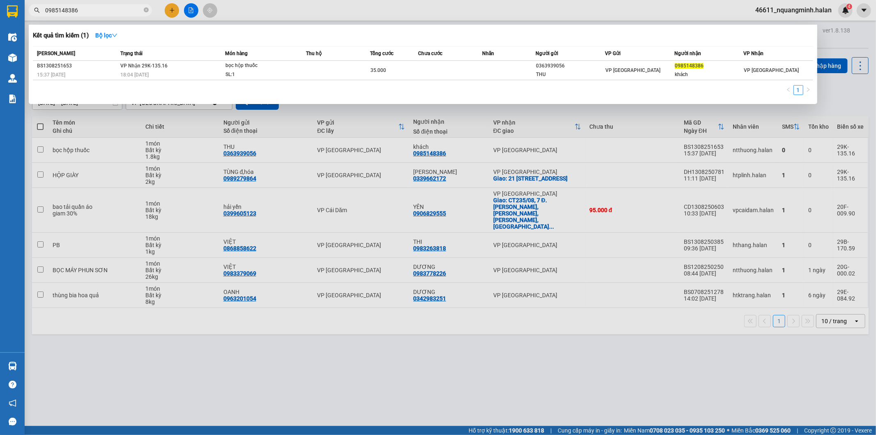
click at [392, 91] on div "1" at bounding box center [423, 92] width 781 height 15
click at [241, 92] on div "1" at bounding box center [423, 92] width 781 height 15
click at [228, 372] on div at bounding box center [438, 217] width 876 height 435
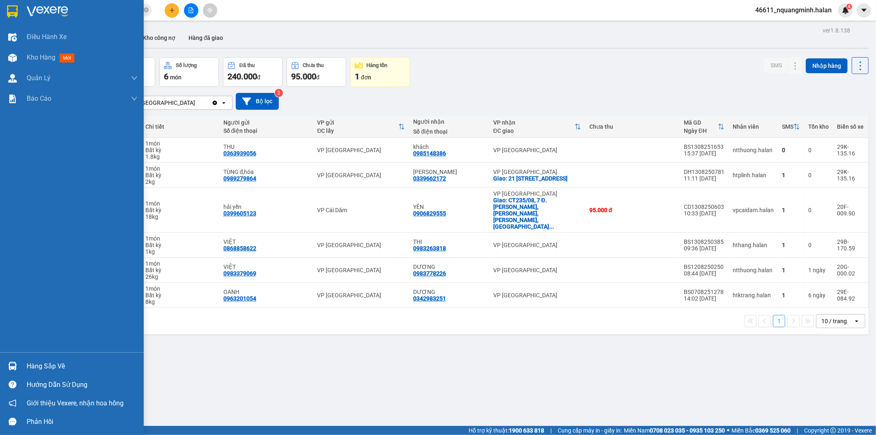
click at [18, 359] on div at bounding box center [12, 366] width 14 height 14
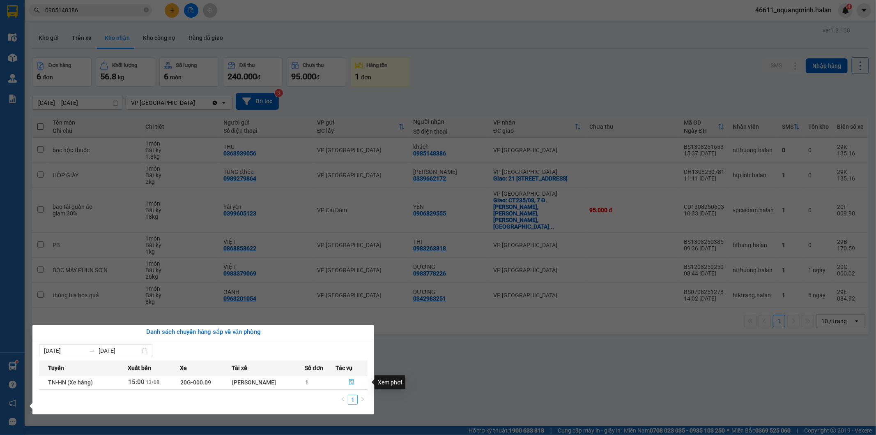
click at [351, 381] on icon "file-done" at bounding box center [352, 382] width 6 height 6
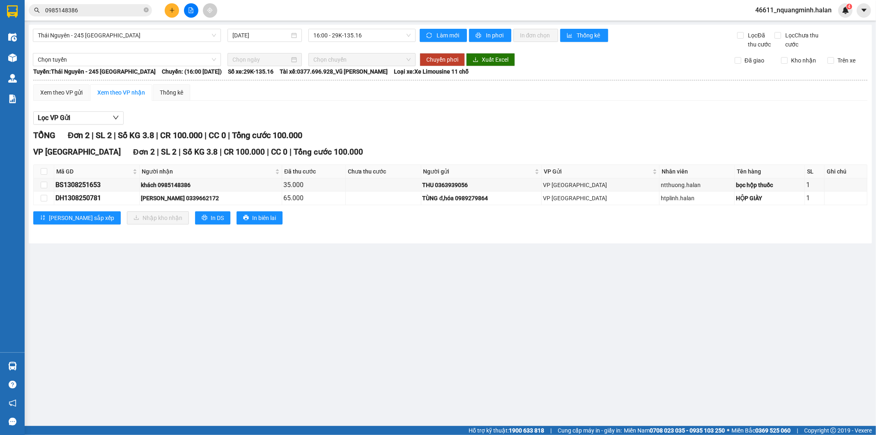
drag, startPoint x: 484, startPoint y: 354, endPoint x: 316, endPoint y: 318, distance: 172.2
click at [484, 354] on main "Thái Nguyên - 245 Quang Trung 13/08/2025 16:00 - 29K-135.16 Làm mới In phơi In …" at bounding box center [438, 213] width 876 height 426
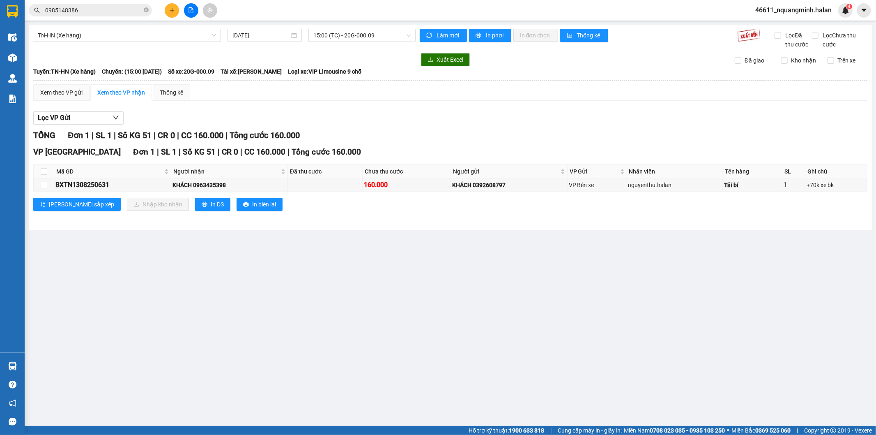
drag, startPoint x: 334, startPoint y: 304, endPoint x: 223, endPoint y: 336, distance: 115.3
click at [313, 307] on main "TN-HN (Xe hàng) 13/08/2025 15:00 (TC) - 20G-000.09 Làm mới In phơi In đơn chọn …" at bounding box center [438, 213] width 876 height 426
drag, startPoint x: 232, startPoint y: 186, endPoint x: 198, endPoint y: 185, distance: 33.7
click at [198, 185] on div "KHÁCH 0963435398" at bounding box center [229, 184] width 113 height 9
copy div "0963435398"
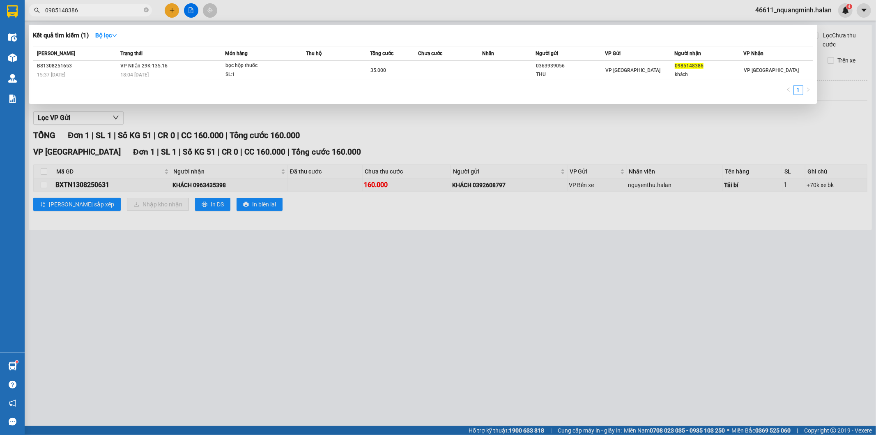
drag, startPoint x: 97, startPoint y: 14, endPoint x: 89, endPoint y: 9, distance: 9.5
click at [91, 11] on input "0985148386" at bounding box center [93, 10] width 97 height 9
drag, startPoint x: 89, startPoint y: 9, endPoint x: 8, endPoint y: 3, distance: 80.8
click at [0, 11] on section "Kết quả tìm kiếm ( 1 ) Bộ lọc Mã ĐH Trạng thái Món hàng Thu hộ Tổng cước Chưa c…" at bounding box center [438, 217] width 876 height 435
type input "0569435555"
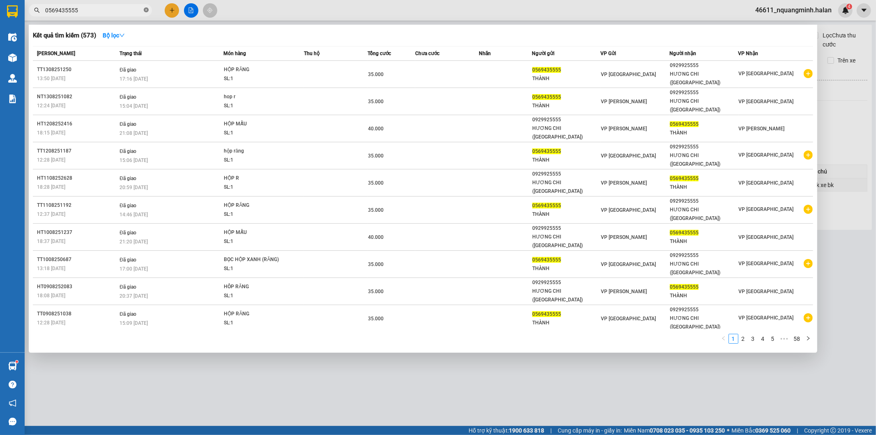
click at [145, 9] on icon "close-circle" at bounding box center [146, 9] width 5 height 5
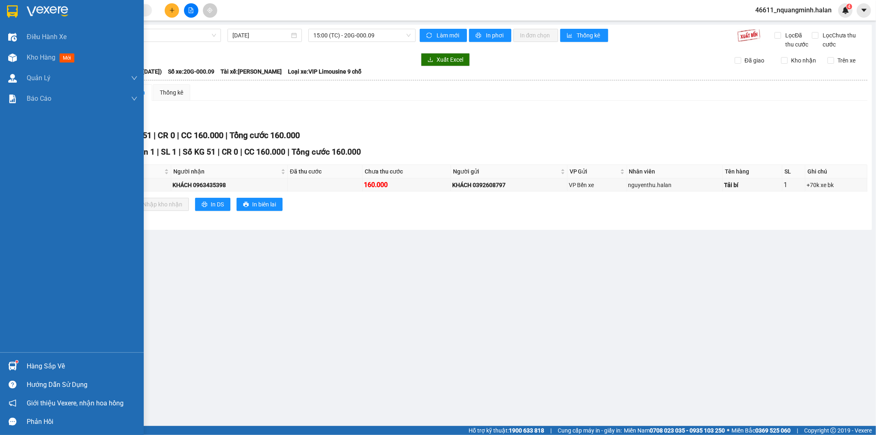
click at [16, 360] on div at bounding box center [12, 366] width 14 height 14
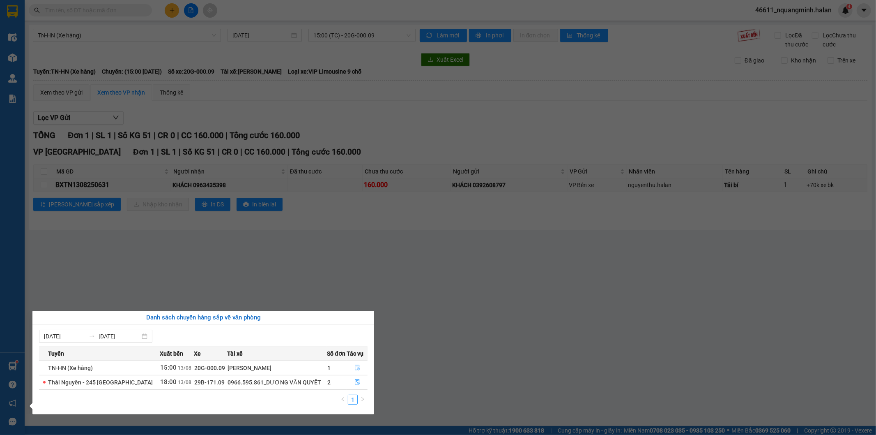
drag, startPoint x: 321, startPoint y: 274, endPoint x: 354, endPoint y: 221, distance: 63.1
click at [321, 276] on section "Kết quả tìm kiếm ( 573 ) Bộ lọc Mã ĐH Trạng thái Món hàng Thu hộ Tổng cước Chưa…" at bounding box center [438, 217] width 876 height 435
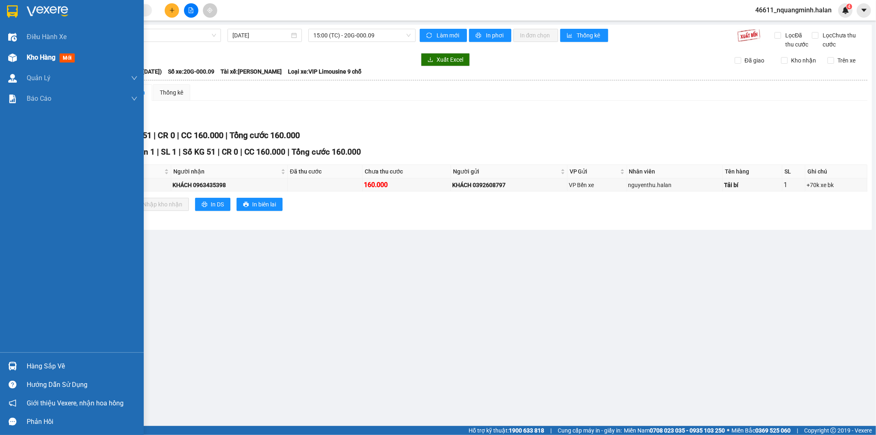
click at [6, 53] on div at bounding box center [12, 58] width 14 height 14
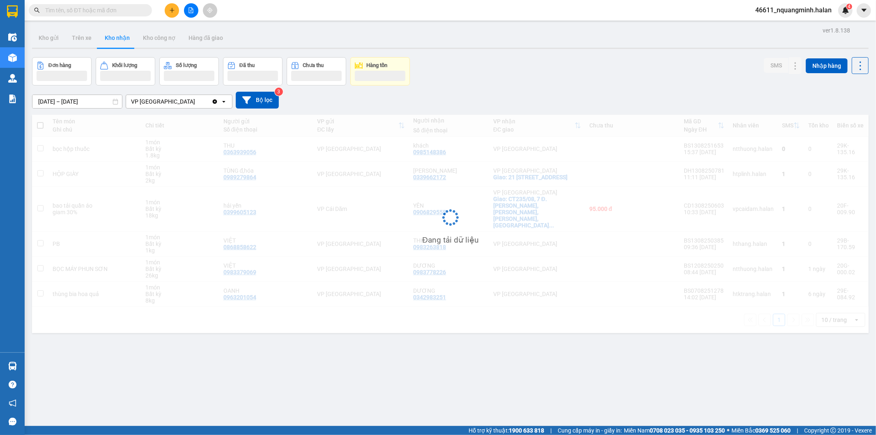
click at [461, 59] on div "Đơn hàng Khối lượng Số lượng Đã thu Chưa thu Hàng tồn SMS Nhập hàng" at bounding box center [450, 71] width 837 height 28
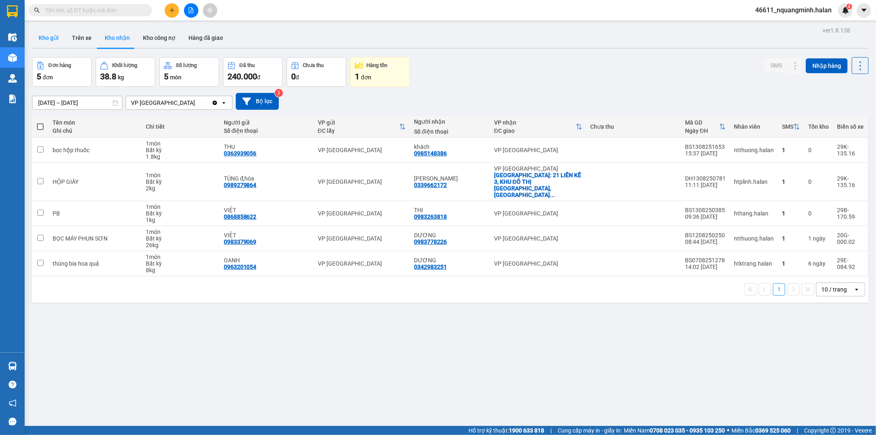
click at [49, 39] on button "Kho gửi" at bounding box center [48, 38] width 33 height 20
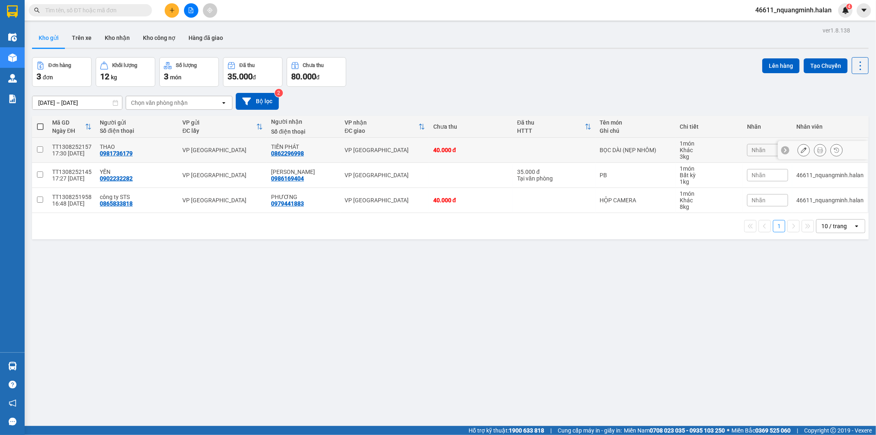
drag, startPoint x: 394, startPoint y: 148, endPoint x: 397, endPoint y: 168, distance: 20.3
click at [396, 152] on div "VP [GEOGRAPHIC_DATA]" at bounding box center [385, 150] width 81 height 7
checkbox input "true"
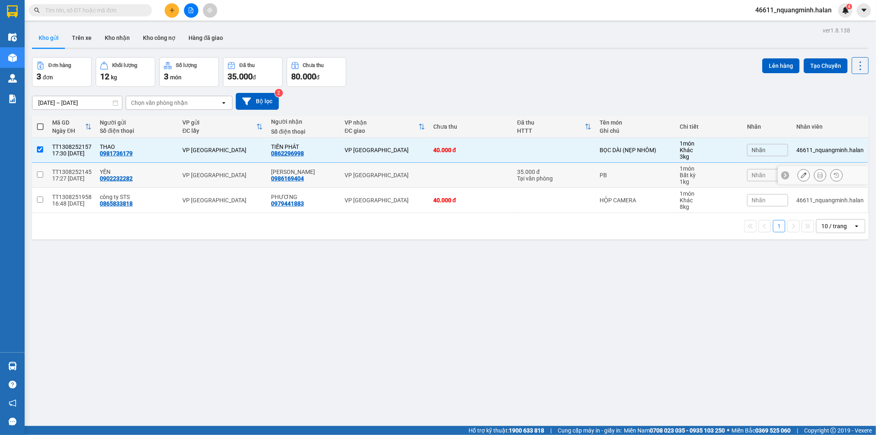
drag, startPoint x: 397, startPoint y: 173, endPoint x: 398, endPoint y: 178, distance: 5.6
click at [397, 175] on div "VP [GEOGRAPHIC_DATA]" at bounding box center [385, 175] width 81 height 7
checkbox input "true"
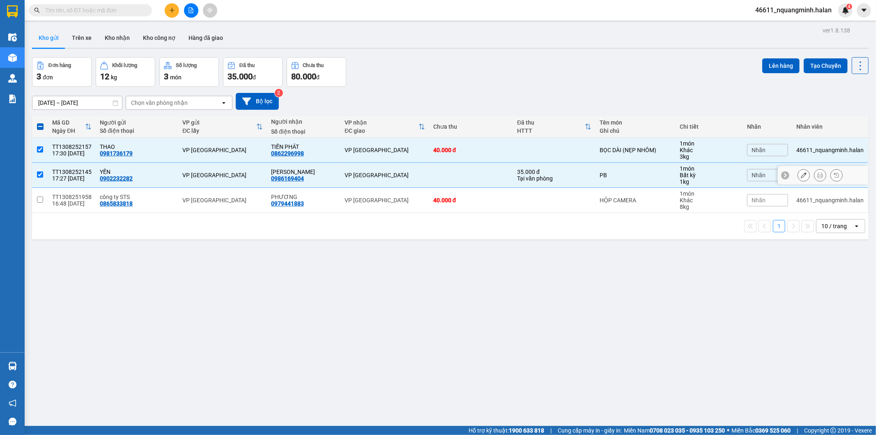
click at [408, 208] on td "VP [GEOGRAPHIC_DATA]" at bounding box center [385, 200] width 89 height 25
checkbox input "true"
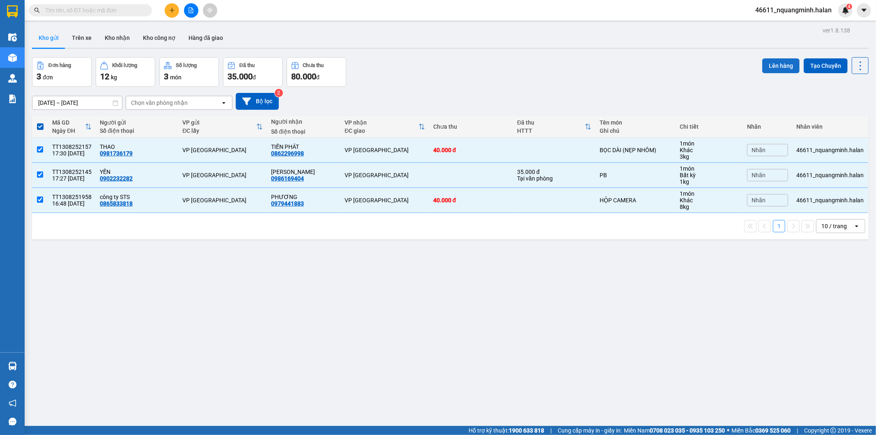
click at [775, 69] on button "Lên hàng" at bounding box center [780, 65] width 37 height 15
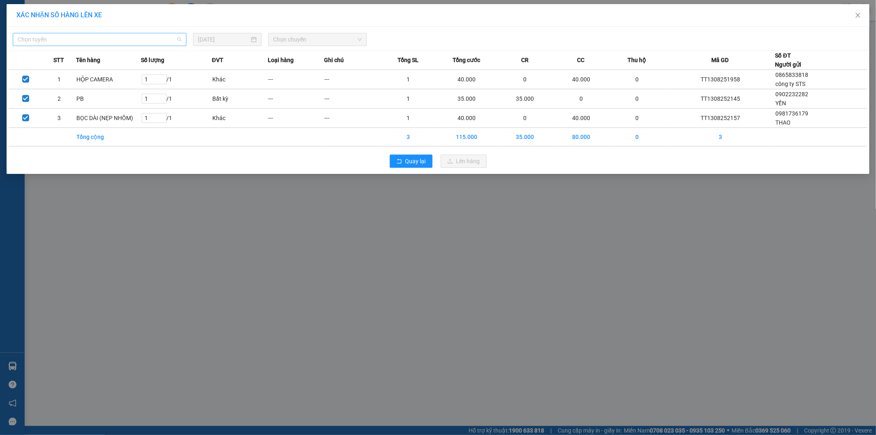
click at [108, 43] on span "Chọn tuyến" at bounding box center [100, 39] width 164 height 12
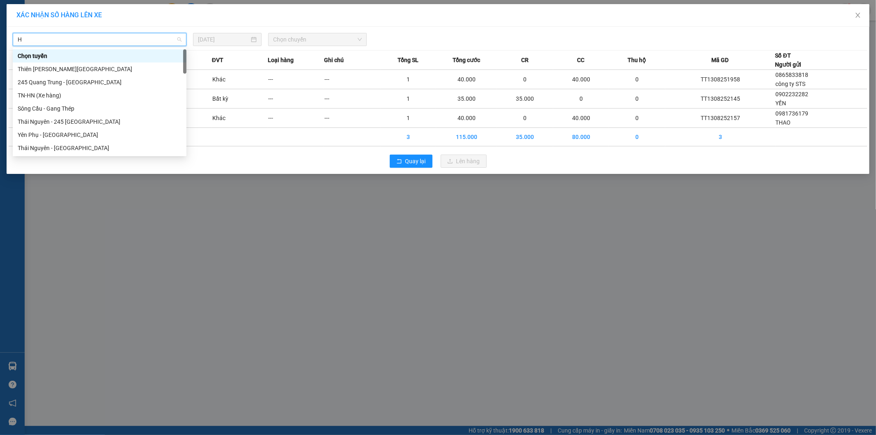
type input "HN"
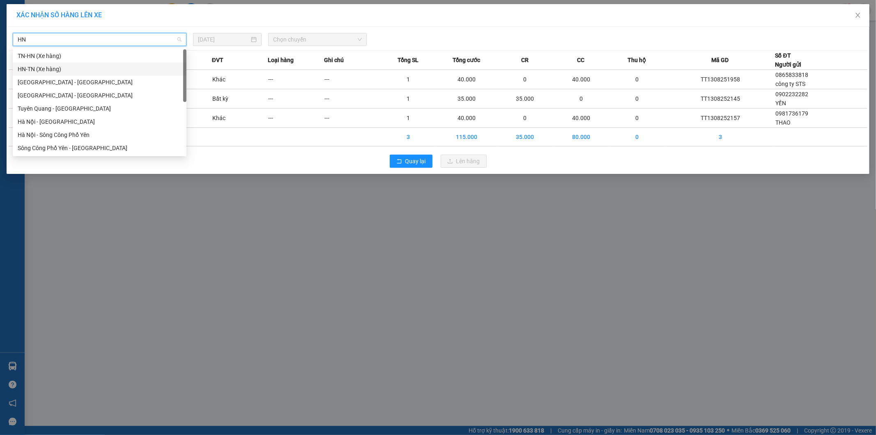
click at [31, 67] on div "HN-TN (Xe hàng)" at bounding box center [100, 68] width 164 height 9
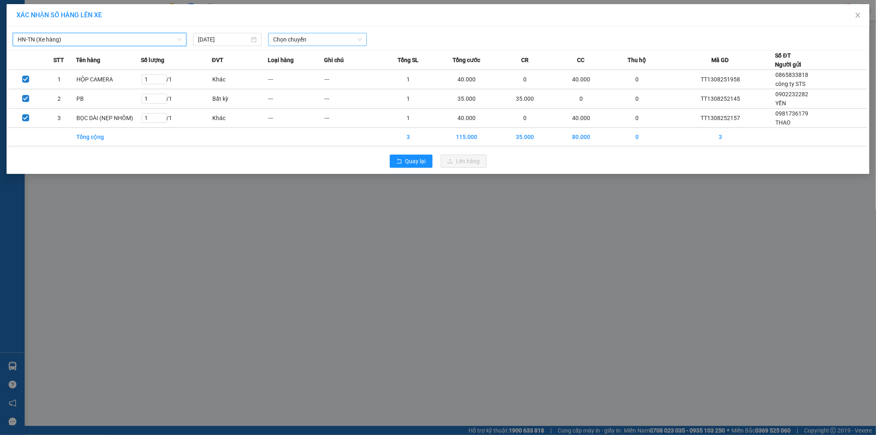
click at [294, 40] on span "Chọn chuyến" at bounding box center [317, 39] width 89 height 12
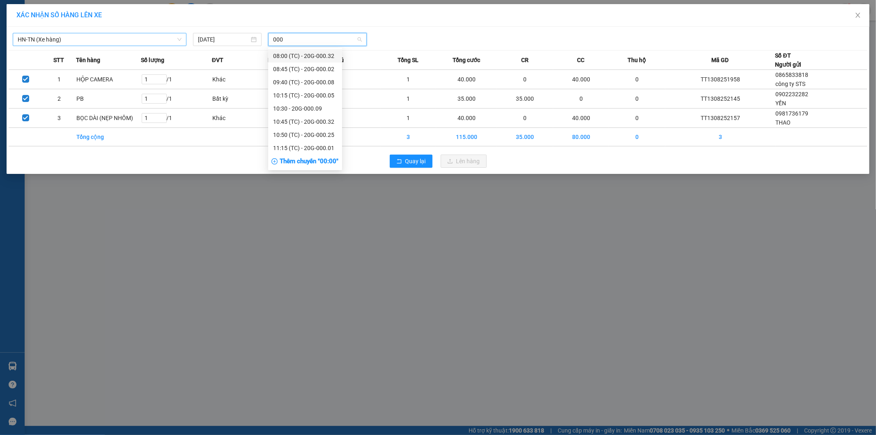
type input "0009"
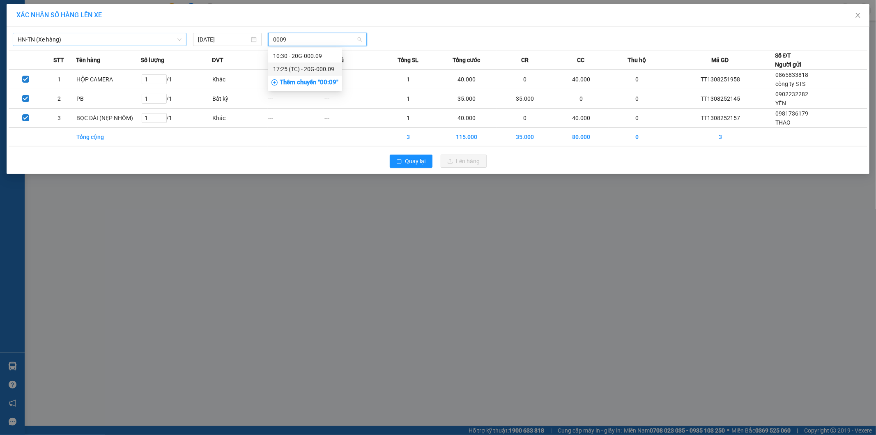
click at [300, 69] on div "17:25 (TC) - 20G-000.09" at bounding box center [305, 68] width 64 height 9
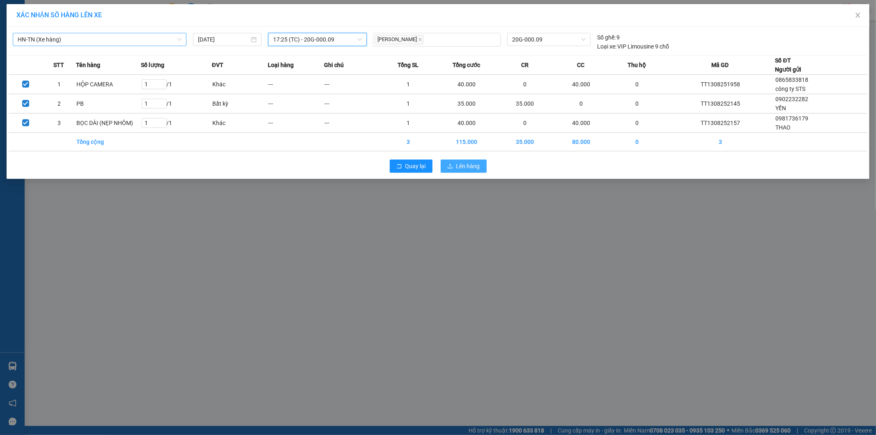
click at [467, 167] on span "Lên hàng" at bounding box center [468, 165] width 24 height 9
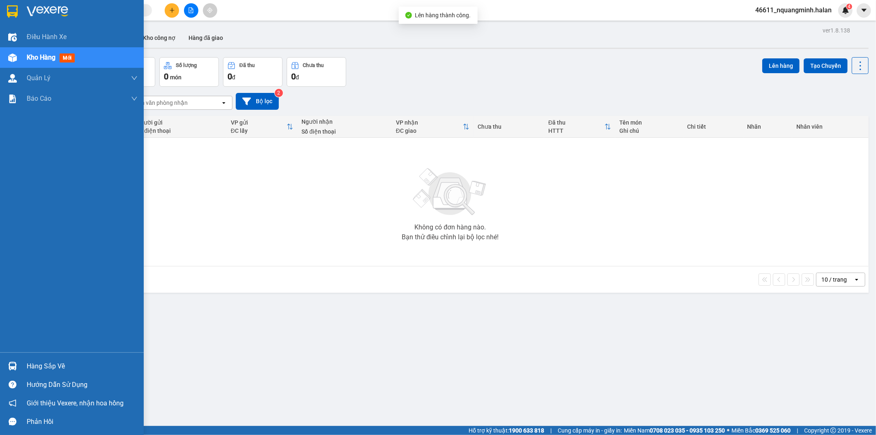
click at [18, 363] on div at bounding box center [12, 366] width 14 height 14
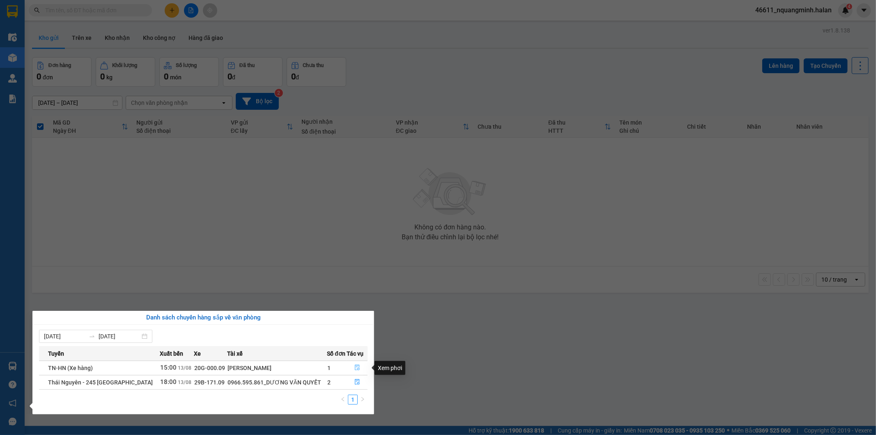
click at [357, 366] on icon "file-done" at bounding box center [357, 367] width 5 height 6
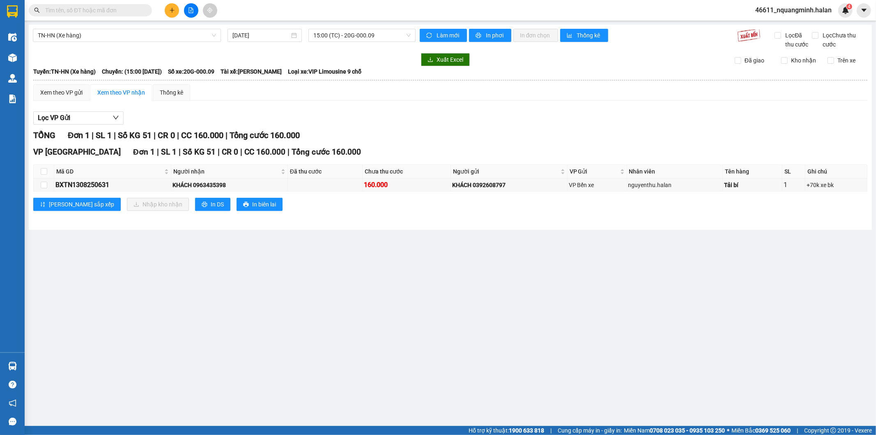
click at [458, 310] on main "TN-HN (Xe hàng) 13/08/2025 15:00 (TC) - 20G-000.09 Làm mới In phơi In đơn chọn …" at bounding box center [438, 213] width 876 height 426
drag, startPoint x: 285, startPoint y: 337, endPoint x: 295, endPoint y: 393, distance: 56.3
click at [284, 346] on main "TN-HN (Xe hàng) 13/08/2025 15:00 (TC) - 20G-000.09 Làm mới In phơi In đơn chọn …" at bounding box center [438, 213] width 876 height 426
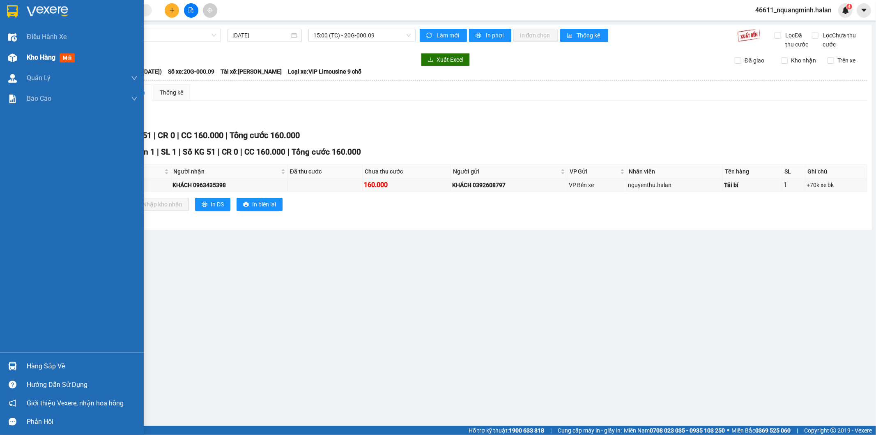
click at [11, 51] on div at bounding box center [12, 58] width 14 height 14
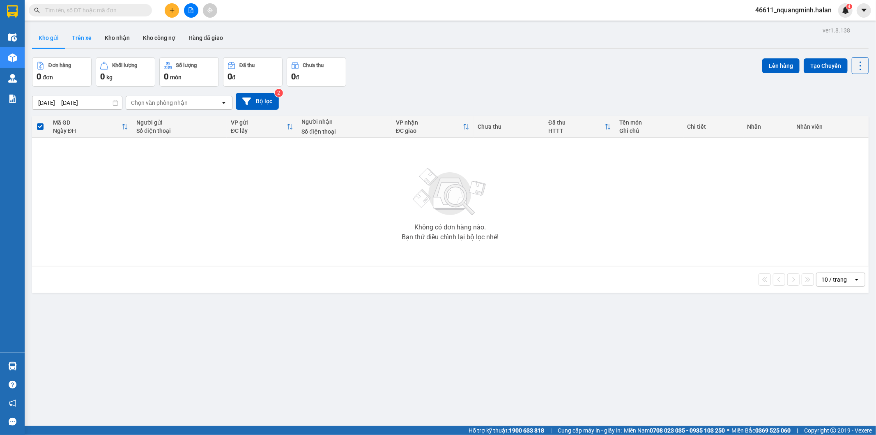
click at [85, 40] on button "Trên xe" at bounding box center [81, 38] width 33 height 20
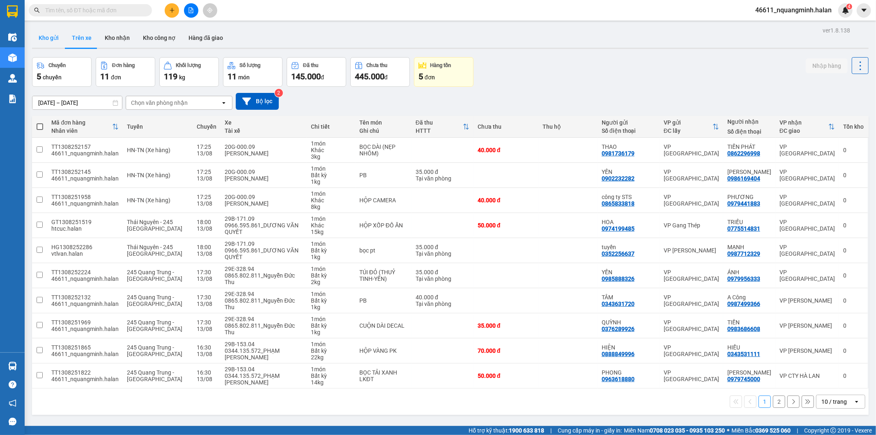
click at [46, 38] on button "Kho gửi" at bounding box center [48, 38] width 33 height 20
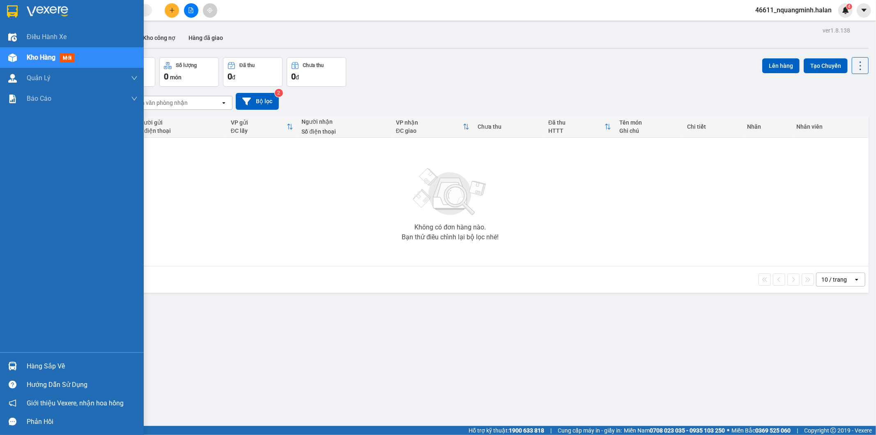
drag, startPoint x: 17, startPoint y: 367, endPoint x: 256, endPoint y: 327, distance: 242.3
click at [21, 365] on div "Hàng sắp về" at bounding box center [72, 366] width 144 height 18
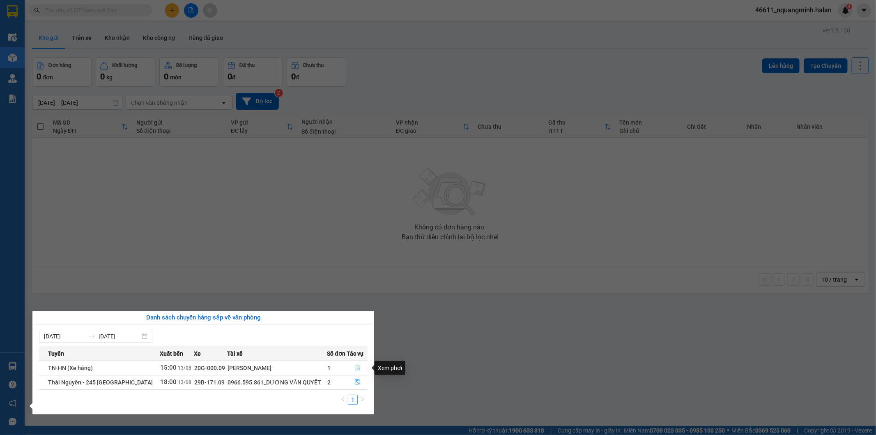
click at [357, 368] on icon "file-done" at bounding box center [358, 367] width 6 height 6
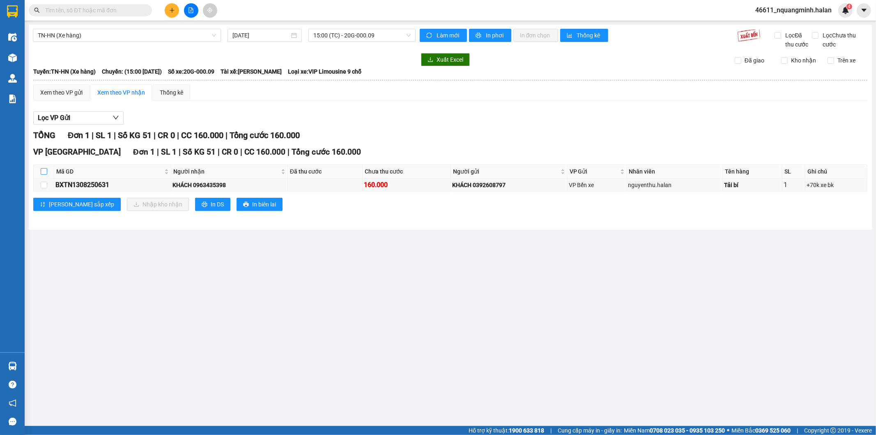
click at [42, 171] on input "checkbox" at bounding box center [44, 171] width 7 height 7
checkbox input "true"
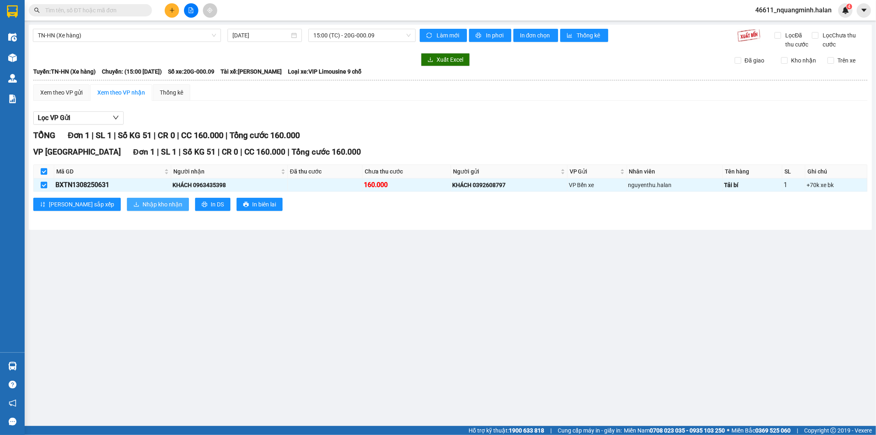
click at [134, 204] on icon "download" at bounding box center [137, 204] width 6 height 6
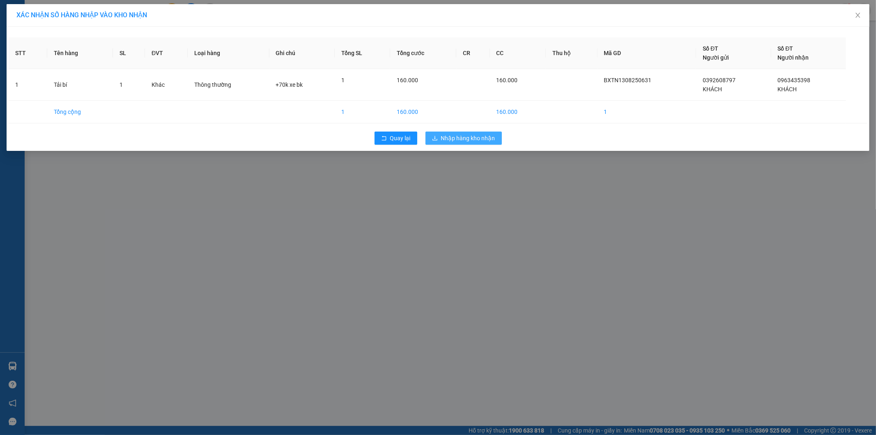
click at [464, 136] on span "Nhập hàng kho nhận" at bounding box center [468, 138] width 54 height 9
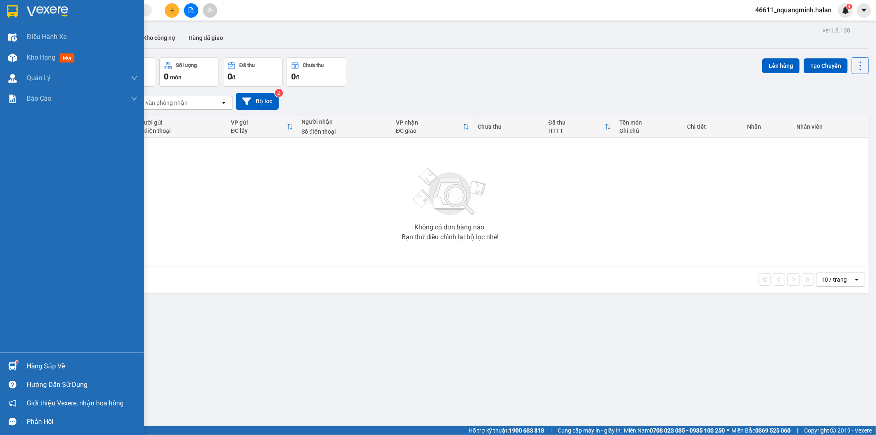
click at [6, 363] on div at bounding box center [12, 366] width 14 height 14
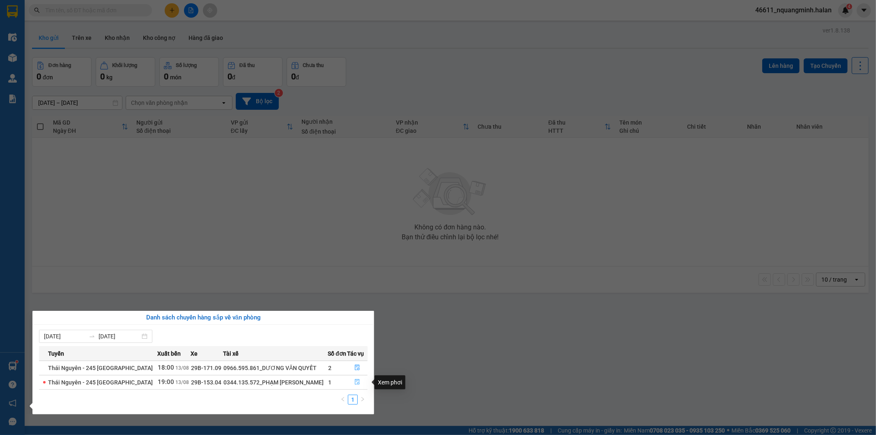
click at [355, 382] on icon "file-done" at bounding box center [357, 382] width 5 height 6
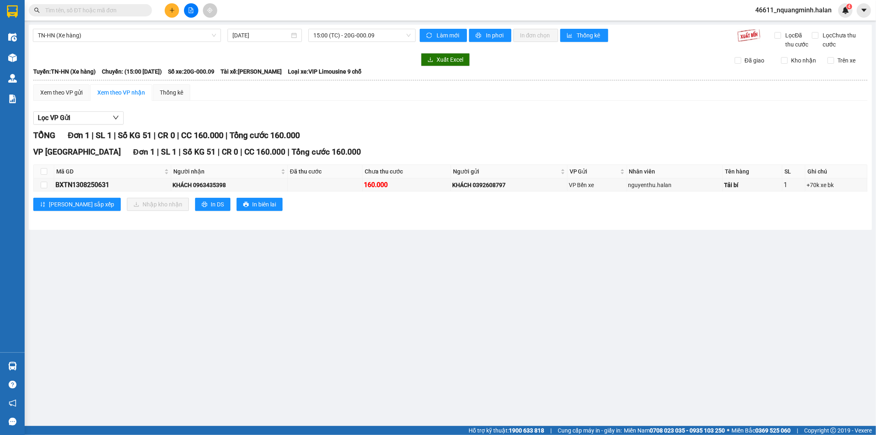
click at [479, 310] on main "TN-HN (Xe hàng) 13/08/2025 15:00 (TC) - 20G-000.09 Làm mới In phơi In đơn chọn …" at bounding box center [438, 213] width 876 height 426
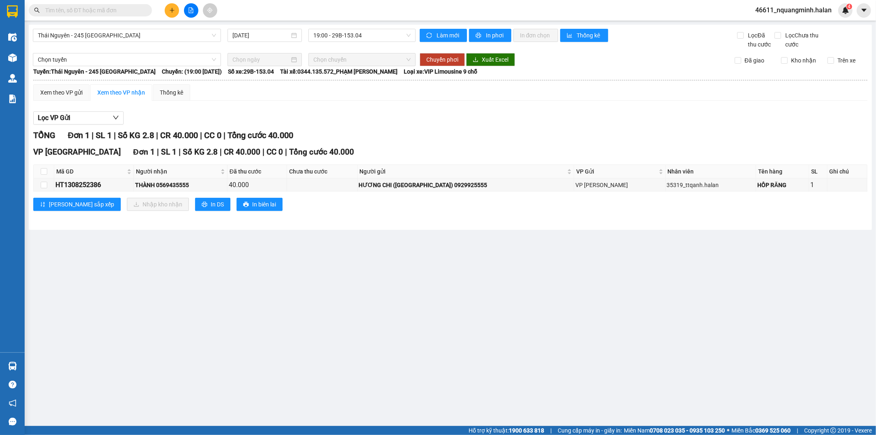
click at [464, 325] on main "Thái Nguyên - 245 Quang Trung 13/08/2025 19:00 - 29B-153.04 Làm mới In phơi In …" at bounding box center [438, 213] width 876 height 426
drag, startPoint x: 410, startPoint y: 320, endPoint x: 353, endPoint y: 313, distance: 57.0
click at [405, 319] on main "Thái Nguyên - 245 Quang Trung 13/08/2025 19:00 - 29B-153.04 Làm mới In phơi In …" at bounding box center [438, 213] width 876 height 426
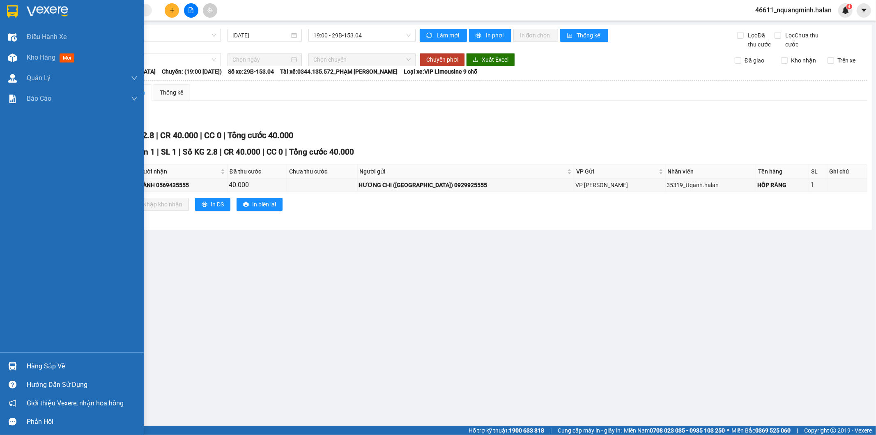
click at [12, 366] on img at bounding box center [12, 366] width 9 height 9
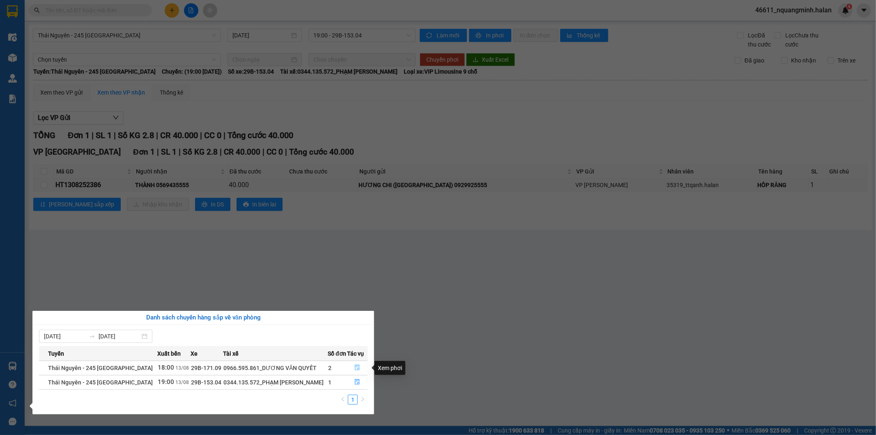
click at [355, 368] on icon "file-done" at bounding box center [358, 367] width 6 height 6
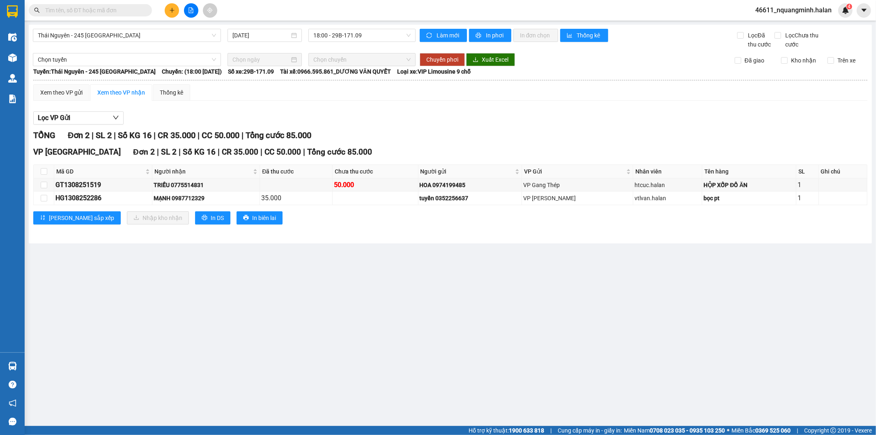
click at [437, 355] on main "Thái Nguyên - 245 Quang Trung 13/08/2025 18:00 - 29B-171.09 Làm mới In phơi In …" at bounding box center [438, 213] width 876 height 426
drag, startPoint x: 223, startPoint y: 182, endPoint x: 178, endPoint y: 188, distance: 45.6
click at [178, 188] on div "TRIỀU 0775514831" at bounding box center [206, 184] width 105 height 9
copy div "0775514831"
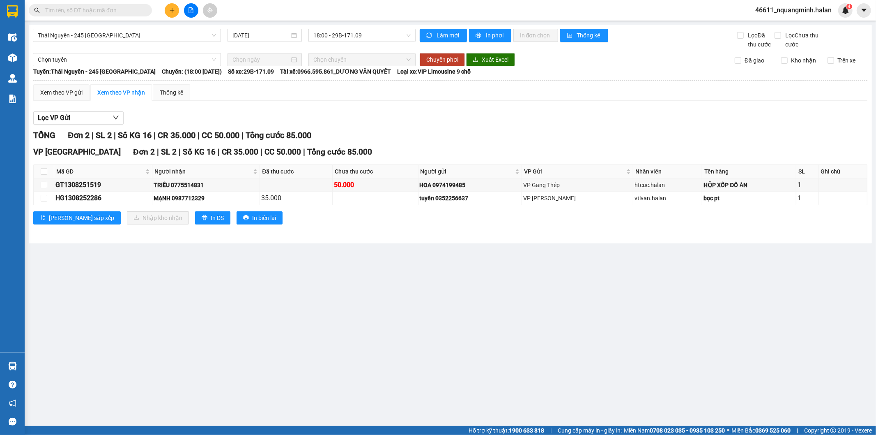
click at [97, 12] on input "text" at bounding box center [93, 10] width 97 height 9
paste input "0775514831"
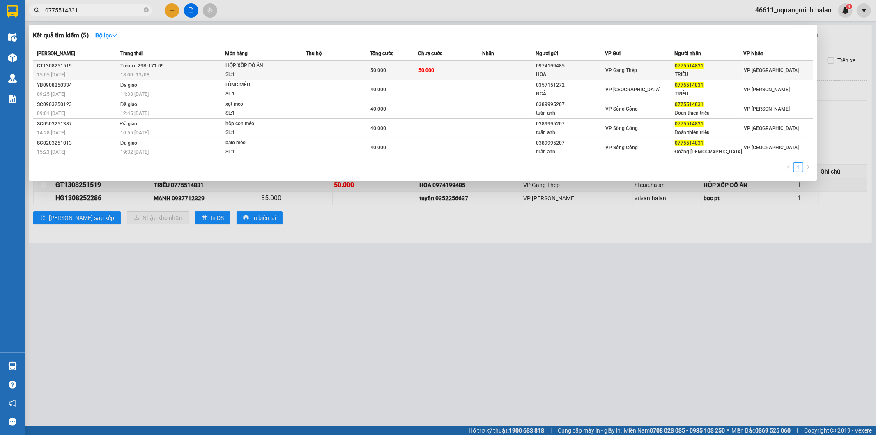
type input "0775514831"
click at [523, 64] on td at bounding box center [508, 70] width 53 height 19
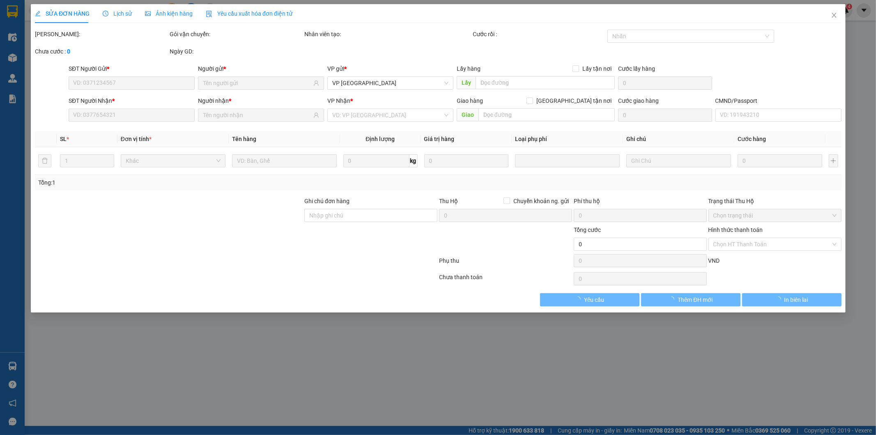
type input "0974199485"
type input "HOA"
type input "0775514831"
type input "TRIỀU"
type input "50.000"
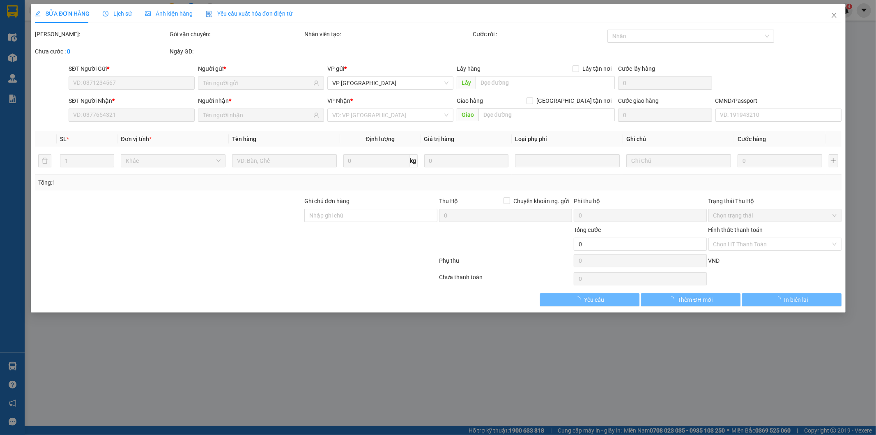
type input "50.000"
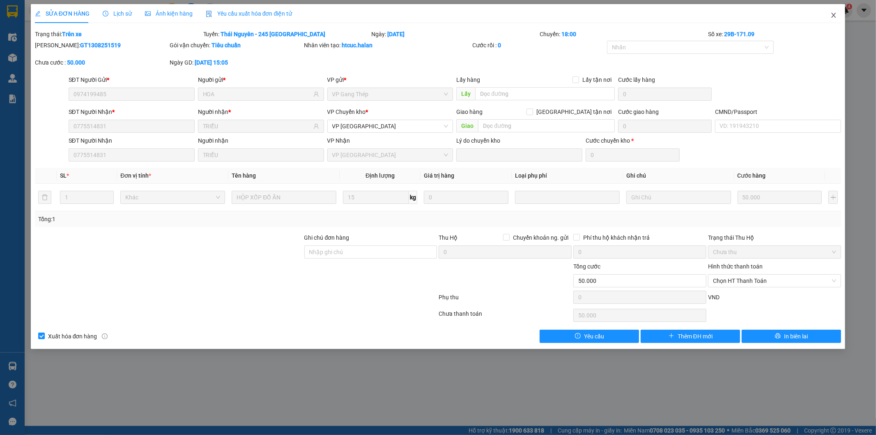
click at [832, 16] on icon "close" at bounding box center [834, 15] width 7 height 7
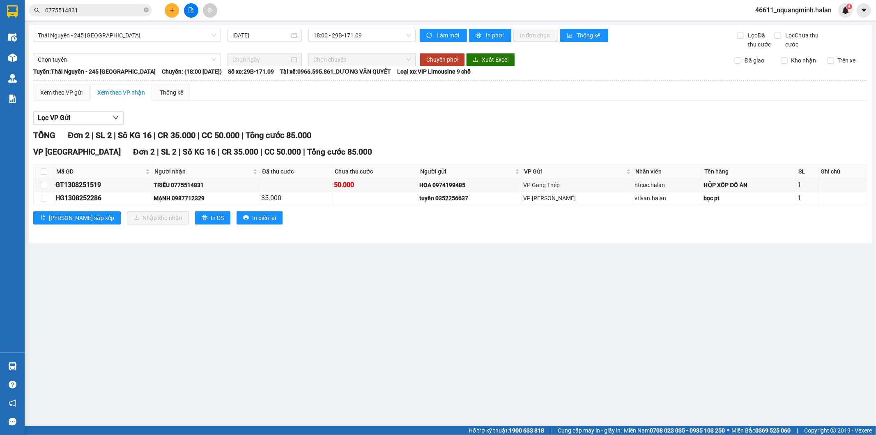
click at [108, 342] on main "Thái Nguyên - 245 Quang Trung 13/08/2025 18:00 - 29B-171.09 Làm mới In phơi In …" at bounding box center [438, 213] width 876 height 426
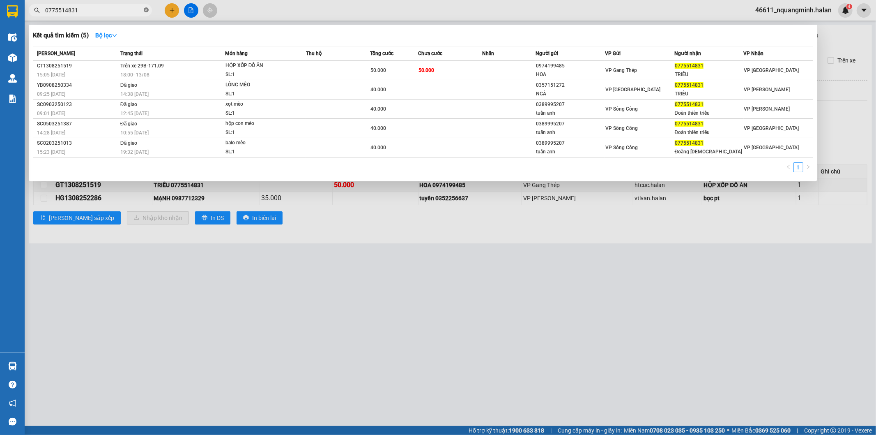
click at [147, 9] on icon "close-circle" at bounding box center [146, 9] width 5 height 5
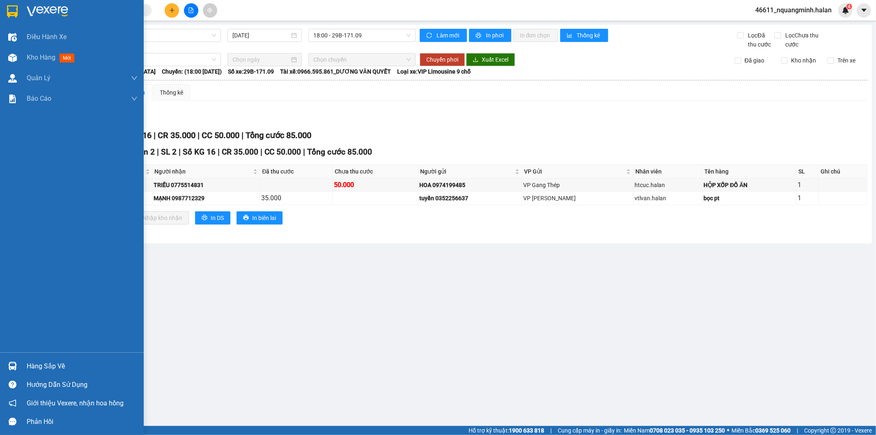
click at [17, 362] on div at bounding box center [12, 366] width 14 height 14
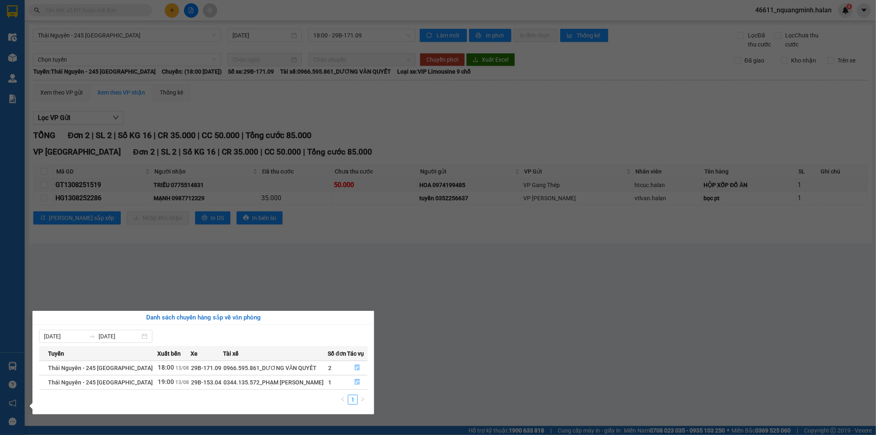
click at [435, 285] on section "Kết quả tìm kiếm ( 5 ) Bộ lọc Mã ĐH Trạng thái Món hàng Thu hộ Tổng cước Chưa c…" at bounding box center [438, 217] width 876 height 435
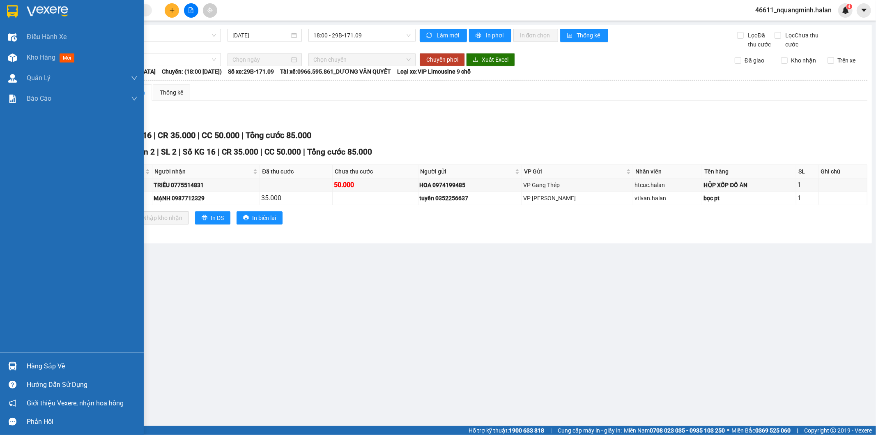
click at [16, 362] on div "Hàng sắp về" at bounding box center [72, 366] width 144 height 18
click at [16, 362] on div "Điều hành xe Kho hàng mới Quản Lý Quản lý chuyến Quản lý kiểm kho Báo cáo 12. T…" at bounding box center [72, 217] width 144 height 435
click at [13, 366] on img at bounding box center [12, 366] width 9 height 9
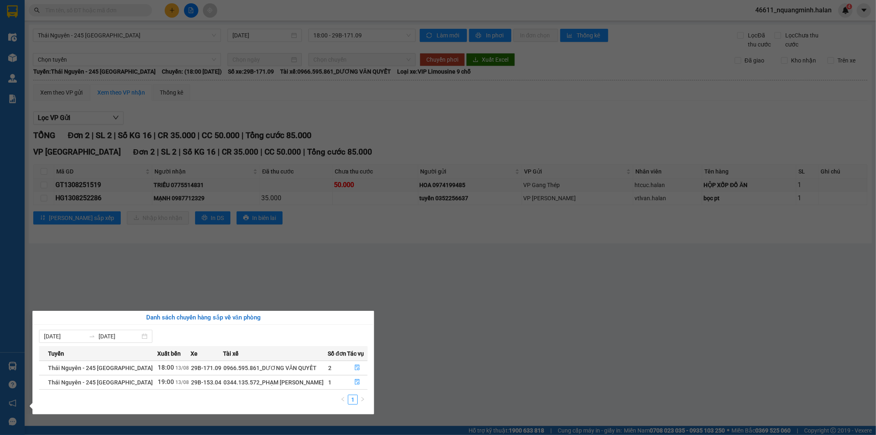
click at [459, 321] on section "Kết quả tìm kiếm ( 5 ) Bộ lọc Mã ĐH Trạng thái Món hàng Thu hộ Tổng cước Chưa c…" at bounding box center [438, 217] width 876 height 435
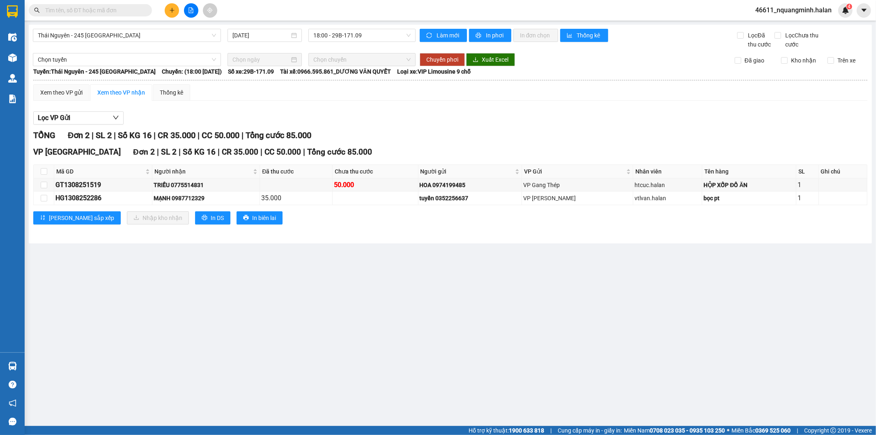
click at [113, 10] on input "text" at bounding box center [93, 10] width 97 height 9
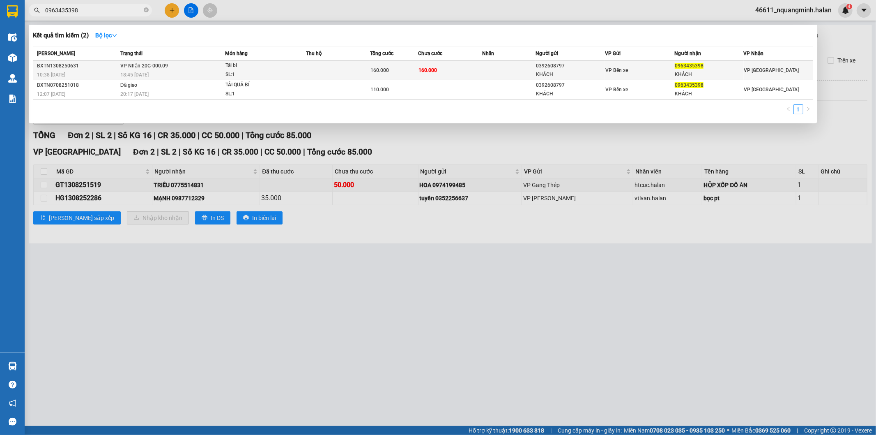
type input "0963435398"
click at [402, 64] on td "160.000" at bounding box center [394, 70] width 48 height 19
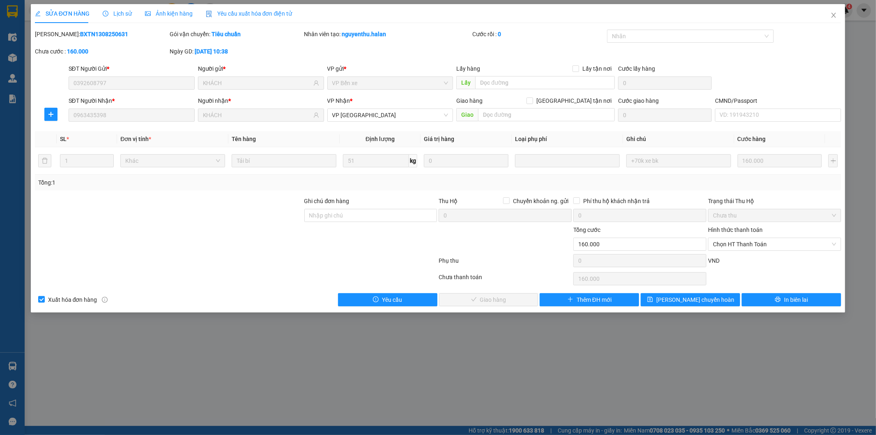
type input "0392608797"
type input "KHÁCH"
type input "0963435398"
type input "KHÁCH"
type input "160.000"
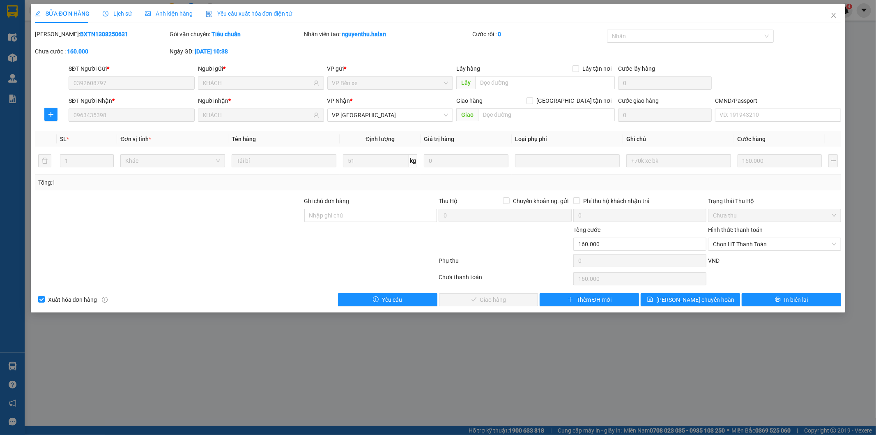
type input "160.000"
click at [836, 15] on icon "close" at bounding box center [834, 15] width 7 height 7
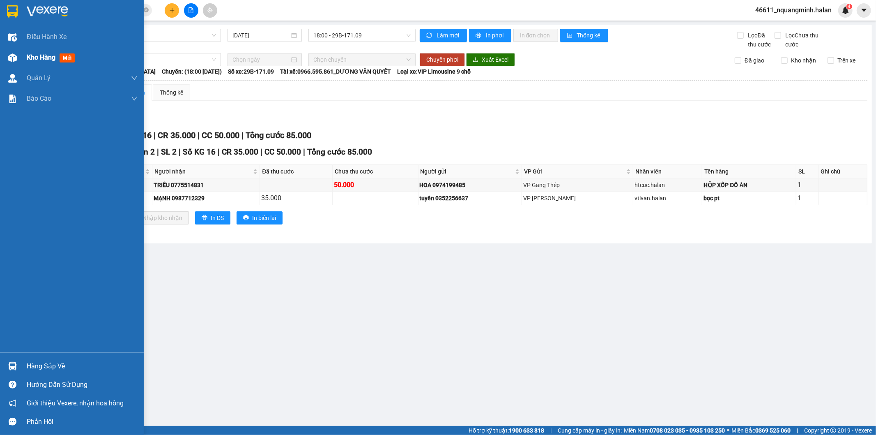
click at [39, 60] on span "Kho hàng" at bounding box center [41, 57] width 29 height 8
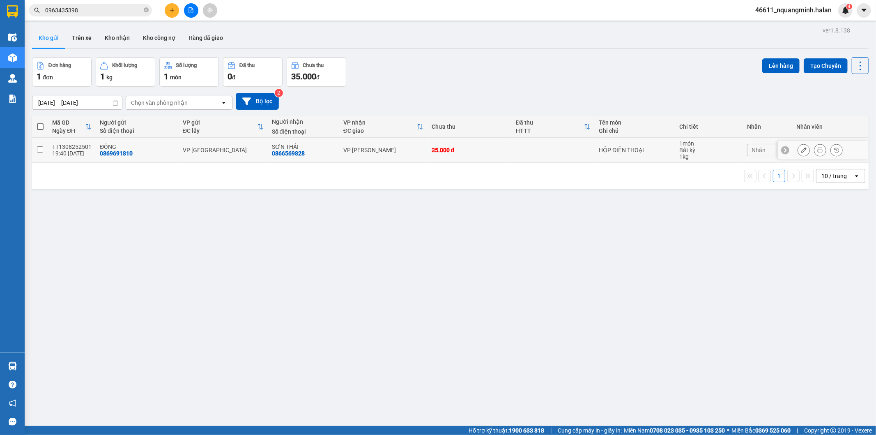
click at [476, 146] on td "35.000 đ" at bounding box center [470, 150] width 84 height 25
checkbox input "true"
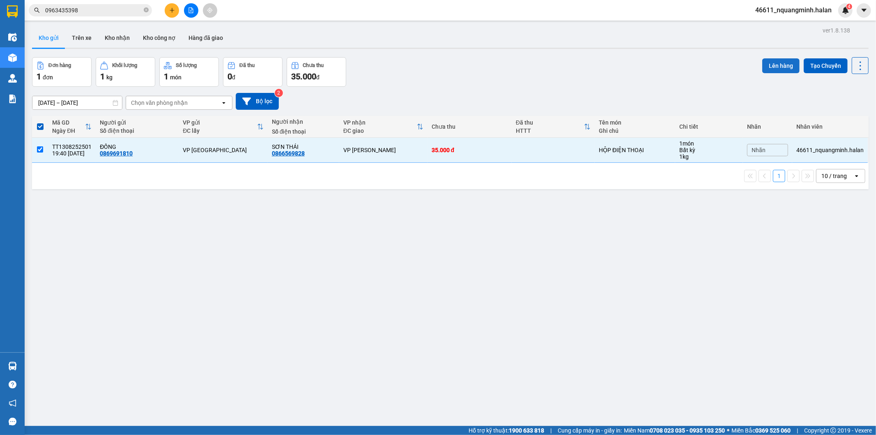
click at [770, 69] on button "Lên hàng" at bounding box center [780, 65] width 37 height 15
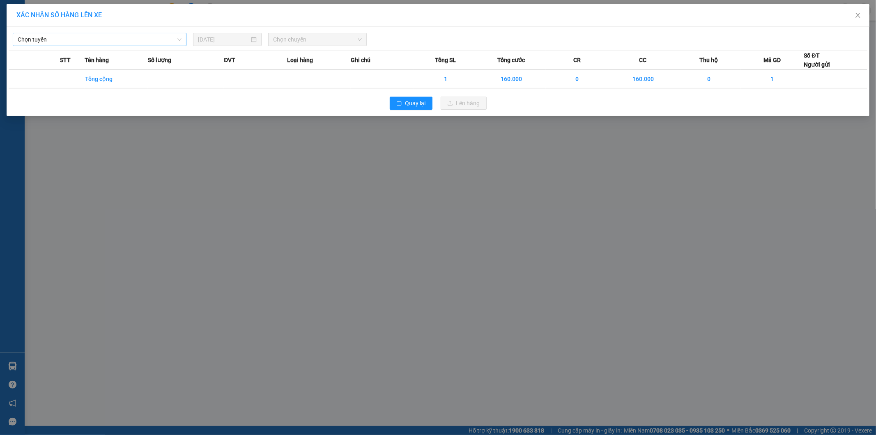
click at [85, 35] on span "Chọn tuyến" at bounding box center [100, 39] width 164 height 12
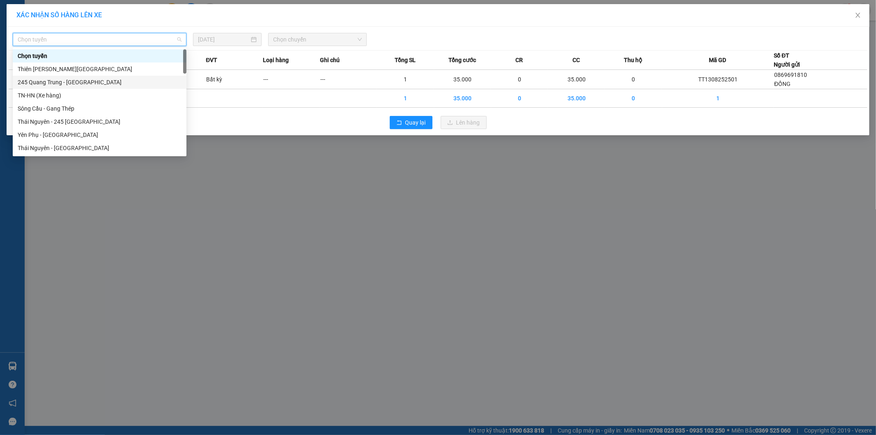
click at [44, 79] on div "245 Quang Trung - [GEOGRAPHIC_DATA]" at bounding box center [100, 82] width 164 height 9
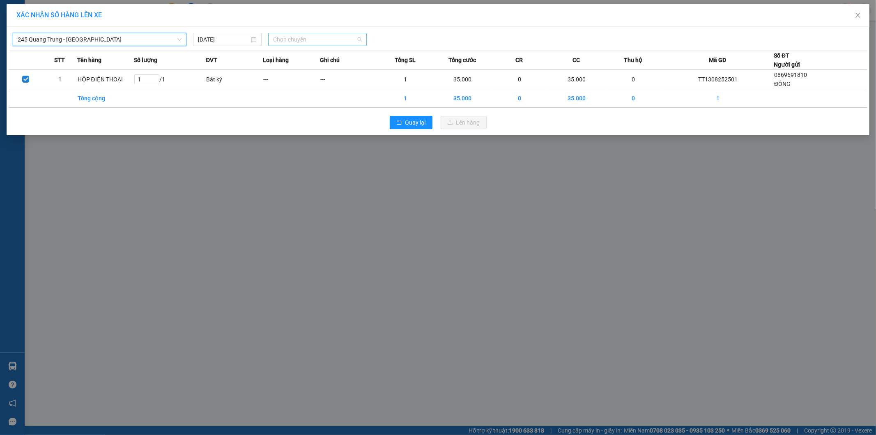
click at [343, 41] on span "Chọn chuyến" at bounding box center [317, 39] width 89 height 12
type input "874"
click at [319, 67] on div "19:30 - 29H-998.74" at bounding box center [305, 68] width 64 height 9
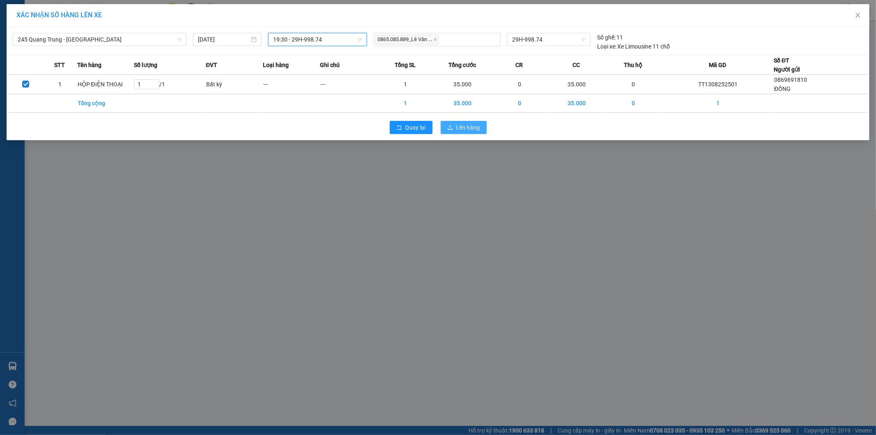
click at [462, 130] on span "Lên hàng" at bounding box center [468, 127] width 24 height 9
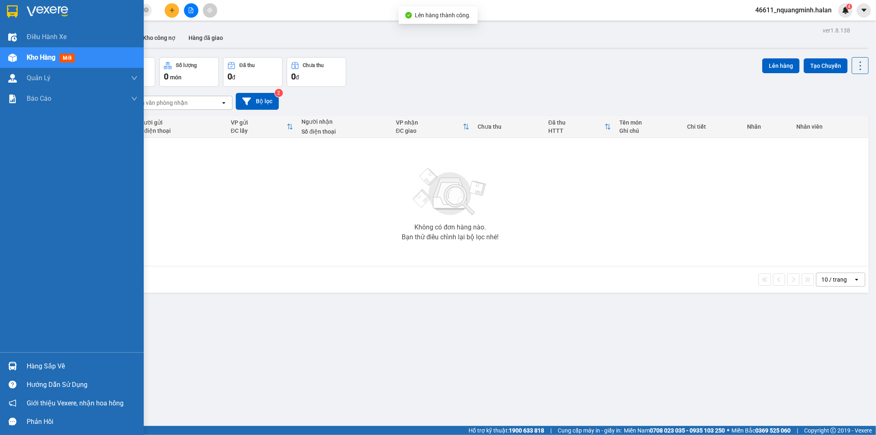
click at [17, 362] on div at bounding box center [12, 366] width 14 height 14
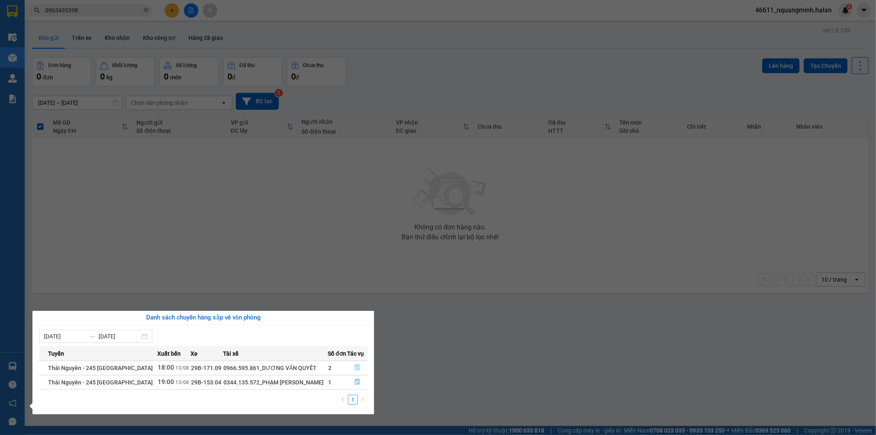
click at [360, 366] on button "button" at bounding box center [358, 367] width 20 height 13
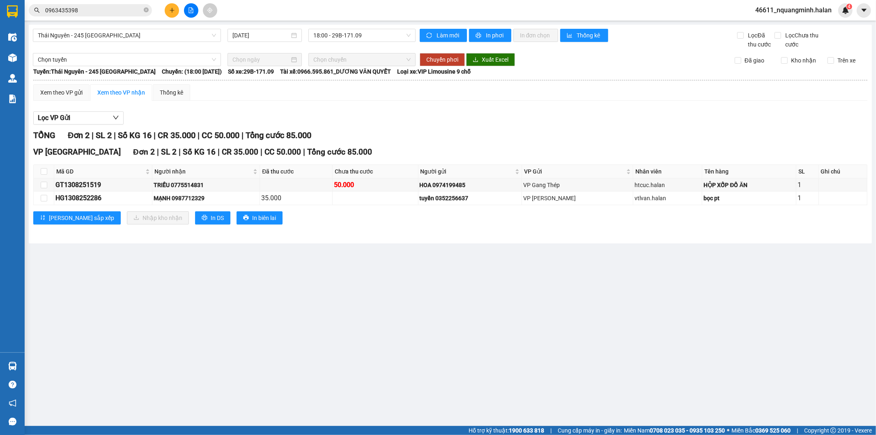
click at [465, 358] on main "Thái Nguyên - 245 Quang Trung 13/08/2025 18:00 - 29B-171.09 Làm mới In phơi In …" at bounding box center [438, 213] width 876 height 426
click at [455, 355] on main "Thái Nguyên - 245 Quang Trung 13/08/2025 18:00 - 29B-171.09 Làm mới In phơi In …" at bounding box center [438, 213] width 876 height 426
click at [300, 334] on main "Thái Nguyên - 245 Quang Trung 13/08/2025 18:00 - 29B-171.09 Làm mới In phơi In …" at bounding box center [438, 213] width 876 height 426
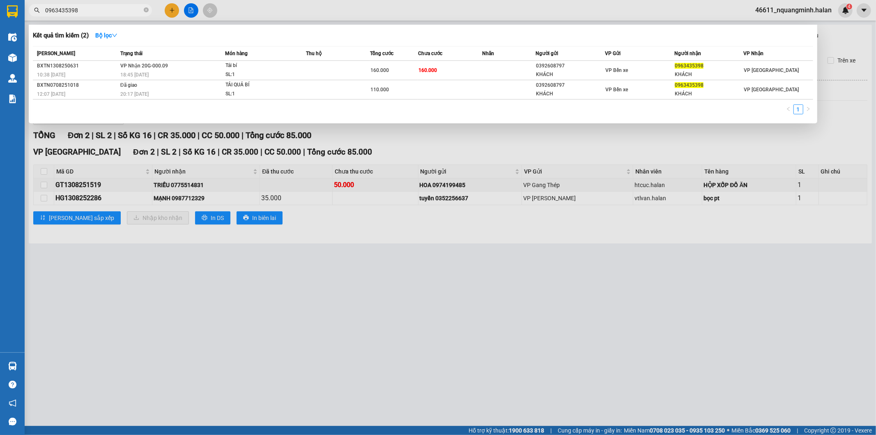
click at [103, 7] on input "0963435398" at bounding box center [93, 10] width 97 height 9
click at [389, 85] on div "110.000" at bounding box center [394, 89] width 47 height 9
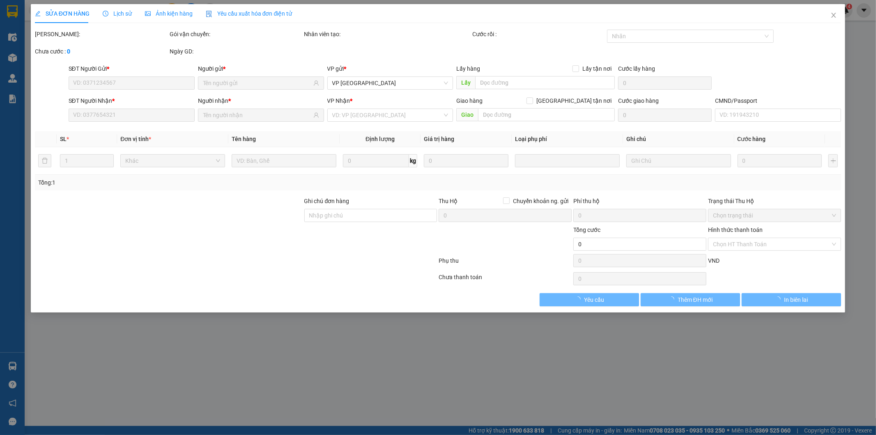
type input "0392608797"
type input "KHÁCH"
type input "0963435398"
type input "KHÁCH"
type input "110.000"
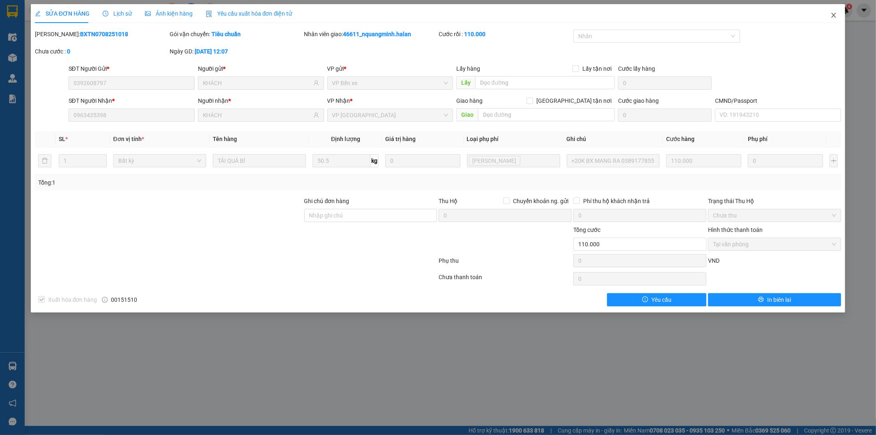
click at [838, 16] on span "Close" at bounding box center [833, 15] width 23 height 23
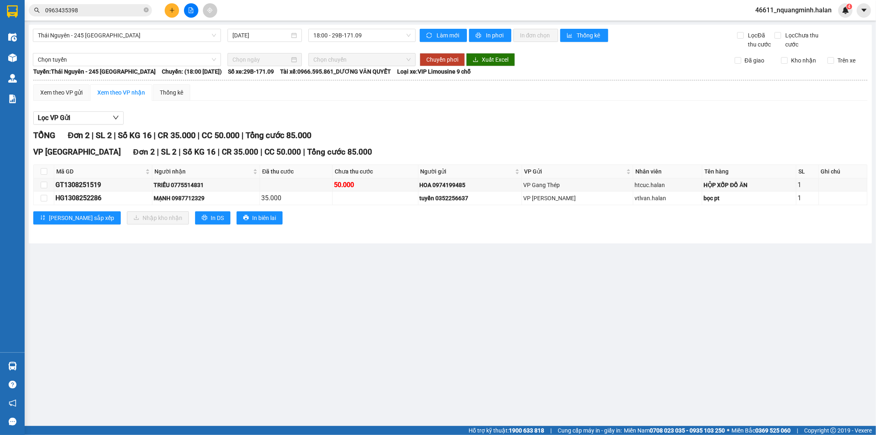
click at [297, 366] on main "Thái Nguyên - 245 Quang Trung 13/08/2025 18:00 - 29B-171.09 Làm mới In phơi In …" at bounding box center [438, 213] width 876 height 426
click at [101, 3] on div "Kết quả tìm kiếm ( 2 ) Bộ lọc Mã ĐH Trạng thái Món hàng Thu hộ Tổng cước Chưa c…" at bounding box center [80, 10] width 160 height 14
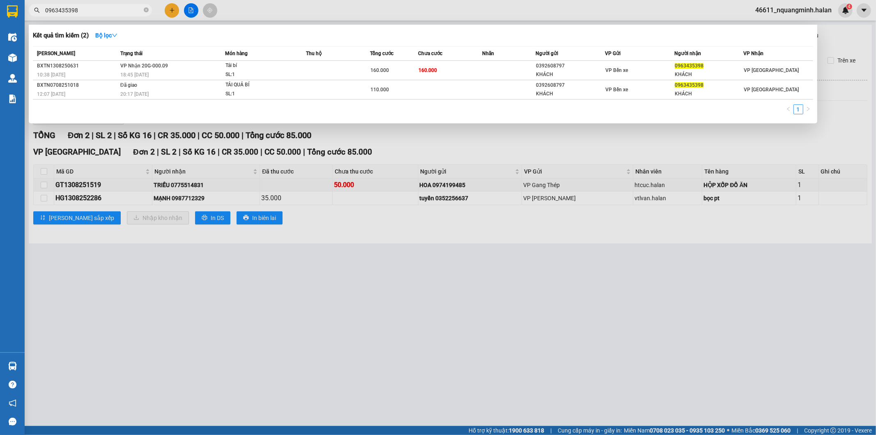
click at [103, 7] on input "0963435398" at bounding box center [93, 10] width 97 height 9
click at [296, 73] on span "Tải bí SL: 1" at bounding box center [266, 70] width 81 height 18
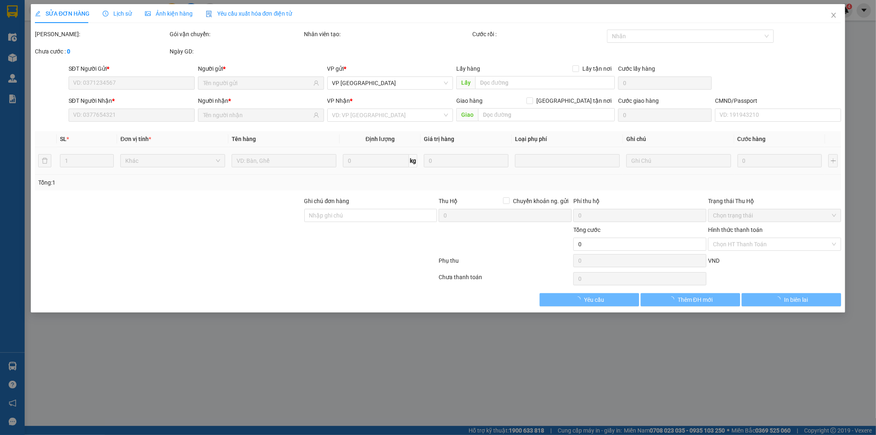
type input "0392608797"
type input "KHÁCH"
type input "0963435398"
type input "KHÁCH"
type input "160.000"
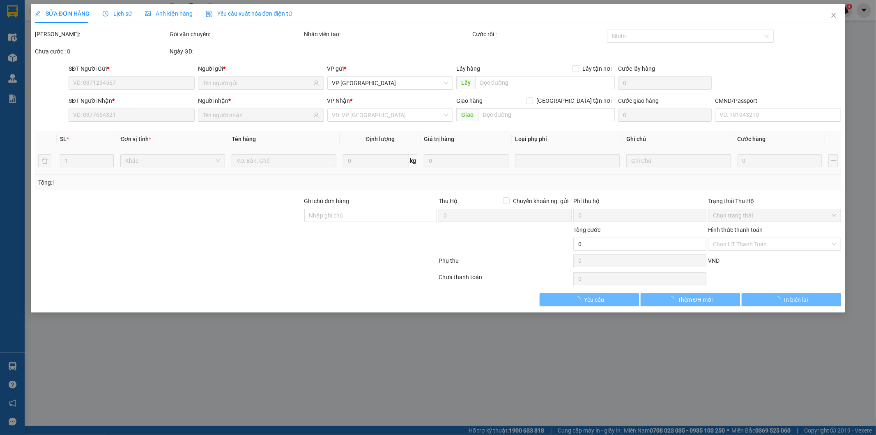
type input "160.000"
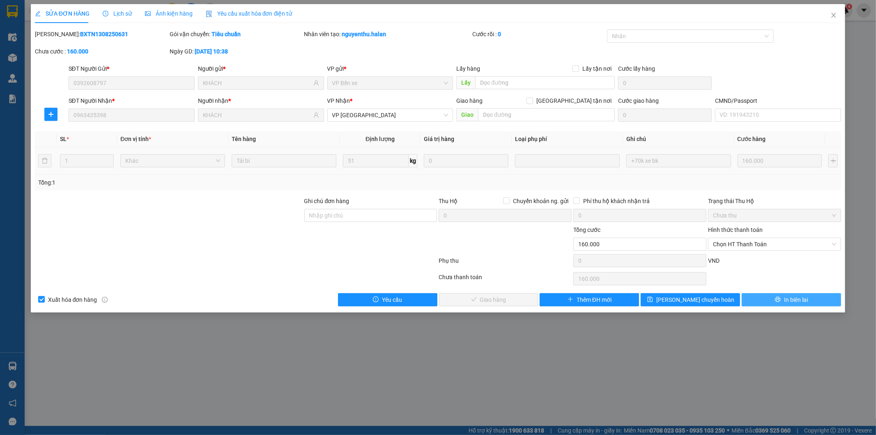
click at [777, 301] on icon "printer" at bounding box center [778, 299] width 6 height 6
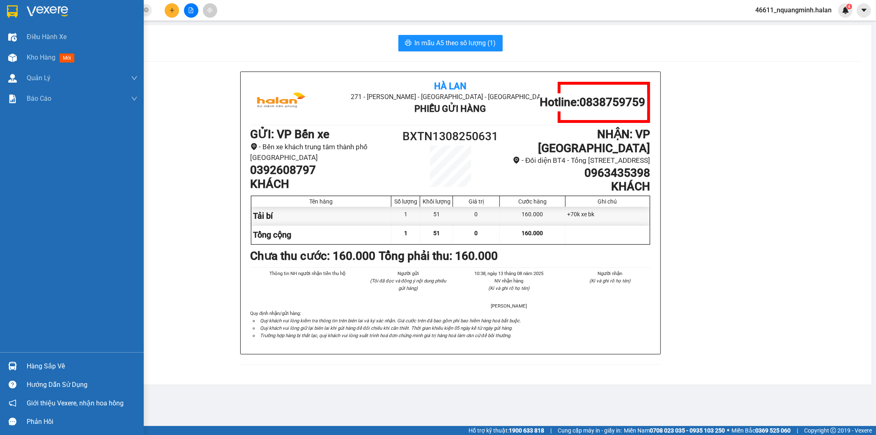
click at [6, 367] on div at bounding box center [12, 366] width 14 height 14
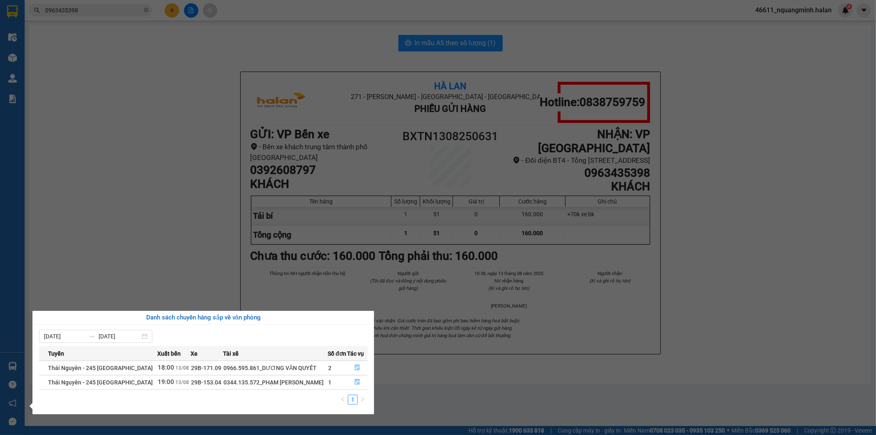
click at [206, 223] on section "Kết quả tìm kiếm ( 2 ) Bộ lọc Mã ĐH Trạng thái Món hàng Thu hộ Tổng cước Chưa c…" at bounding box center [438, 217] width 876 height 435
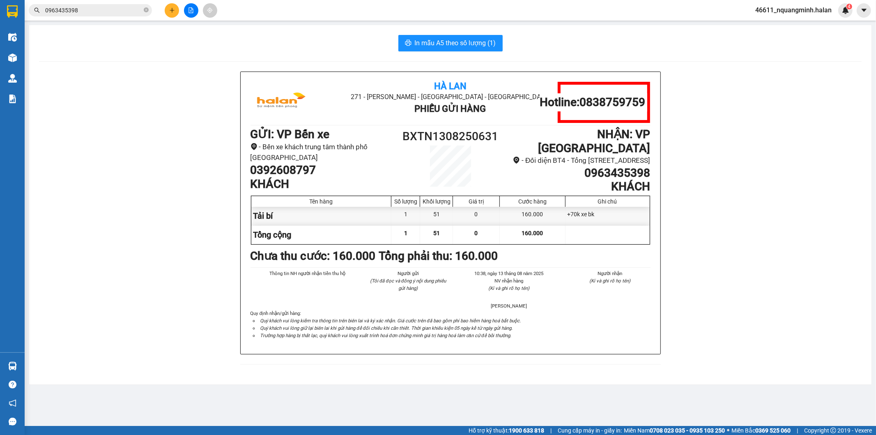
drag, startPoint x: 85, startPoint y: 176, endPoint x: 90, endPoint y: 174, distance: 5.6
click at [85, 176] on div "Hà Lan 271 - Dương Tự Minh - Phường Tân Long - Thái Nguyên Phiếu Gửi Hàng Hotli…" at bounding box center [450, 222] width 823 height 303
click at [117, 9] on input "0963435398" at bounding box center [93, 10] width 97 height 9
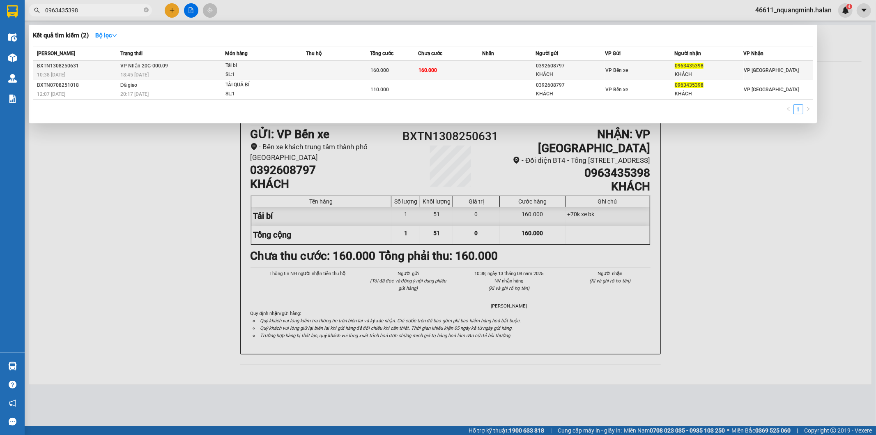
click at [158, 72] on div "18:45 - 13/08" at bounding box center [172, 74] width 104 height 9
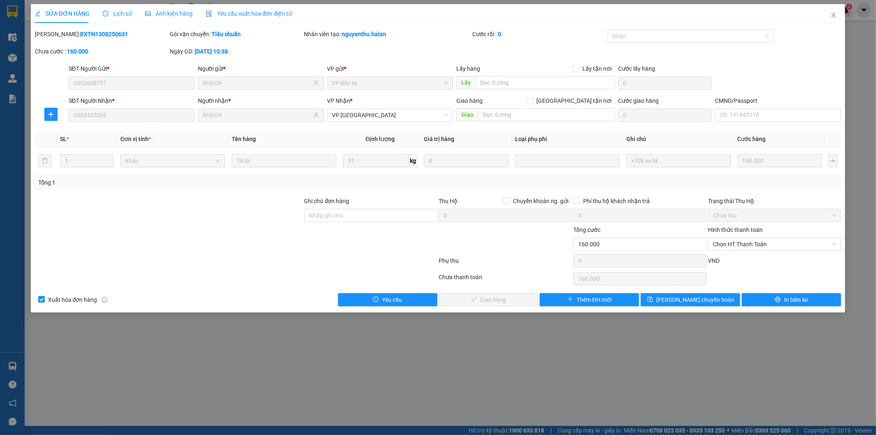
type input "0392608797"
type input "KHÁCH"
type input "0963435398"
type input "KHÁCH"
type input "160.000"
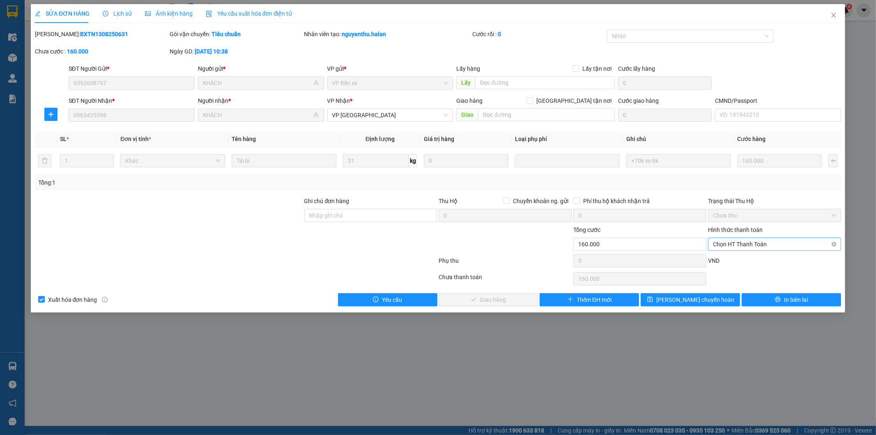
click at [745, 245] on span "Chọn HT Thanh Toán" at bounding box center [774, 244] width 123 height 12
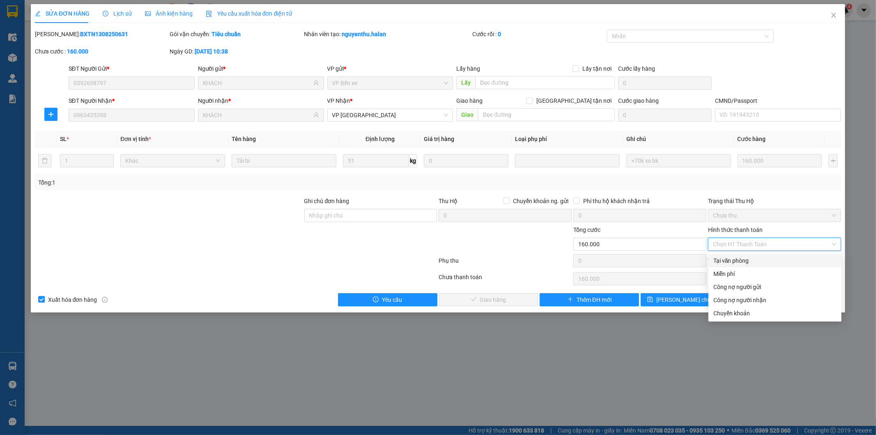
click at [741, 259] on div "Tại văn phòng" at bounding box center [775, 260] width 123 height 9
type input "0"
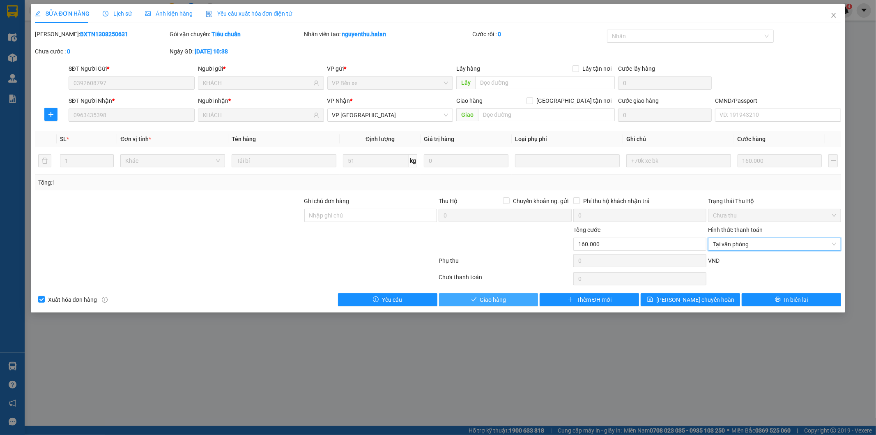
click at [495, 297] on span "Giao hàng" at bounding box center [493, 299] width 26 height 9
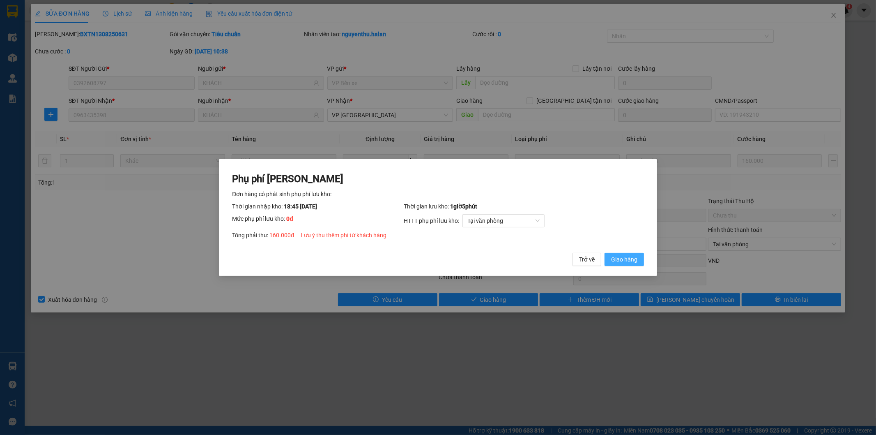
click at [633, 259] on span "Giao hàng" at bounding box center [624, 259] width 26 height 9
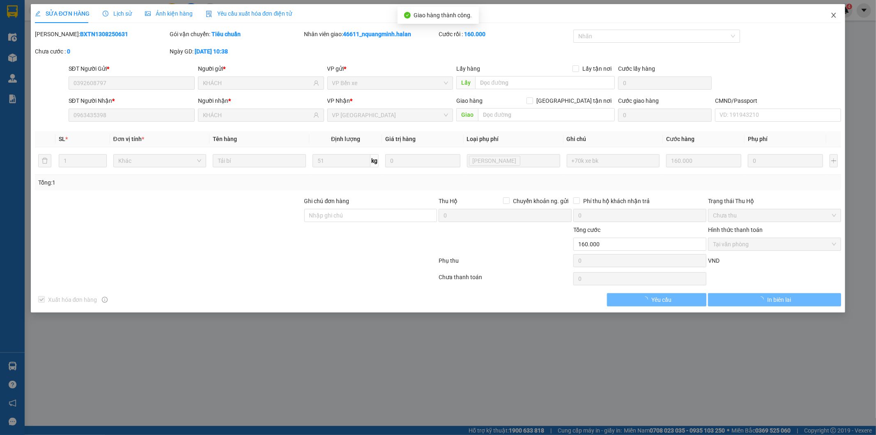
click at [830, 17] on span "Close" at bounding box center [833, 15] width 23 height 23
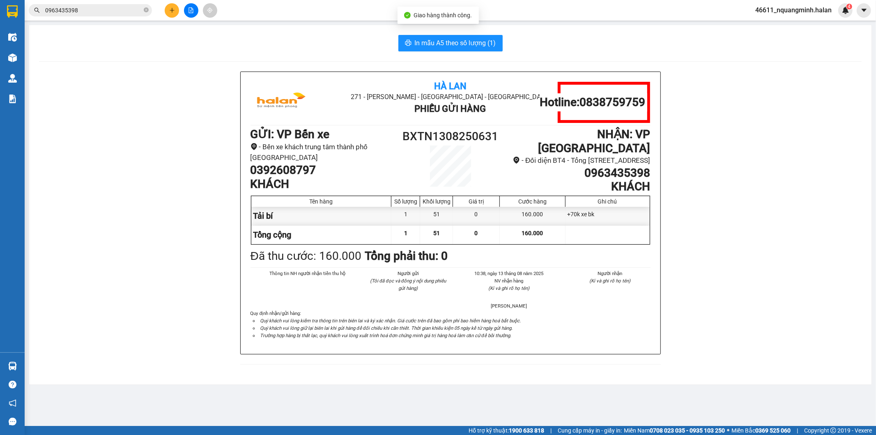
click at [103, 8] on input "0963435398" at bounding box center [93, 10] width 97 height 9
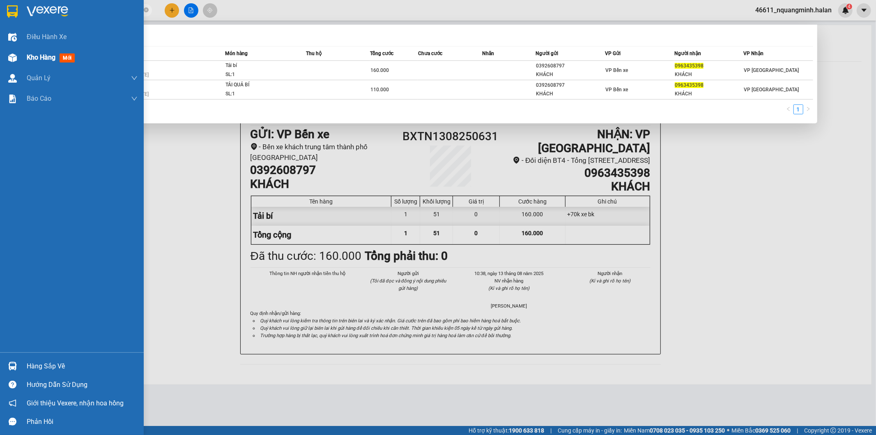
click at [6, 62] on div at bounding box center [12, 58] width 14 height 14
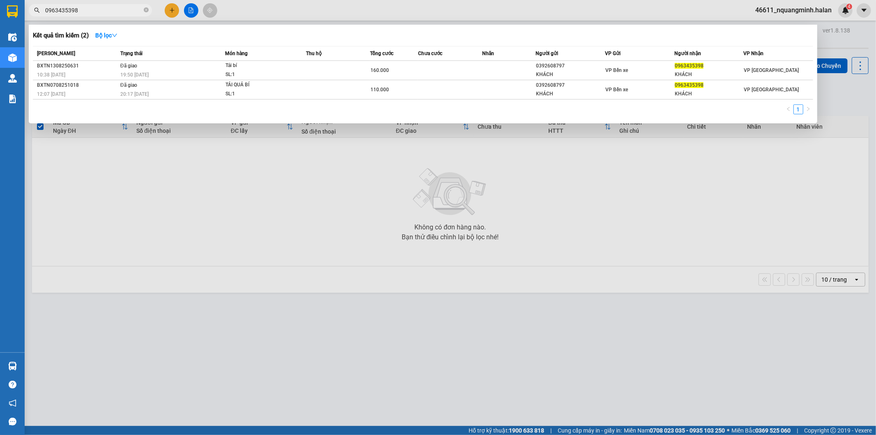
click at [495, 272] on div at bounding box center [438, 217] width 876 height 435
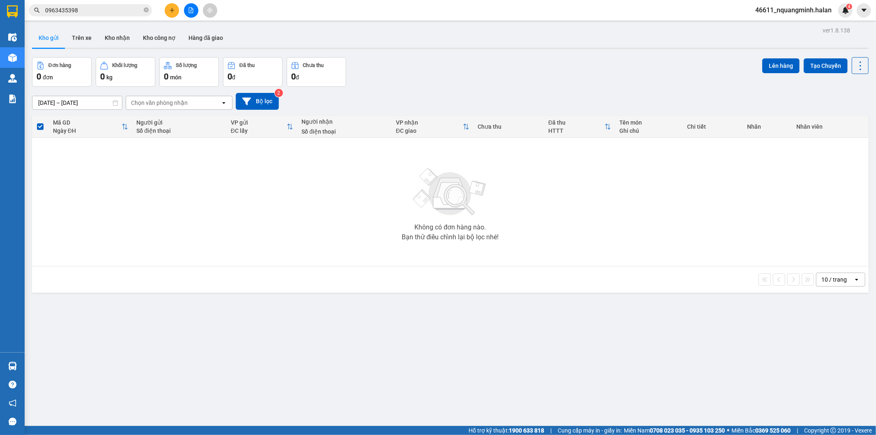
click at [257, 282] on div "10 / trang open" at bounding box center [450, 279] width 830 height 14
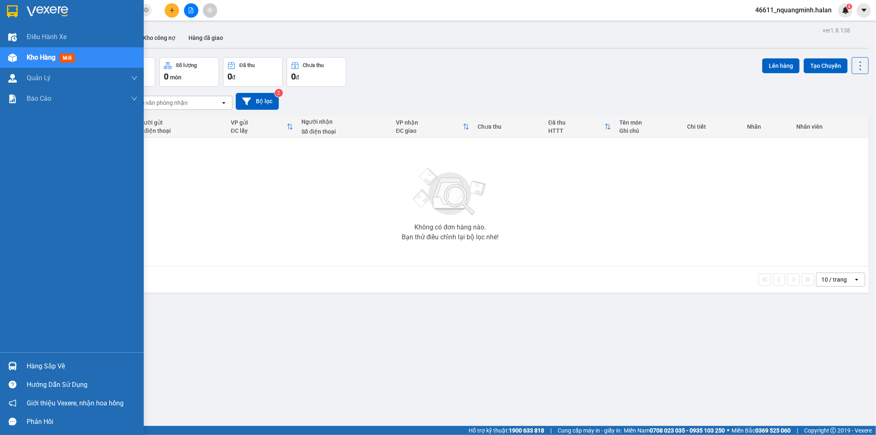
click at [8, 363] on img at bounding box center [12, 366] width 9 height 9
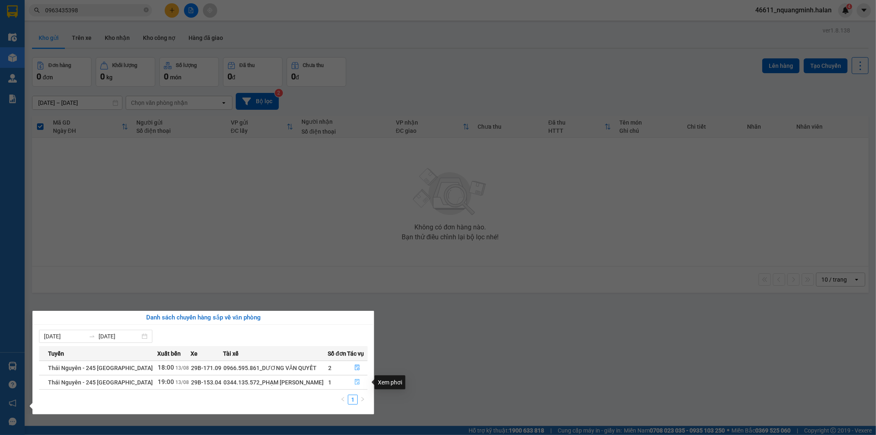
click at [355, 382] on icon "file-done" at bounding box center [358, 382] width 6 height 6
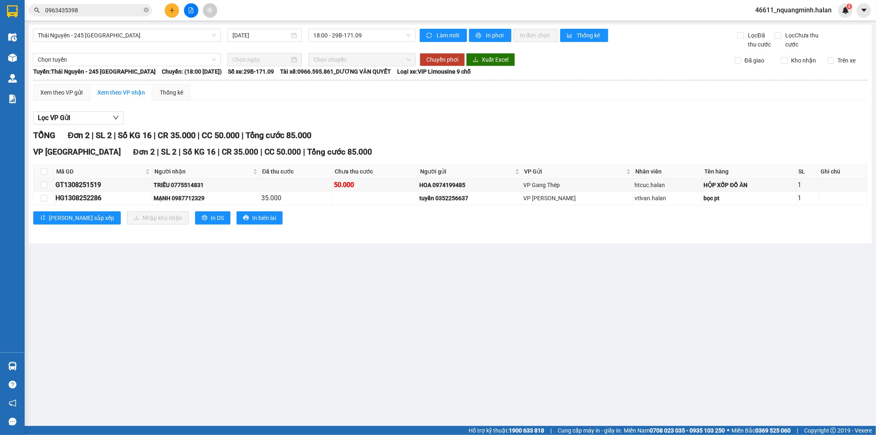
click at [414, 344] on main "Thái Nguyên - 245 Quang Trung 13/08/2025 18:00 - 29B-171.09 Làm mới In phơi In …" at bounding box center [438, 213] width 876 height 426
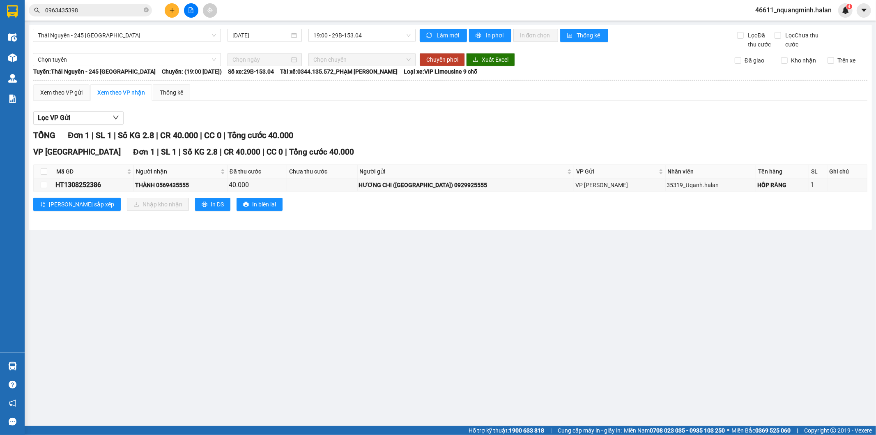
click at [414, 347] on main "Thái Nguyên - 245 Quang Trung 13/08/2025 19:00 - 29B-153.04 Làm mới In phơi In …" at bounding box center [438, 213] width 876 height 426
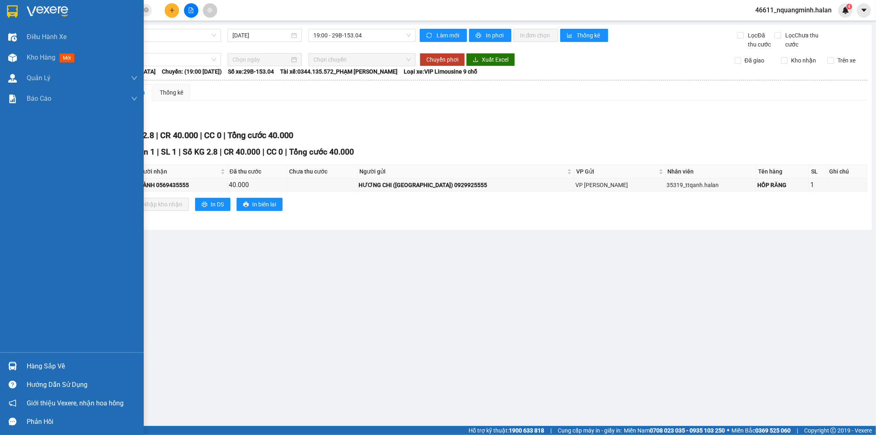
drag, startPoint x: 7, startPoint y: 363, endPoint x: 35, endPoint y: 358, distance: 28.0
click at [8, 364] on img at bounding box center [12, 366] width 9 height 9
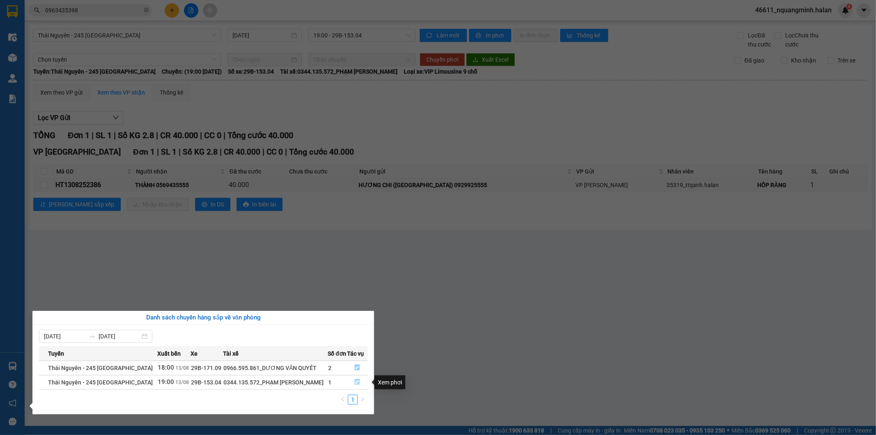
click at [355, 381] on icon "file-done" at bounding box center [358, 382] width 6 height 6
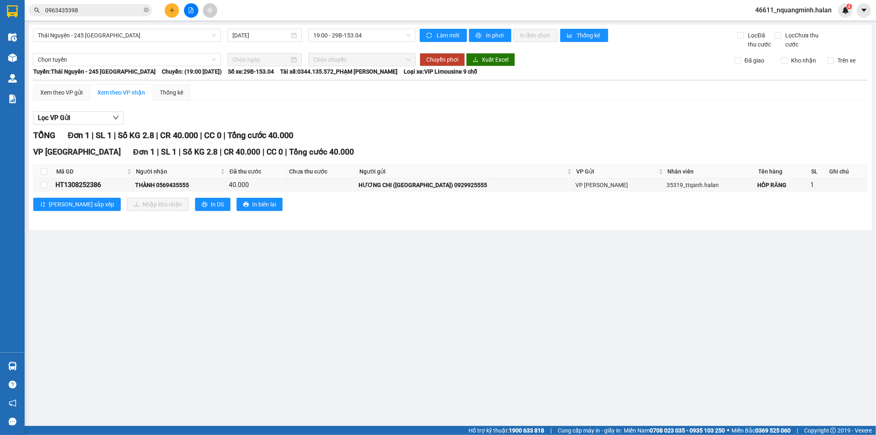
click at [375, 373] on main "Thái Nguyên - 245 Quang Trung 13/08/2025 19:00 - 29B-153.04 Làm mới In phơi In …" at bounding box center [438, 213] width 876 height 426
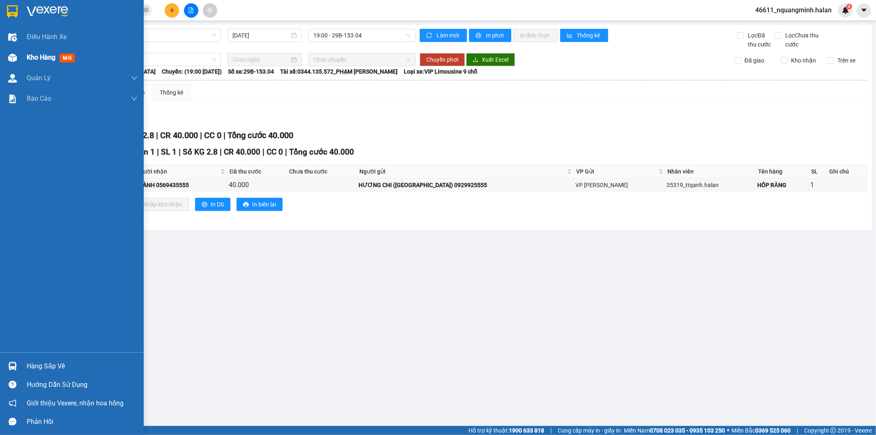
click at [14, 55] on img at bounding box center [12, 57] width 9 height 9
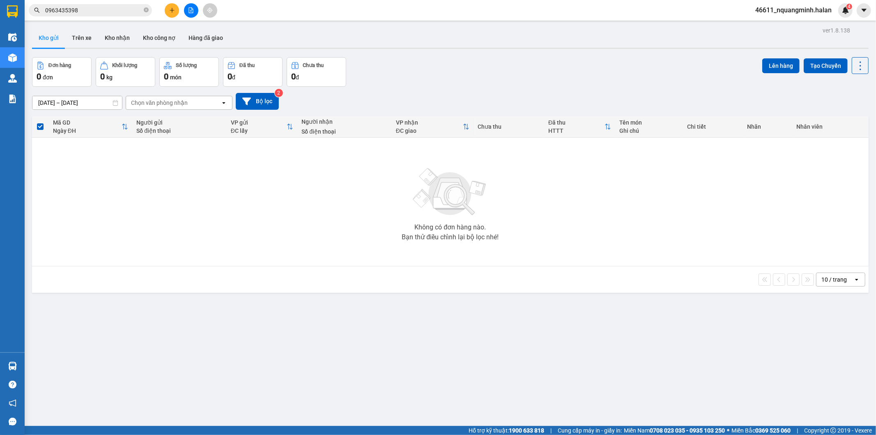
click at [206, 318] on div "ver 1.8.138 Kho gửi Trên xe Kho nhận Kho công nợ Hàng đã giao Đơn hàng 0 đơn Kh…" at bounding box center [450, 242] width 843 height 435
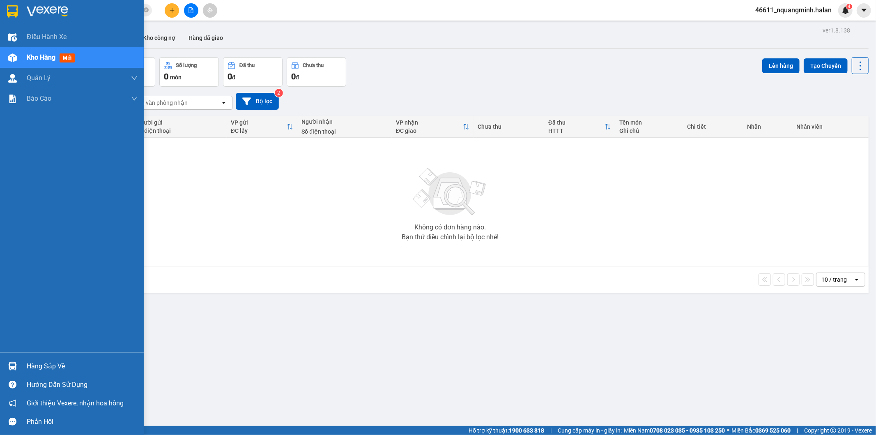
click at [18, 360] on div at bounding box center [12, 366] width 14 height 14
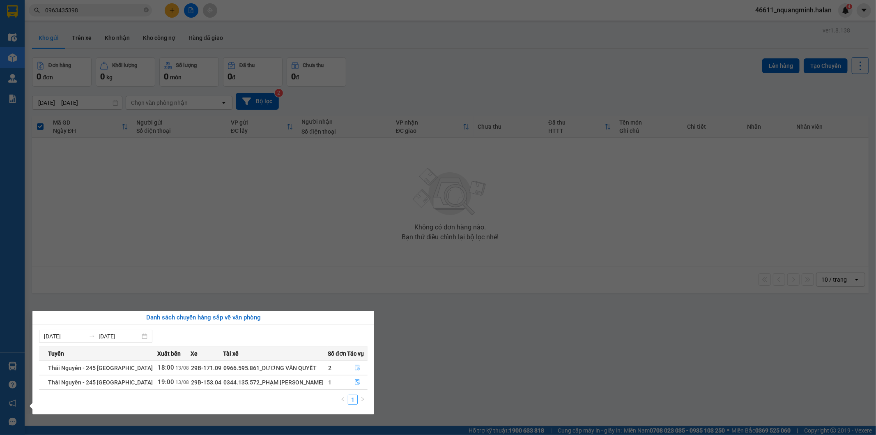
click at [343, 230] on section "Kết quả tìm kiếm ( 2 ) Bộ lọc Mã ĐH Trạng thái Món hàng Thu hộ Tổng cước Chưa c…" at bounding box center [438, 217] width 876 height 435
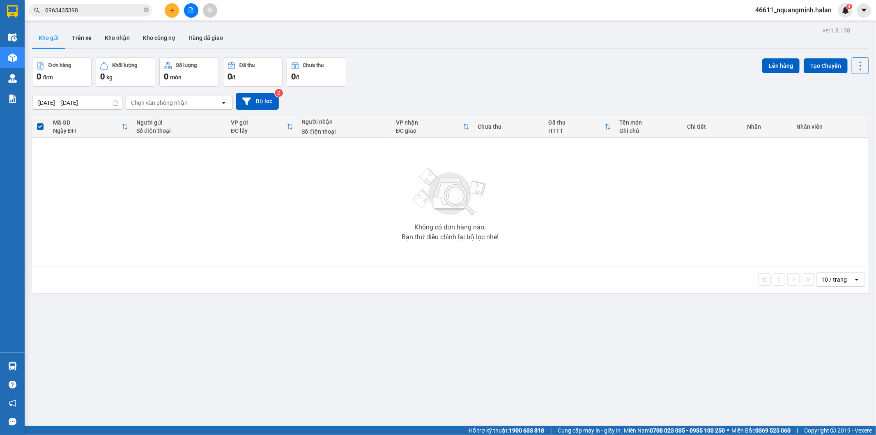
drag, startPoint x: 271, startPoint y: 315, endPoint x: 249, endPoint y: 392, distance: 80.6
click at [269, 320] on div "ver 1.8.138 Kho gửi Trên xe Kho nhận Kho công nợ Hàng đã giao Đơn hàng 0 đơn Kh…" at bounding box center [450, 242] width 843 height 435
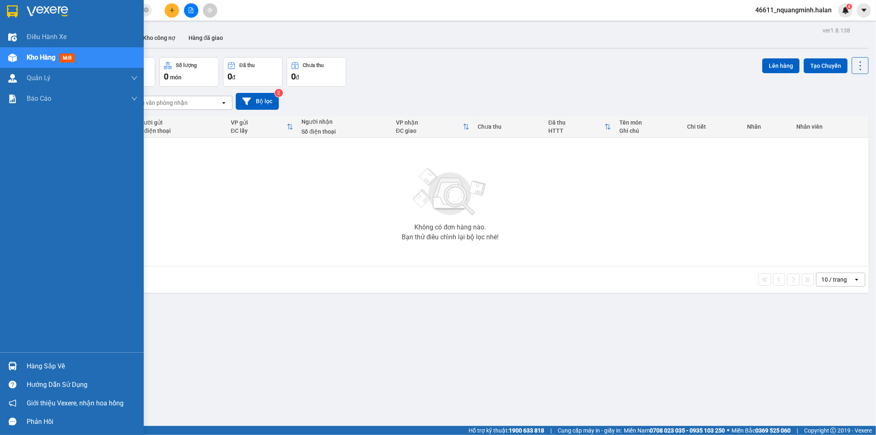
click at [13, 363] on img at bounding box center [12, 366] width 9 height 9
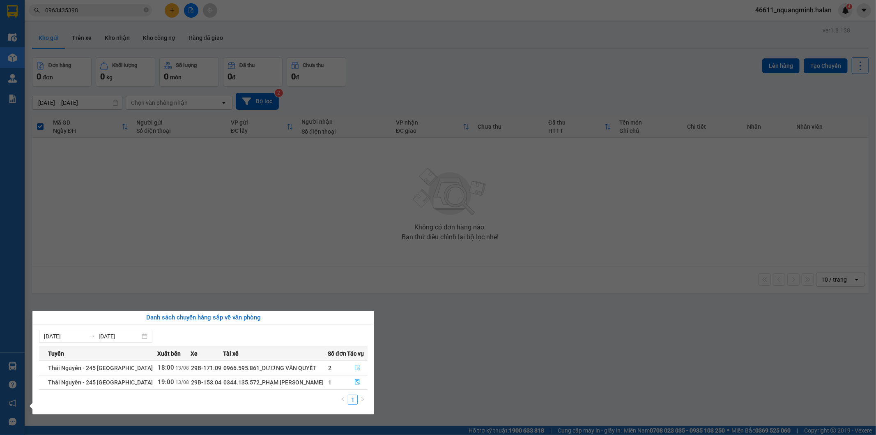
click at [357, 367] on icon "file-done" at bounding box center [358, 367] width 6 height 6
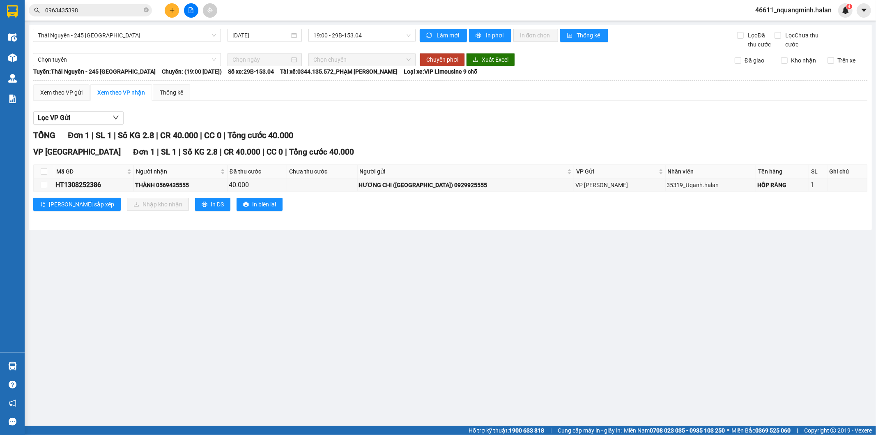
click at [560, 308] on main "Thái Nguyên - 245 Quang Trung 13/08/2025 19:00 - 29B-153.04 Làm mới In phơi In …" at bounding box center [438, 213] width 876 height 426
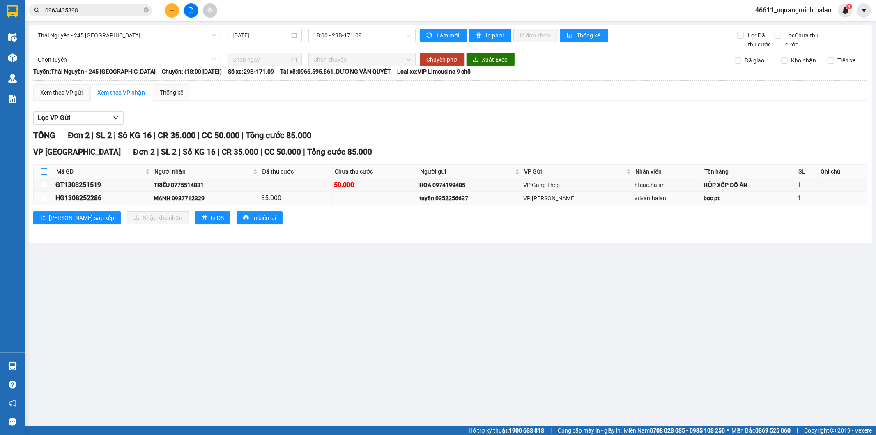
drag, startPoint x: 41, startPoint y: 169, endPoint x: 121, endPoint y: 200, distance: 85.2
click at [44, 170] on input "checkbox" at bounding box center [44, 171] width 7 height 7
checkbox input "true"
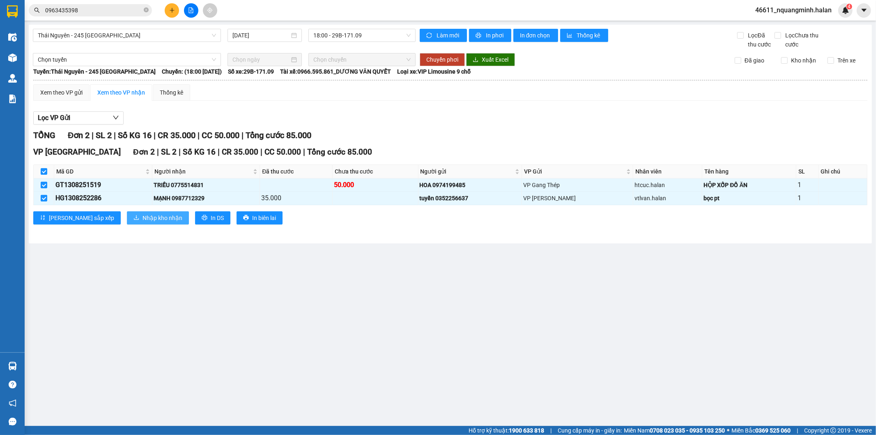
click at [143, 216] on span "Nhập kho nhận" at bounding box center [163, 217] width 40 height 9
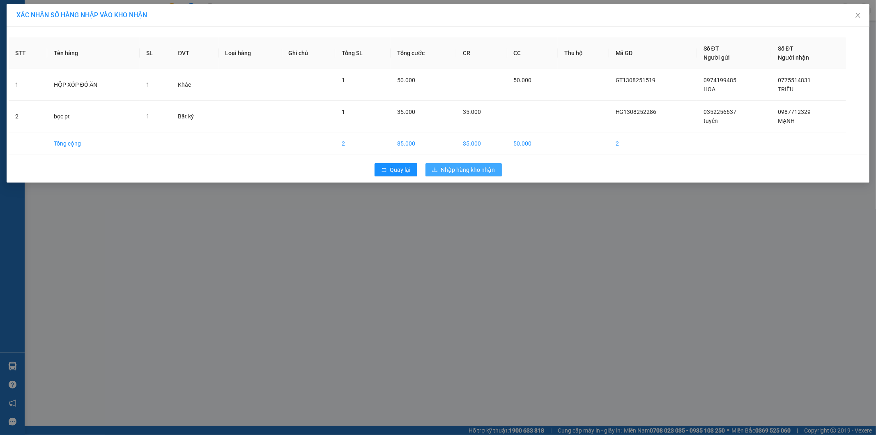
click at [481, 169] on span "Nhập hàng kho nhận" at bounding box center [468, 169] width 54 height 9
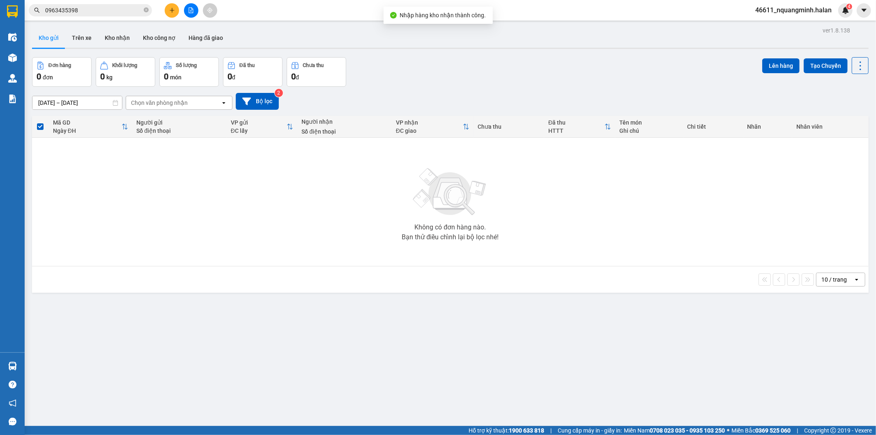
click at [182, 244] on div "Không có đơn hàng nào. Bạn thử điều chỉnh lại bộ lọc nhé!" at bounding box center [450, 201] width 829 height 123
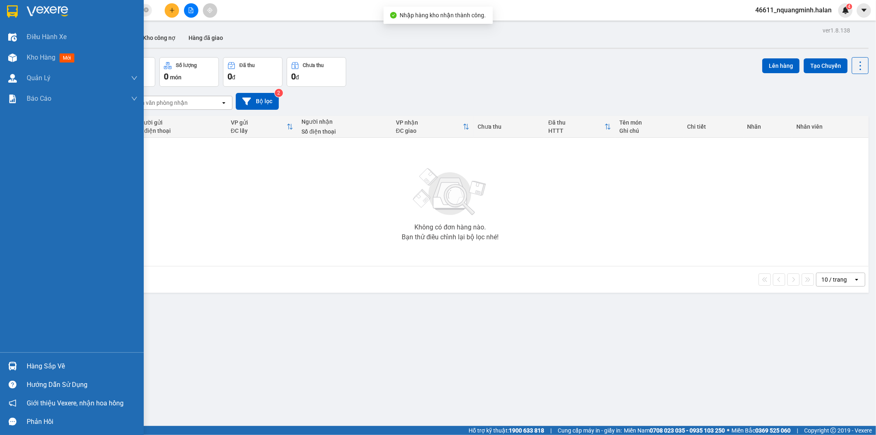
click at [25, 363] on div "Hàng sắp về" at bounding box center [72, 366] width 144 height 18
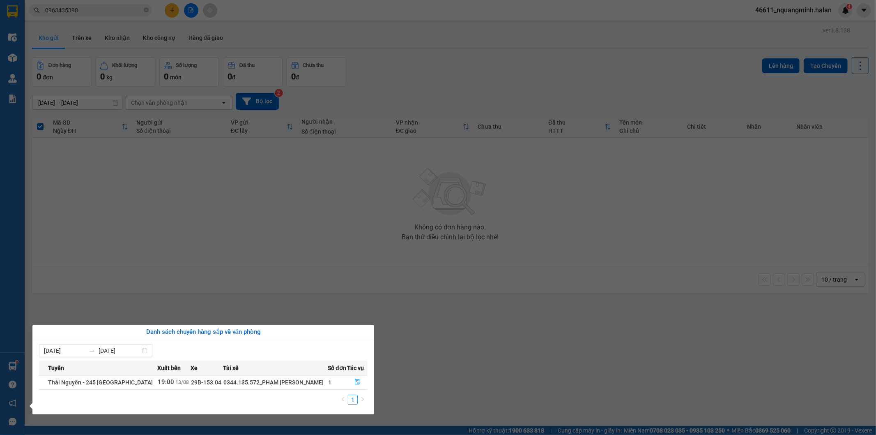
click at [289, 219] on section "Kết quả tìm kiếm ( 2 ) Bộ lọc Mã ĐH Trạng thái Món hàng Thu hộ Tổng cước Chưa c…" at bounding box center [438, 217] width 876 height 435
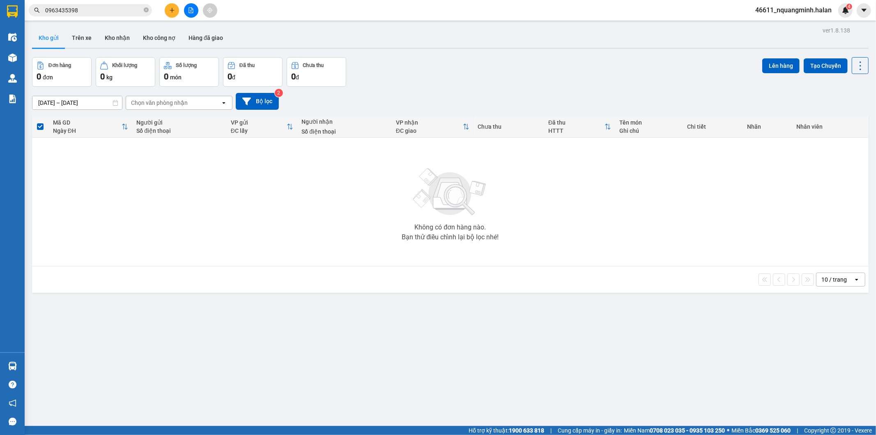
click at [403, 63] on div "Đơn hàng 0 đơn Khối lượng 0 kg Số lượng 0 món Đã thu 0 đ Chưa thu 0 đ Lên hàng …" at bounding box center [450, 72] width 837 height 30
click at [111, 35] on button "Kho nhận" at bounding box center [117, 38] width 38 height 20
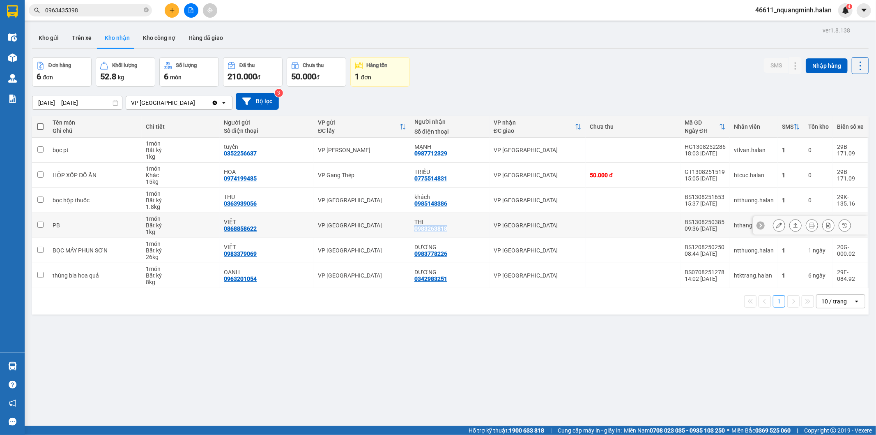
drag, startPoint x: 448, startPoint y: 230, endPoint x: 412, endPoint y: 232, distance: 35.4
click at [415, 232] on div "THI 0983263818" at bounding box center [450, 225] width 71 height 13
checkbox input "true"
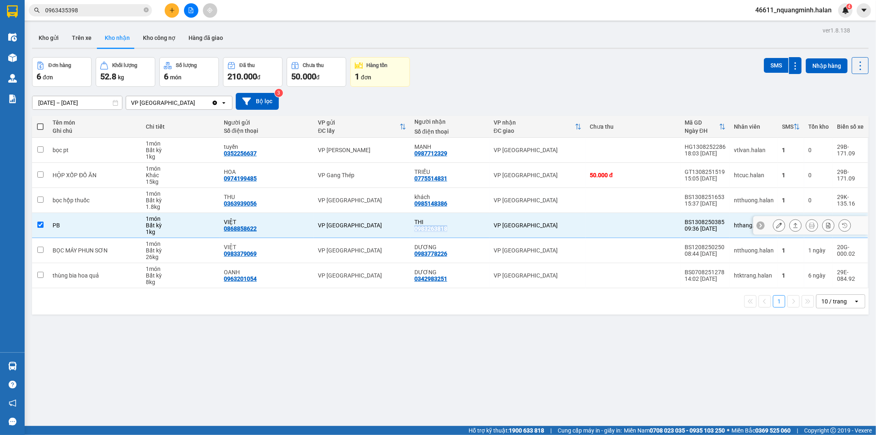
copy div "0983263818"
drag, startPoint x: 103, startPoint y: 9, endPoint x: 0, endPoint y: -2, distance: 103.8
click at [0, 0] on html "Kết quả tìm kiếm ( 2 ) Bộ lọc Mã ĐH Trạng thái Món hàng Thu hộ Tổng cước Chưa c…" at bounding box center [438, 217] width 876 height 435
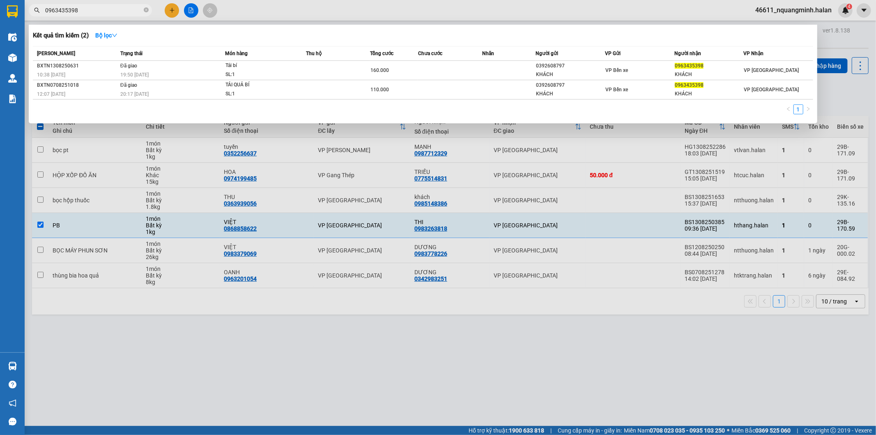
paste input "8326381"
type input "0983263818"
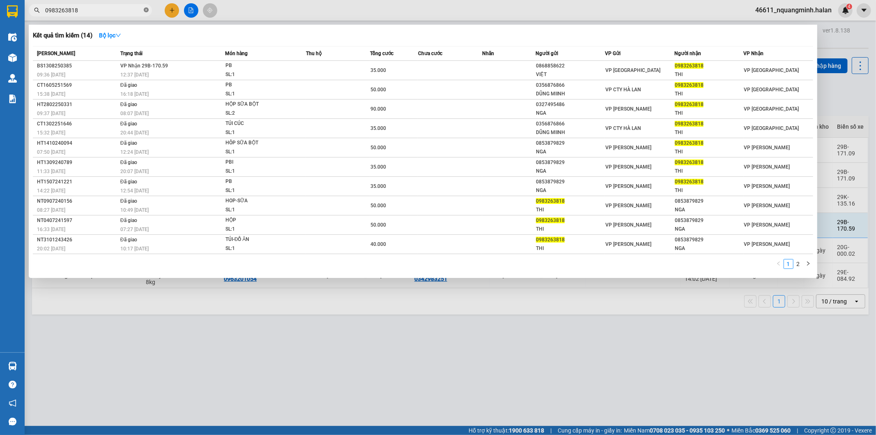
click at [144, 7] on icon "close-circle" at bounding box center [146, 9] width 5 height 5
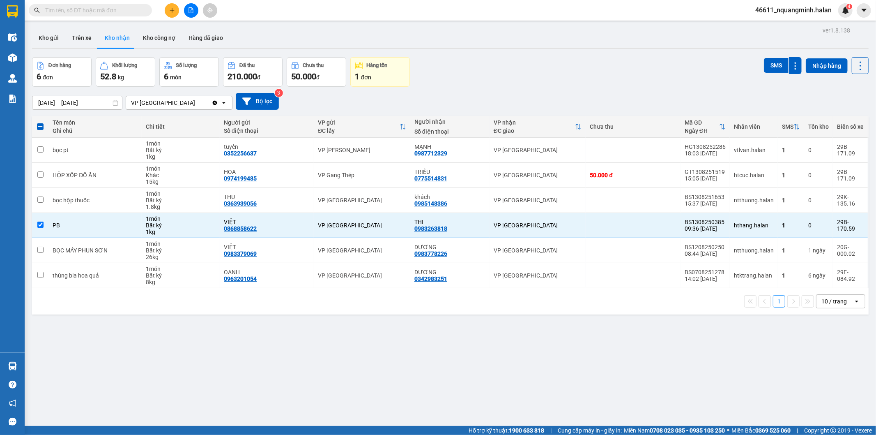
click at [145, 374] on div "ver 1.8.138 Kho gửi Trên xe Kho nhận Kho công nợ Hàng đã giao Đơn hàng 6 đơn Kh…" at bounding box center [450, 242] width 843 height 435
click at [118, 224] on div "PB" at bounding box center [95, 225] width 85 height 7
checkbox input "false"
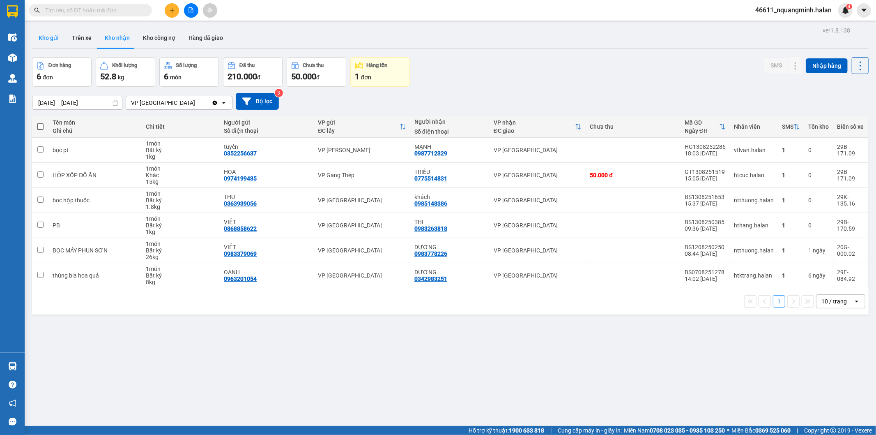
click at [46, 35] on button "Kho gửi" at bounding box center [48, 38] width 33 height 20
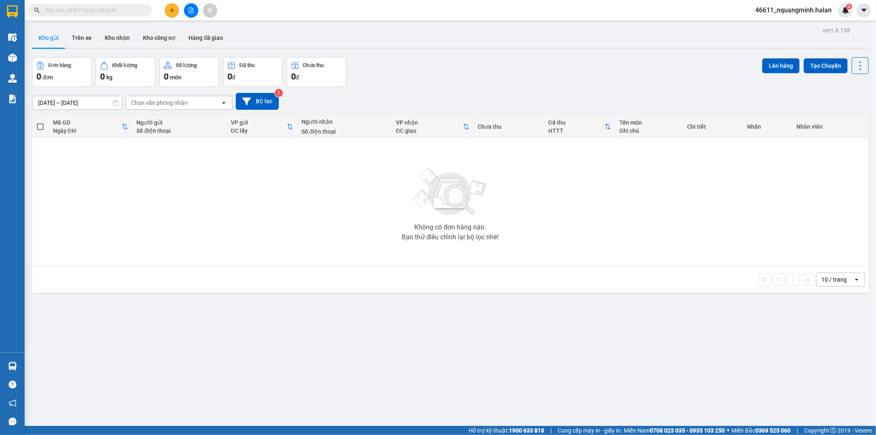
drag, startPoint x: 286, startPoint y: 315, endPoint x: 0, endPoint y: 350, distance: 288.5
click at [264, 322] on div "ver 1.8.138 Kho gửi Trên xe Kho nhận Kho công nợ Hàng đã giao Đơn hàng 0 đơn Kh…" at bounding box center [450, 242] width 843 height 435
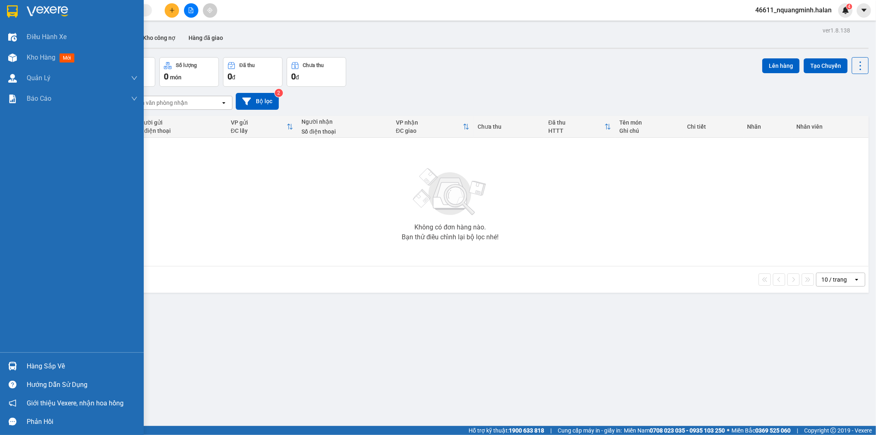
click at [2, 363] on div "Hàng sắp về" at bounding box center [72, 366] width 144 height 18
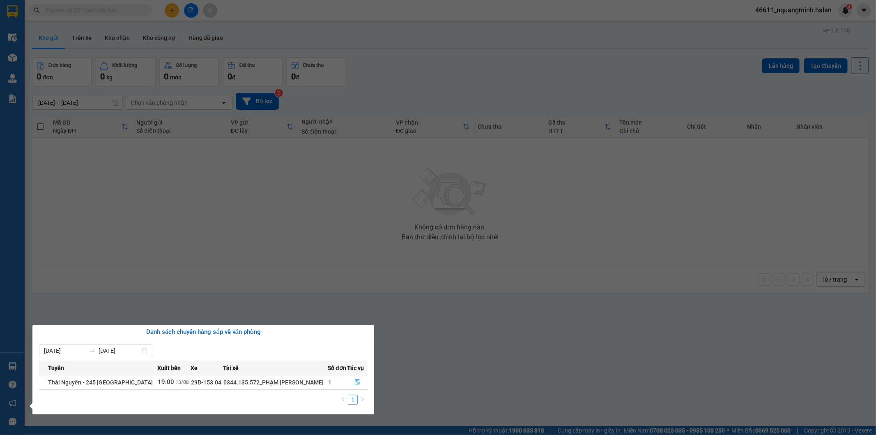
drag, startPoint x: 295, startPoint y: 247, endPoint x: 346, endPoint y: 161, distance: 100.0
click at [298, 240] on section "Kết quả tìm kiếm ( 14 ) Bộ lọc Mã ĐH Trạng thái Món hàng Thu hộ Tổng cước Chưa …" at bounding box center [438, 217] width 876 height 435
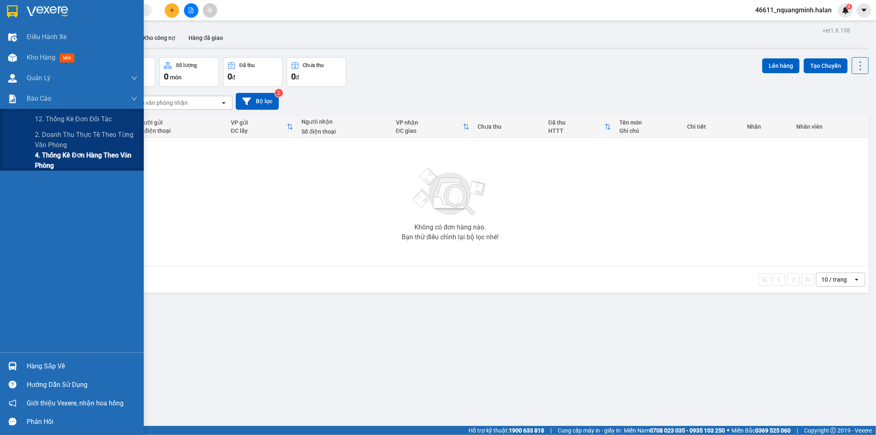
click at [47, 150] on span "4. Thống kê đơn hàng theo văn phòng" at bounding box center [86, 160] width 103 height 21
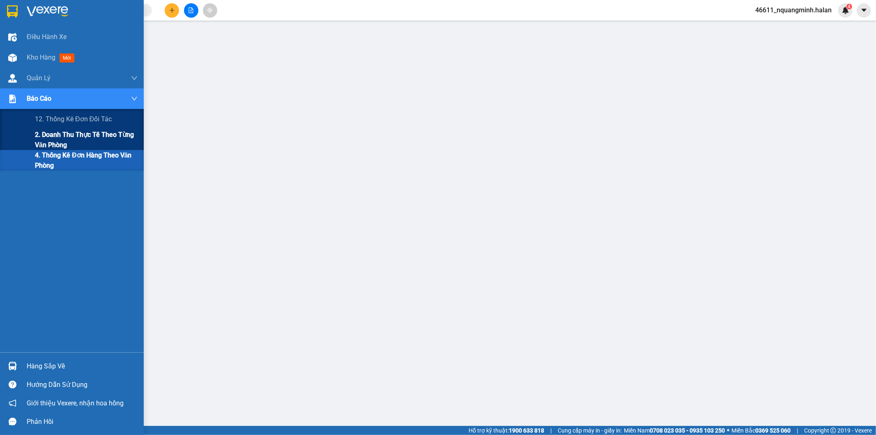
click at [50, 134] on span "2. Doanh thu thực tế theo từng văn phòng" at bounding box center [86, 139] width 103 height 21
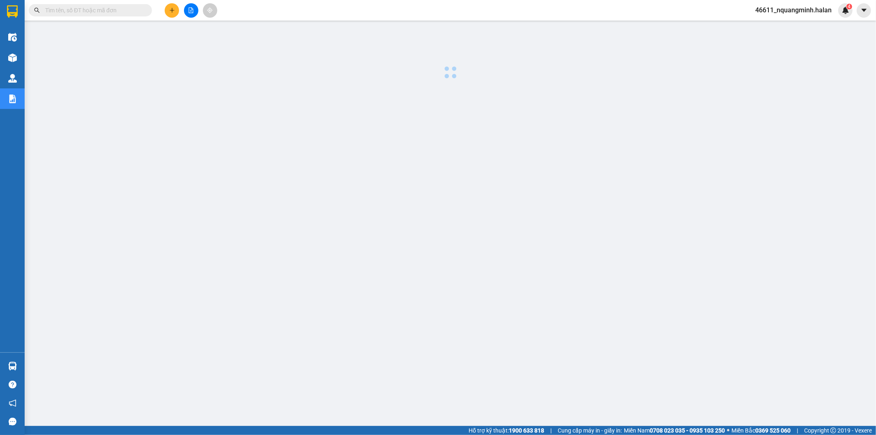
click at [433, 218] on div at bounding box center [450, 210] width 843 height 370
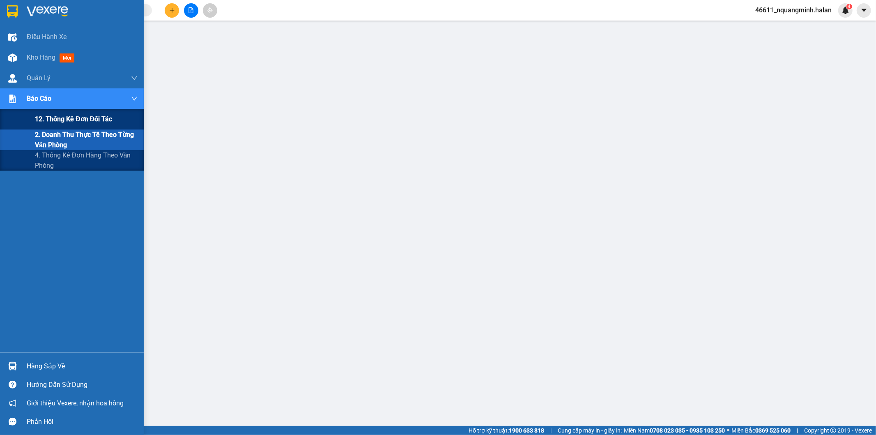
click at [38, 118] on span "12. Thống kê đơn đối tác" at bounding box center [73, 119] width 77 height 10
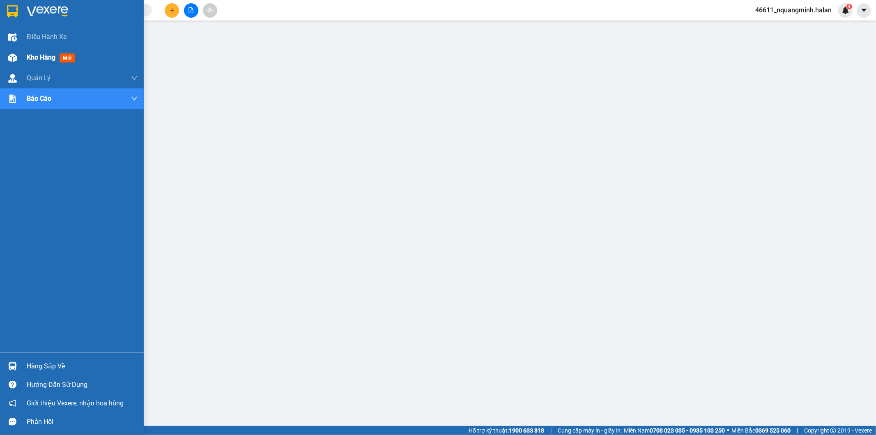
click at [22, 56] on div "Kho hàng mới" at bounding box center [72, 57] width 144 height 21
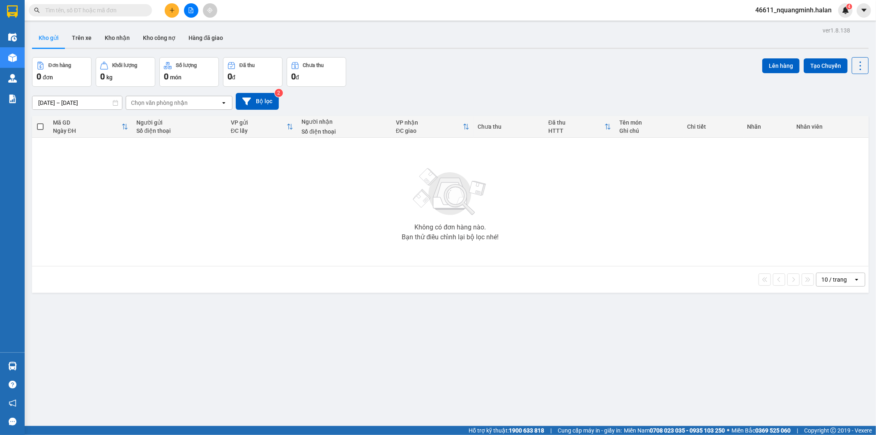
drag, startPoint x: 102, startPoint y: 371, endPoint x: 225, endPoint y: 415, distance: 130.8
click at [102, 372] on div "ver 1.8.138 Kho gửi Trên xe Kho nhận Kho công nợ Hàng đã giao Đơn hàng 0 đơn Kh…" at bounding box center [450, 242] width 843 height 435
click at [178, 10] on button at bounding box center [172, 10] width 14 height 14
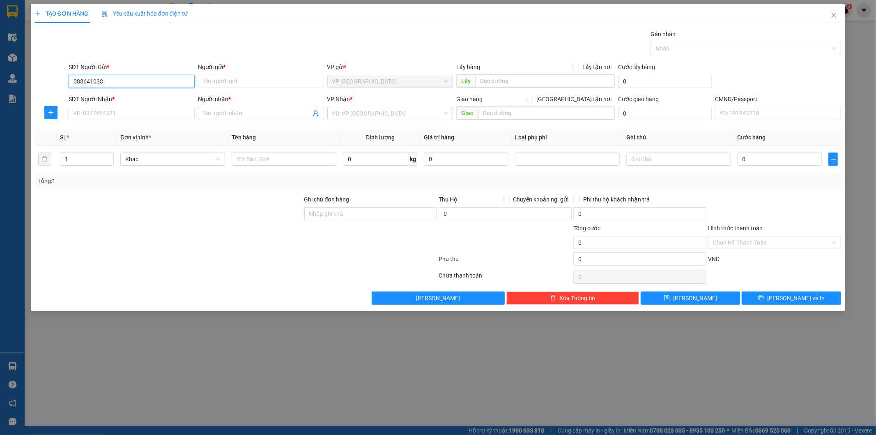
type input "0836410333"
drag, startPoint x: 151, startPoint y: 96, endPoint x: 150, endPoint y: 100, distance: 4.2
click at [151, 96] on div "0836410333 - VP TÂN TRIỀU" at bounding box center [132, 97] width 116 height 9
type input "VP TÂN TRIỀU"
type input "0836410333"
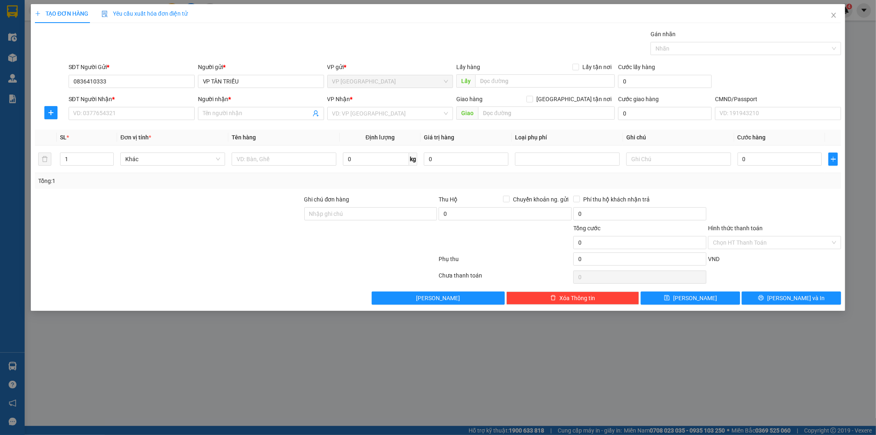
click at [150, 106] on div "SĐT Người Nhận *" at bounding box center [132, 100] width 126 height 12
click at [833, 16] on icon "close" at bounding box center [834, 15] width 7 height 7
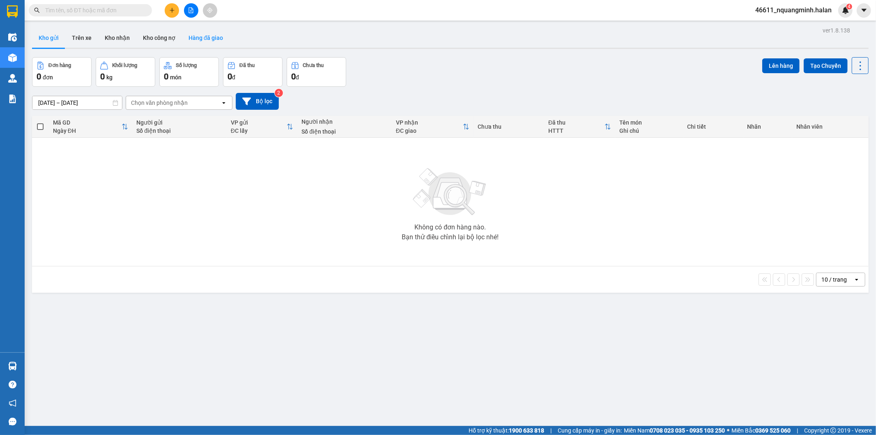
click at [210, 42] on button "Hàng đã giao" at bounding box center [206, 38] width 48 height 20
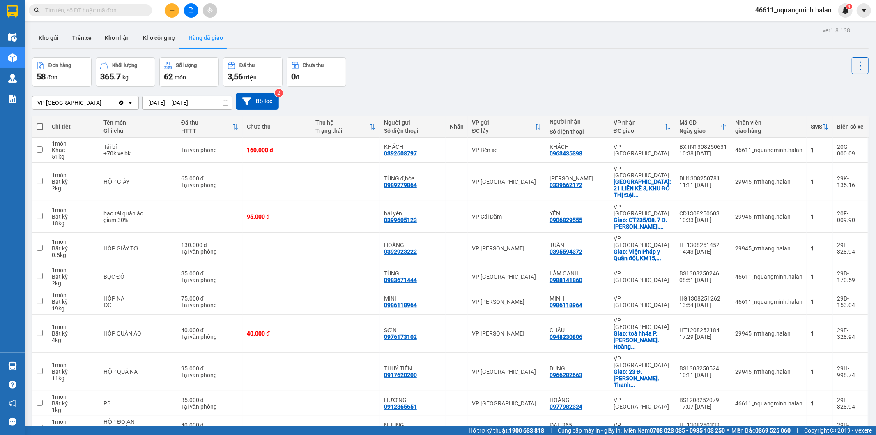
click at [177, 102] on input "11/08/2025 – 13/08/2025" at bounding box center [188, 102] width 90 height 13
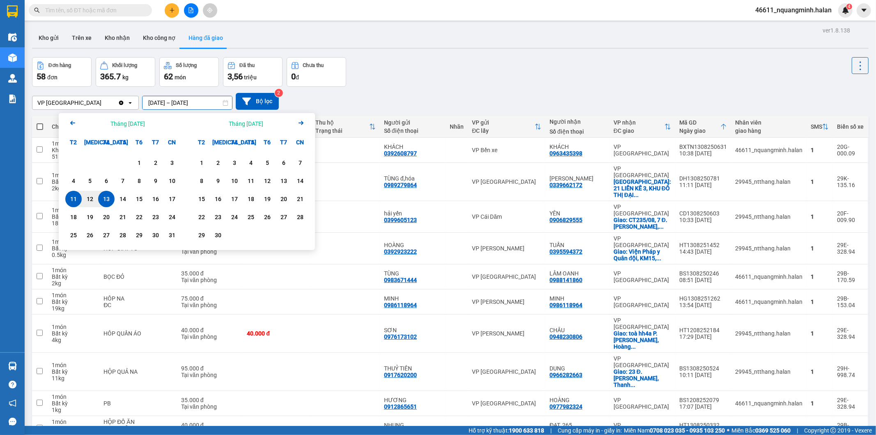
click at [106, 195] on div "13" at bounding box center [107, 199] width 12 height 10
type input "13/08/2025 – 13/08/2025"
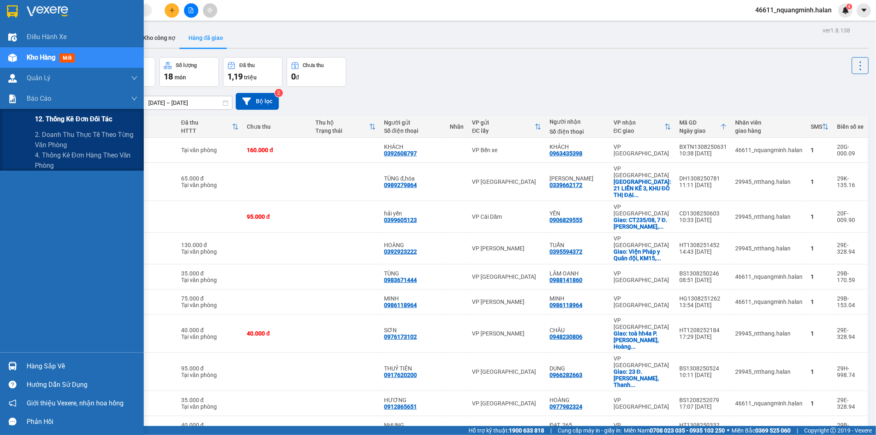
click at [70, 120] on span "12. Thống kê đơn đối tác" at bounding box center [73, 119] width 77 height 10
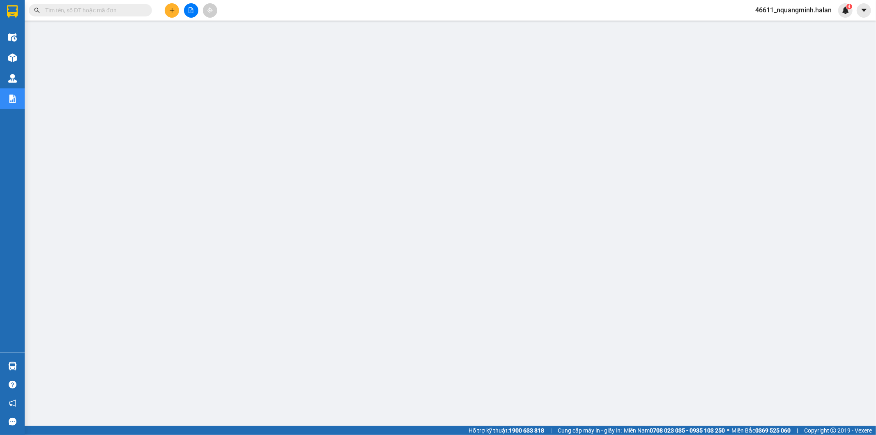
click at [107, 10] on input "text" at bounding box center [93, 10] width 97 height 9
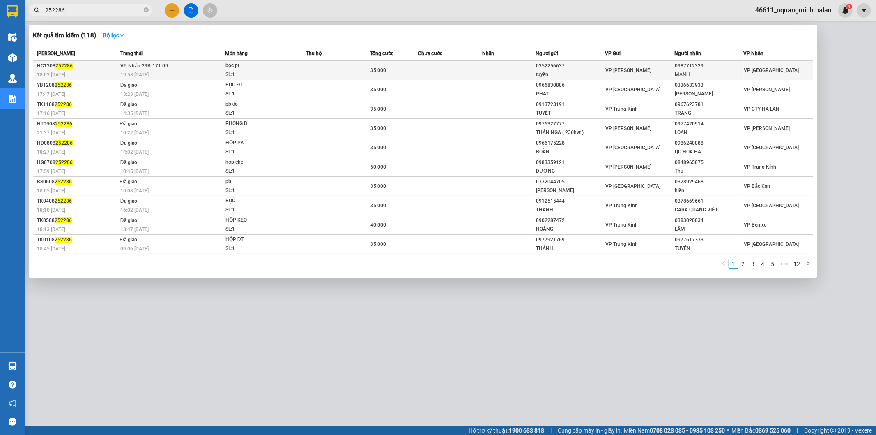
type input "252286"
click at [486, 67] on td at bounding box center [508, 70] width 53 height 19
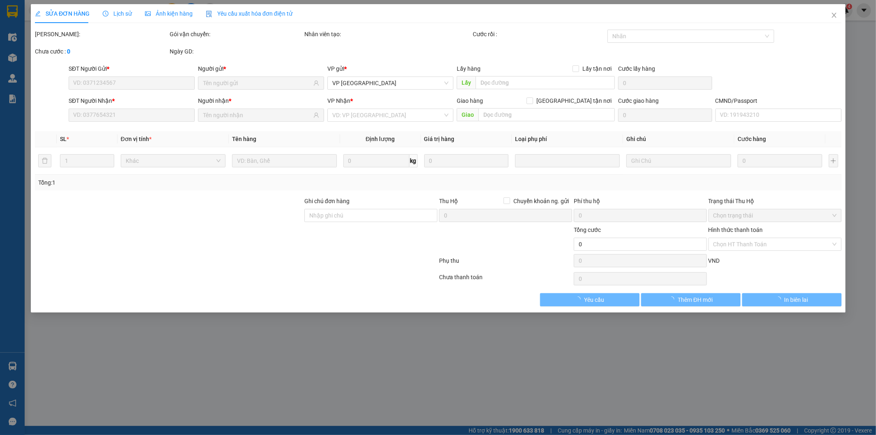
type input "0352256637"
type input "tuyền"
type input "0987712329"
type input "MẠNH"
type input "35.000"
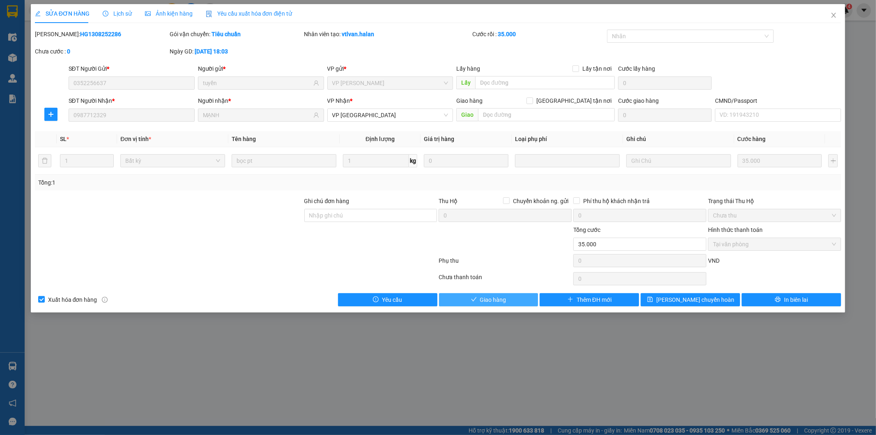
click at [477, 299] on icon "check" at bounding box center [474, 299] width 6 height 6
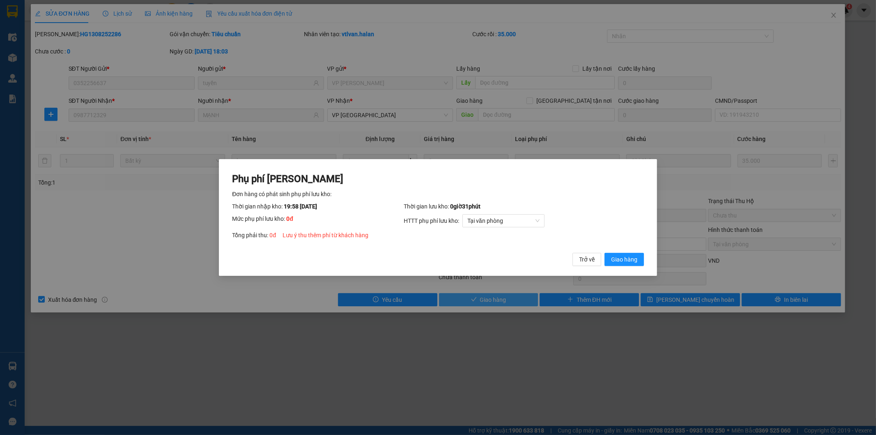
click at [621, 259] on span "Giao hàng" at bounding box center [624, 259] width 26 height 9
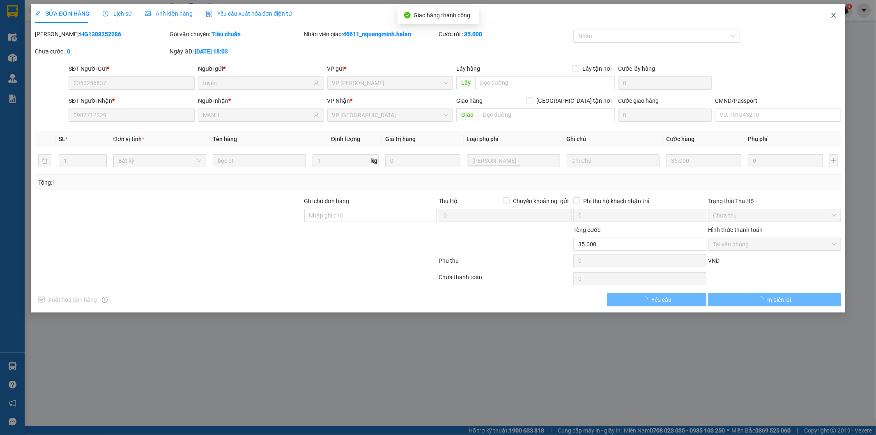
click at [828, 13] on span "Close" at bounding box center [833, 15] width 23 height 23
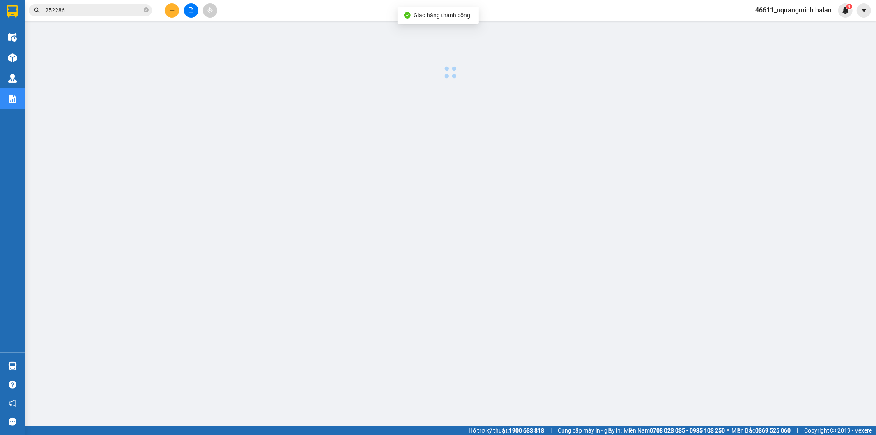
click at [83, 6] on input "252286" at bounding box center [93, 10] width 97 height 9
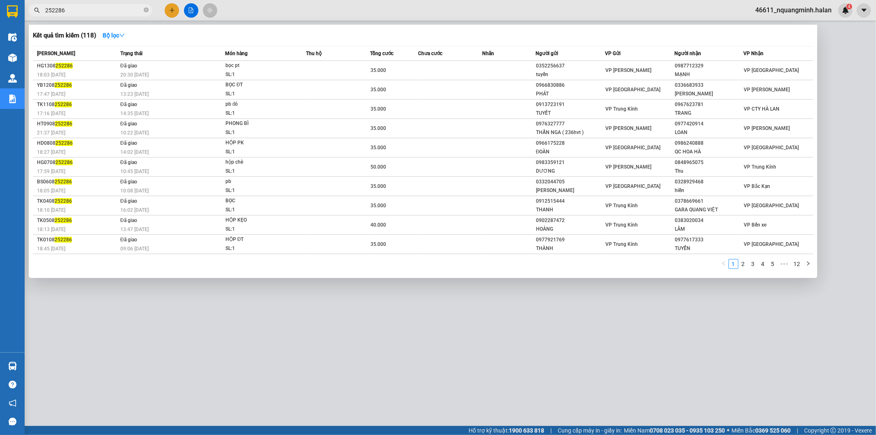
drag, startPoint x: 111, startPoint y: 13, endPoint x: 0, endPoint y: 3, distance: 111.3
click at [0, 13] on section "Kết quả tìm kiếm ( 118 ) Bộ lọc Mã ĐH Trạng thái Món hàng Thu hộ Tổng cước Chưa…" at bounding box center [438, 217] width 876 height 435
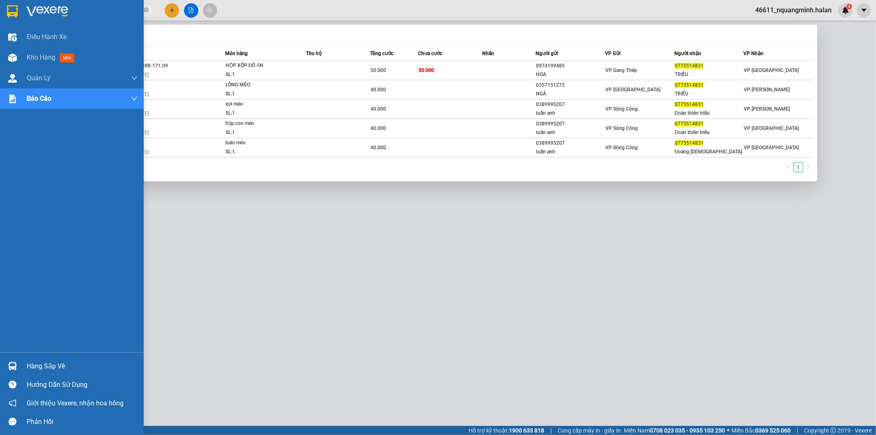
drag, startPoint x: 92, startPoint y: 11, endPoint x: 1, endPoint y: 9, distance: 90.4
click at [0, 10] on section "Kết quả tìm kiếm ( 5 ) Bộ lọc Mã ĐH Trạng thái Món hàng Thu hộ Tổng cước Chưa c…" at bounding box center [438, 217] width 876 height 435
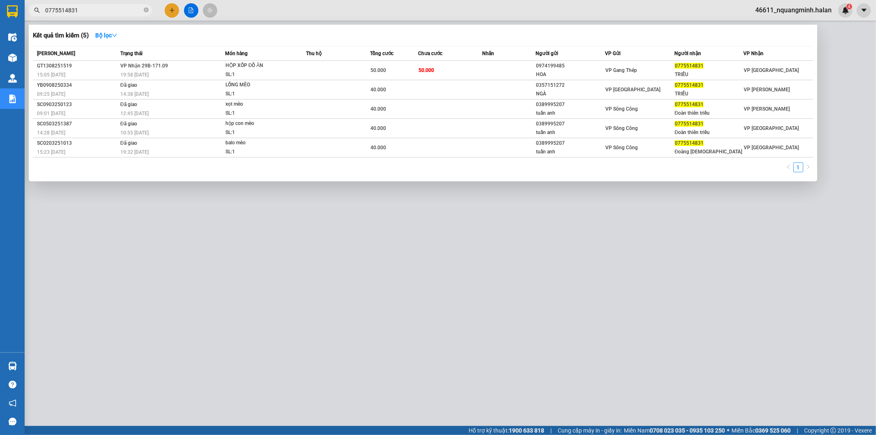
type input "0775514831"
click at [121, 173] on div "1" at bounding box center [423, 169] width 781 height 15
click at [85, 69] on div "GT1308251519" at bounding box center [77, 66] width 81 height 9
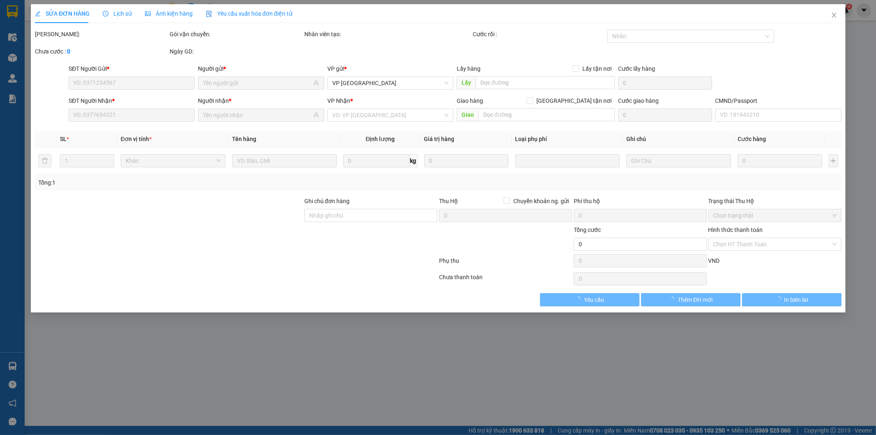
type input "0974199485"
type input "HOA"
type input "0775514831"
type input "TRIỀU"
type input "50.000"
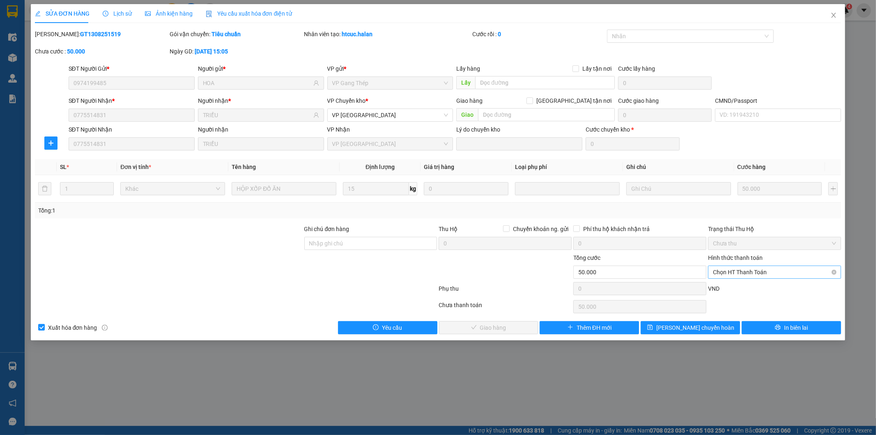
drag, startPoint x: 758, startPoint y: 270, endPoint x: 758, endPoint y: 276, distance: 5.8
click at [758, 271] on span "Chọn HT Thanh Toán" at bounding box center [774, 272] width 123 height 12
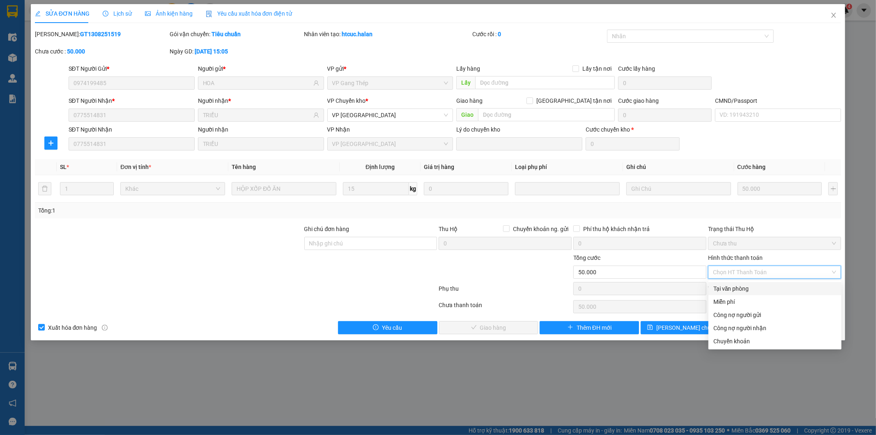
click at [744, 287] on div "Tại văn phòng" at bounding box center [775, 288] width 123 height 9
type input "0"
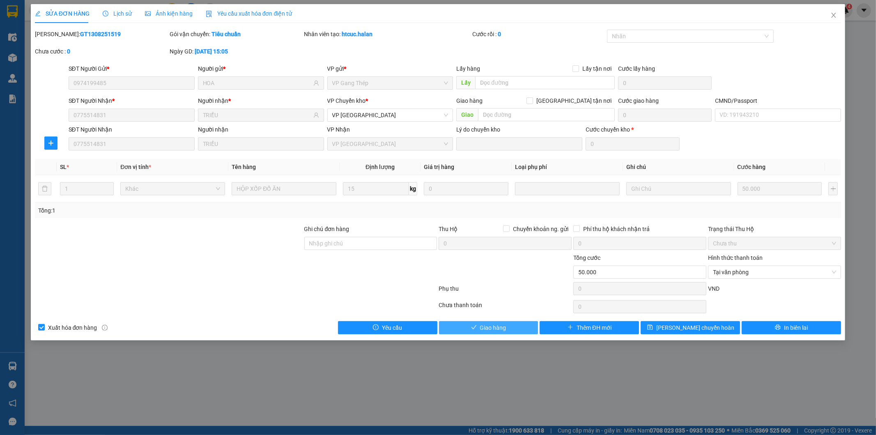
click at [462, 329] on button "Giao hàng" at bounding box center [488, 327] width 99 height 13
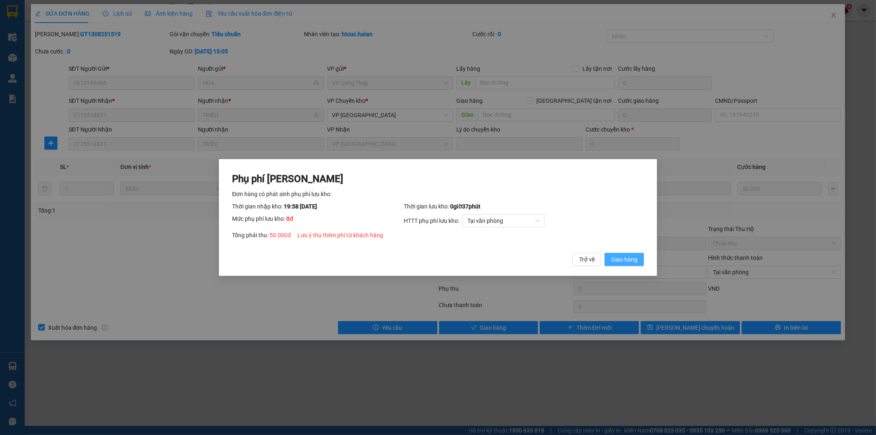
click at [621, 260] on span "Giao hàng" at bounding box center [624, 259] width 26 height 9
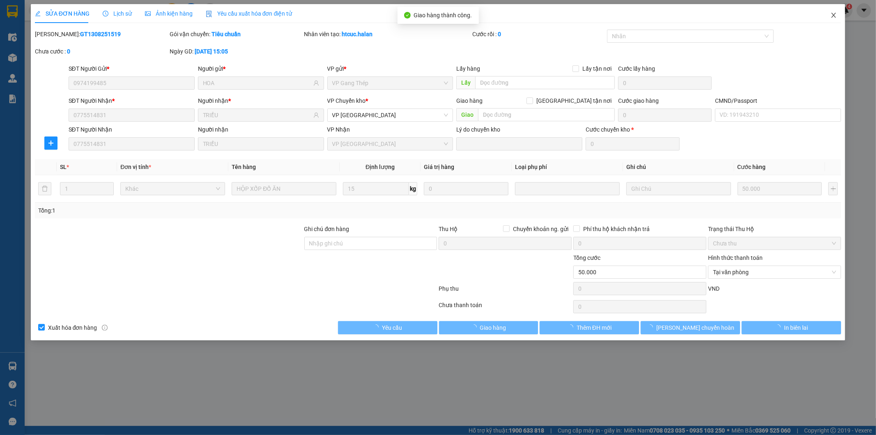
click at [832, 11] on span "Close" at bounding box center [833, 15] width 23 height 23
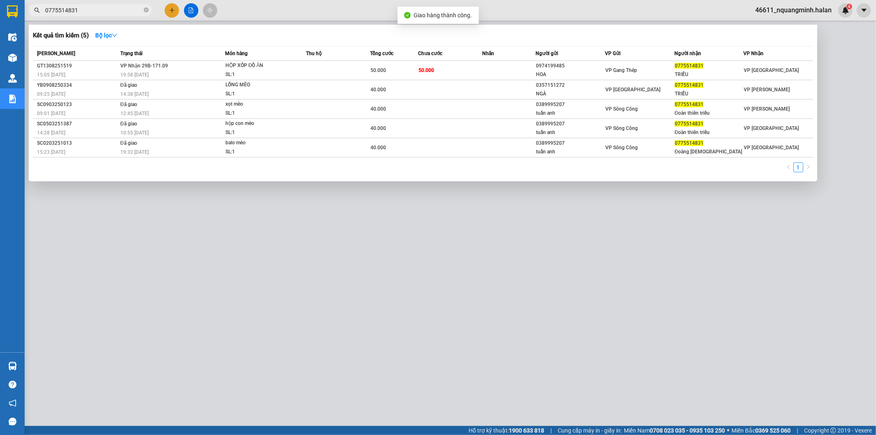
click at [78, 9] on input "0775514831" at bounding box center [93, 10] width 97 height 9
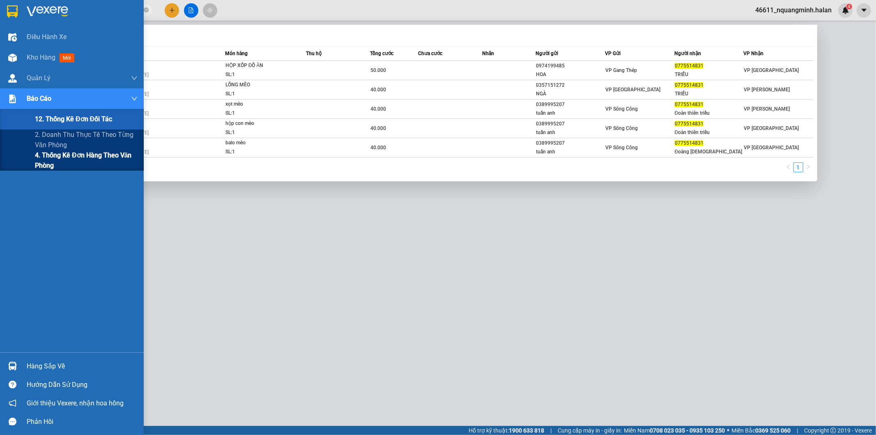
click at [41, 158] on span "4. Thống kê đơn hàng theo văn phòng" at bounding box center [86, 160] width 103 height 21
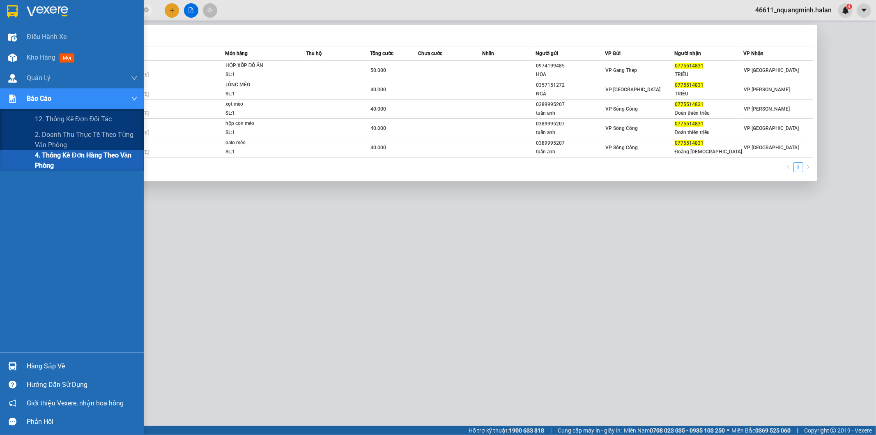
click at [339, 268] on div at bounding box center [438, 217] width 876 height 435
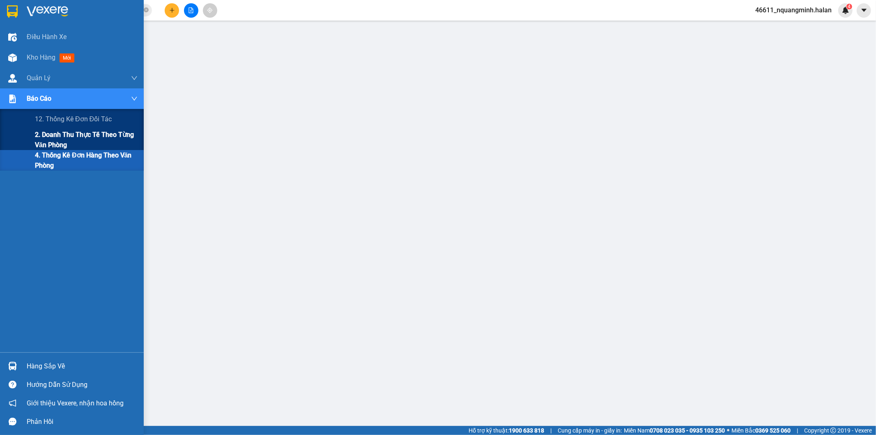
click at [60, 136] on span "2. Doanh thu thực tế theo từng văn phòng" at bounding box center [86, 139] width 103 height 21
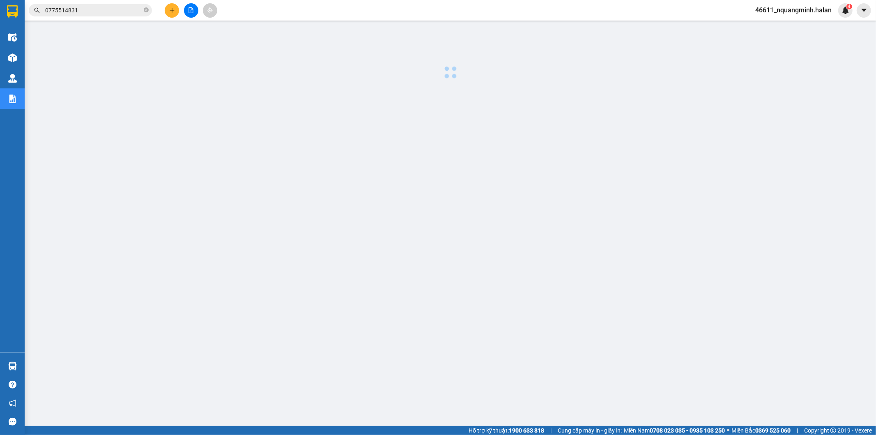
drag, startPoint x: 504, startPoint y: 267, endPoint x: 213, endPoint y: 125, distance: 324.5
click at [502, 262] on div at bounding box center [450, 210] width 843 height 370
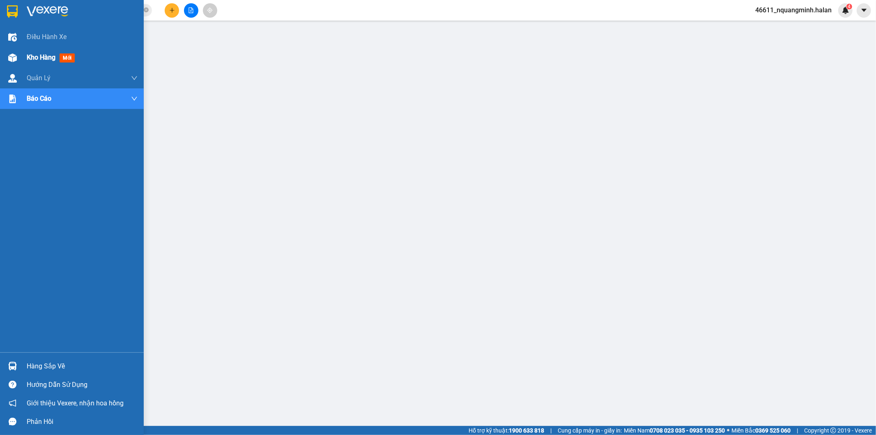
click at [16, 62] on div at bounding box center [12, 58] width 14 height 14
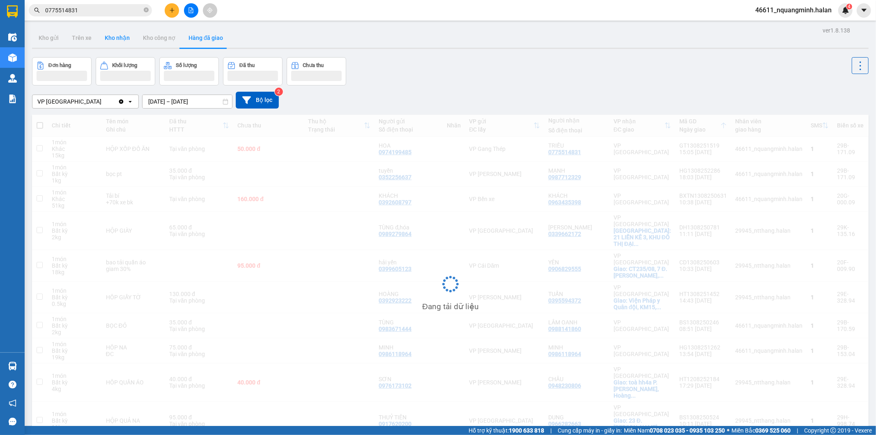
click at [110, 41] on button "Kho nhận" at bounding box center [117, 38] width 38 height 20
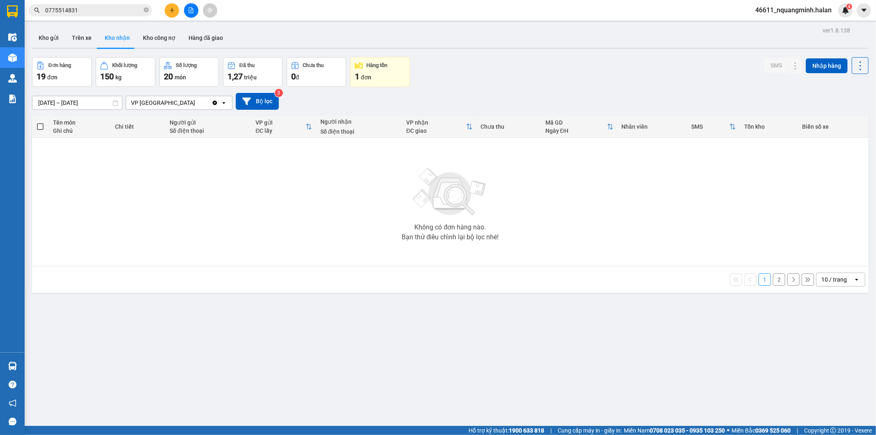
click at [112, 40] on button "Kho nhận" at bounding box center [117, 38] width 38 height 20
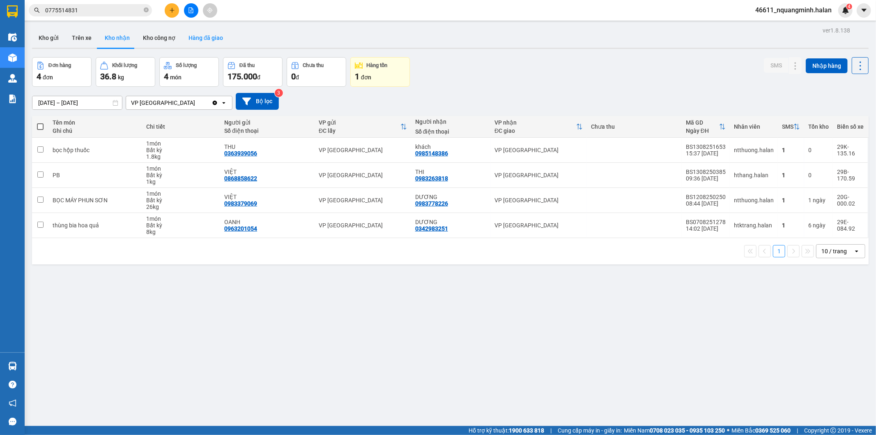
click at [211, 42] on button "Hàng đã giao" at bounding box center [206, 38] width 48 height 20
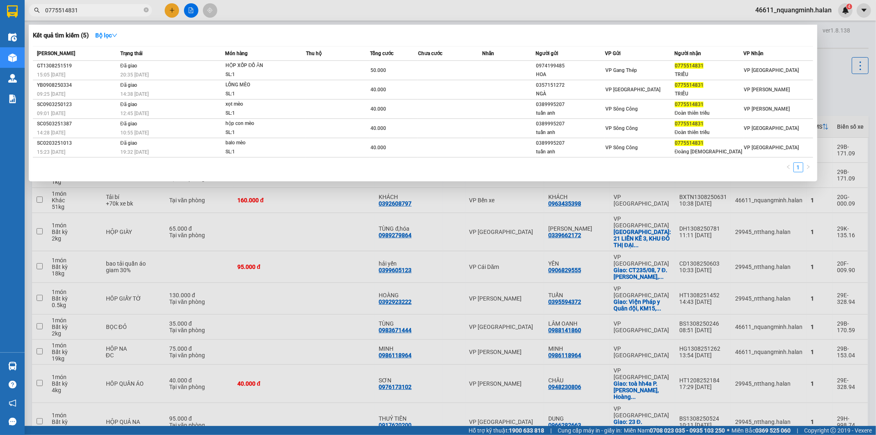
drag, startPoint x: 91, startPoint y: 10, endPoint x: 0, endPoint y: -2, distance: 91.5
click at [0, 0] on html "Kết quả tìm kiếm ( 5 ) Bộ lọc Mã ĐH Trạng thái Món hàng Thu hộ Tổng cước Chưa c…" at bounding box center [438, 217] width 876 height 435
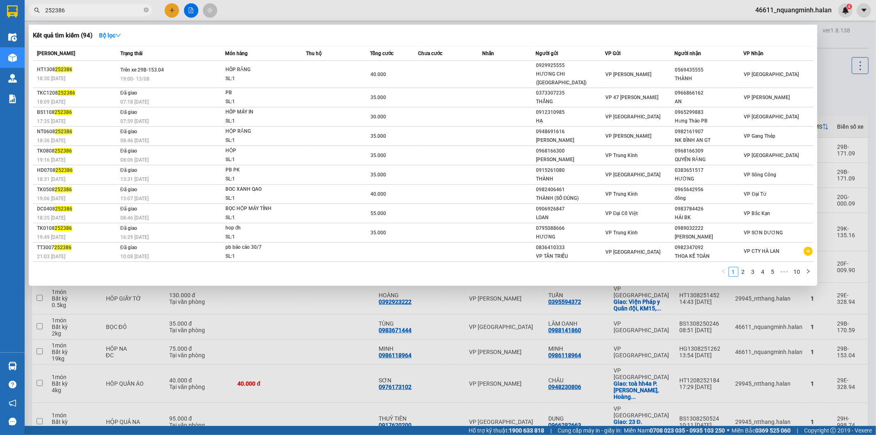
type input "252386"
drag, startPoint x: 105, startPoint y: 5, endPoint x: 120, endPoint y: 29, distance: 28.0
click at [105, 5] on span "252386" at bounding box center [90, 10] width 123 height 12
click at [94, 14] on input "252386" at bounding box center [93, 10] width 97 height 9
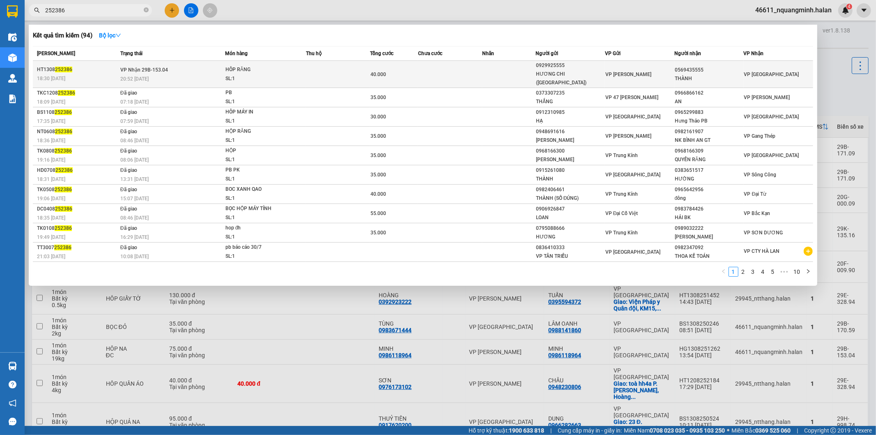
click at [203, 67] on td "VP Nhận 29B-153.04 20:52 - 13/08" at bounding box center [171, 74] width 107 height 27
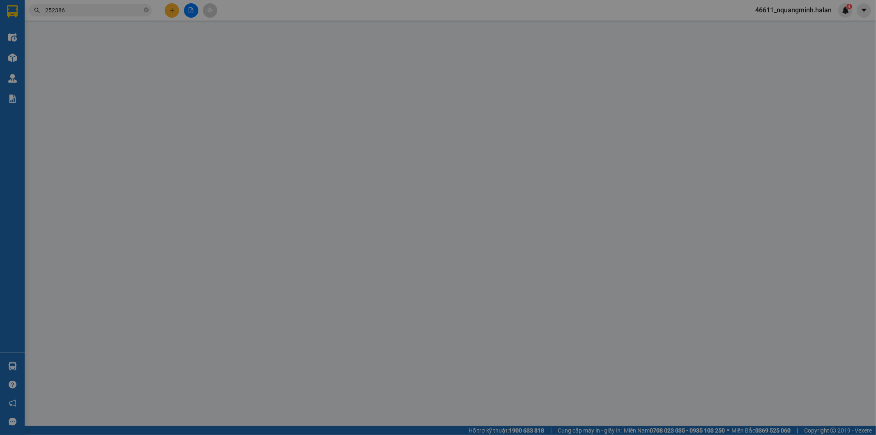
type input "0929925555"
type input "HƯƠNG CHI (BẮC SƠN)"
type input "0569435555"
type input "THÀNH"
type input "40.000"
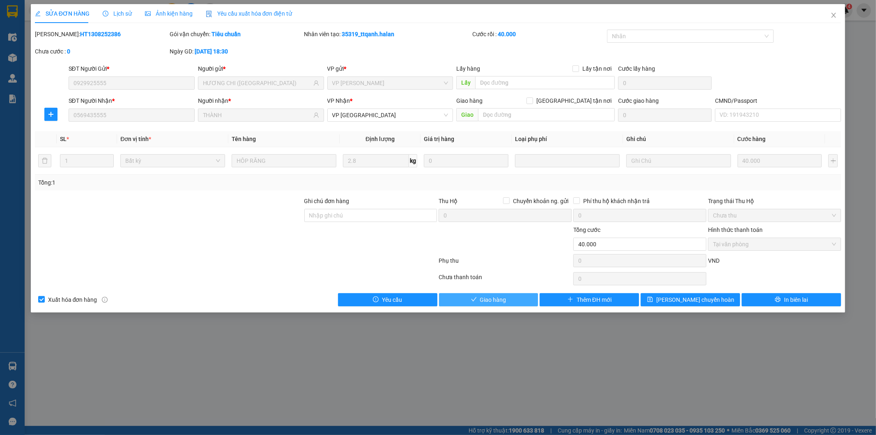
click at [513, 302] on button "Giao hàng" at bounding box center [488, 299] width 99 height 13
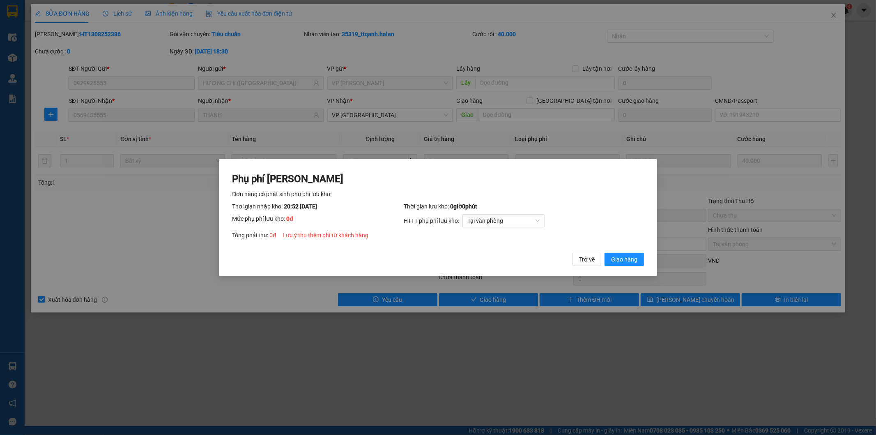
click at [619, 252] on div "Phụ phí Lưu kho Đơn hàng có phát sinh phụ phí lưu kho: Thời gian nhập kho: 20:5…" at bounding box center [438, 219] width 412 height 94
click at [619, 253] on button "Giao hàng" at bounding box center [624, 259] width 39 height 13
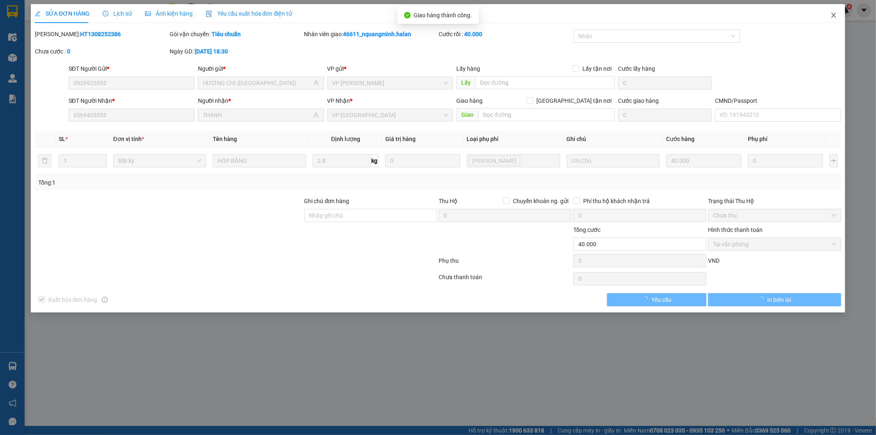
click at [835, 14] on icon "close" at bounding box center [834, 15] width 7 height 7
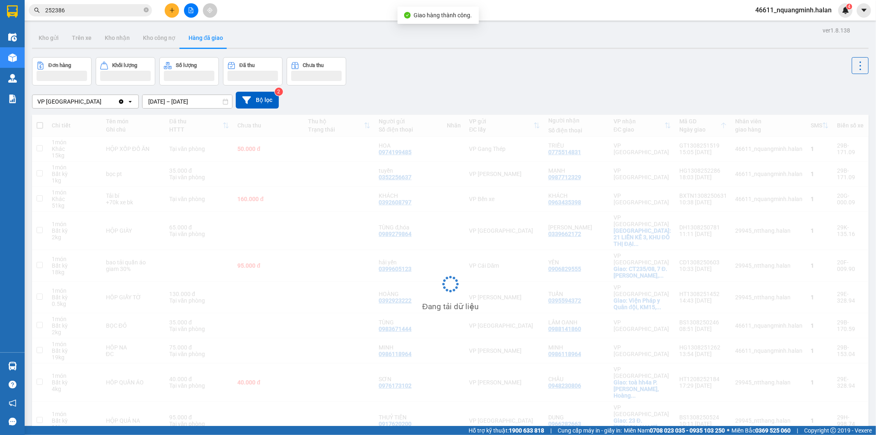
click at [103, 12] on input "252386" at bounding box center [93, 10] width 97 height 9
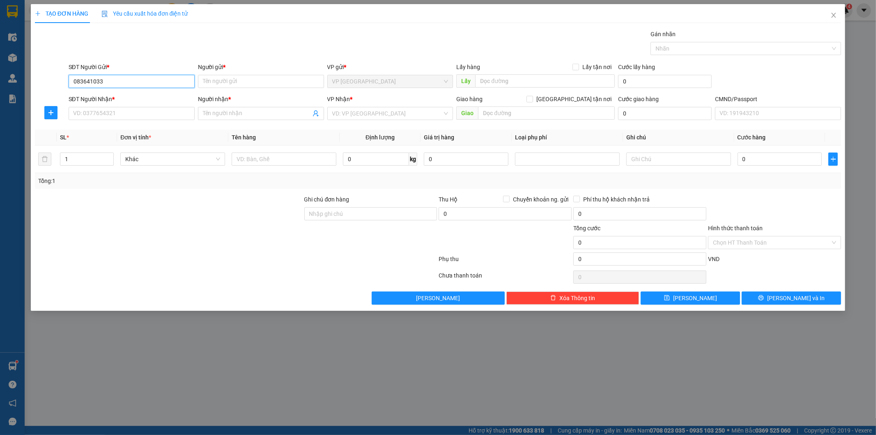
type input "0836410333"
drag, startPoint x: 122, startPoint y: 96, endPoint x: 130, endPoint y: 107, distance: 13.3
click at [123, 97] on div "0836410333 - VP TÂN TRIỀU" at bounding box center [132, 97] width 116 height 9
type input "VP TÂN TRIỀU"
type input "0836410333"
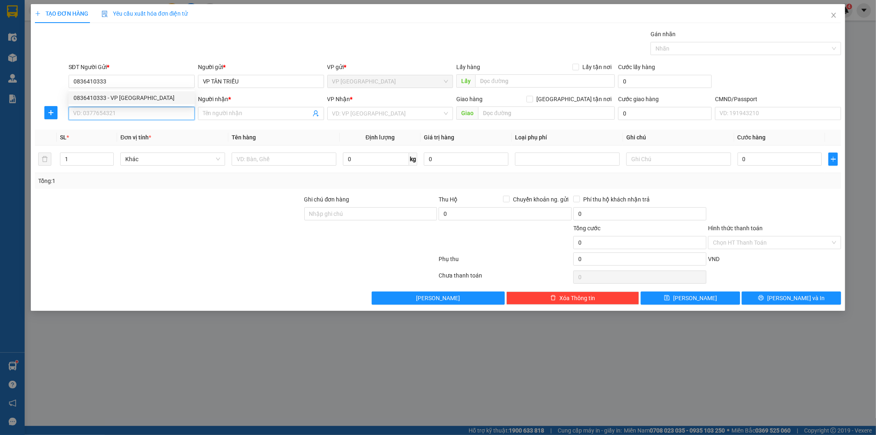
click at [130, 107] on input "SĐT Người Nhận *" at bounding box center [132, 113] width 126 height 13
click at [123, 128] on div "0982347092 - THOA KẾ TOÁN" at bounding box center [132, 129] width 116 height 9
type input "0982347092"
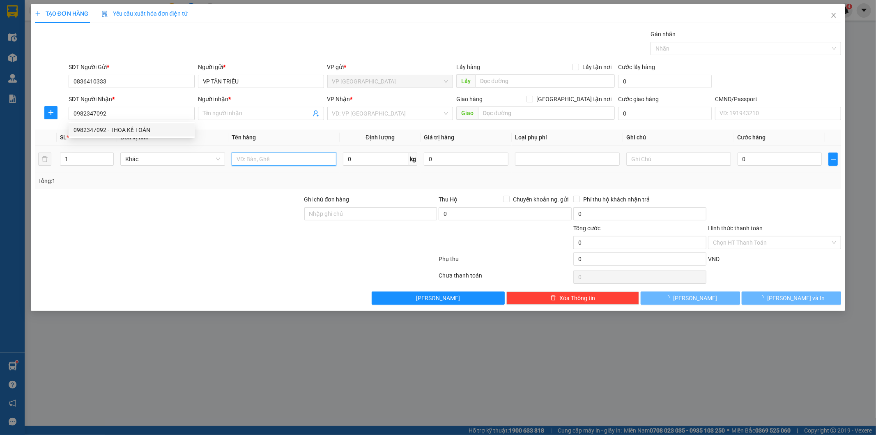
click at [282, 163] on input "text" at bounding box center [284, 158] width 105 height 13
type input "THOA KẾ TOÁN"
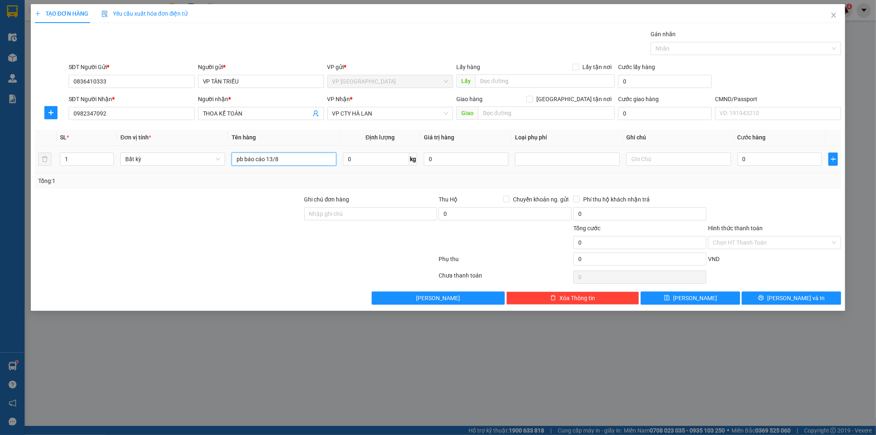
type input "pb báo cáo 13/8"
click at [754, 158] on input "0" at bounding box center [780, 158] width 85 height 13
click at [755, 241] on input "Hình thức thanh toán" at bounding box center [771, 242] width 117 height 12
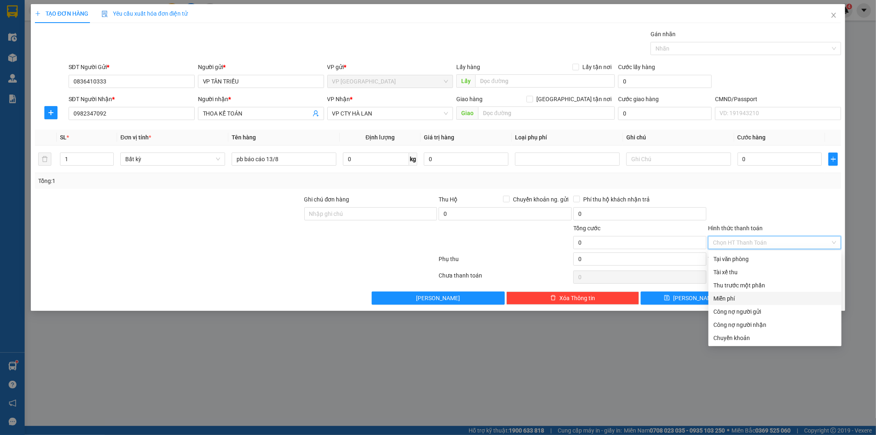
click at [737, 297] on div "Miễn phí" at bounding box center [775, 298] width 123 height 9
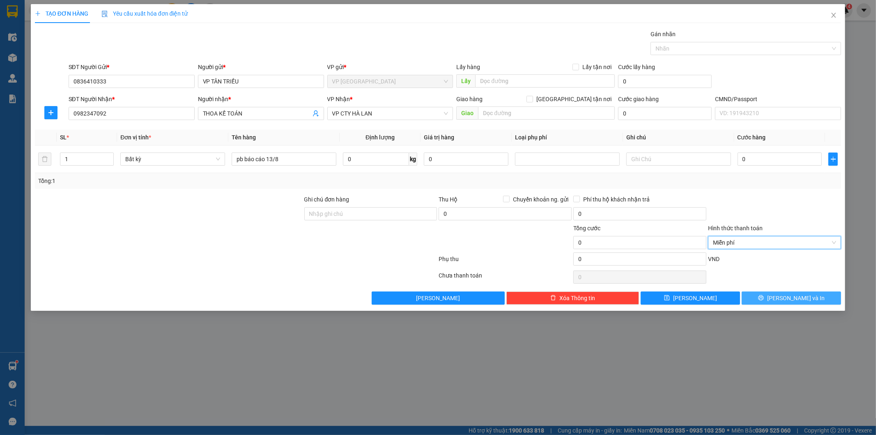
click at [786, 299] on span "Lưu và In" at bounding box center [796, 297] width 58 height 9
click at [463, 39] on div "Gói vận chuyển * Tiêu chuẩn Gán nhãn Nhãn" at bounding box center [455, 44] width 776 height 29
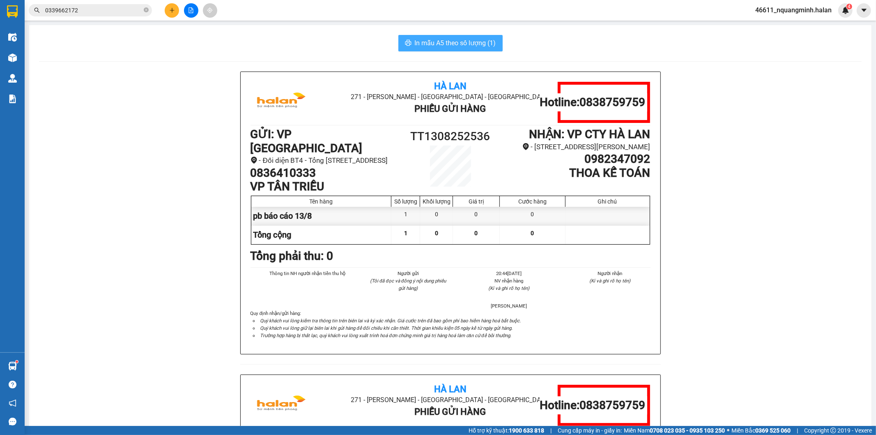
click at [461, 46] on span "In mẫu A5 theo số lượng (1)" at bounding box center [455, 43] width 81 height 10
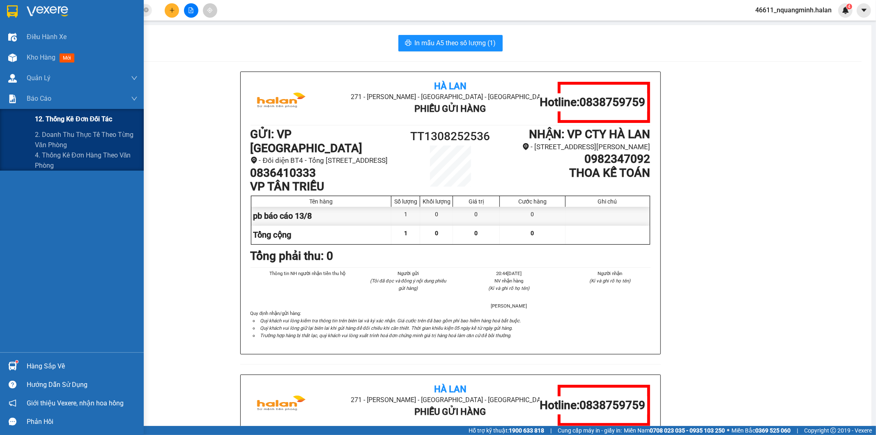
drag, startPoint x: 83, startPoint y: 115, endPoint x: 251, endPoint y: 326, distance: 269.7
click at [83, 116] on span "12. Thống kê đơn đối tác" at bounding box center [73, 119] width 77 height 10
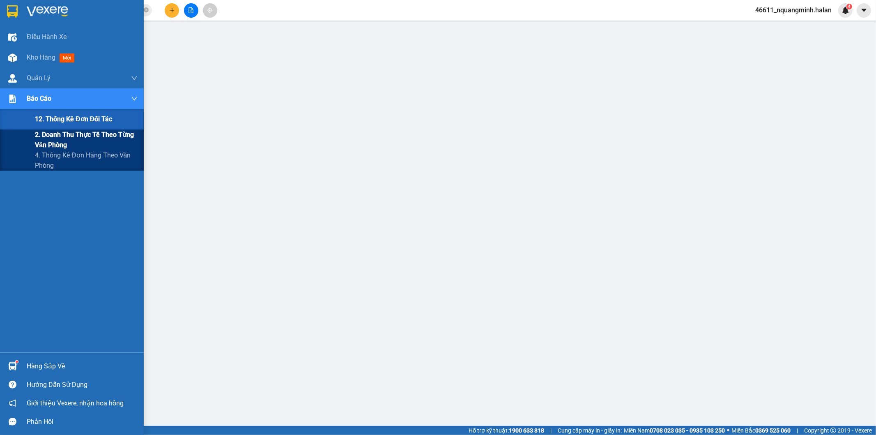
click at [47, 143] on span "2. Doanh thu thực tế theo từng văn phòng" at bounding box center [86, 139] width 103 height 21
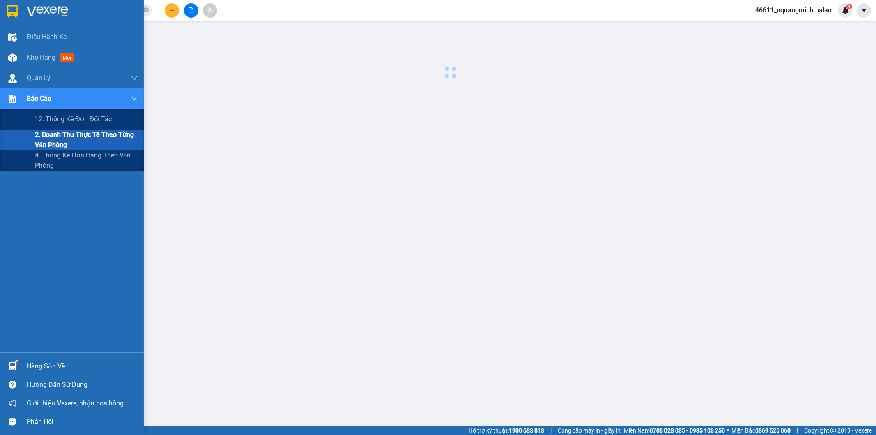
click at [47, 143] on span "2. Doanh thu thực tế theo từng văn phòng" at bounding box center [86, 139] width 103 height 21
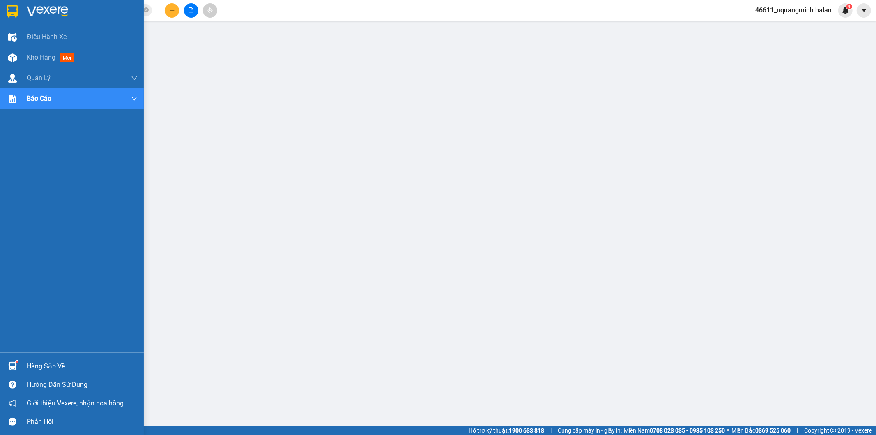
drag, startPoint x: 15, startPoint y: 365, endPoint x: 156, endPoint y: 279, distance: 165.6
click at [15, 364] on img at bounding box center [12, 366] width 9 height 9
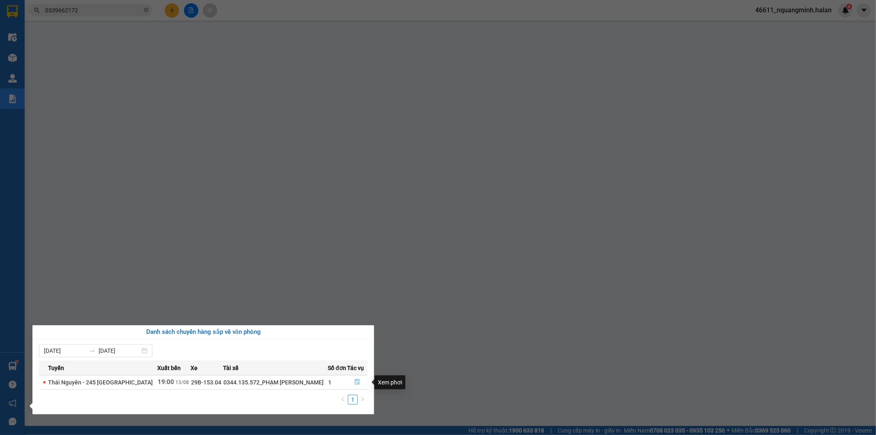
drag, startPoint x: 359, startPoint y: 381, endPoint x: 355, endPoint y: 379, distance: 5.3
click at [358, 381] on button "button" at bounding box center [358, 381] width 20 height 13
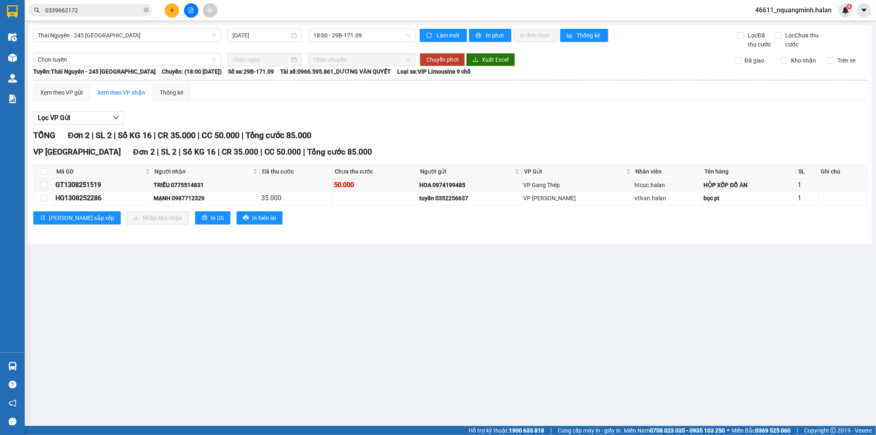
drag, startPoint x: 401, startPoint y: 330, endPoint x: 389, endPoint y: 316, distance: 19.5
click at [398, 325] on main "Thái Nguyên - 245 Quang Trung 13/08/2025 18:00 - 29B-171.09 Làm mới In phơi In …" at bounding box center [438, 213] width 876 height 426
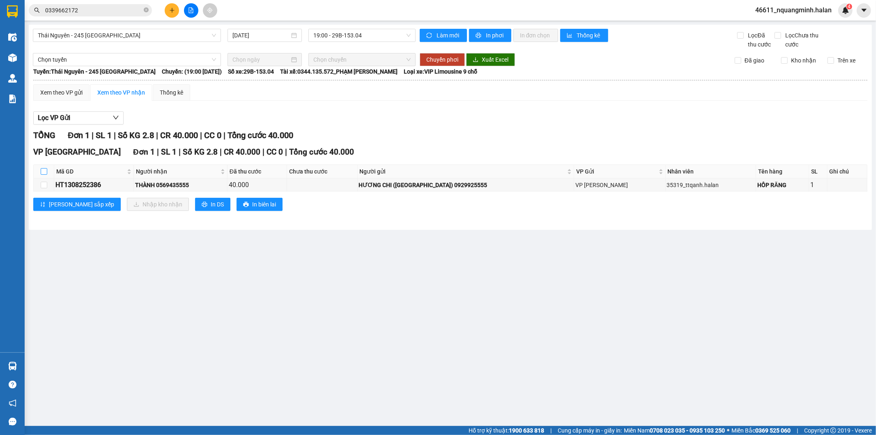
click at [42, 172] on input "checkbox" at bounding box center [44, 171] width 7 height 7
checkbox input "true"
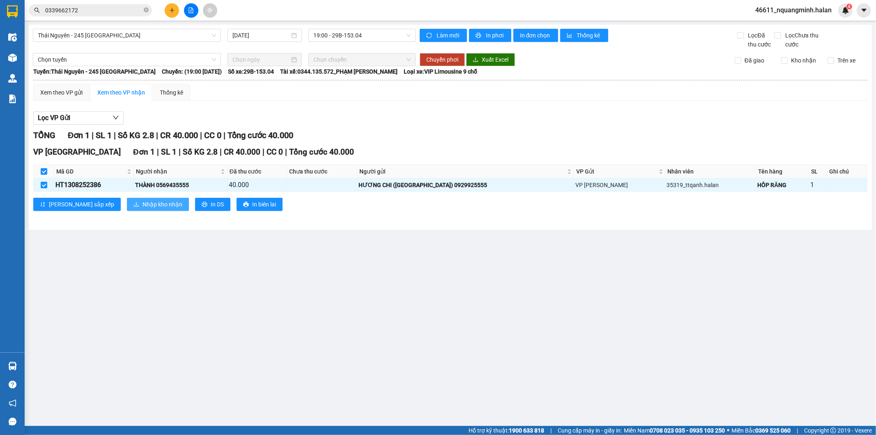
click at [143, 200] on span "Nhập kho nhận" at bounding box center [163, 204] width 40 height 9
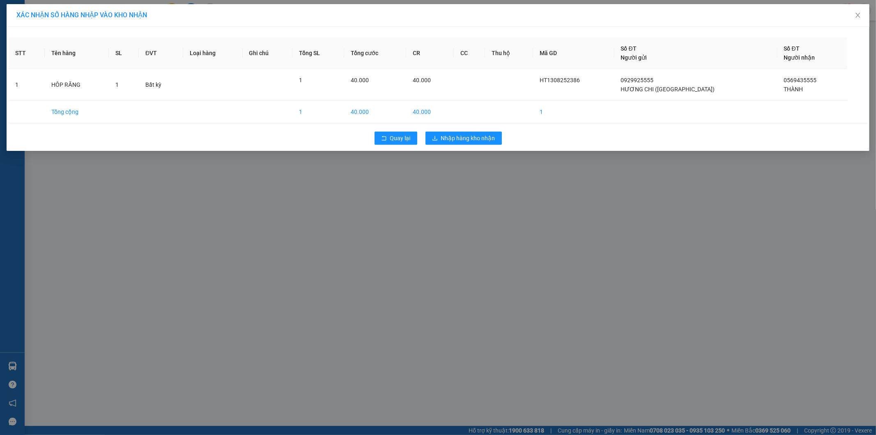
click at [445, 146] on div "Quay lại Nhập hàng kho nhận" at bounding box center [438, 137] width 859 height 21
click at [445, 143] on button "Nhập hàng kho nhận" at bounding box center [464, 137] width 76 height 13
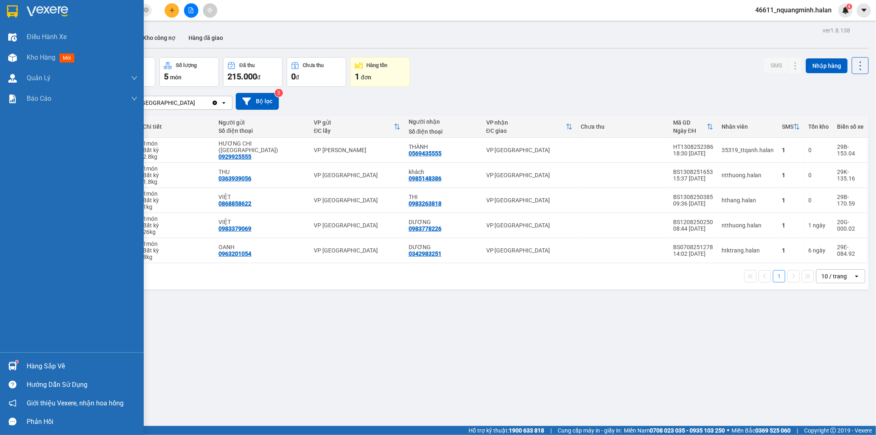
click at [23, 363] on div "Hàng sắp về" at bounding box center [72, 366] width 144 height 18
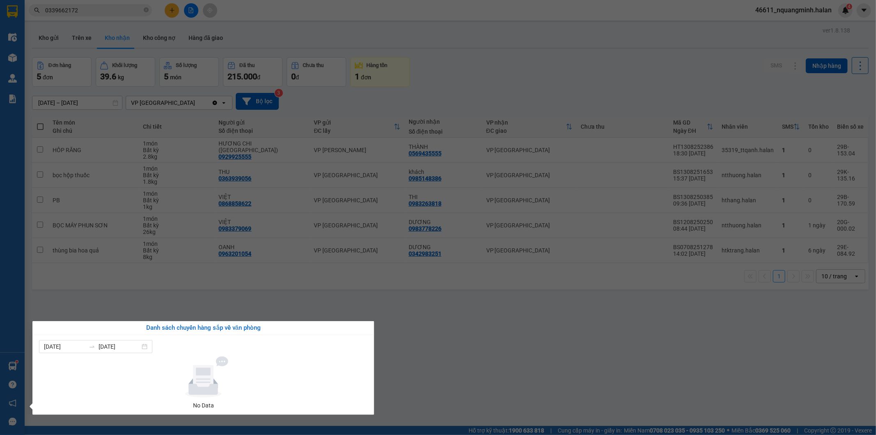
drag, startPoint x: 471, startPoint y: 332, endPoint x: 343, endPoint y: 431, distance: 162.1
click at [470, 334] on section "Kết quả tìm kiếm ( 1 ) Bộ lọc Mã ĐH Trạng thái Món hàng Thu hộ Tổng cước Chưa c…" at bounding box center [438, 217] width 876 height 435
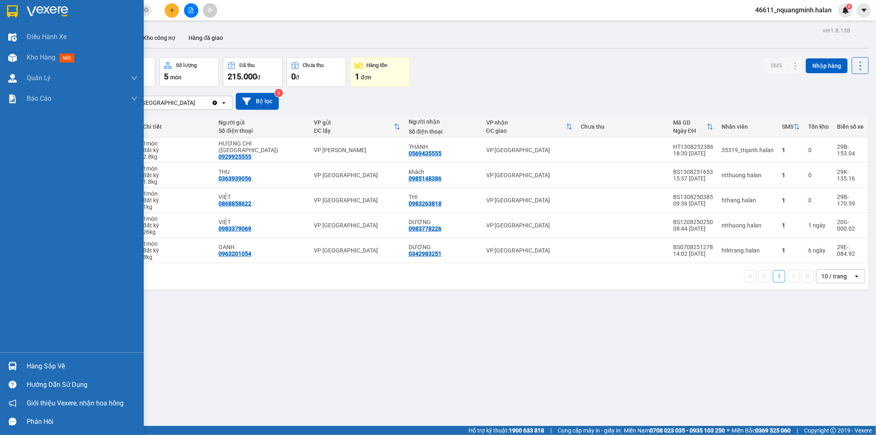
click at [19, 366] on div "Hàng sắp về" at bounding box center [72, 366] width 144 height 18
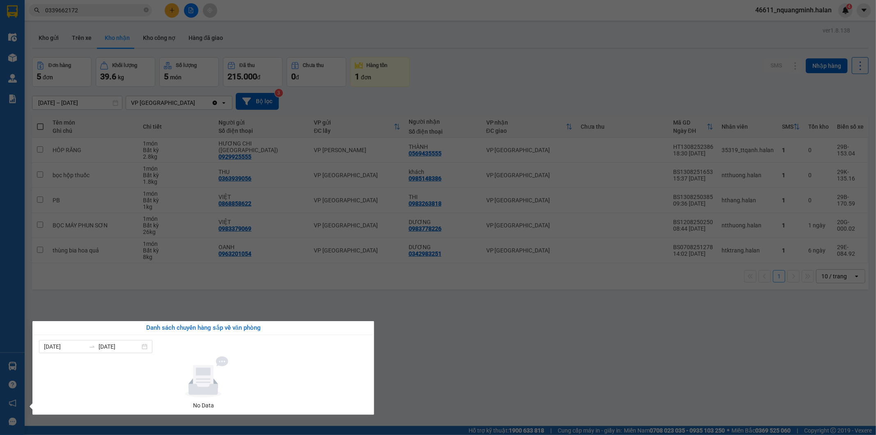
click at [426, 301] on section "Kết quả tìm kiếm ( 1 ) Bộ lọc Mã ĐH Trạng thái Món hàng Thu hộ Tổng cước Chưa c…" at bounding box center [438, 217] width 876 height 435
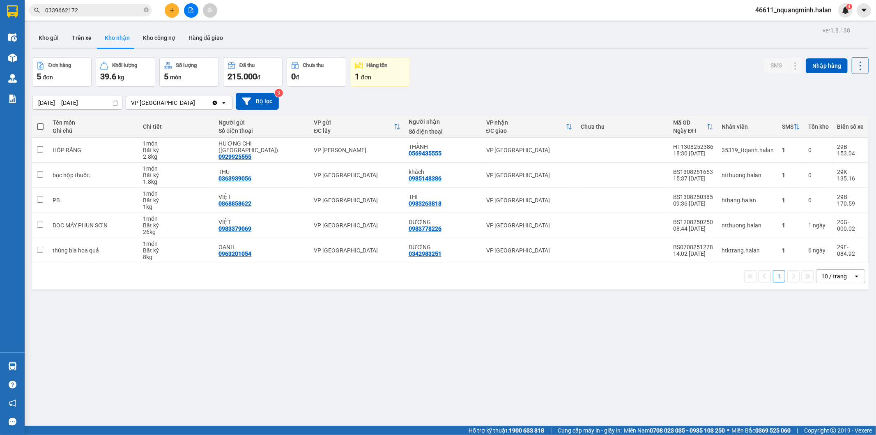
click at [99, 362] on div "ver 1.8.138 Kho gửi Trên xe Kho nhận Kho công nợ Hàng đã giao Đơn hàng 5 đơn Kh…" at bounding box center [450, 242] width 843 height 435
click at [167, 352] on div "ver 1.8.138 Kho gửi Trên xe Kho nhận Kho công nợ Hàng đã giao Đơn hàng 5 đơn Kh…" at bounding box center [450, 242] width 843 height 435
